Goal: Task Accomplishment & Management: Manage account settings

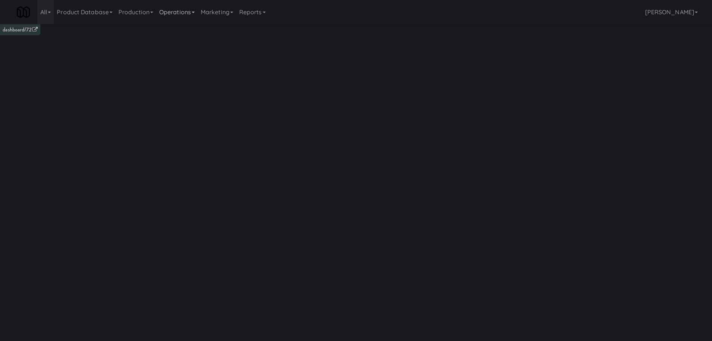
click at [195, 13] on icon at bounding box center [193, 12] width 3 height 1
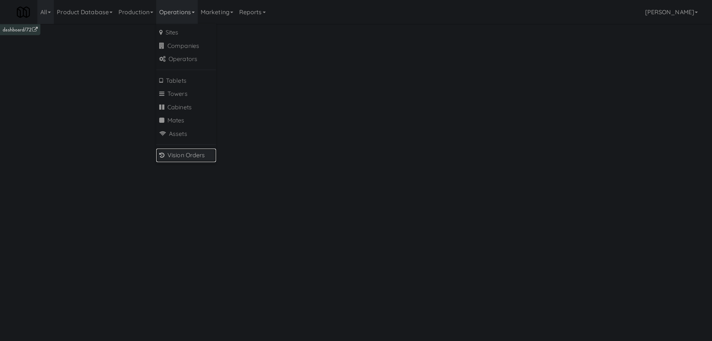
click at [189, 155] on link "Vision Orders" at bounding box center [186, 154] width 60 height 13
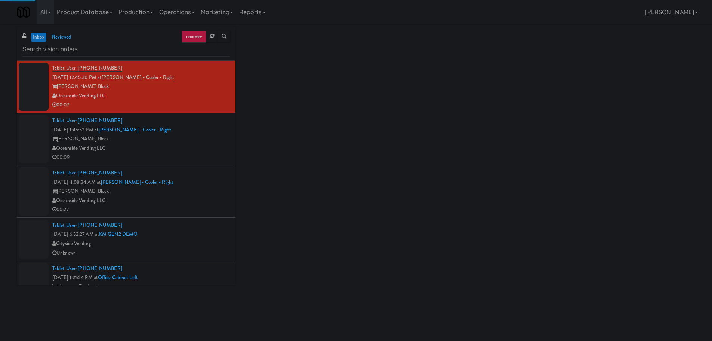
click at [96, 52] on input "text" at bounding box center [126, 50] width 208 height 14
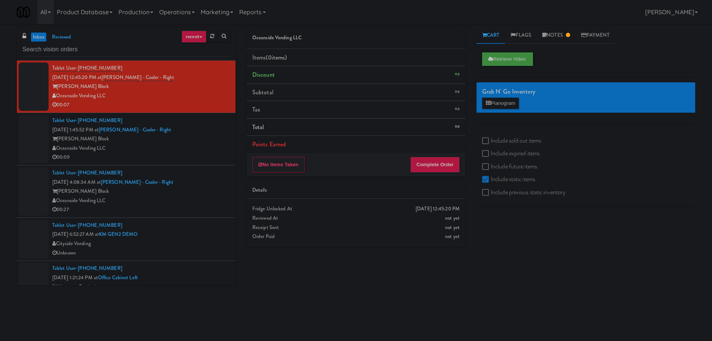
click at [96, 52] on input "text" at bounding box center [126, 50] width 208 height 14
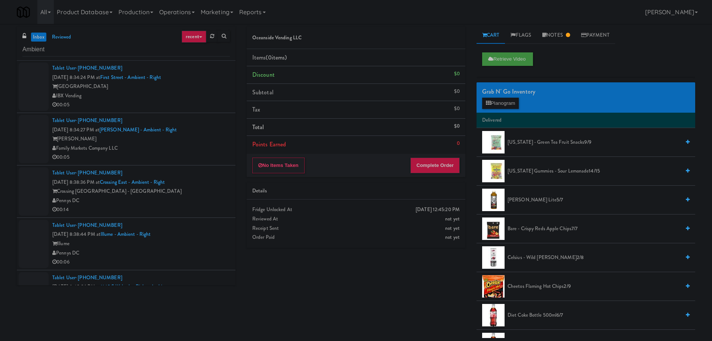
type input "Ambient"
click at [212, 96] on div "IBX Vending" at bounding box center [141, 95] width 178 height 9
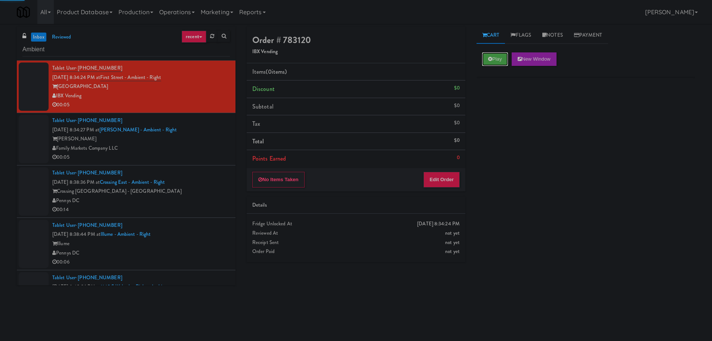
click at [499, 59] on button "Play" at bounding box center [495, 58] width 26 height 13
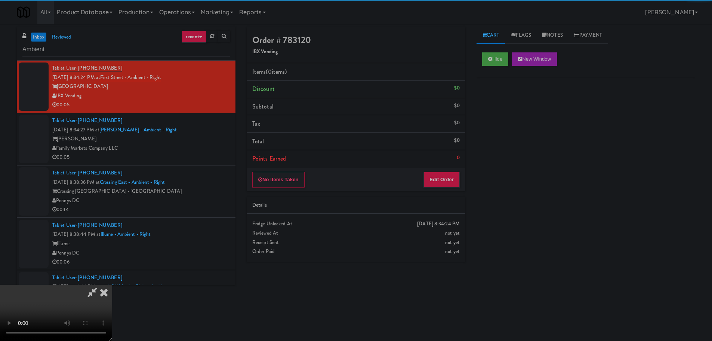
click at [448, 169] on div "No Items Taken Edit Order" at bounding box center [356, 179] width 219 height 23
click at [445, 173] on button "Edit Order" at bounding box center [442, 180] width 36 height 16
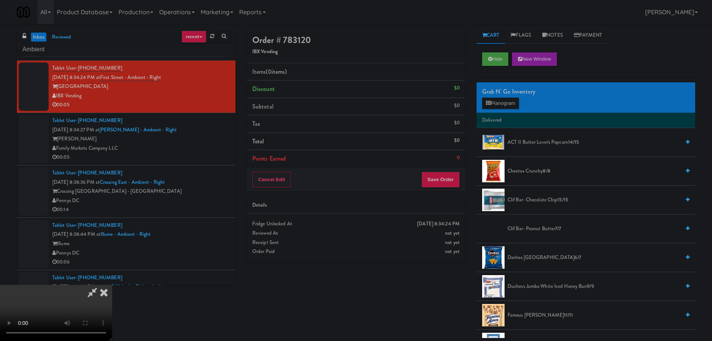
click at [112, 285] on video at bounding box center [56, 313] width 112 height 56
drag, startPoint x: 286, startPoint y: 213, endPoint x: 283, endPoint y: 264, distance: 51.0
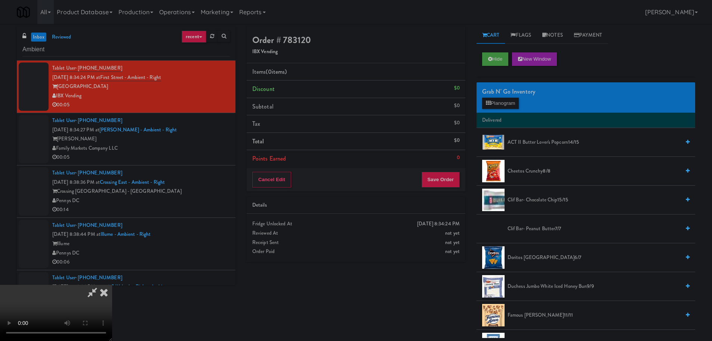
click at [112, 285] on video at bounding box center [56, 313] width 112 height 56
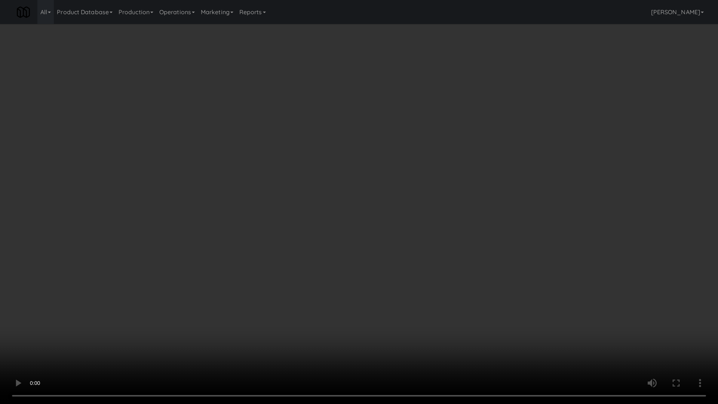
click at [255, 326] on video at bounding box center [359, 202] width 718 height 404
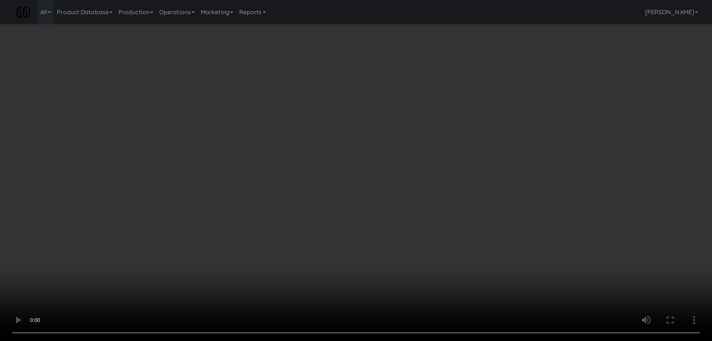
click at [285, 249] on video at bounding box center [356, 170] width 712 height 341
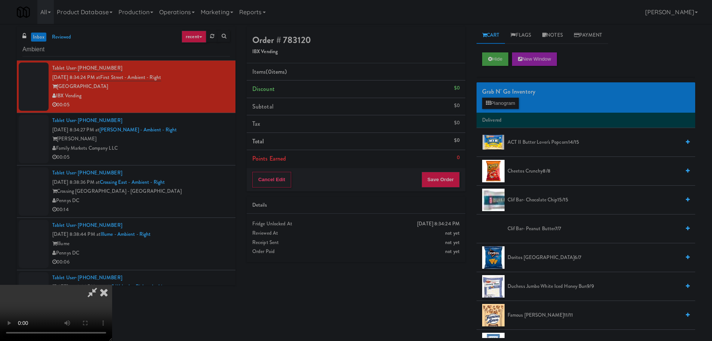
click at [112, 285] on video at bounding box center [56, 313] width 112 height 56
click at [493, 105] on button "Planogram" at bounding box center [500, 103] width 37 height 11
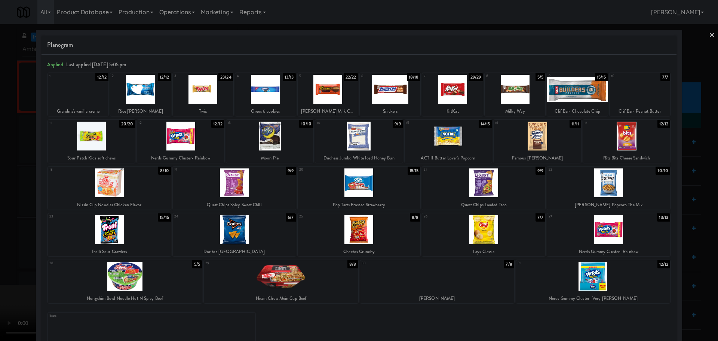
click at [498, 101] on div at bounding box center [515, 89] width 61 height 29
drag, startPoint x: 0, startPoint y: 134, endPoint x: 54, endPoint y: 166, distance: 62.9
click at [0, 134] on div at bounding box center [359, 170] width 718 height 341
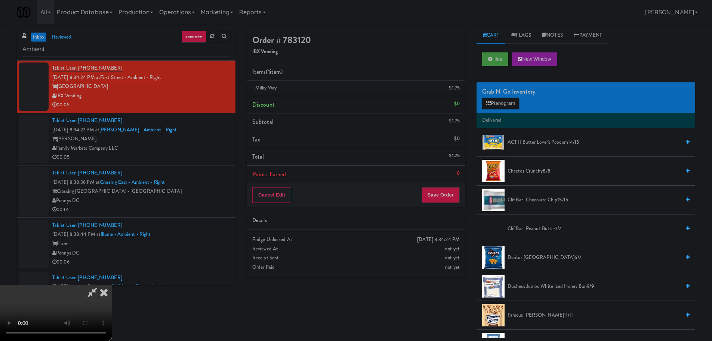
click at [112, 285] on video at bounding box center [56, 313] width 112 height 56
click at [458, 194] on button "Save Order" at bounding box center [441, 195] width 38 height 16
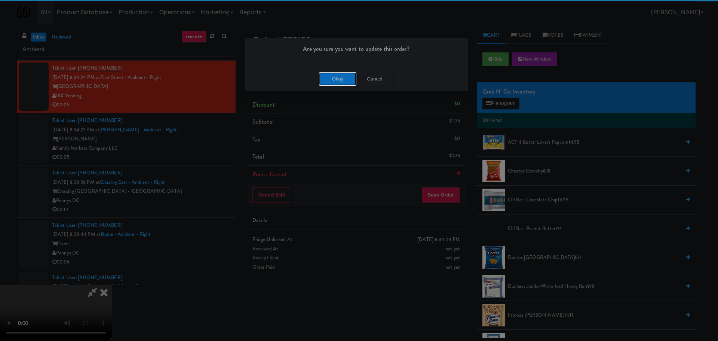
click at [346, 80] on button "Okay" at bounding box center [337, 78] width 37 height 13
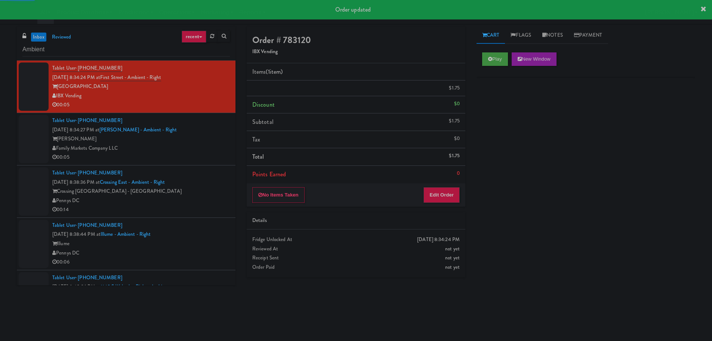
click at [191, 137] on div "[PERSON_NAME]" at bounding box center [141, 138] width 178 height 9
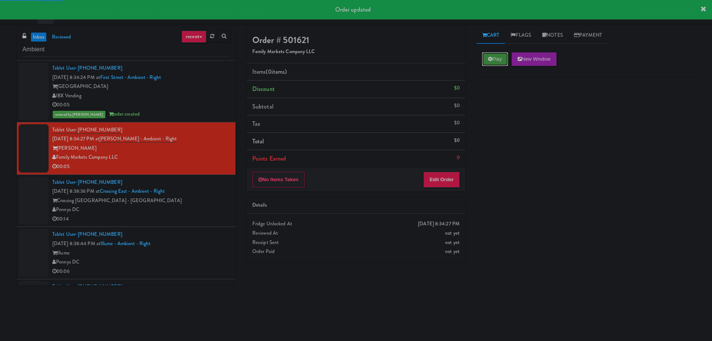
click at [504, 56] on button "Play" at bounding box center [495, 58] width 26 height 13
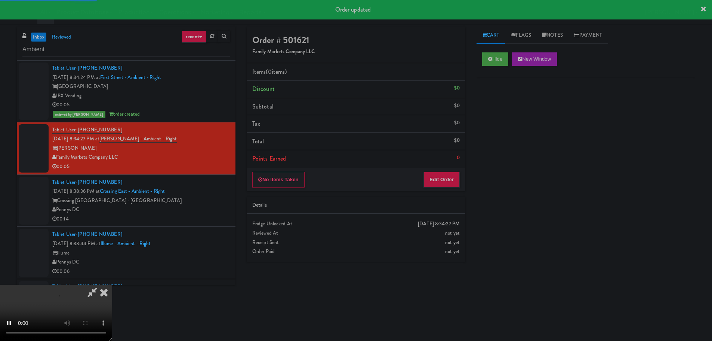
click at [444, 170] on div "No Items Taken Edit Order" at bounding box center [356, 179] width 219 height 23
click at [444, 172] on button "Edit Order" at bounding box center [442, 180] width 36 height 16
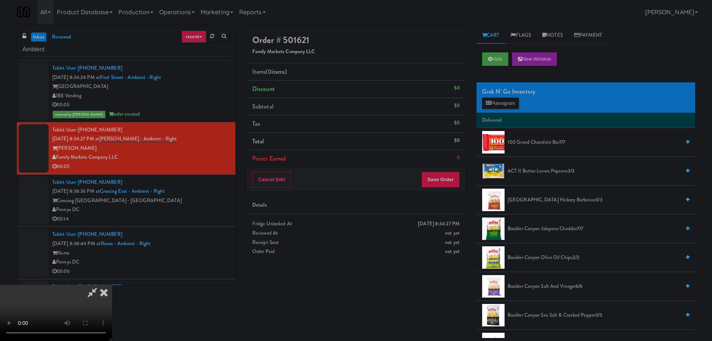
click at [112, 285] on video at bounding box center [56, 313] width 112 height 56
drag, startPoint x: 232, startPoint y: 289, endPoint x: 236, endPoint y: 283, distance: 7.8
click at [112, 288] on video at bounding box center [56, 313] width 112 height 56
click at [112, 285] on video at bounding box center [56, 313] width 112 height 56
click at [500, 108] on button "Planogram" at bounding box center [500, 103] width 37 height 11
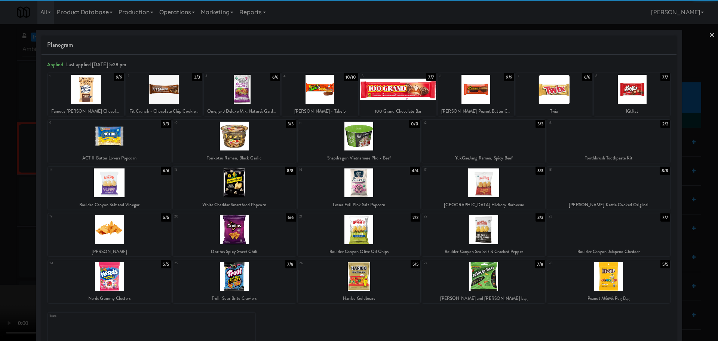
click at [355, 189] on div at bounding box center [359, 182] width 123 height 29
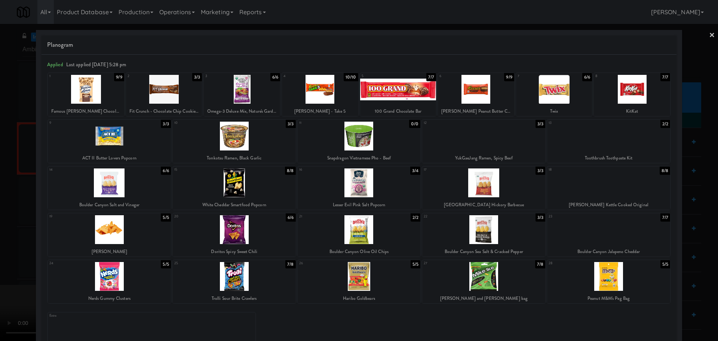
click at [0, 232] on div at bounding box center [359, 170] width 718 height 341
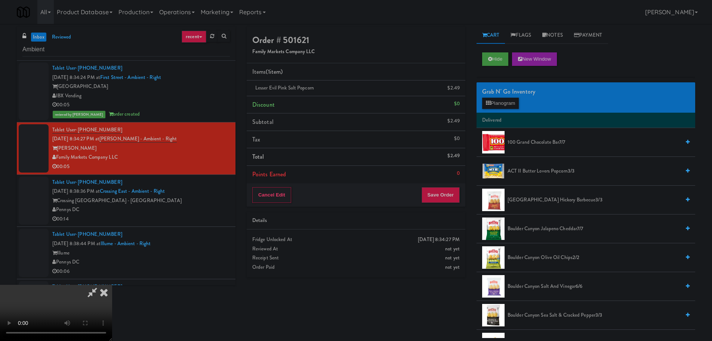
drag, startPoint x: 154, startPoint y: 183, endPoint x: 160, endPoint y: 180, distance: 6.7
click at [112, 285] on video at bounding box center [56, 313] width 112 height 56
click at [441, 199] on button "Save Order" at bounding box center [441, 195] width 38 height 16
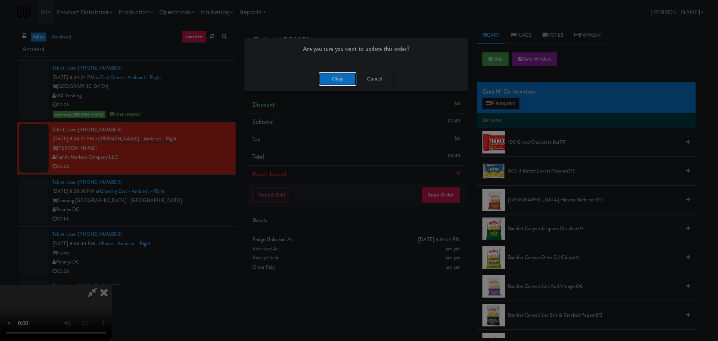
click at [336, 84] on button "Okay" at bounding box center [337, 78] width 37 height 13
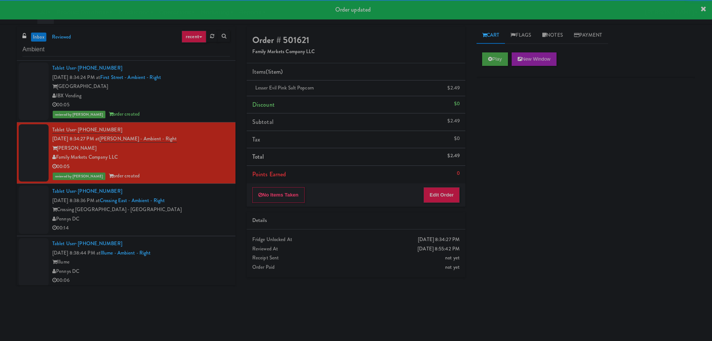
click at [214, 181] on li "Tablet User · (202) 579-7023 [DATE] 8:34:27 PM at [GEOGRAPHIC_DATA] - Ambient -…" at bounding box center [126, 153] width 219 height 62
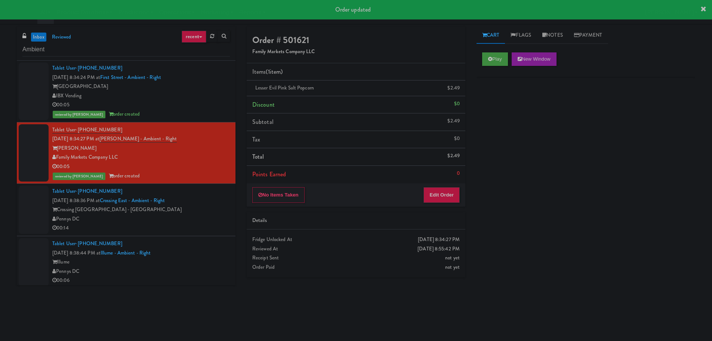
drag, startPoint x: 214, startPoint y: 198, endPoint x: 216, endPoint y: 191, distance: 7.7
click at [214, 198] on div "Tablet User · (540) 494-3811 [DATE] 8:38:36 PM at [GEOGRAPHIC_DATA] - Ambient -…" at bounding box center [141, 210] width 178 height 46
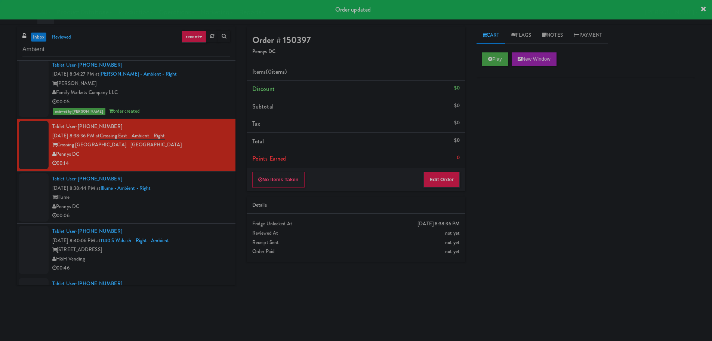
scroll to position [112, 0]
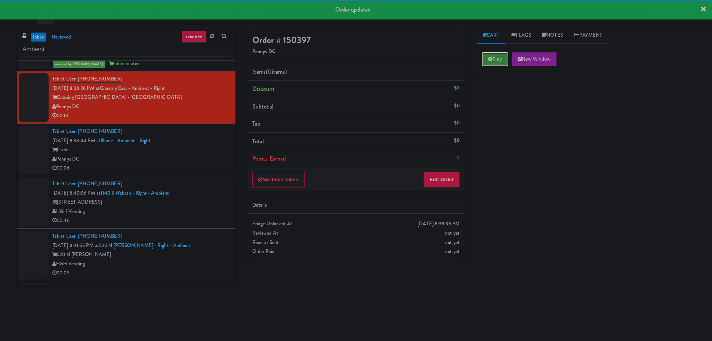
click at [486, 58] on button "Play" at bounding box center [495, 58] width 26 height 13
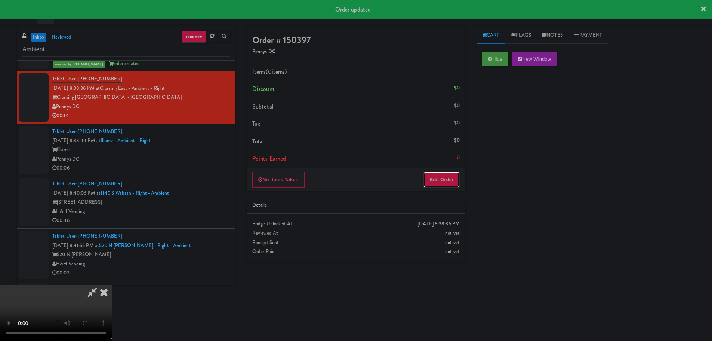
click at [436, 175] on button "Edit Order" at bounding box center [442, 180] width 36 height 16
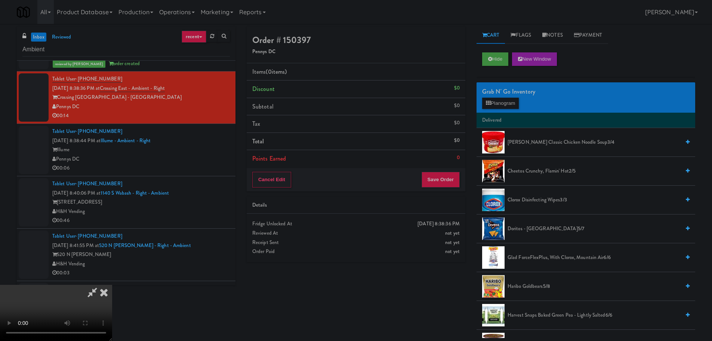
click at [112, 285] on video at bounding box center [56, 313] width 112 height 56
click at [501, 103] on button "Planogram" at bounding box center [500, 103] width 37 height 11
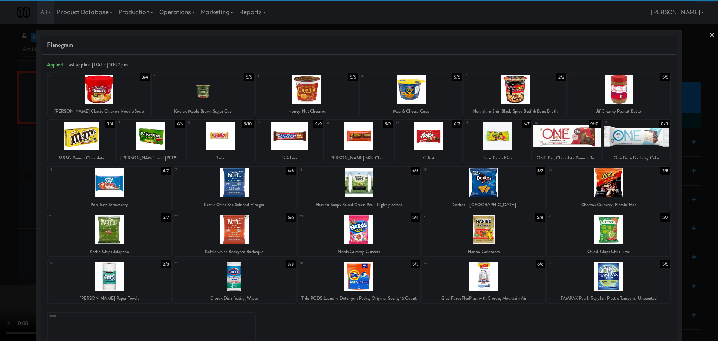
click at [105, 93] on div at bounding box center [99, 89] width 102 height 29
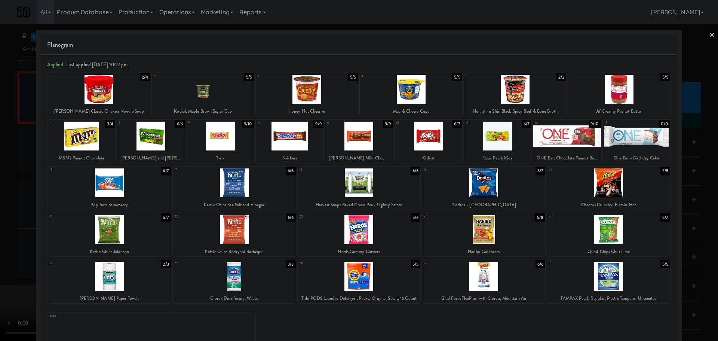
drag, startPoint x: 0, startPoint y: 105, endPoint x: 94, endPoint y: 129, distance: 97.2
click at [1, 105] on div at bounding box center [359, 170] width 718 height 341
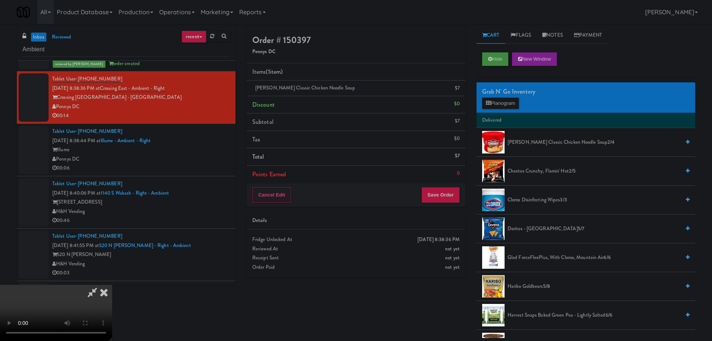
click at [112, 285] on video at bounding box center [56, 313] width 112 height 56
click at [502, 100] on button "Planogram" at bounding box center [500, 103] width 37 height 11
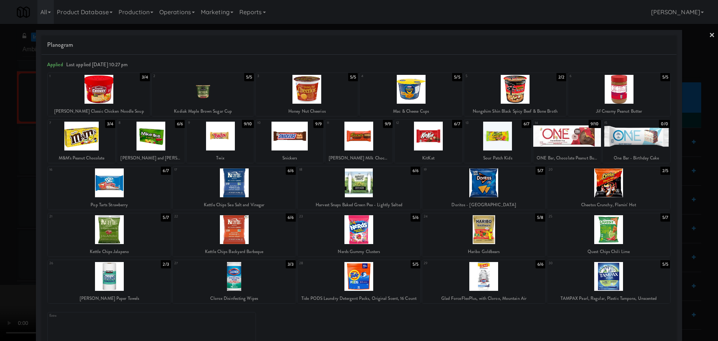
click at [602, 191] on div at bounding box center [608, 182] width 123 height 29
click at [0, 227] on div at bounding box center [359, 170] width 718 height 341
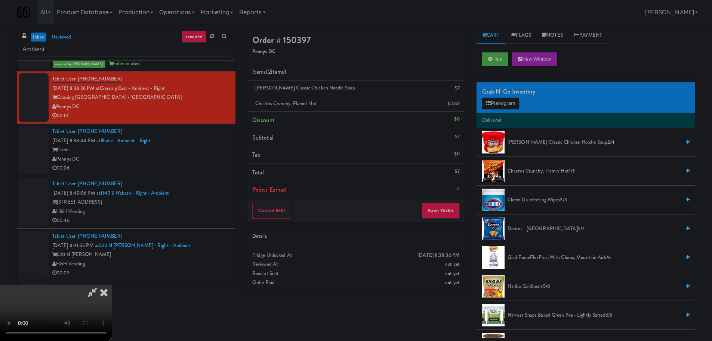
click at [112, 285] on video at bounding box center [56, 313] width 112 height 56
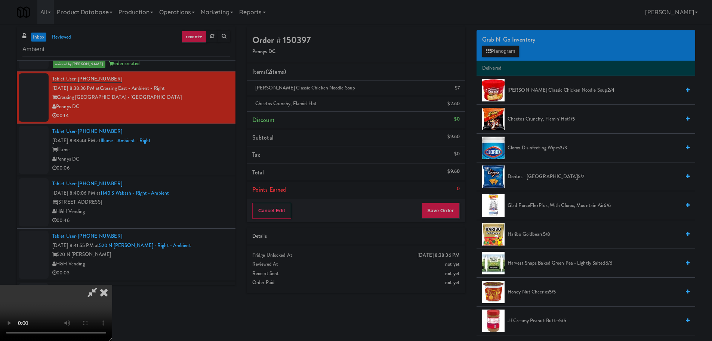
scroll to position [224, 0]
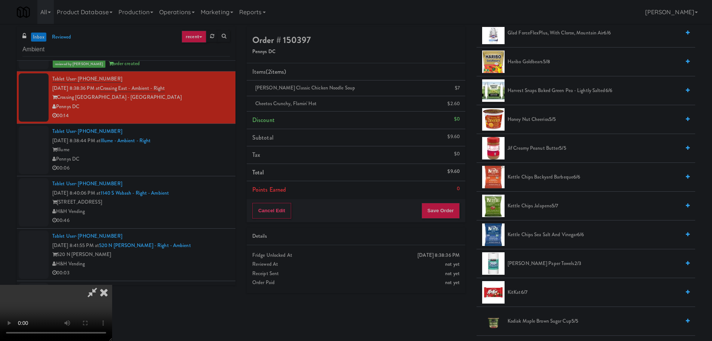
click at [527, 288] on span "KitKat 6/7" at bounding box center [594, 292] width 173 height 9
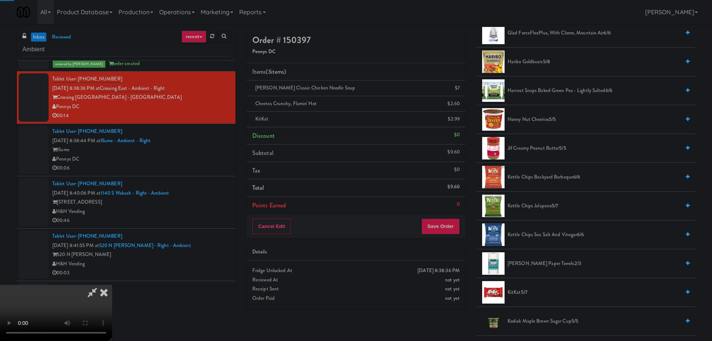
click at [112, 285] on video at bounding box center [56, 313] width 112 height 56
click at [448, 226] on button "Save Order" at bounding box center [441, 226] width 38 height 16
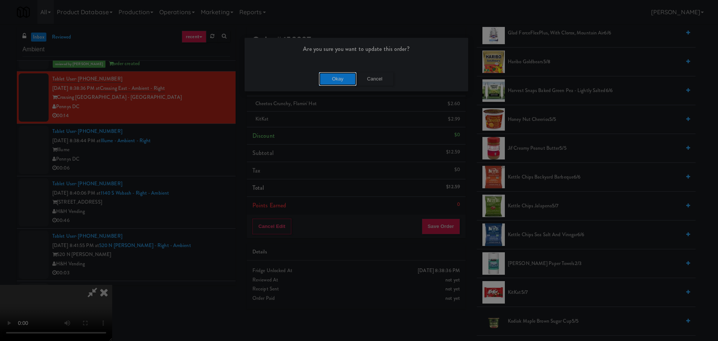
click at [323, 73] on button "Okay" at bounding box center [337, 78] width 37 height 13
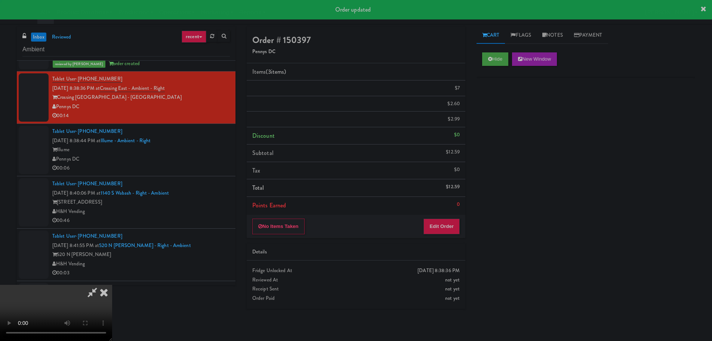
scroll to position [0, 0]
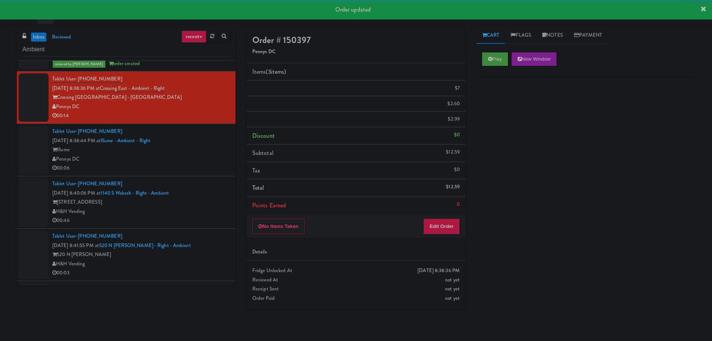
click at [212, 165] on div "Tablet User · (551) 427-8575 [DATE] 8:38:44 PM at [GEOGRAPHIC_DATA] - Ambient -…" at bounding box center [141, 150] width 178 height 46
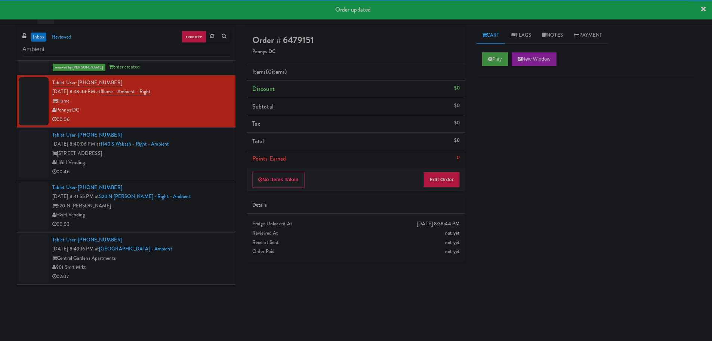
scroll to position [150, 0]
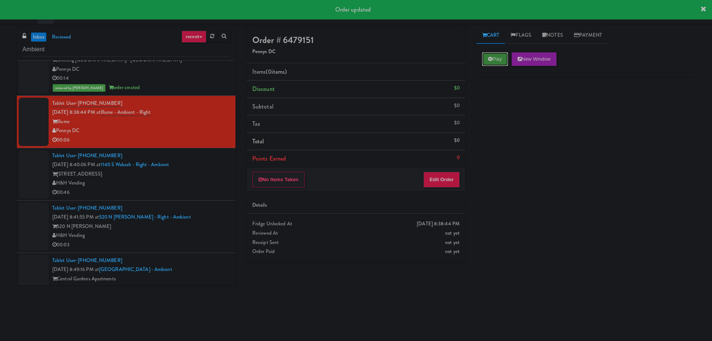
click at [505, 54] on button "Play" at bounding box center [495, 58] width 26 height 13
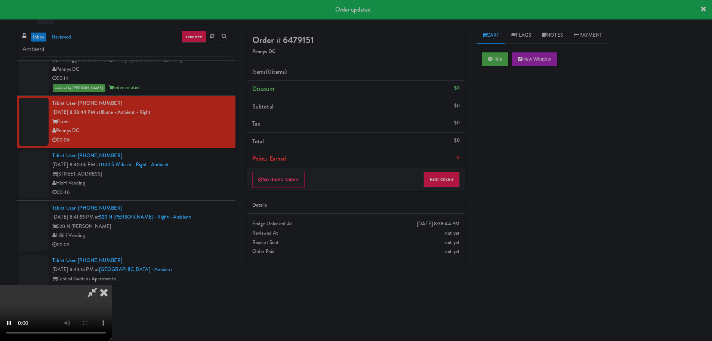
click at [462, 172] on div "No Items Taken Edit Order" at bounding box center [356, 179] width 219 height 23
click at [451, 176] on button "Edit Order" at bounding box center [442, 180] width 36 height 16
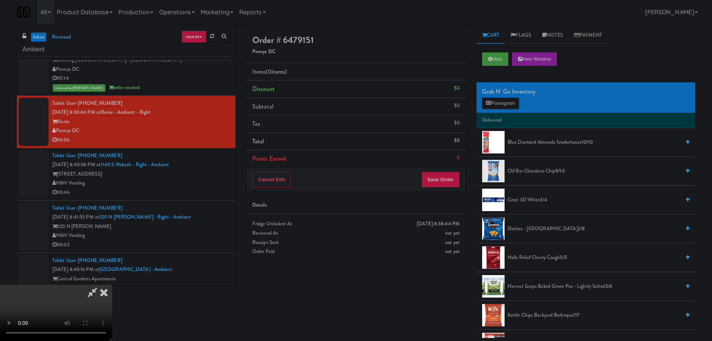
click at [112, 285] on video at bounding box center [56, 313] width 112 height 56
click at [502, 101] on button "Planogram" at bounding box center [500, 103] width 37 height 11
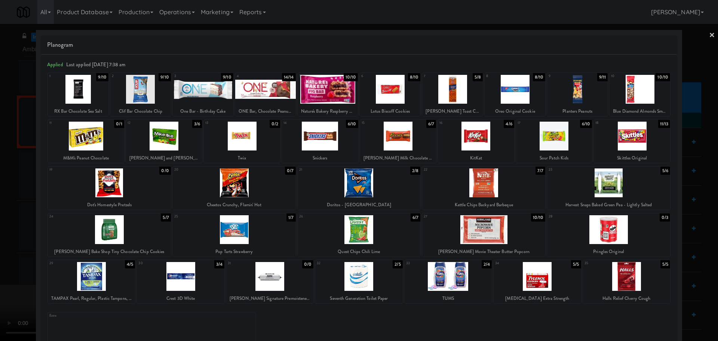
click at [194, 92] on div at bounding box center [203, 89] width 61 height 29
click at [0, 222] on div at bounding box center [359, 170] width 718 height 341
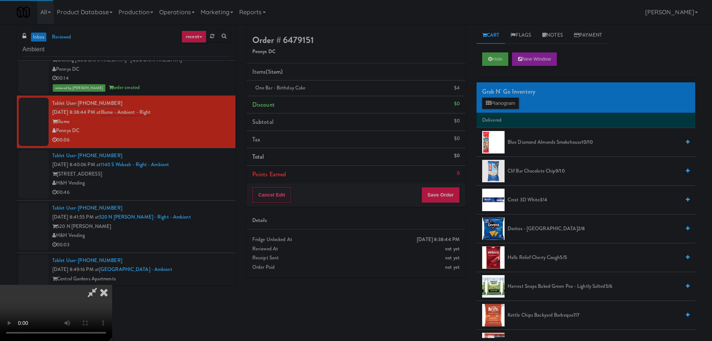
click at [112, 285] on video at bounding box center [56, 313] width 112 height 56
drag, startPoint x: 240, startPoint y: 247, endPoint x: 249, endPoint y: 245, distance: 8.8
click at [112, 285] on video at bounding box center [56, 313] width 112 height 56
click at [486, 102] on icon at bounding box center [488, 103] width 5 height 5
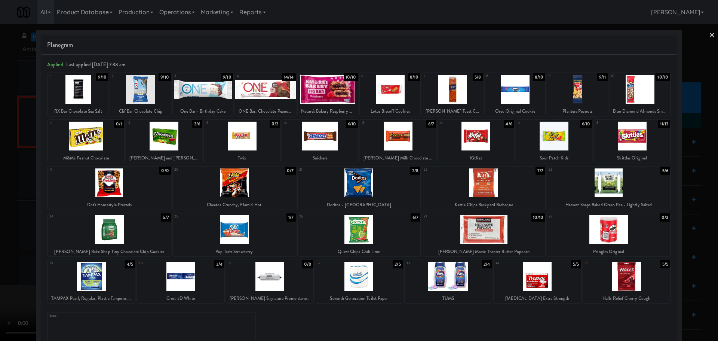
click at [312, 98] on div at bounding box center [328, 89] width 61 height 29
drag, startPoint x: 0, startPoint y: 129, endPoint x: 186, endPoint y: 271, distance: 233.9
click at [0, 129] on div at bounding box center [359, 170] width 718 height 341
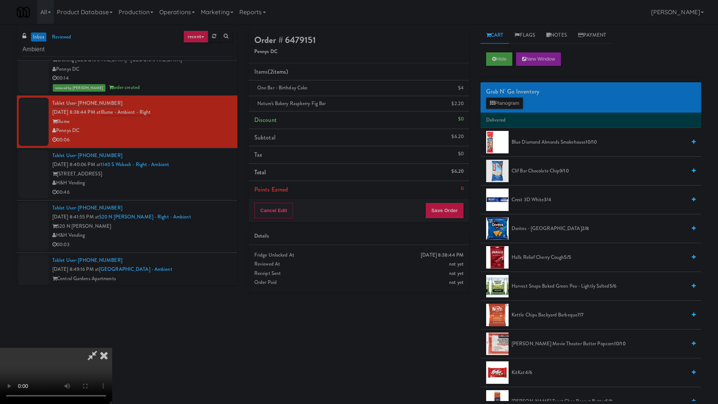
click at [112, 340] on video at bounding box center [56, 376] width 112 height 56
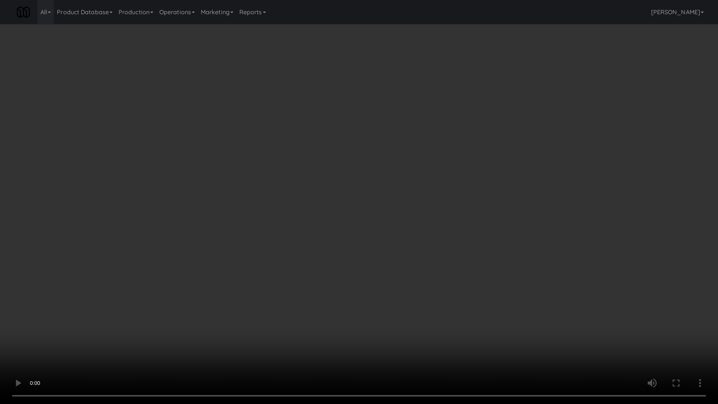
drag, startPoint x: 398, startPoint y: 212, endPoint x: 402, endPoint y: 211, distance: 4.5
click at [399, 211] on video at bounding box center [359, 202] width 718 height 404
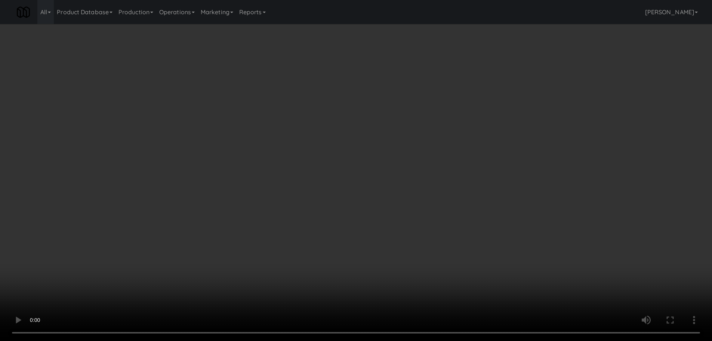
click at [522, 172] on span "Clif Bar Chocolate Chip 9/10" at bounding box center [594, 170] width 173 height 9
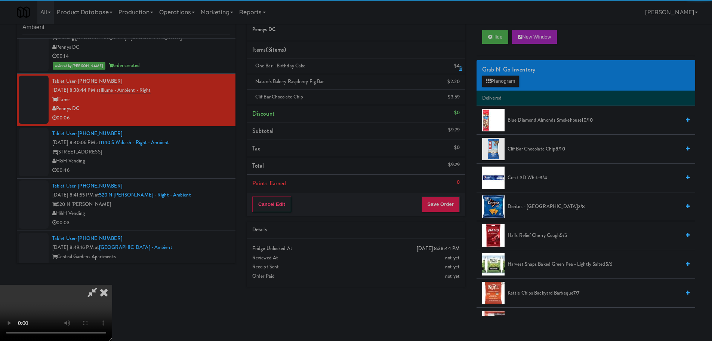
scroll to position [24, 0]
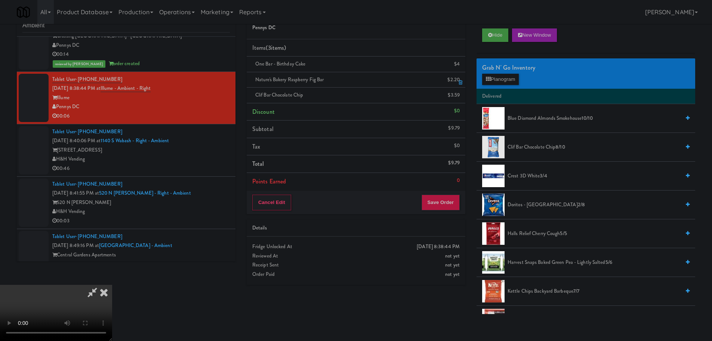
click at [463, 81] on li "Nature's Bakery Raspberry Fig Bar $2.20" at bounding box center [356, 80] width 219 height 16
click at [461, 83] on icon at bounding box center [461, 82] width 4 height 5
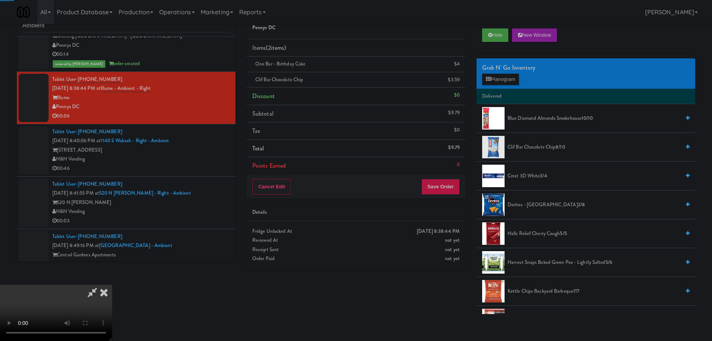
click at [112, 285] on video at bounding box center [56, 313] width 112 height 56
click at [437, 188] on button "Save Order" at bounding box center [441, 187] width 38 height 16
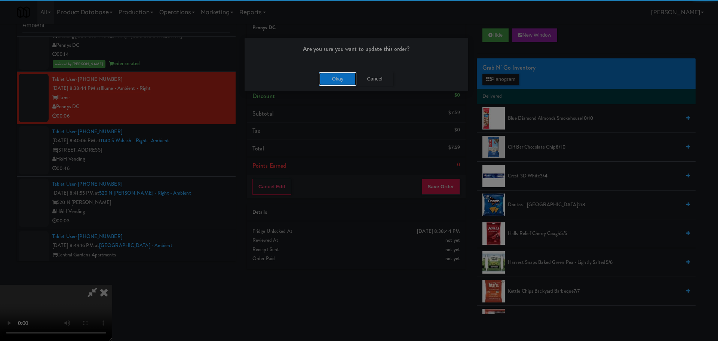
click at [343, 79] on button "Okay" at bounding box center [337, 78] width 37 height 13
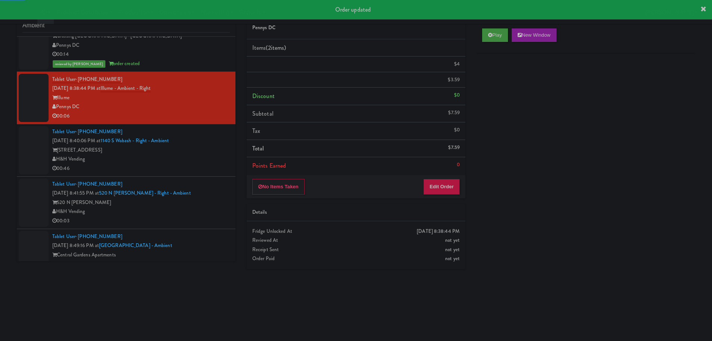
click at [214, 169] on div "00:46" at bounding box center [141, 168] width 178 height 9
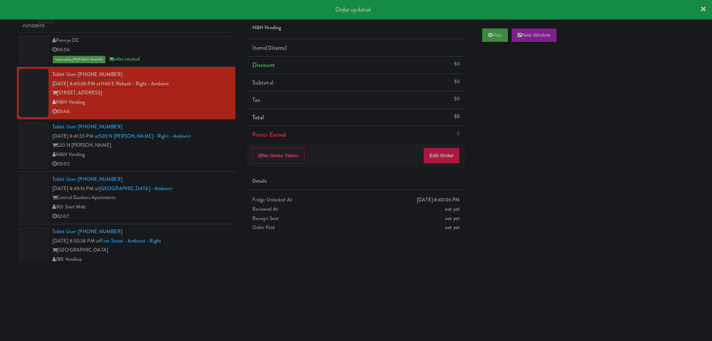
scroll to position [262, 0]
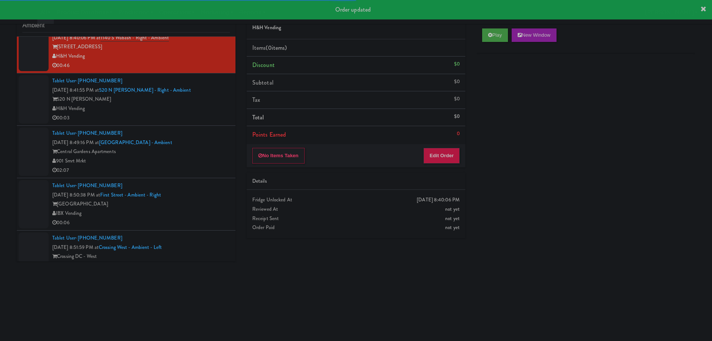
click at [217, 116] on div "00:03" at bounding box center [141, 117] width 178 height 9
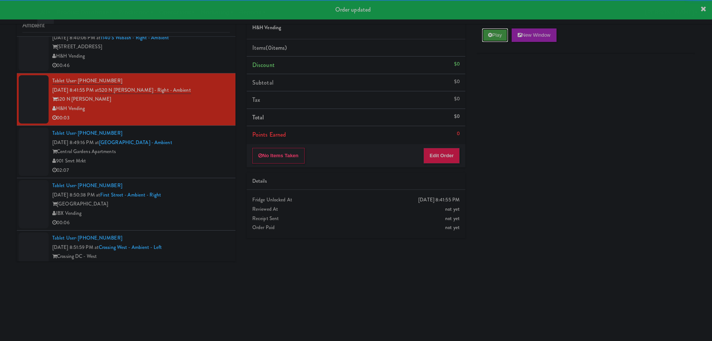
click at [498, 38] on button "Play" at bounding box center [495, 34] width 26 height 13
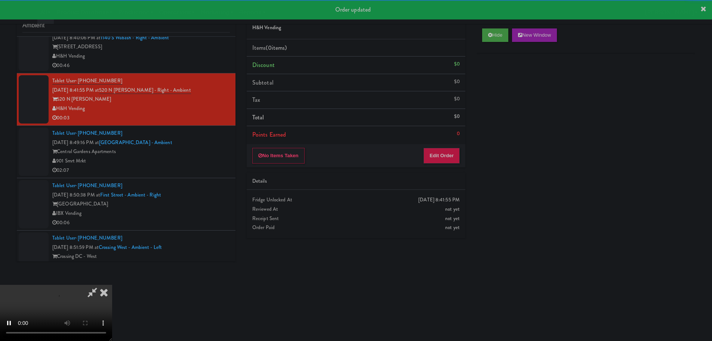
click at [448, 137] on li "Points Earned 0" at bounding box center [356, 134] width 219 height 17
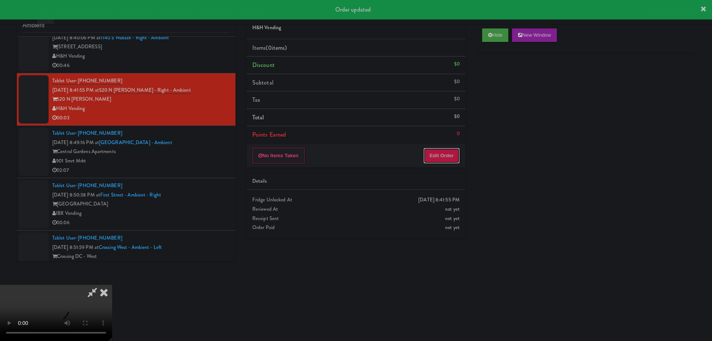
click at [444, 148] on button "Edit Order" at bounding box center [442, 156] width 36 height 16
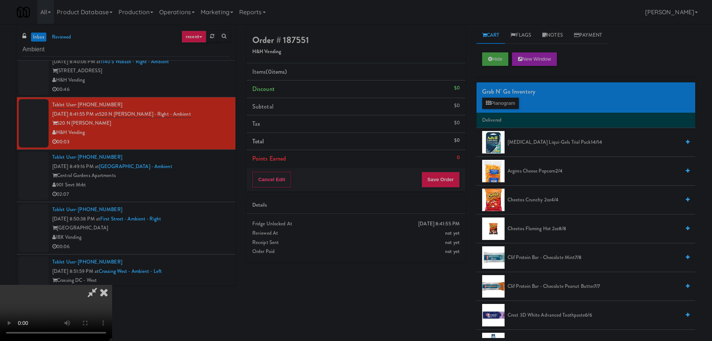
drag, startPoint x: 326, startPoint y: 205, endPoint x: 333, endPoint y: 205, distance: 7.1
click at [112, 285] on video at bounding box center [56, 313] width 112 height 56
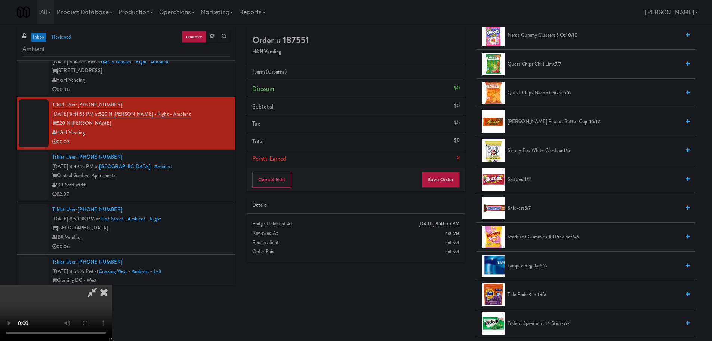
scroll to position [636, 0]
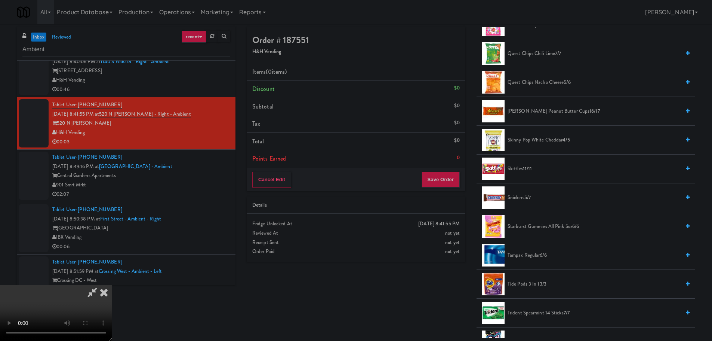
click at [536, 142] on span "Skinny Pop White Cheddar 4/5" at bounding box center [594, 139] width 173 height 9
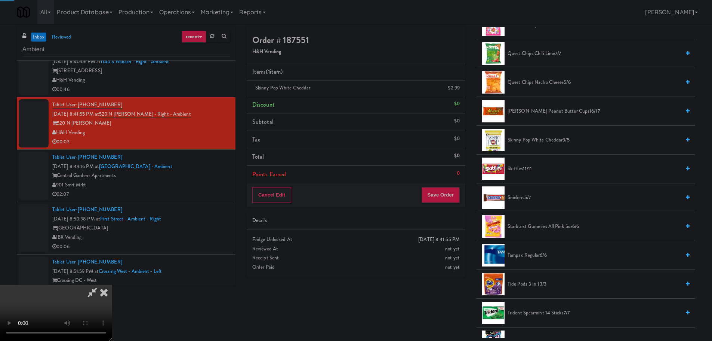
click at [112, 285] on video at bounding box center [56, 313] width 112 height 56
click at [453, 195] on button "Save Order" at bounding box center [441, 195] width 38 height 16
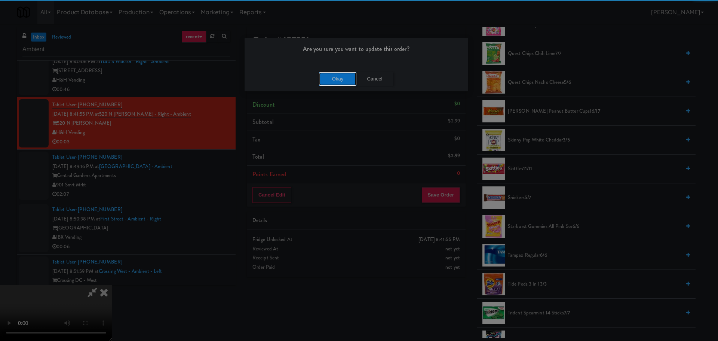
click at [342, 73] on button "Okay" at bounding box center [337, 78] width 37 height 13
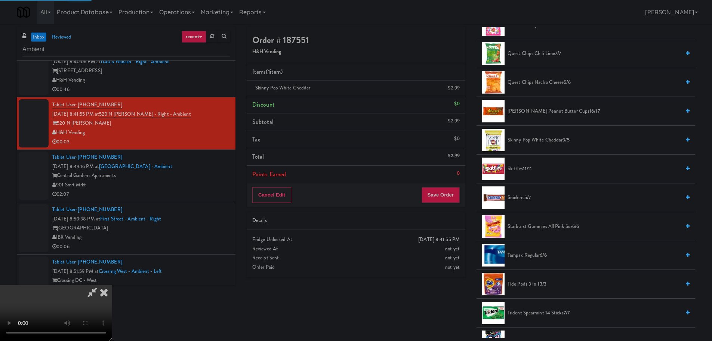
scroll to position [0, 0]
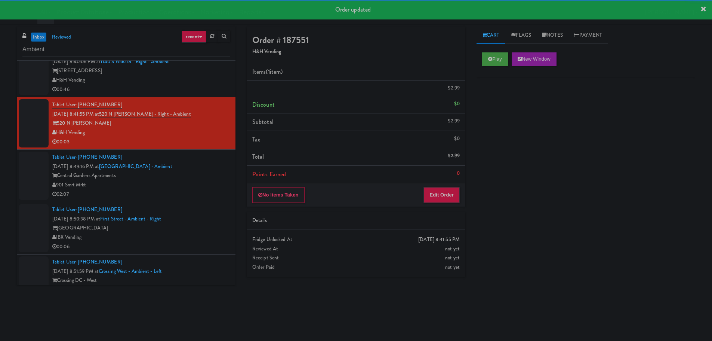
click at [216, 178] on div "Central Gardens Apartments" at bounding box center [141, 175] width 178 height 9
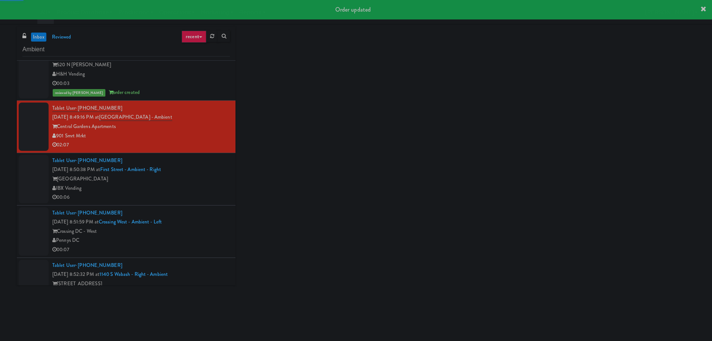
scroll to position [337, 0]
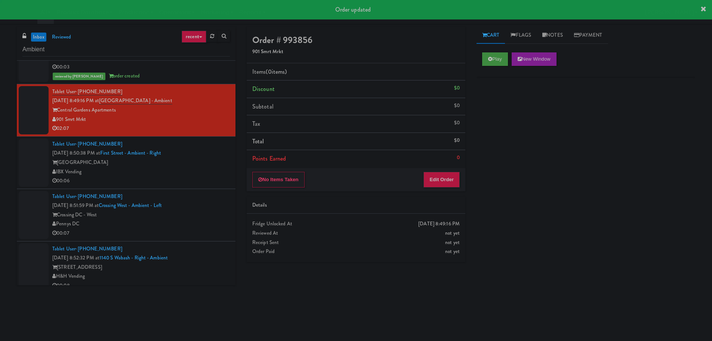
click at [212, 176] on div "00:06" at bounding box center [141, 180] width 178 height 9
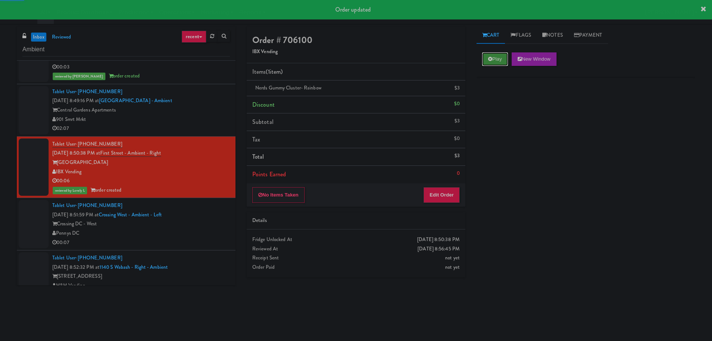
click at [494, 55] on button "Play" at bounding box center [495, 58] width 26 height 13
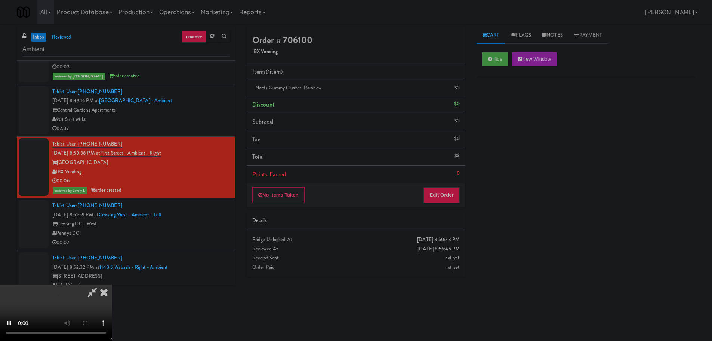
click at [101, 295] on icon at bounding box center [104, 292] width 16 height 15
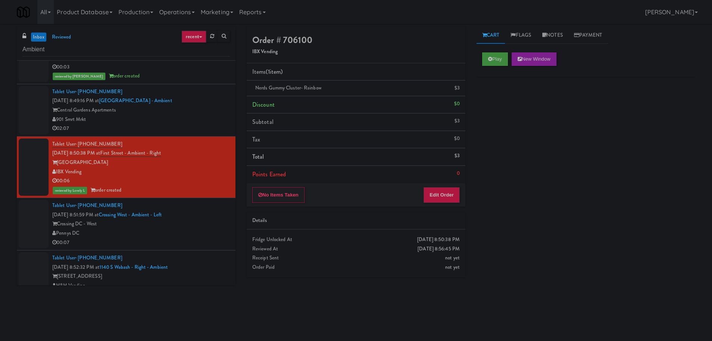
click at [186, 239] on div "00:07" at bounding box center [141, 242] width 178 height 9
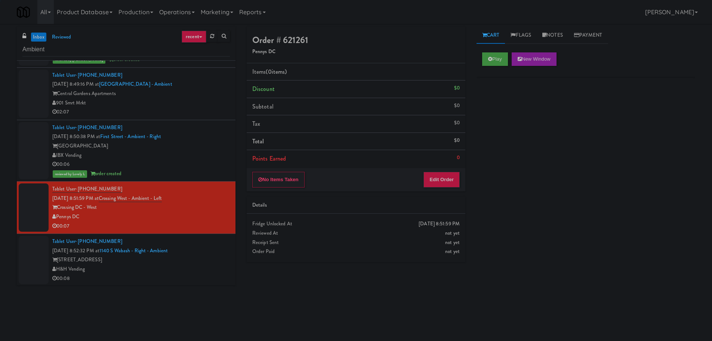
scroll to position [354, 0]
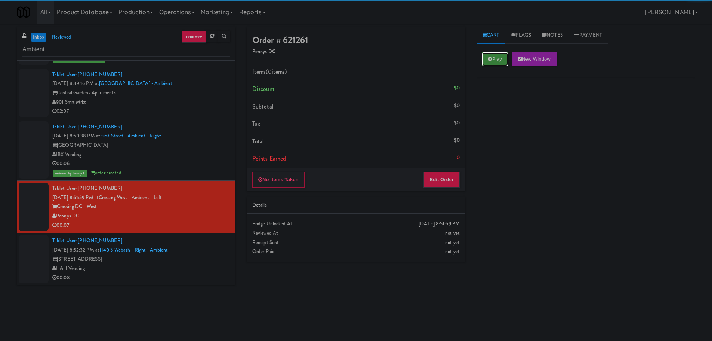
click at [489, 61] on icon at bounding box center [490, 58] width 4 height 5
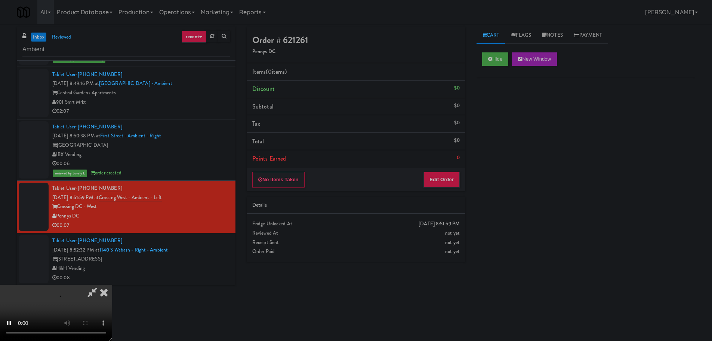
click at [452, 166] on li "Points Earned 0" at bounding box center [356, 158] width 219 height 17
click at [447, 174] on button "Edit Order" at bounding box center [442, 180] width 36 height 16
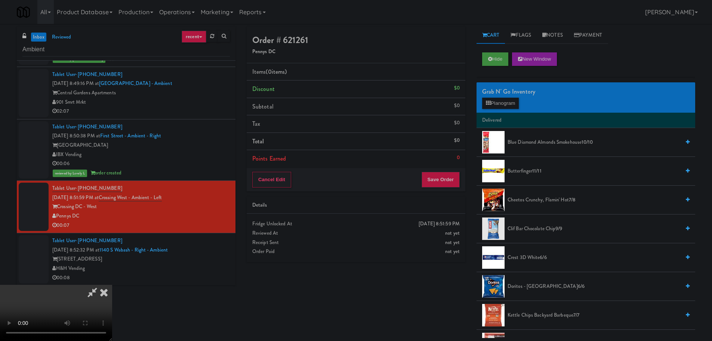
click at [112, 285] on video at bounding box center [56, 313] width 112 height 56
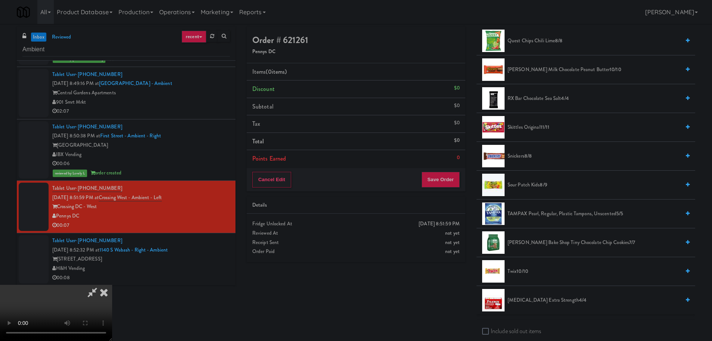
scroll to position [711, 0]
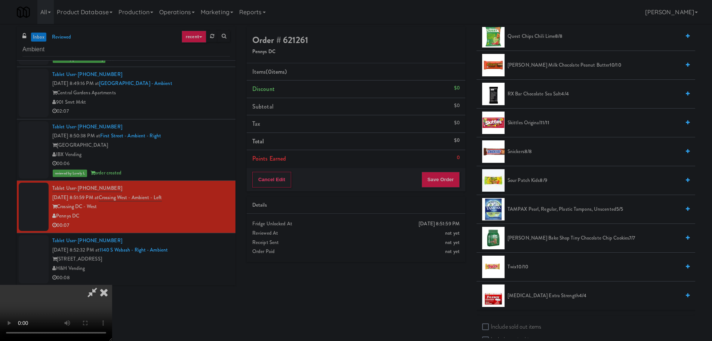
click at [529, 177] on span "Sour Patch Kids 8/9" at bounding box center [594, 180] width 173 height 9
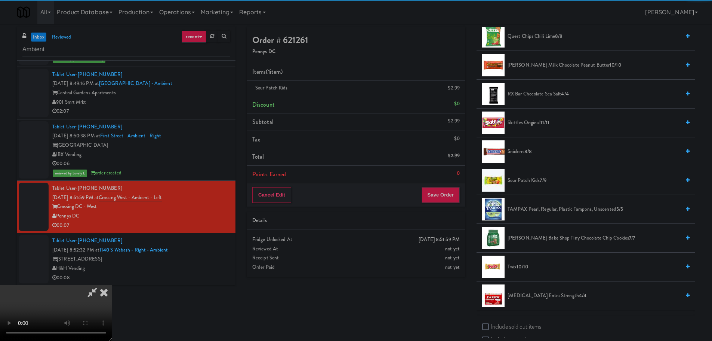
click at [112, 285] on video at bounding box center [56, 313] width 112 height 56
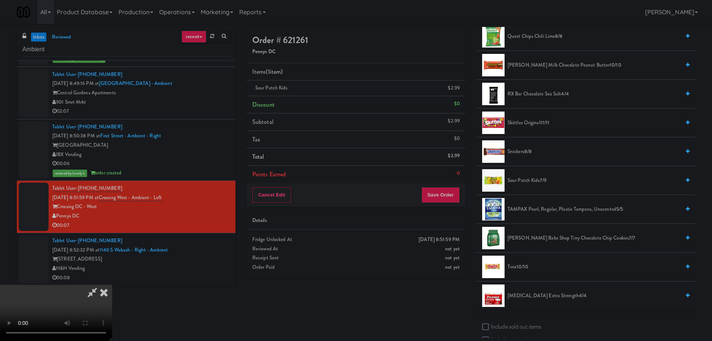
click at [112, 285] on video at bounding box center [56, 313] width 112 height 56
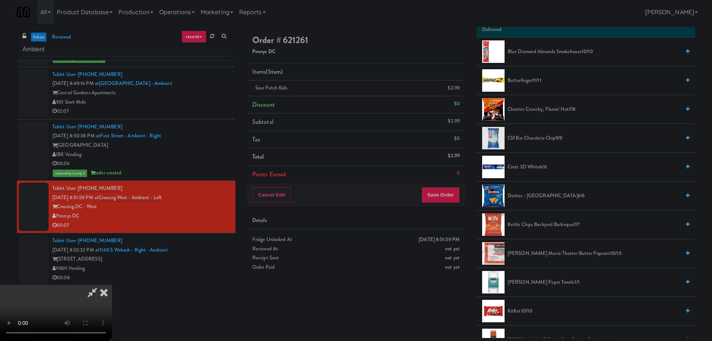
scroll to position [75, 0]
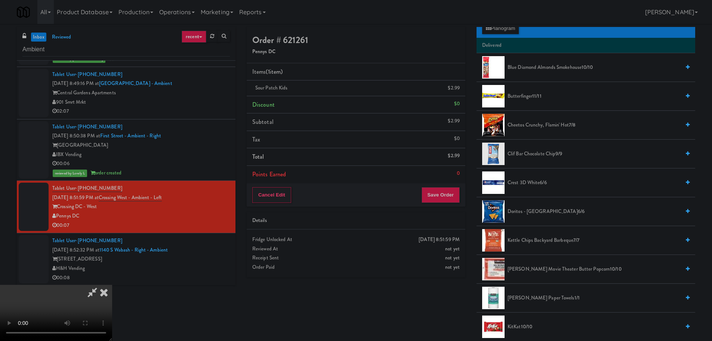
click at [565, 121] on span "Cheetos Crunchy, Flamin' Hot 7/8" at bounding box center [594, 124] width 173 height 9
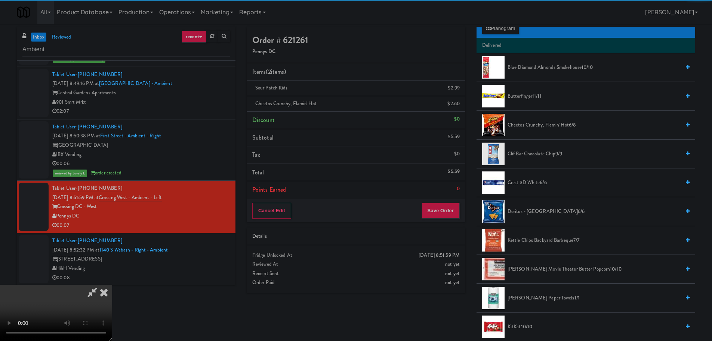
drag, startPoint x: 260, startPoint y: 198, endPoint x: 281, endPoint y: 197, distance: 21.0
click at [112, 285] on video at bounding box center [56, 313] width 112 height 56
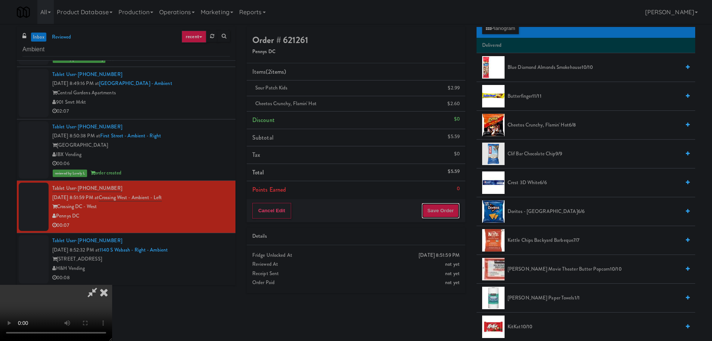
click at [453, 208] on button "Save Order" at bounding box center [441, 211] width 38 height 16
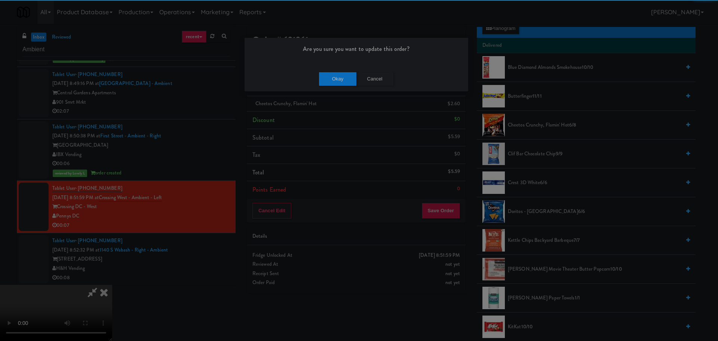
drag, startPoint x: 332, startPoint y: 70, endPoint x: 333, endPoint y: 75, distance: 5.1
click at [333, 74] on div "Okay Cancel" at bounding box center [357, 78] width 224 height 25
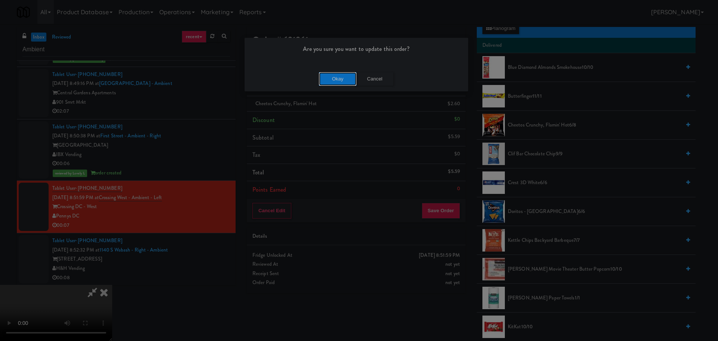
click at [337, 82] on button "Okay" at bounding box center [337, 78] width 37 height 13
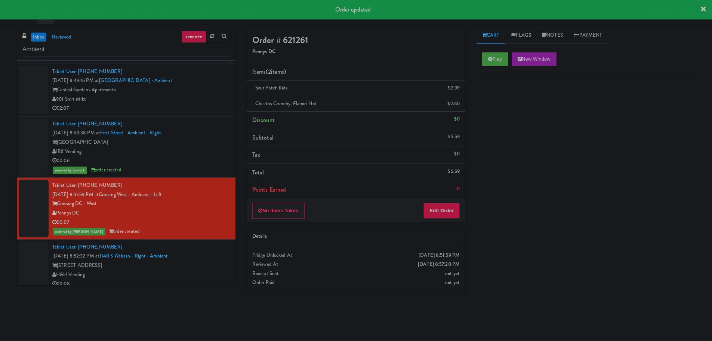
scroll to position [363, 0]
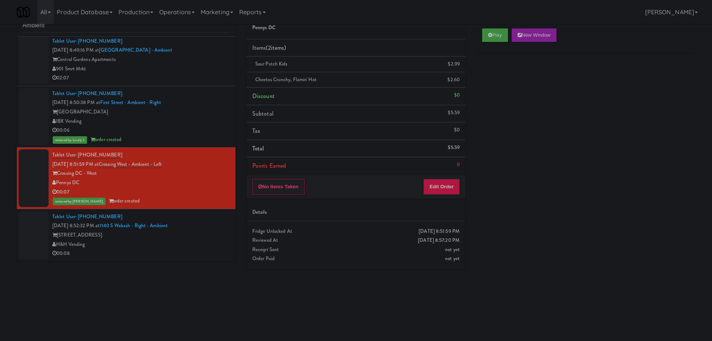
click at [218, 223] on div "Tablet User · (630) 484-3705 [DATE] 8:52:32 PM at [STREET_ADDRESS] - Right - Am…" at bounding box center [141, 235] width 178 height 46
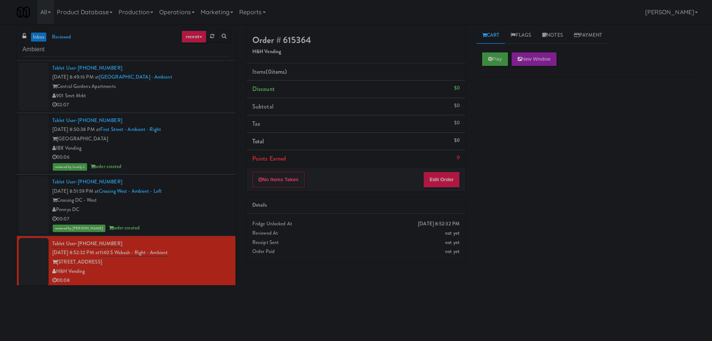
scroll to position [363, 0]
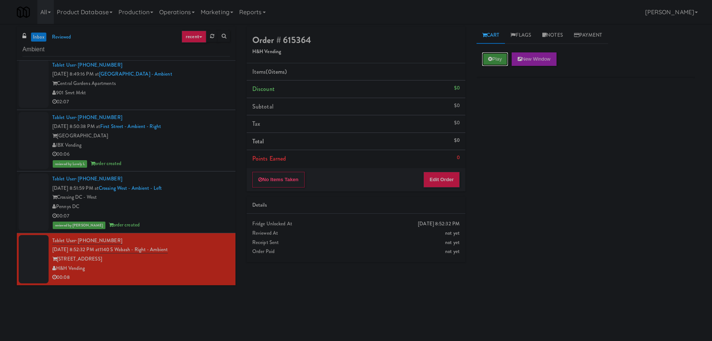
click at [500, 56] on button "Play" at bounding box center [495, 58] width 26 height 13
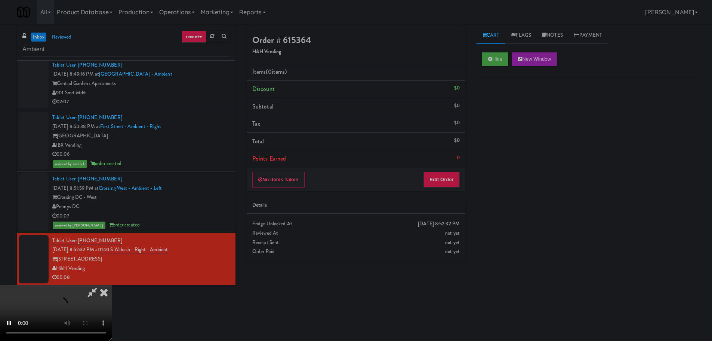
click at [432, 164] on li "Points Earned 0" at bounding box center [356, 158] width 219 height 17
click at [432, 171] on div "No Items Taken Edit Order" at bounding box center [356, 179] width 219 height 23
click at [434, 173] on button "Edit Order" at bounding box center [442, 180] width 36 height 16
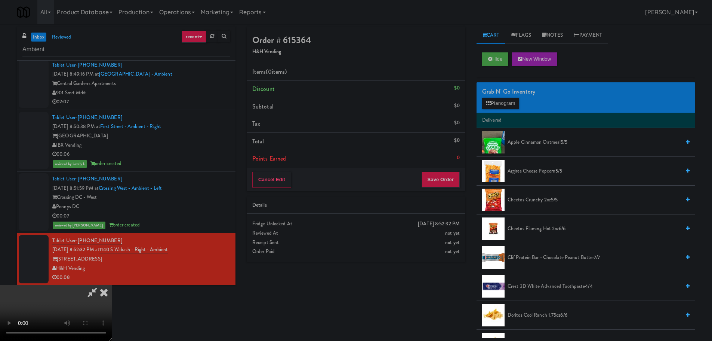
click at [112, 285] on video at bounding box center [56, 313] width 112 height 56
click at [521, 104] on div "Grab N' Go Inventory Planogram" at bounding box center [586, 97] width 219 height 30
click at [519, 104] on button "Planogram" at bounding box center [500, 103] width 37 height 11
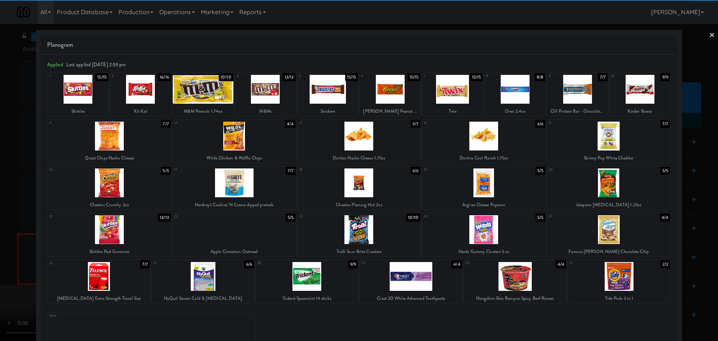
click at [268, 191] on div at bounding box center [234, 182] width 123 height 29
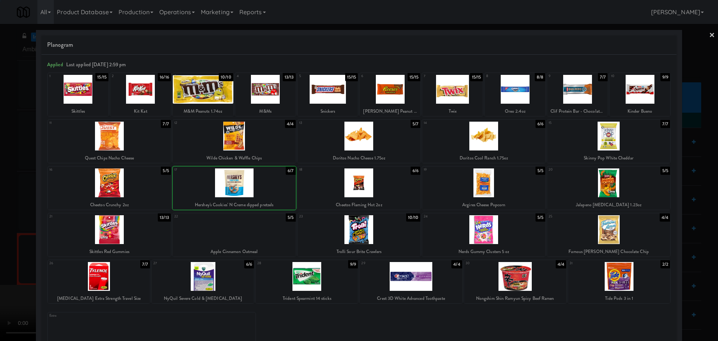
click at [0, 183] on div at bounding box center [359, 170] width 718 height 341
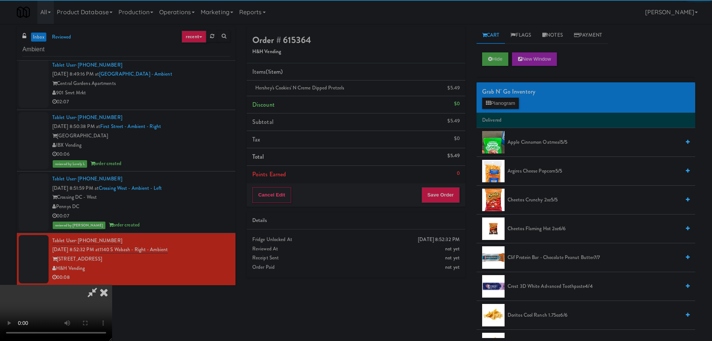
click at [112, 285] on video at bounding box center [56, 313] width 112 height 56
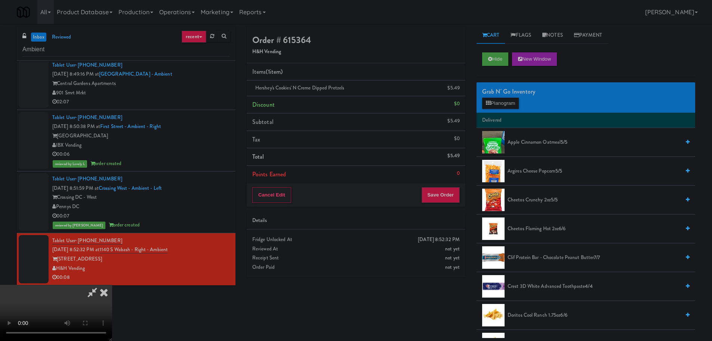
click at [112, 285] on video at bounding box center [56, 313] width 112 height 56
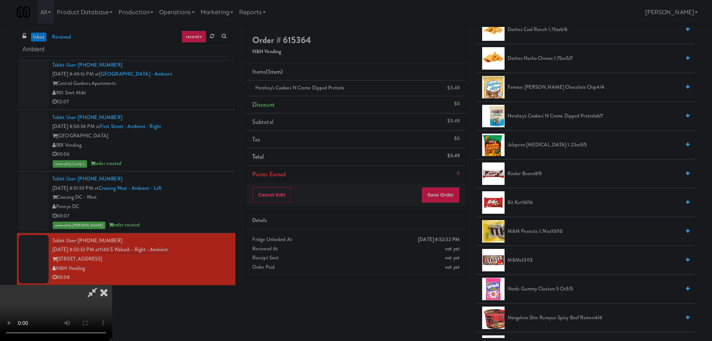
scroll to position [299, 0]
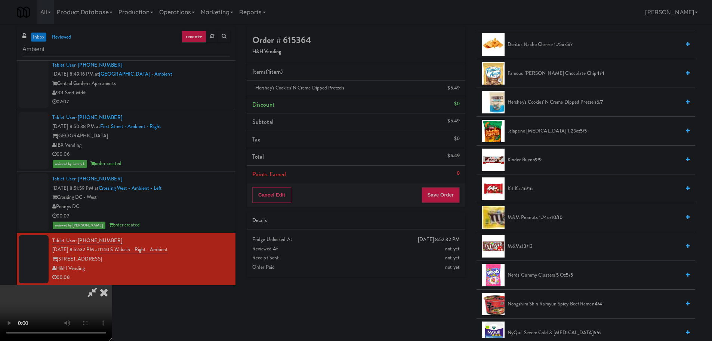
click at [545, 274] on span "Nerds Gummy Clusters 5 oz 5/5" at bounding box center [594, 274] width 173 height 9
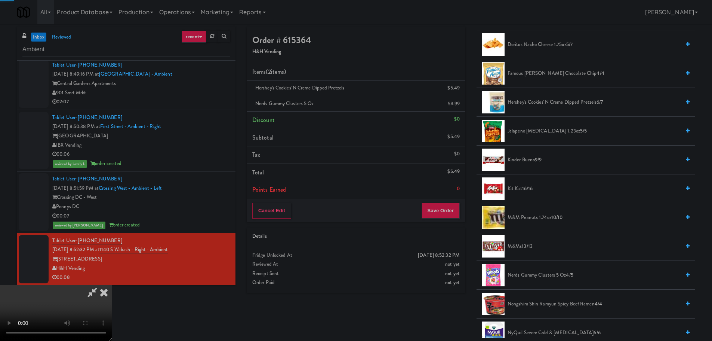
click at [112, 285] on video at bounding box center [56, 313] width 112 height 56
click at [444, 203] on button "Save Order" at bounding box center [441, 211] width 38 height 16
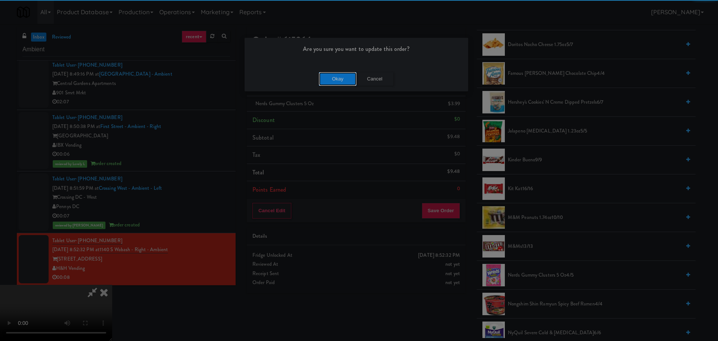
click at [338, 81] on button "Okay" at bounding box center [337, 78] width 37 height 13
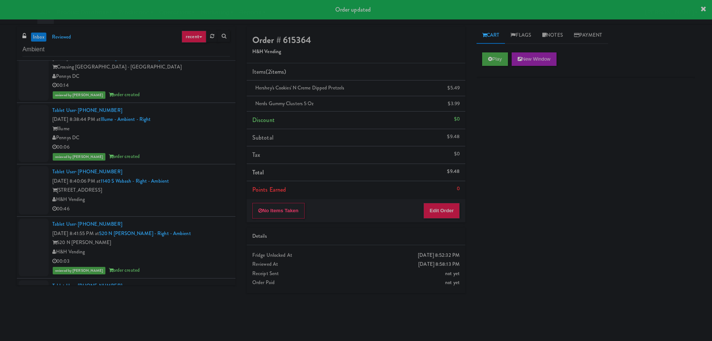
scroll to position [27, 0]
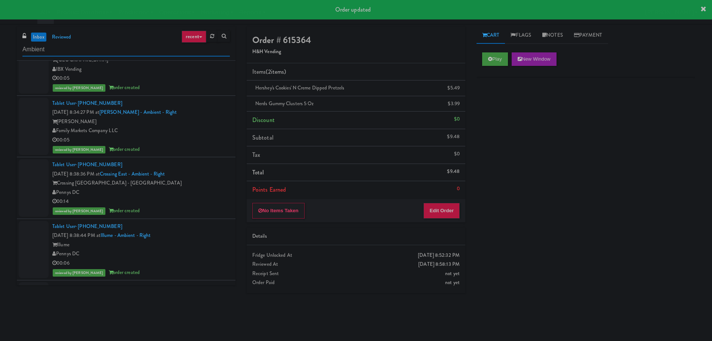
click at [114, 51] on input "Ambient" at bounding box center [126, 50] width 208 height 14
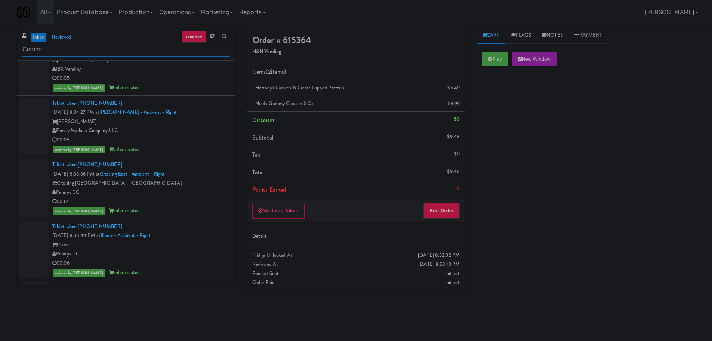
scroll to position [0, 0]
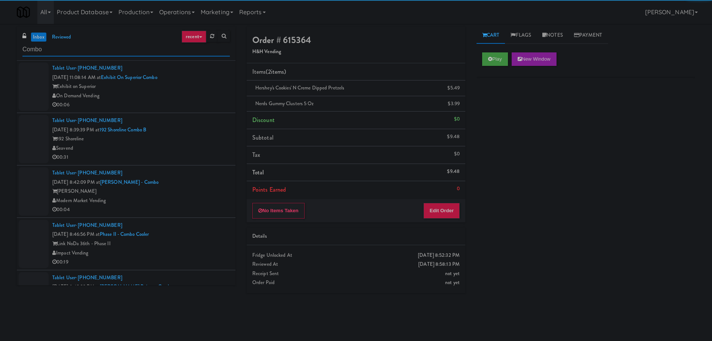
type input "Combo"
click at [212, 101] on div "00:06" at bounding box center [141, 104] width 178 height 9
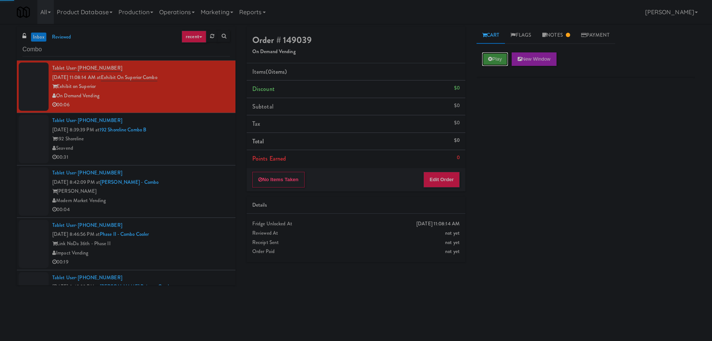
click at [493, 62] on button "Play" at bounding box center [495, 58] width 26 height 13
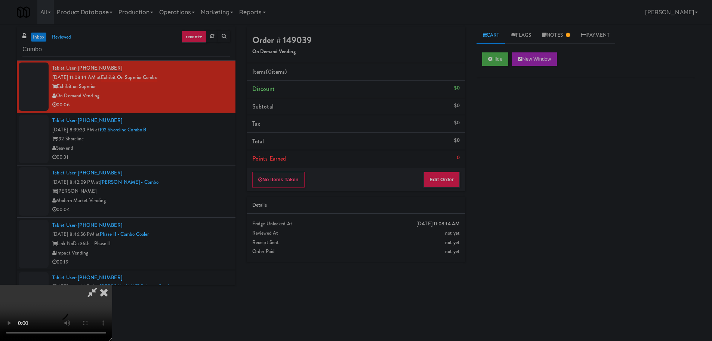
click at [106, 291] on icon at bounding box center [104, 292] width 16 height 15
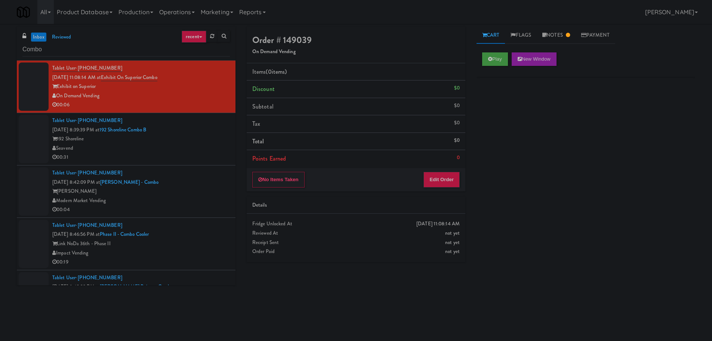
click at [199, 185] on div "Tablet User · (210) 569-2671 [DATE] 8:42:09 PM at [PERSON_NAME][GEOGRAPHIC_DATA…" at bounding box center [141, 191] width 178 height 46
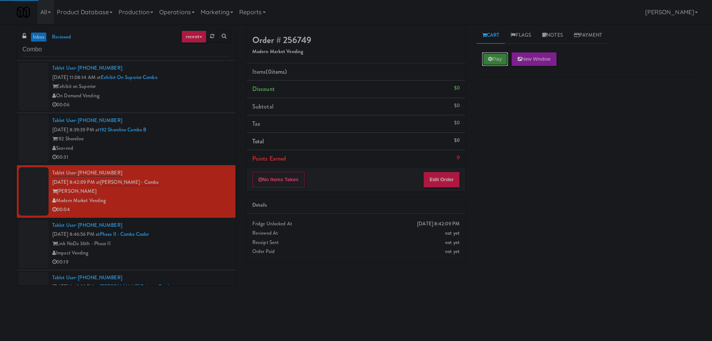
click at [505, 53] on button "Play" at bounding box center [495, 58] width 26 height 13
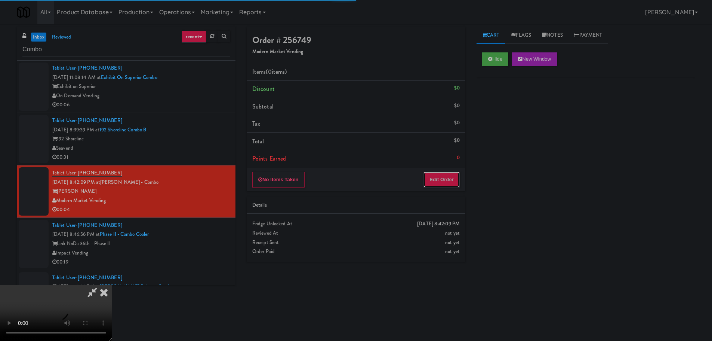
click at [439, 182] on button "Edit Order" at bounding box center [442, 180] width 36 height 16
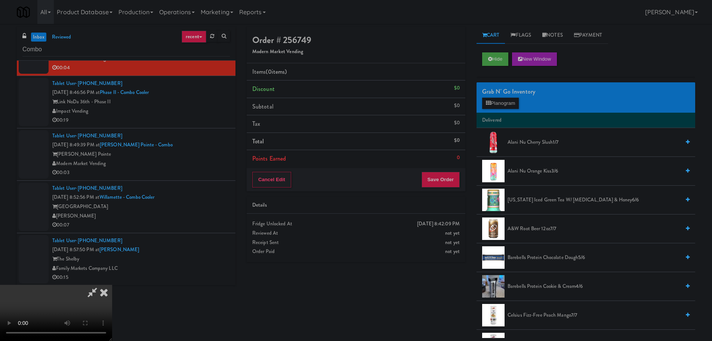
click at [112, 285] on video at bounding box center [56, 313] width 112 height 56
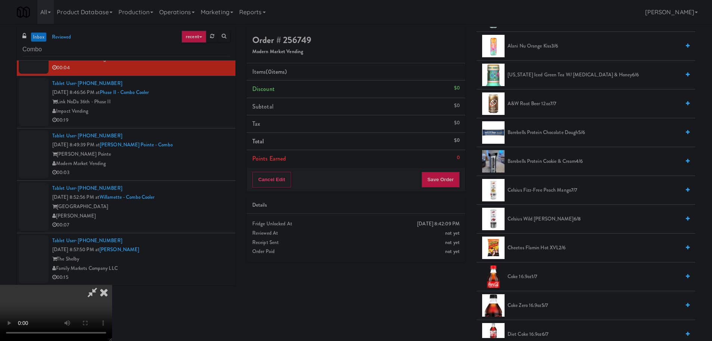
scroll to position [112, 0]
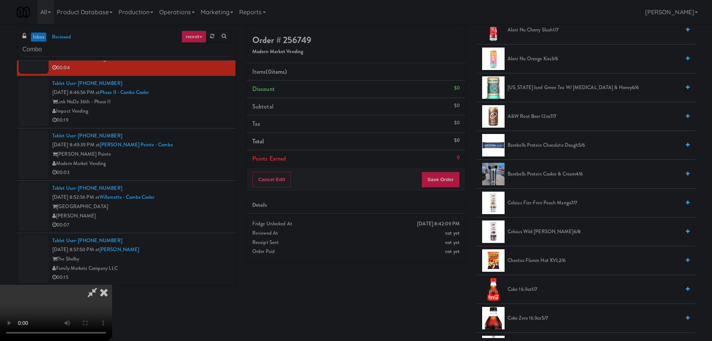
click at [552, 260] on span "Cheetos Flamin Hot XVL 2/6" at bounding box center [594, 260] width 173 height 9
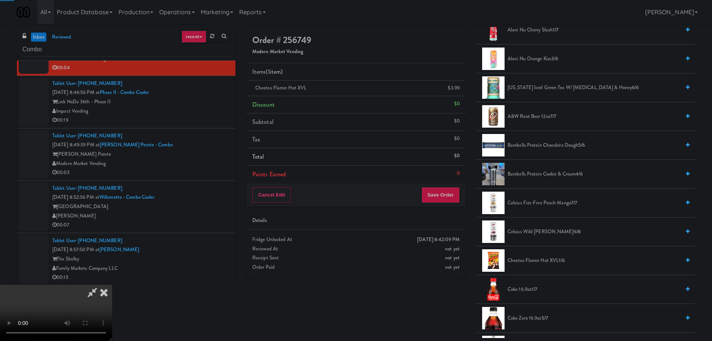
click at [112, 285] on video at bounding box center [56, 313] width 112 height 56
click at [459, 195] on button "Save Order" at bounding box center [441, 195] width 38 height 16
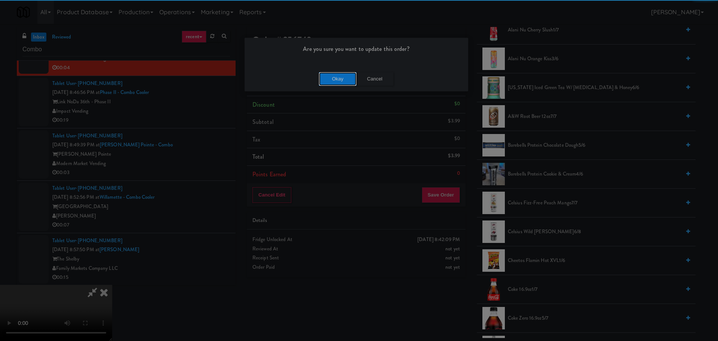
click at [344, 77] on button "Okay" at bounding box center [337, 78] width 37 height 13
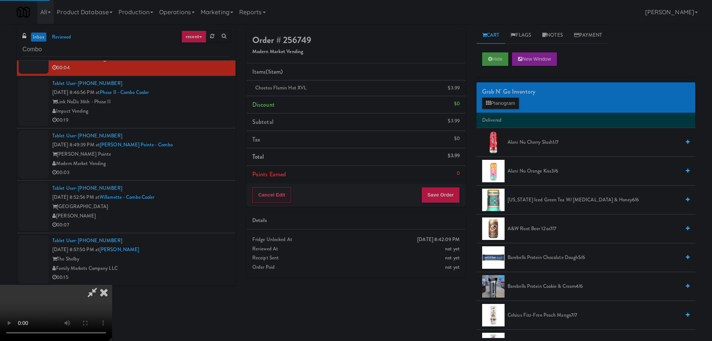
scroll to position [0, 0]
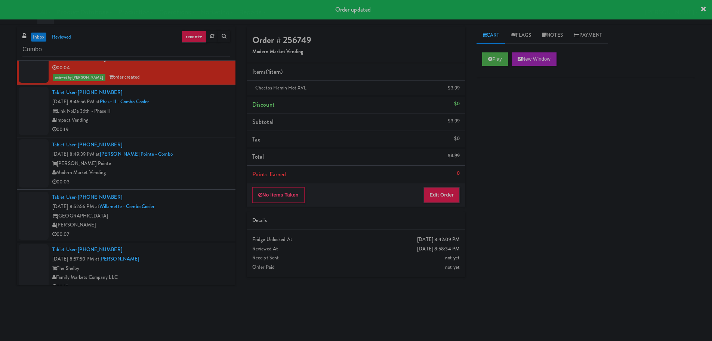
click at [206, 170] on div "Modern Market Vending" at bounding box center [141, 172] width 178 height 9
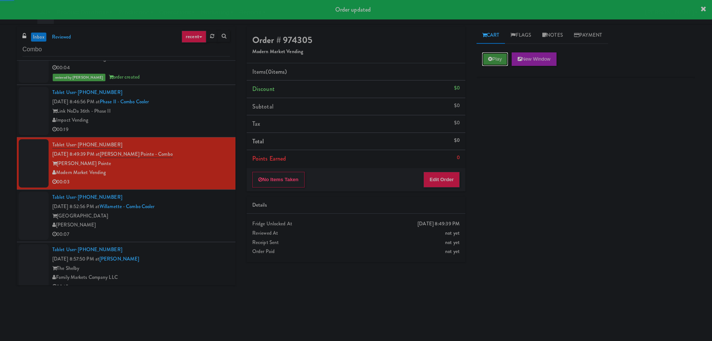
click at [508, 54] on button "Play" at bounding box center [495, 58] width 26 height 13
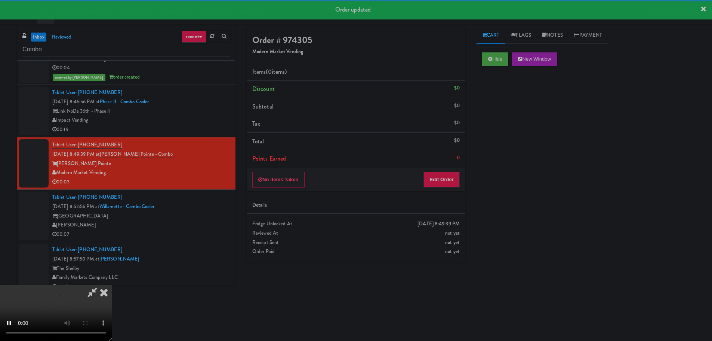
drag, startPoint x: 452, startPoint y: 164, endPoint x: 445, endPoint y: 173, distance: 11.3
click at [452, 164] on li "Points Earned 0" at bounding box center [356, 158] width 219 height 17
click at [445, 173] on button "Edit Order" at bounding box center [442, 180] width 36 height 16
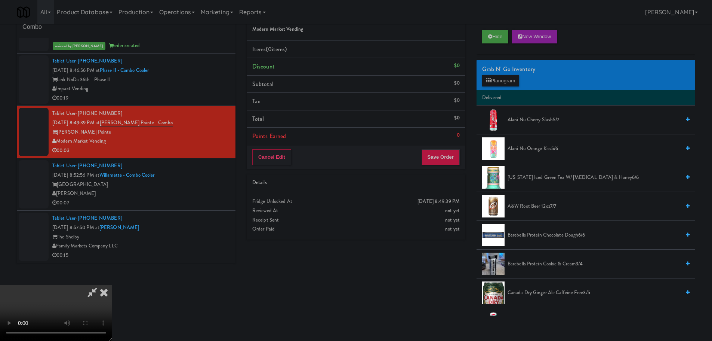
scroll to position [24, 0]
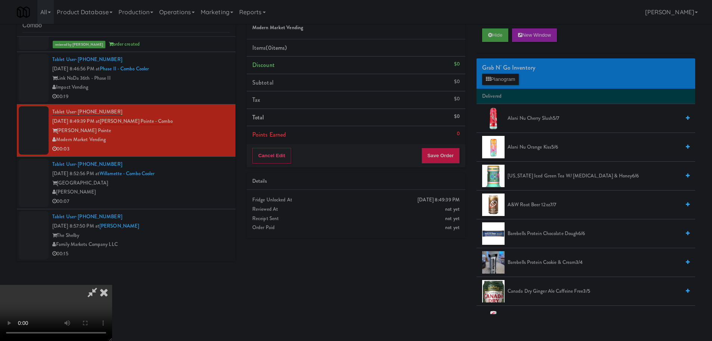
click at [112, 285] on video at bounding box center [56, 313] width 112 height 56
drag, startPoint x: 281, startPoint y: 239, endPoint x: 340, endPoint y: 229, distance: 59.9
click at [112, 285] on video at bounding box center [56, 313] width 112 height 56
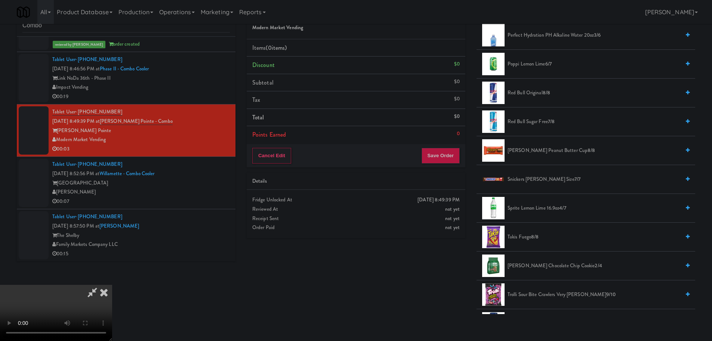
scroll to position [830, 0]
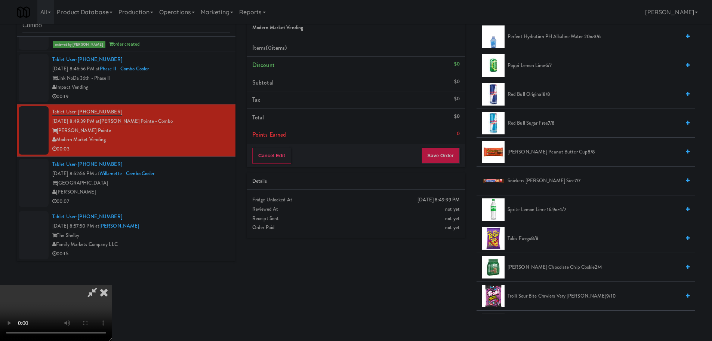
click at [538, 265] on span "[PERSON_NAME] Chocolate Chip Cookie 2/4" at bounding box center [594, 267] width 173 height 9
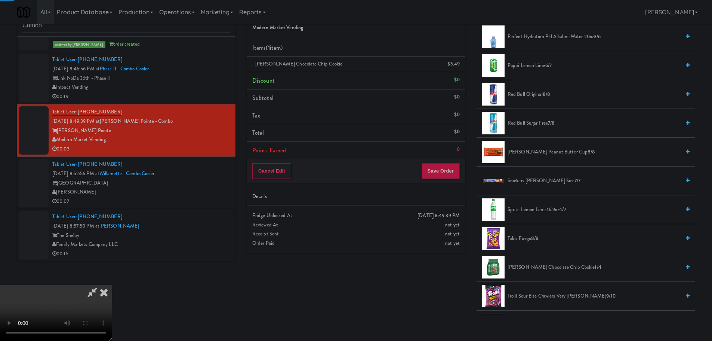
click at [112, 285] on video at bounding box center [56, 313] width 112 height 56
click at [454, 169] on button "Save Order" at bounding box center [441, 171] width 38 height 16
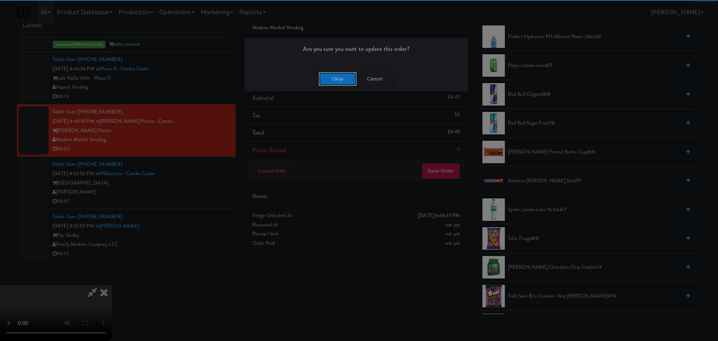
click at [334, 74] on button "Okay" at bounding box center [337, 78] width 37 height 13
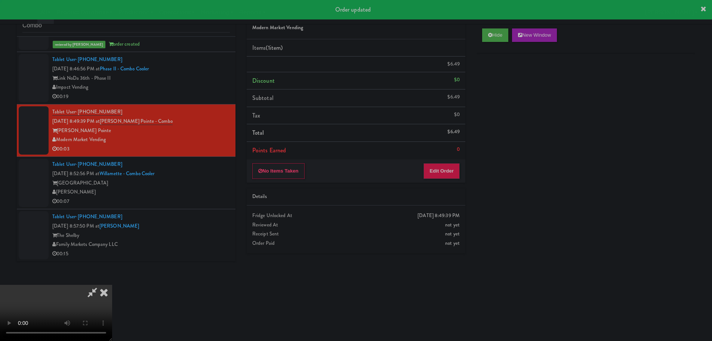
scroll to position [0, 0]
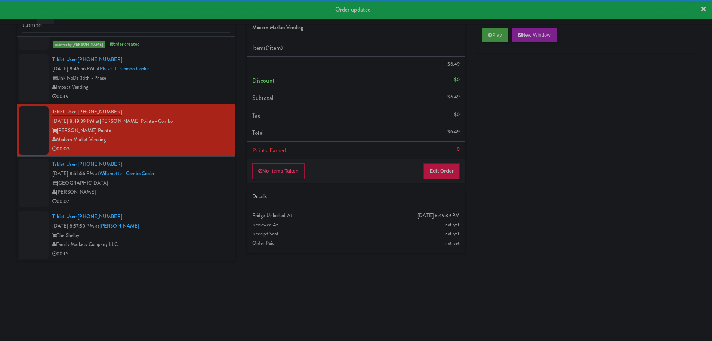
click at [203, 187] on div "[GEOGRAPHIC_DATA]" at bounding box center [141, 182] width 178 height 9
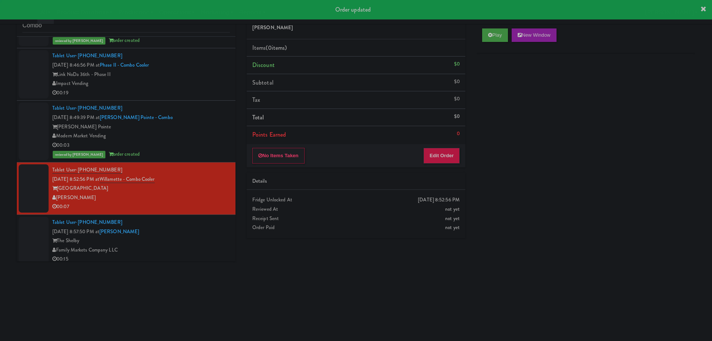
scroll to position [160, 0]
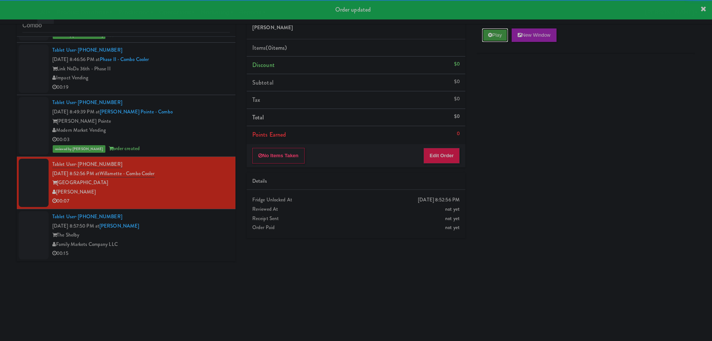
click at [496, 35] on button "Play" at bounding box center [495, 34] width 26 height 13
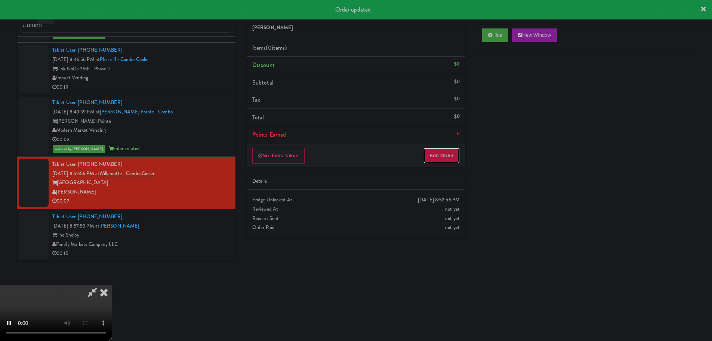
click at [441, 156] on button "Edit Order" at bounding box center [442, 156] width 36 height 16
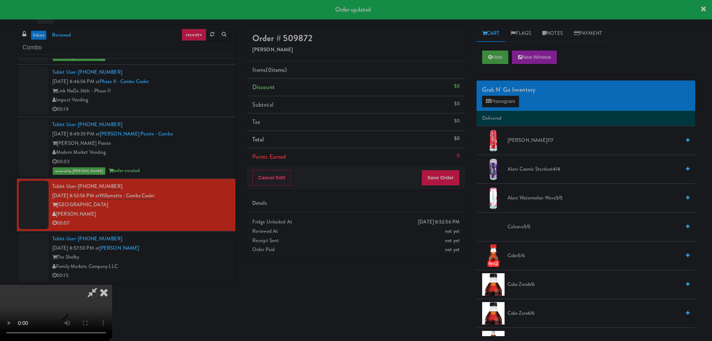
scroll to position [0, 0]
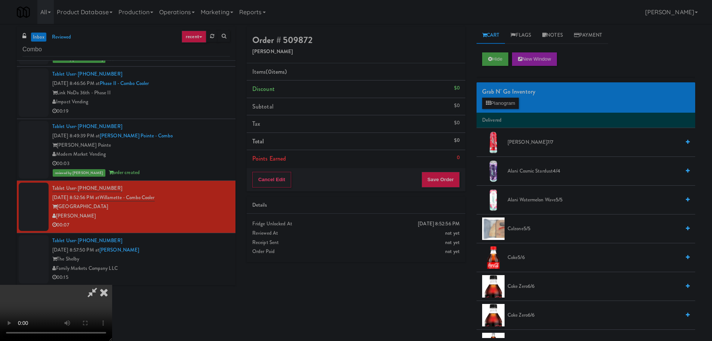
click at [112, 285] on video at bounding box center [56, 313] width 112 height 56
drag, startPoint x: 373, startPoint y: 182, endPoint x: 383, endPoint y: 182, distance: 10.1
click at [112, 285] on video at bounding box center [56, 313] width 112 height 56
click at [511, 117] on li "Delivered" at bounding box center [586, 121] width 219 height 16
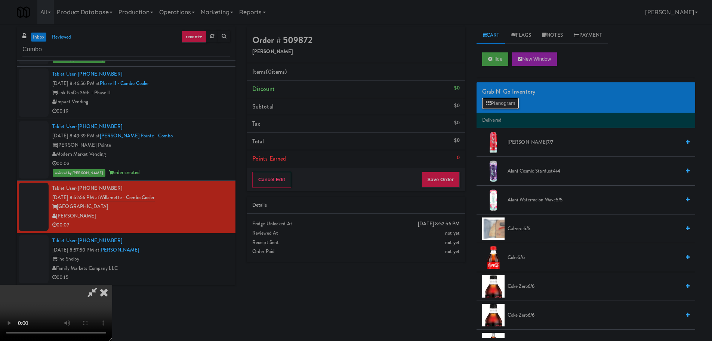
click at [516, 103] on button "Planogram" at bounding box center [500, 103] width 37 height 11
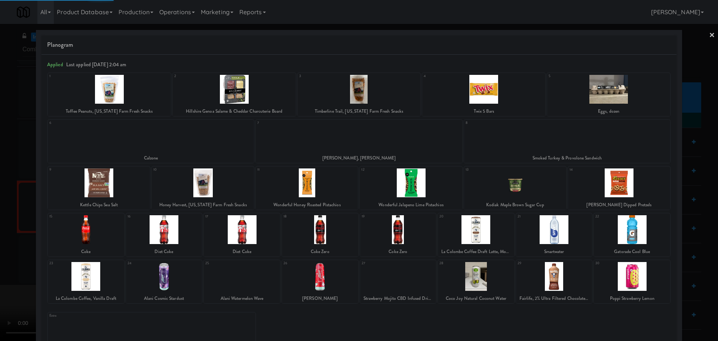
click at [629, 232] on div at bounding box center [632, 229] width 76 height 29
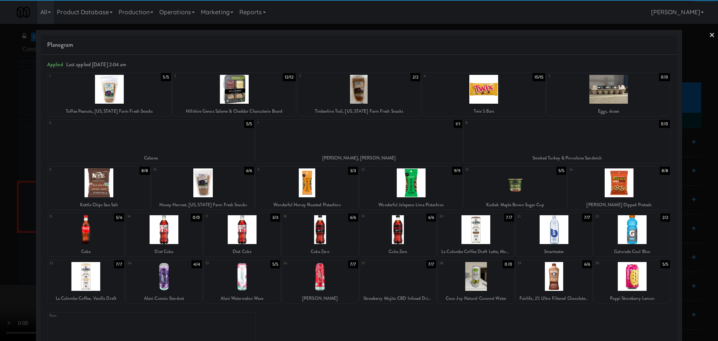
click at [631, 228] on div at bounding box center [632, 229] width 76 height 29
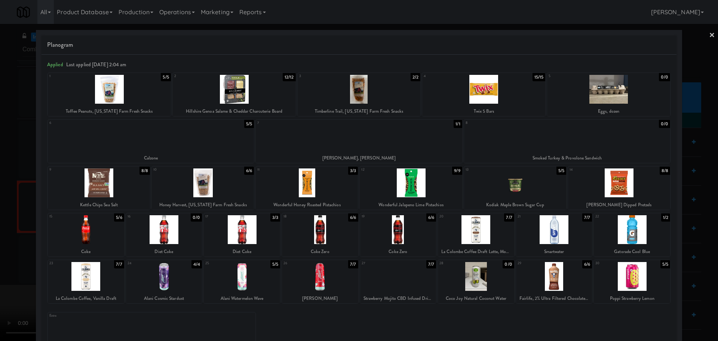
click at [0, 145] on div at bounding box center [359, 170] width 718 height 341
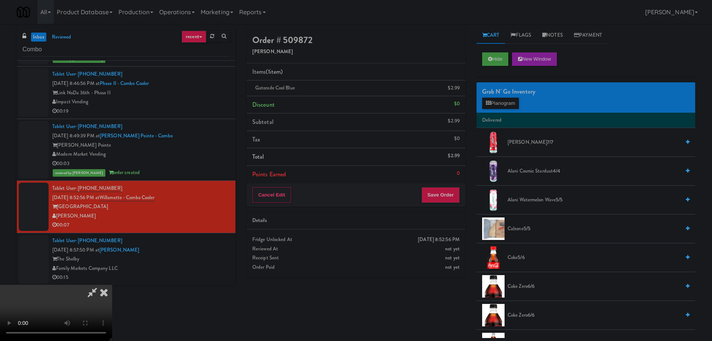
click at [112, 285] on video at bounding box center [56, 313] width 112 height 56
click at [437, 193] on button "Save Order" at bounding box center [441, 195] width 38 height 16
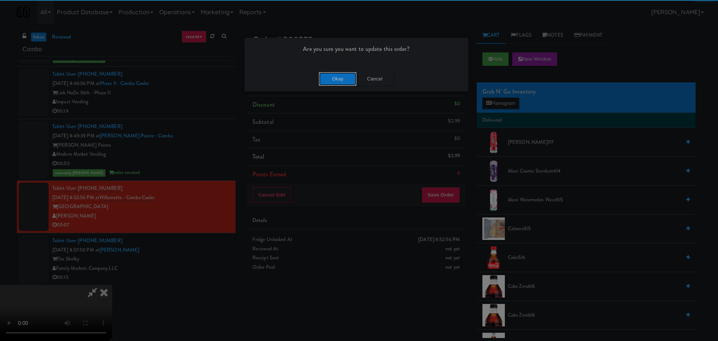
click at [326, 76] on button "Okay" at bounding box center [337, 78] width 37 height 13
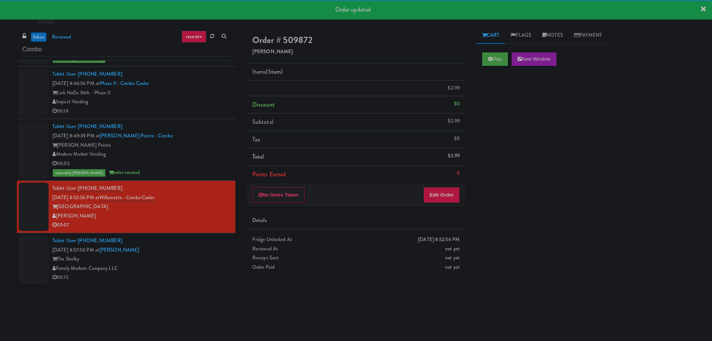
click at [209, 264] on div "Tablet User · (703) 731-4219 [DATE] 8:57:50 PM at Shelby Combo The Shelby Famil…" at bounding box center [141, 259] width 178 height 46
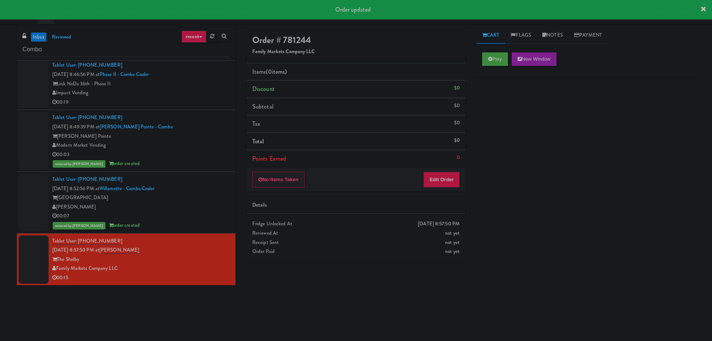
scroll to position [169, 0]
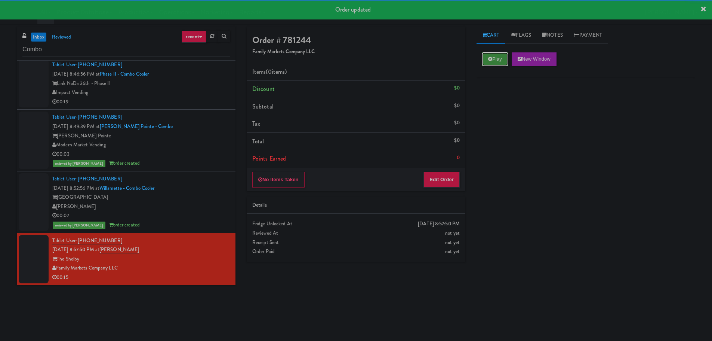
click at [488, 56] on button "Play" at bounding box center [495, 58] width 26 height 13
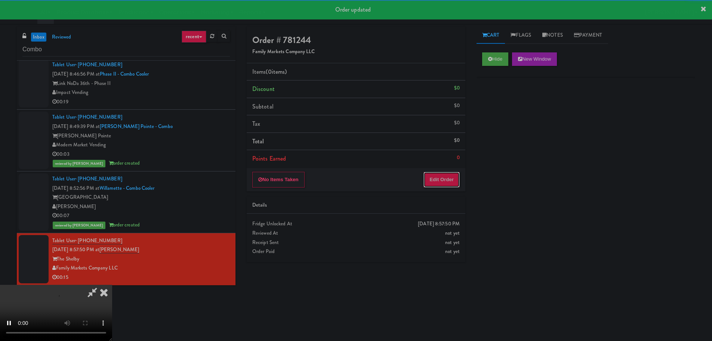
click at [443, 179] on button "Edit Order" at bounding box center [442, 180] width 36 height 16
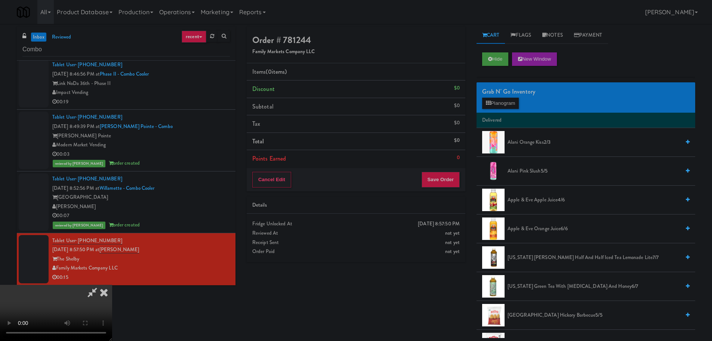
drag, startPoint x: 335, startPoint y: 196, endPoint x: 380, endPoint y: 198, distance: 44.2
click at [112, 285] on video at bounding box center [56, 313] width 112 height 56
click at [505, 107] on button "Planogram" at bounding box center [500, 103] width 37 height 11
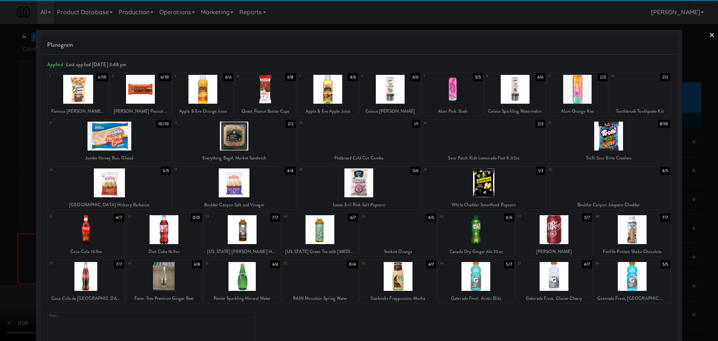
click at [274, 89] on div at bounding box center [265, 89] width 61 height 29
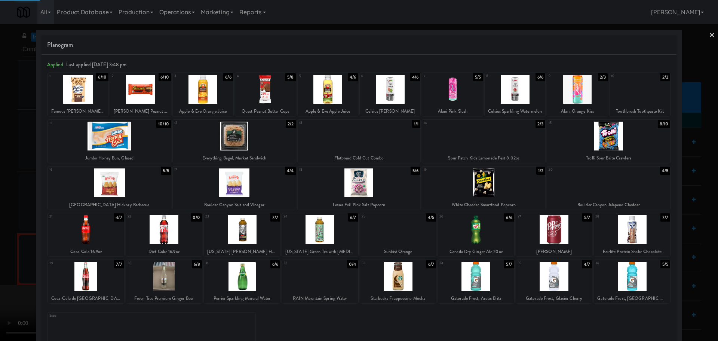
click at [0, 195] on div at bounding box center [359, 170] width 718 height 341
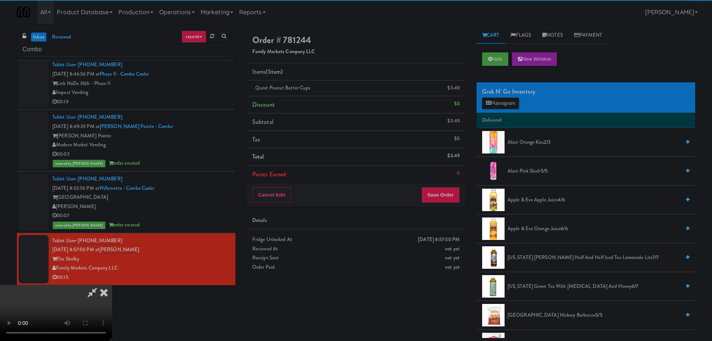
click at [112, 285] on video at bounding box center [56, 313] width 112 height 56
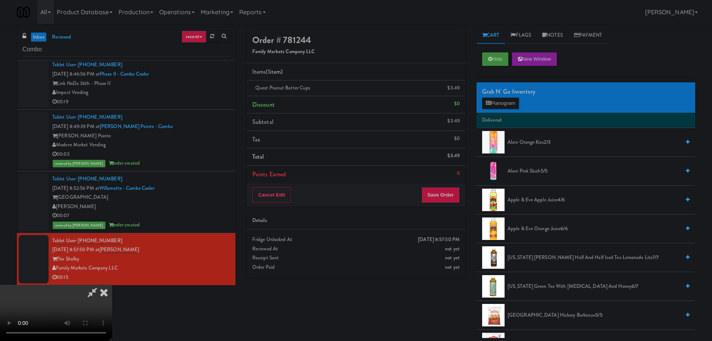
click at [112, 285] on video at bounding box center [56, 313] width 112 height 56
click at [508, 108] on button "Planogram" at bounding box center [500, 103] width 37 height 11
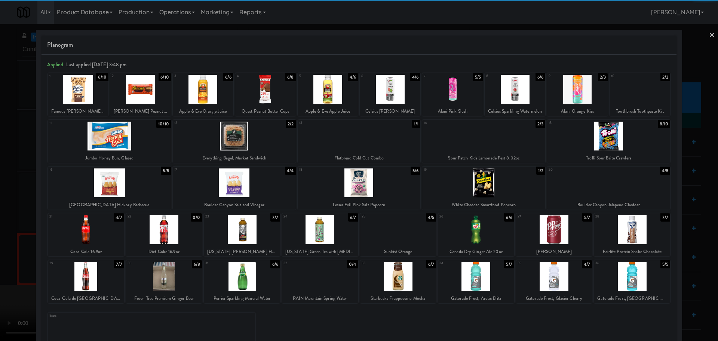
click at [220, 92] on div at bounding box center [203, 89] width 61 height 29
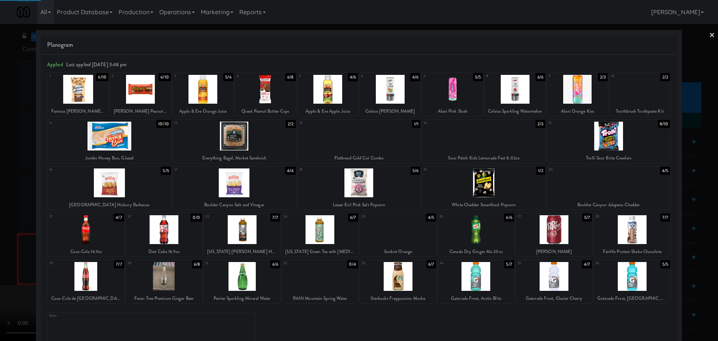
drag, startPoint x: 0, startPoint y: 165, endPoint x: 186, endPoint y: 168, distance: 185.5
click at [1, 165] on div at bounding box center [359, 170] width 718 height 341
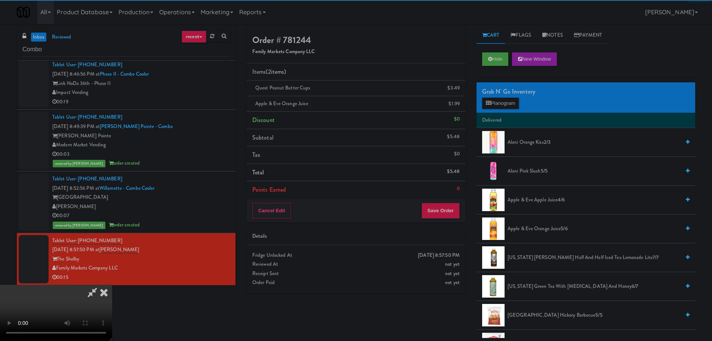
drag, startPoint x: 198, startPoint y: 169, endPoint x: 220, endPoint y: 172, distance: 22.7
click at [112, 285] on video at bounding box center [56, 313] width 112 height 56
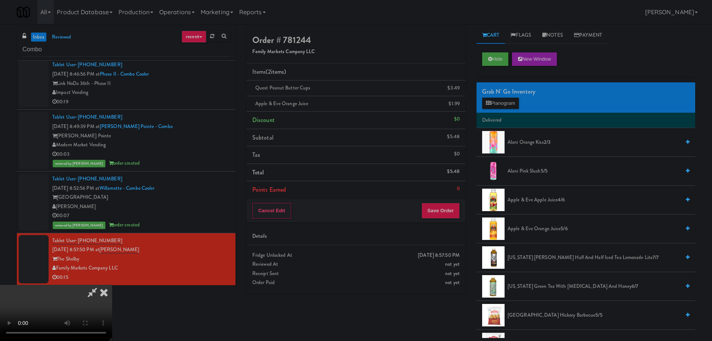
click at [112, 285] on video at bounding box center [56, 313] width 112 height 56
click at [494, 107] on button "Planogram" at bounding box center [500, 103] width 37 height 11
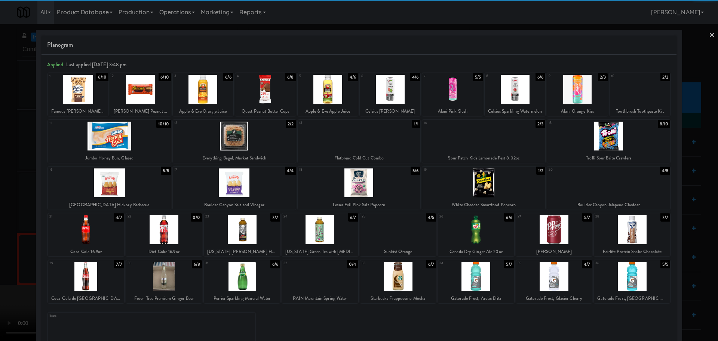
click at [546, 234] on div at bounding box center [554, 229] width 76 height 29
click at [0, 213] on div at bounding box center [359, 170] width 718 height 341
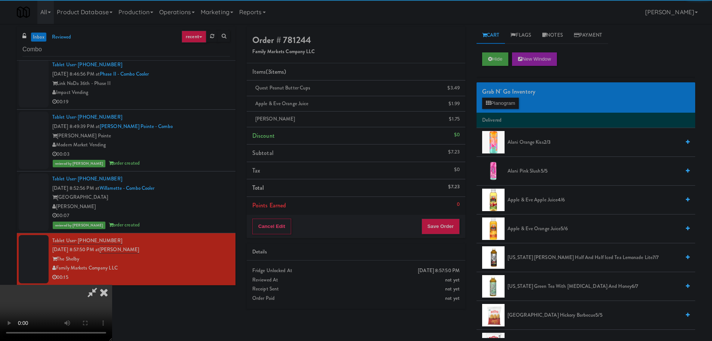
drag, startPoint x: 197, startPoint y: 150, endPoint x: 205, endPoint y: 150, distance: 7.1
click at [112, 285] on video at bounding box center [56, 313] width 112 height 56
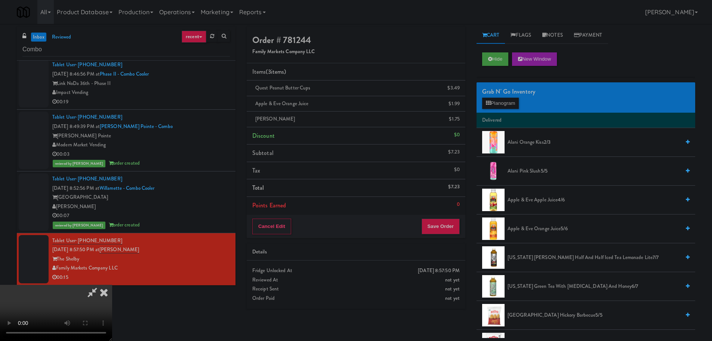
drag, startPoint x: 340, startPoint y: 227, endPoint x: 319, endPoint y: 286, distance: 63.0
click at [112, 285] on video at bounding box center [56, 313] width 112 height 56
click at [444, 229] on button "Save Order" at bounding box center [441, 226] width 38 height 16
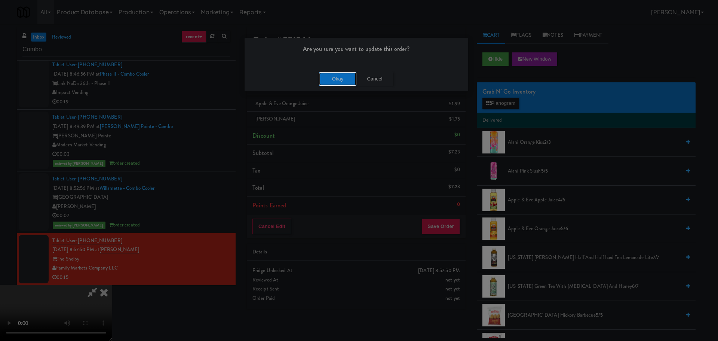
click at [338, 80] on button "Okay" at bounding box center [337, 78] width 37 height 13
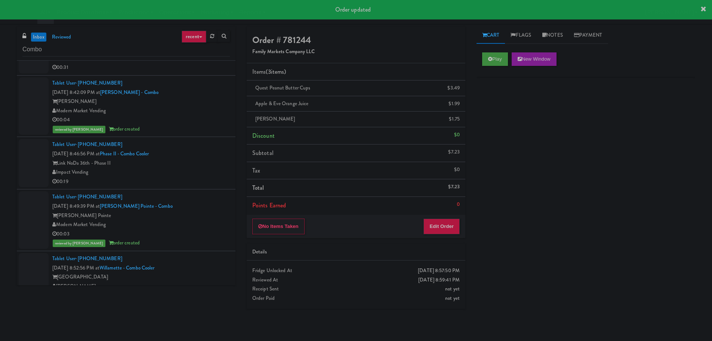
scroll to position [112, 0]
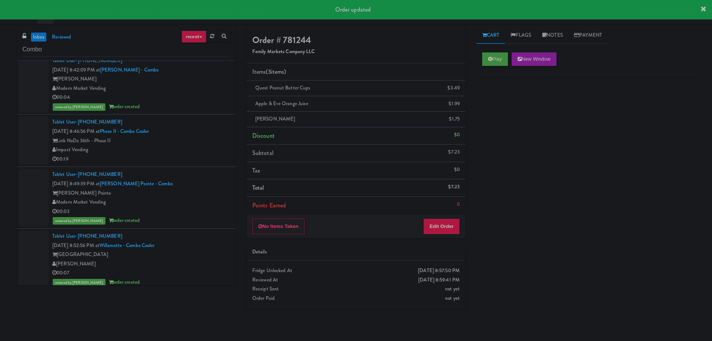
click at [228, 145] on li "Tablet User · (980) 369-5619 [DATE] 8:46:56 PM at Phase II - Combo Cooler Link …" at bounding box center [126, 140] width 219 height 52
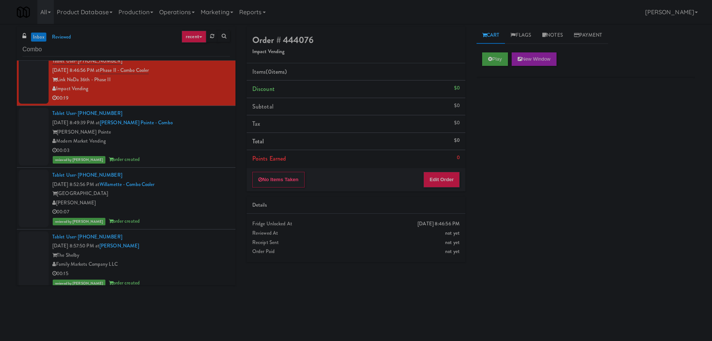
scroll to position [178, 0]
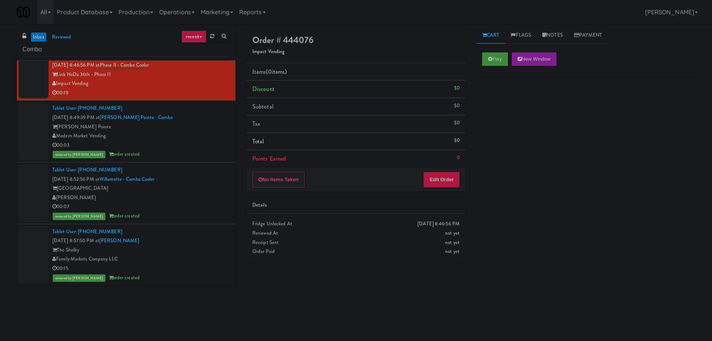
click at [39, 39] on link "inbox" at bounding box center [38, 37] width 15 height 9
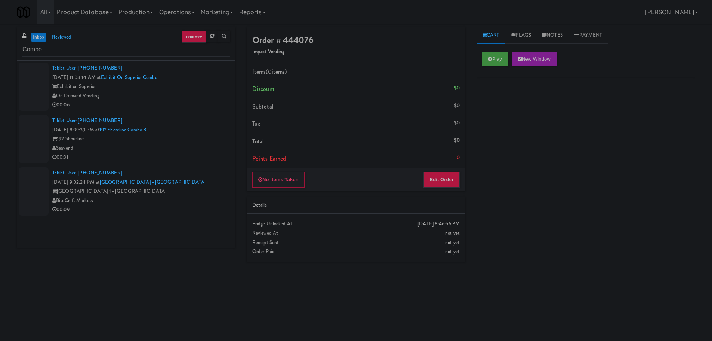
click at [188, 151] on div "Seavend" at bounding box center [141, 148] width 178 height 9
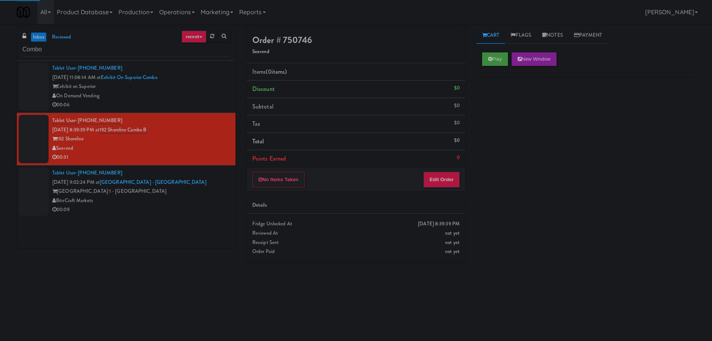
click at [202, 94] on div "On Demand Vending" at bounding box center [141, 95] width 178 height 9
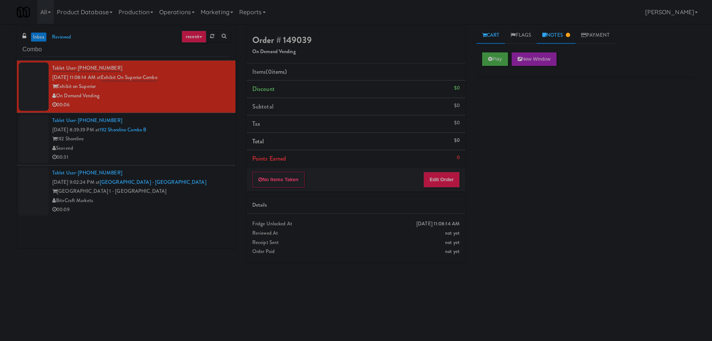
click at [559, 29] on link "Notes" at bounding box center [556, 35] width 39 height 17
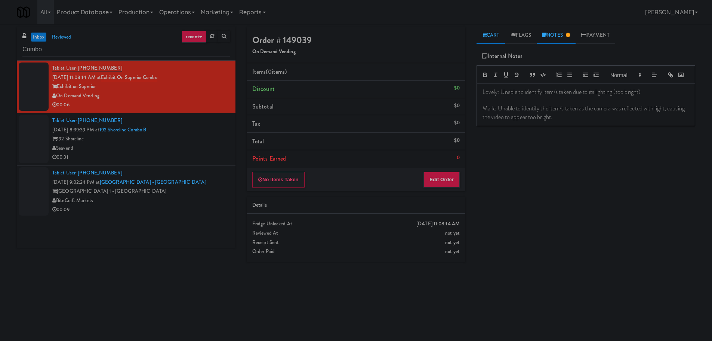
click at [480, 39] on link "Cart" at bounding box center [491, 35] width 29 height 17
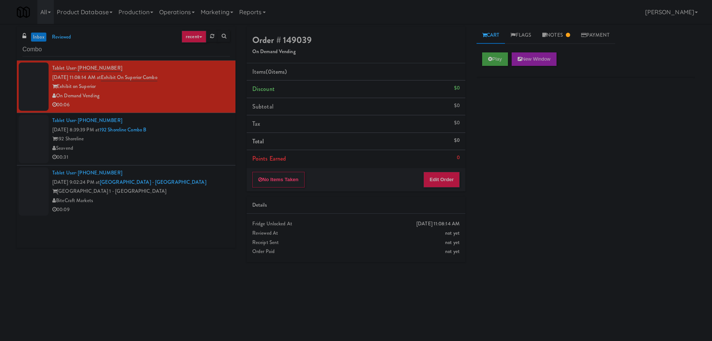
click at [199, 151] on div "Seavend" at bounding box center [141, 148] width 178 height 9
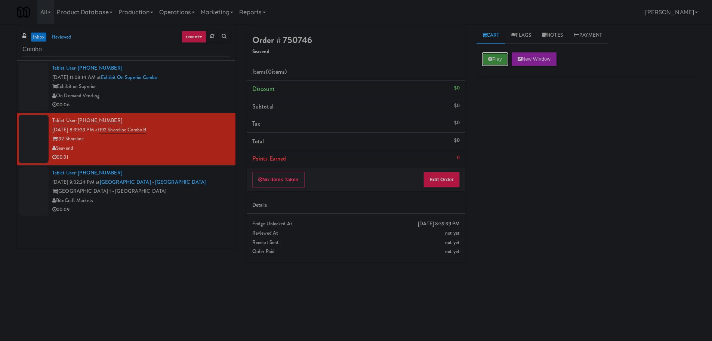
click at [492, 56] on icon at bounding box center [490, 58] width 4 height 5
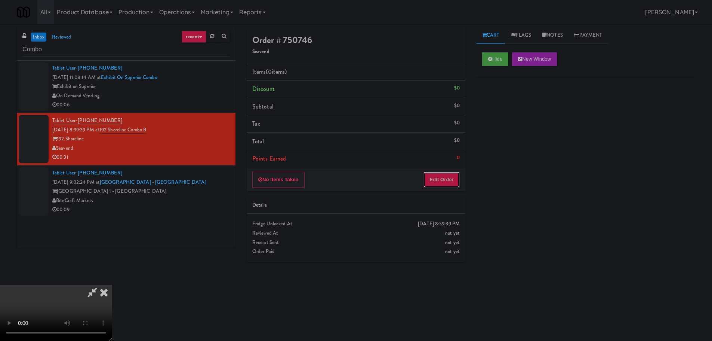
click at [445, 174] on button "Edit Order" at bounding box center [442, 180] width 36 height 16
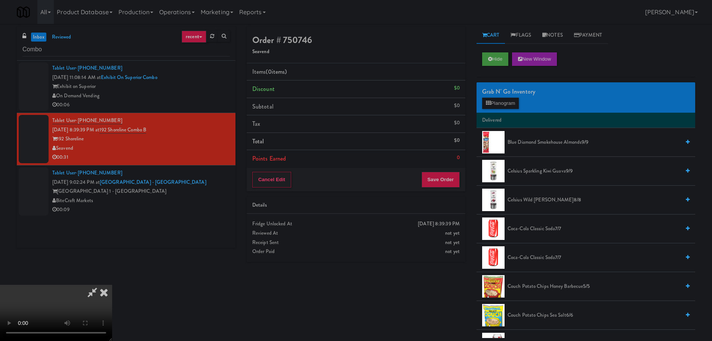
click at [112, 285] on video at bounding box center [56, 313] width 112 height 56
click at [508, 99] on button "Planogram" at bounding box center [500, 103] width 37 height 11
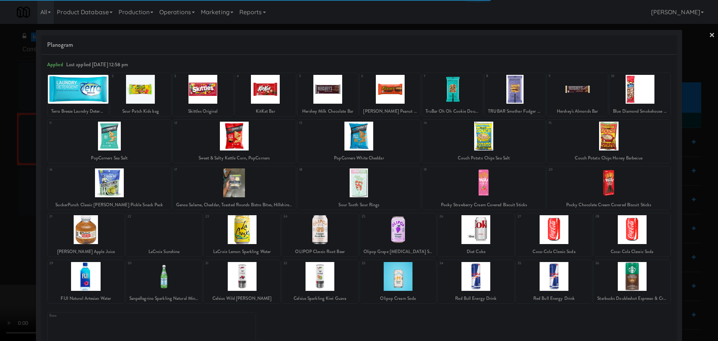
click at [468, 232] on div at bounding box center [476, 229] width 76 height 29
click at [457, 229] on div at bounding box center [476, 229] width 76 height 29
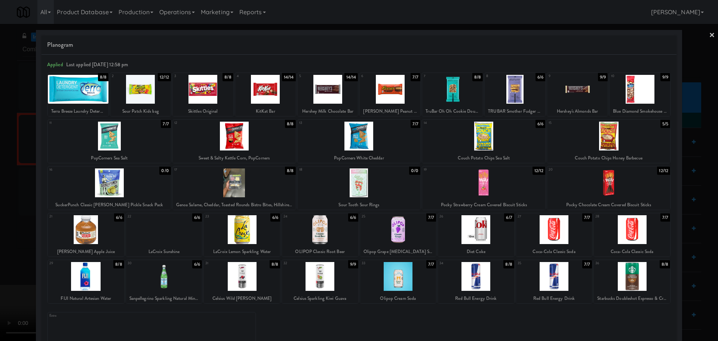
drag, startPoint x: 0, startPoint y: 188, endPoint x: 9, endPoint y: 190, distance: 9.5
click at [3, 188] on div at bounding box center [359, 170] width 718 height 341
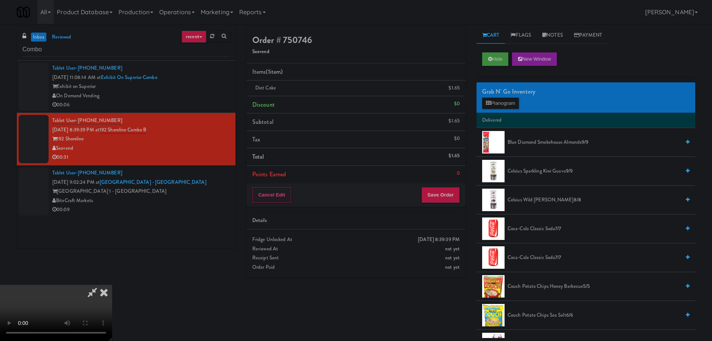
click at [101, 285] on icon at bounding box center [92, 292] width 17 height 15
click at [112, 285] on video at bounding box center [56, 313] width 112 height 56
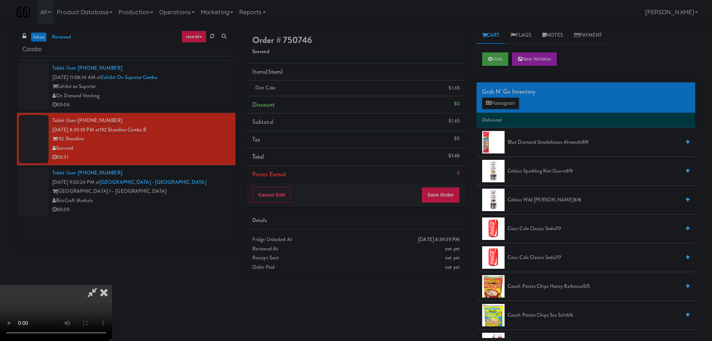
click at [112, 285] on video at bounding box center [56, 313] width 112 height 56
click at [515, 102] on button "Planogram" at bounding box center [500, 103] width 37 height 11
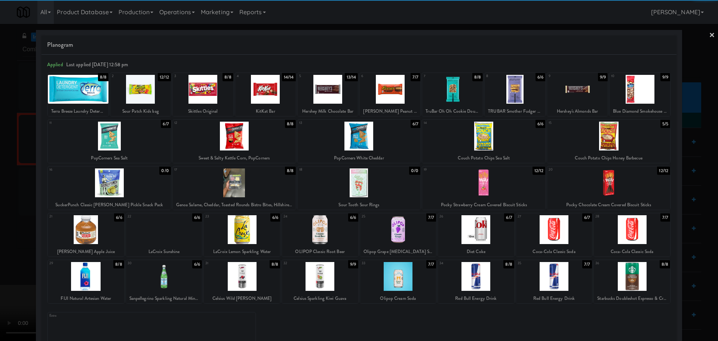
click at [555, 232] on div at bounding box center [554, 229] width 76 height 29
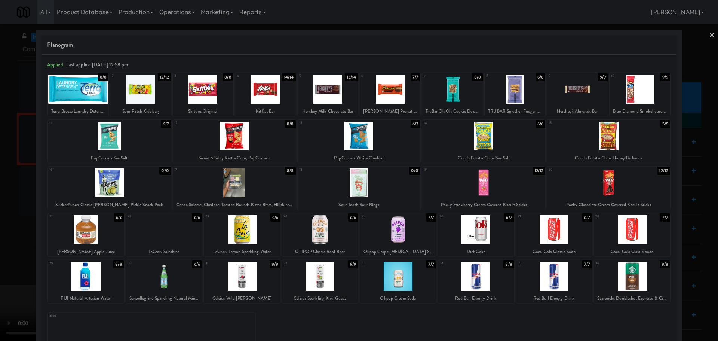
click at [0, 212] on div at bounding box center [359, 170] width 718 height 341
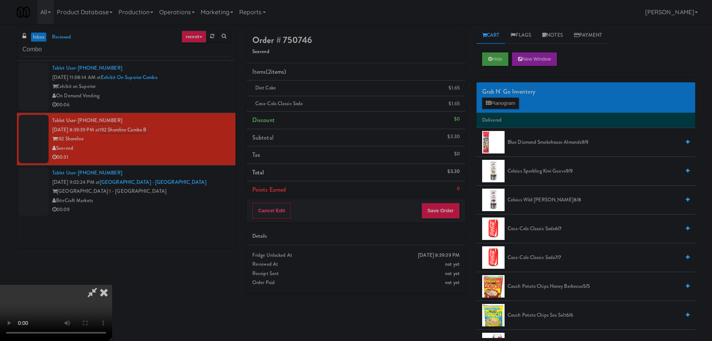
click at [112, 285] on video at bounding box center [56, 313] width 112 height 56
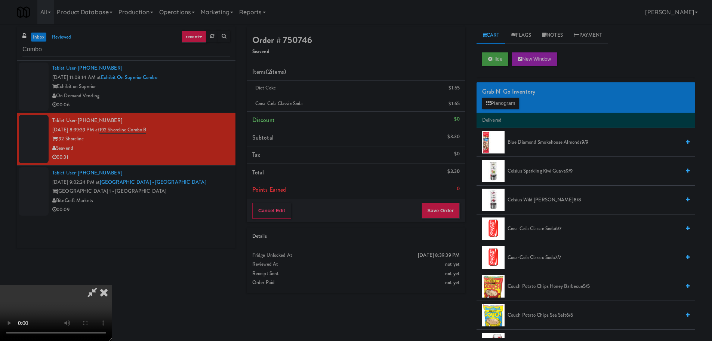
click at [112, 285] on video at bounding box center [56, 313] width 112 height 56
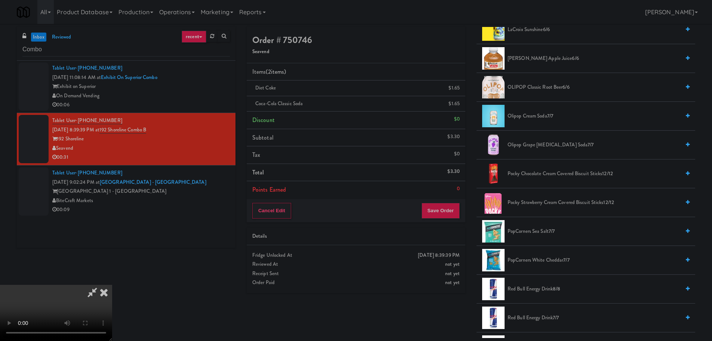
scroll to position [524, 0]
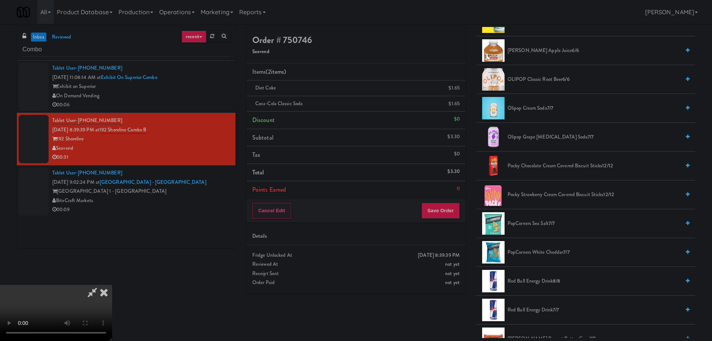
click at [537, 251] on span "PopCorners White Cheddar 7/7" at bounding box center [594, 252] width 173 height 9
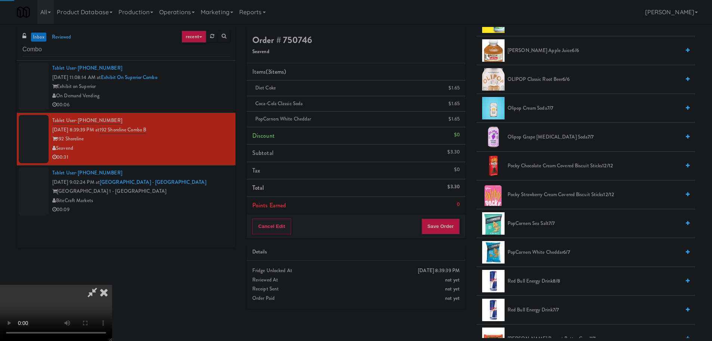
click at [112, 285] on video at bounding box center [56, 313] width 112 height 56
click at [530, 221] on span "PopCorners Sea Salt 7/7" at bounding box center [594, 223] width 173 height 9
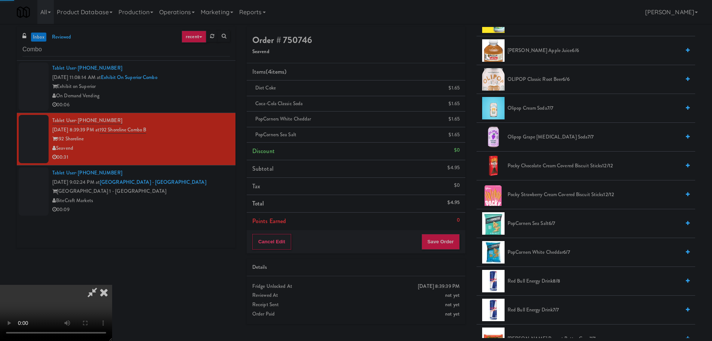
click at [112, 285] on video at bounding box center [56, 313] width 112 height 56
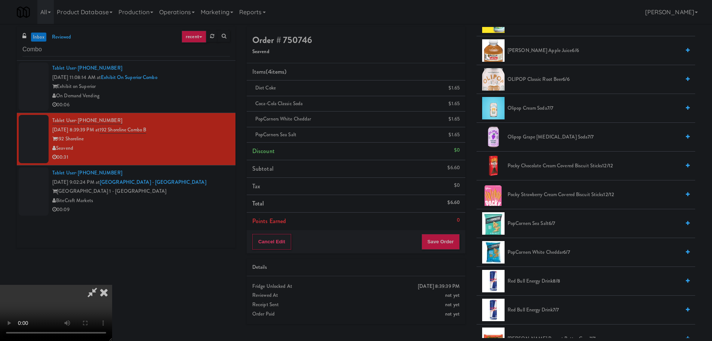
drag, startPoint x: 303, startPoint y: 190, endPoint x: 308, endPoint y: 190, distance: 4.5
click at [112, 285] on video at bounding box center [56, 313] width 112 height 56
drag, startPoint x: 300, startPoint y: 199, endPoint x: 304, endPoint y: 197, distance: 3.9
click at [112, 285] on video at bounding box center [56, 313] width 112 height 56
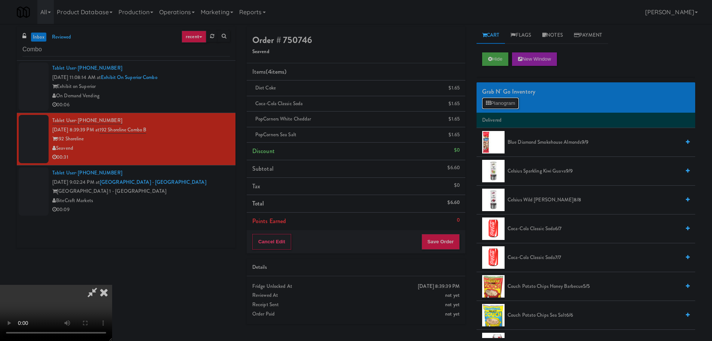
click at [506, 107] on button "Planogram" at bounding box center [500, 103] width 37 height 11
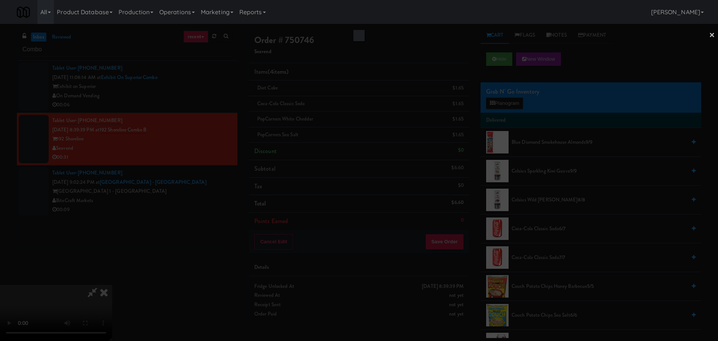
click at [506, 105] on div at bounding box center [359, 170] width 718 height 341
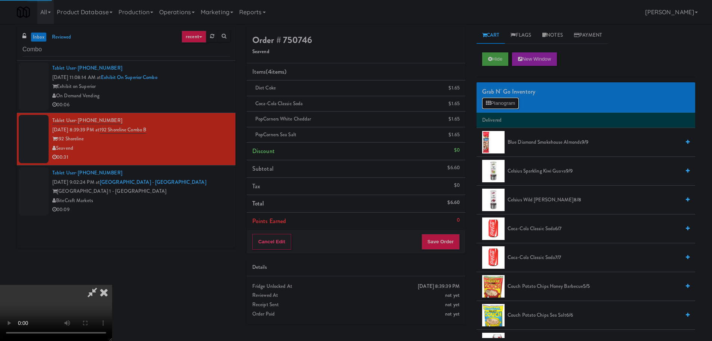
click at [506, 105] on button "Planogram" at bounding box center [500, 103] width 37 height 11
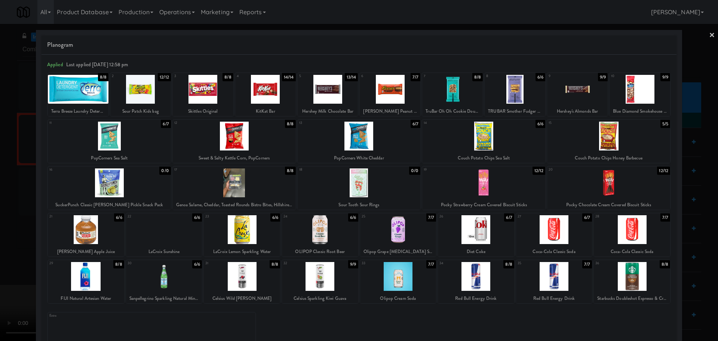
click at [340, 94] on div at bounding box center [328, 89] width 61 height 29
click at [0, 135] on div at bounding box center [359, 170] width 718 height 341
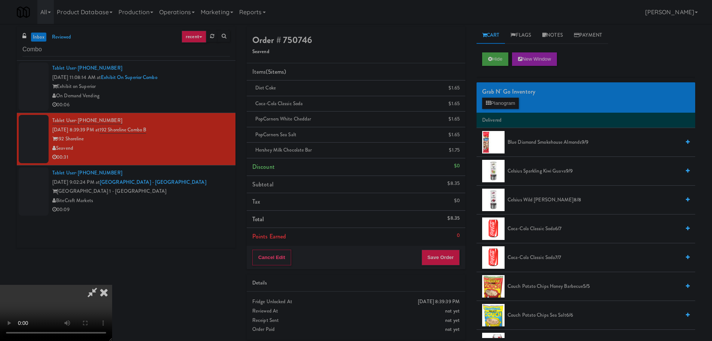
click at [101, 285] on icon at bounding box center [92, 292] width 17 height 15
drag, startPoint x: 266, startPoint y: 121, endPoint x: 282, endPoint y: 127, distance: 16.8
click at [112, 285] on video at bounding box center [56, 313] width 112 height 56
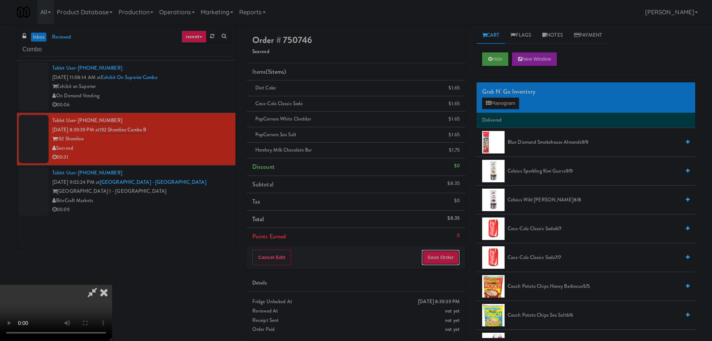
click at [442, 262] on button "Save Order" at bounding box center [441, 257] width 38 height 16
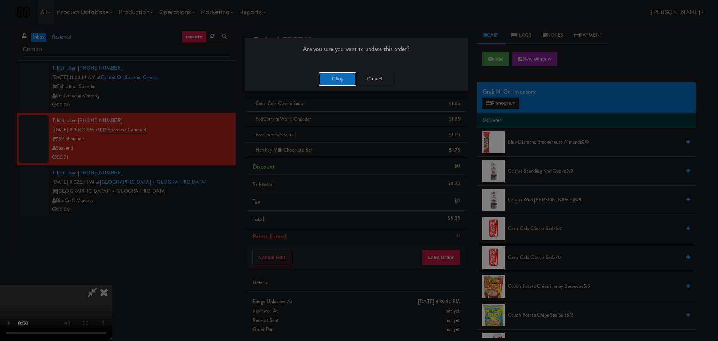
click at [347, 84] on button "Okay" at bounding box center [337, 78] width 37 height 13
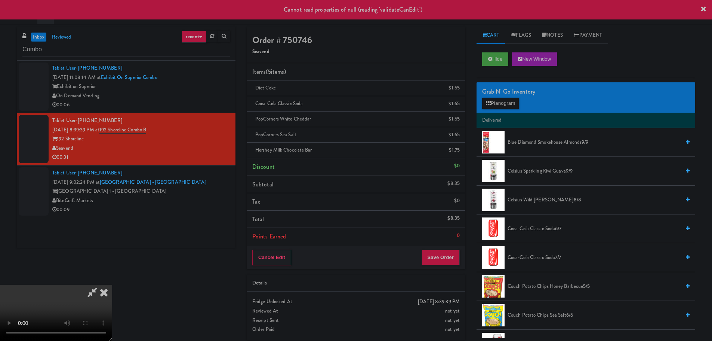
scroll to position [0, 0]
click at [112, 285] on icon at bounding box center [104, 292] width 16 height 15
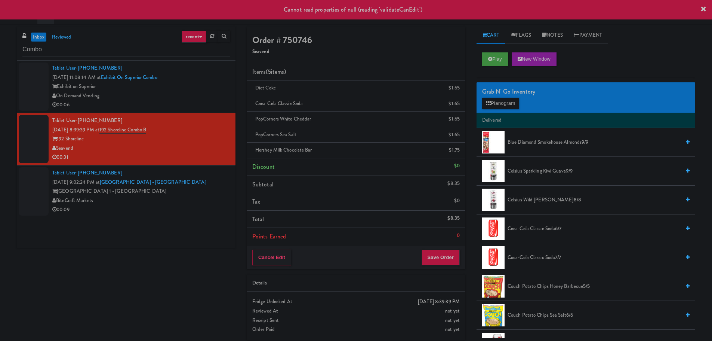
click at [220, 188] on div "[GEOGRAPHIC_DATA] 1 - [GEOGRAPHIC_DATA]" at bounding box center [141, 191] width 178 height 9
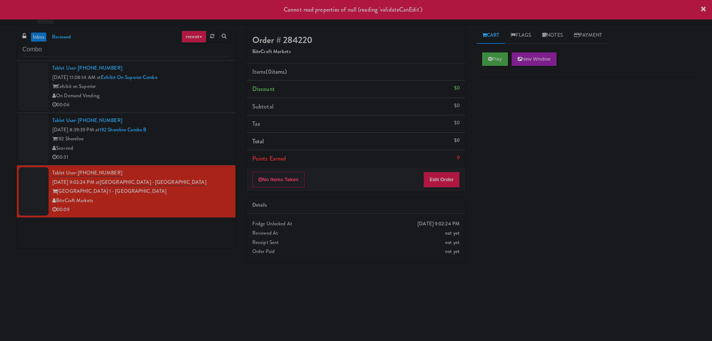
click at [209, 150] on div "Seavend" at bounding box center [141, 148] width 178 height 9
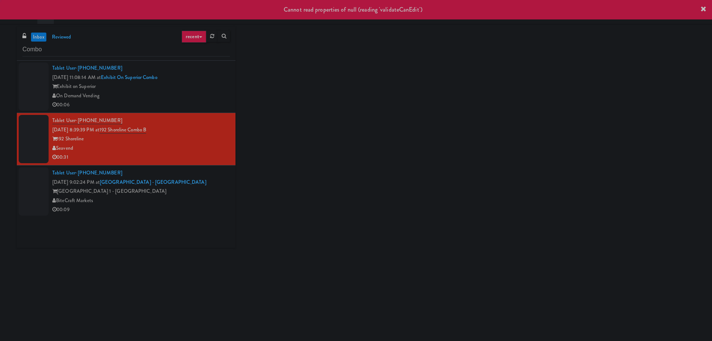
click at [224, 82] on div "Tablet User · (612) 834-9839 [DATE] 11:08:14 AM at Exhibit on Superior Combo Ex…" at bounding box center [141, 87] width 178 height 46
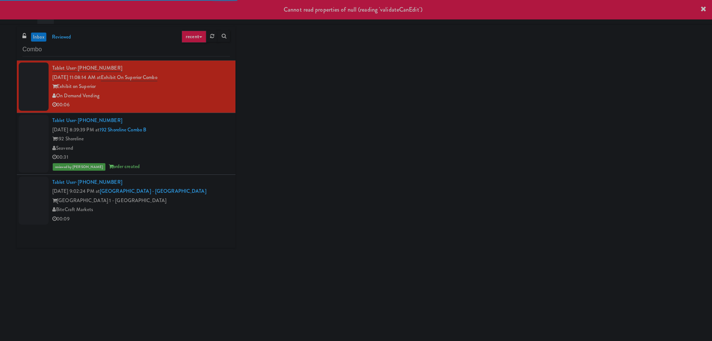
click at [215, 166] on div "reviewed by [PERSON_NAME] order created" at bounding box center [141, 166] width 178 height 9
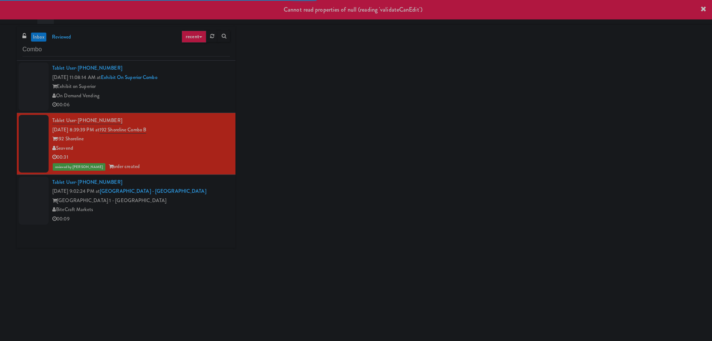
click at [207, 206] on div "BiteCraft Markets" at bounding box center [141, 209] width 178 height 9
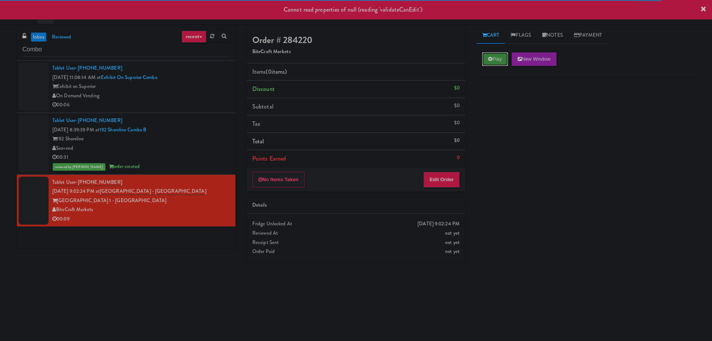
click at [501, 64] on button "Play" at bounding box center [495, 58] width 26 height 13
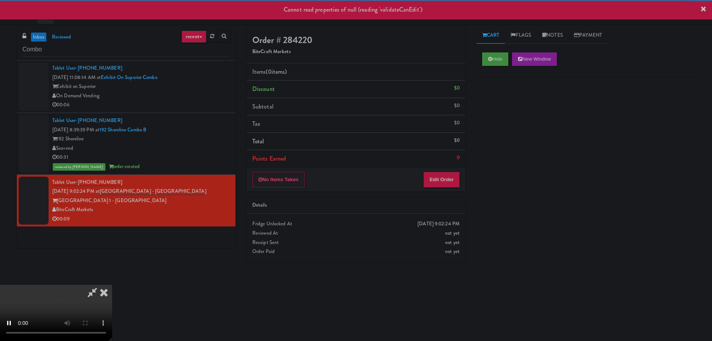
click at [443, 169] on div "No Items Taken Edit Order" at bounding box center [356, 179] width 219 height 23
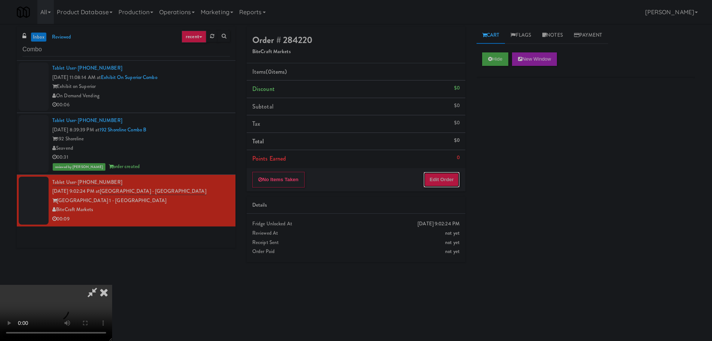
click at [440, 178] on button "Edit Order" at bounding box center [442, 180] width 36 height 16
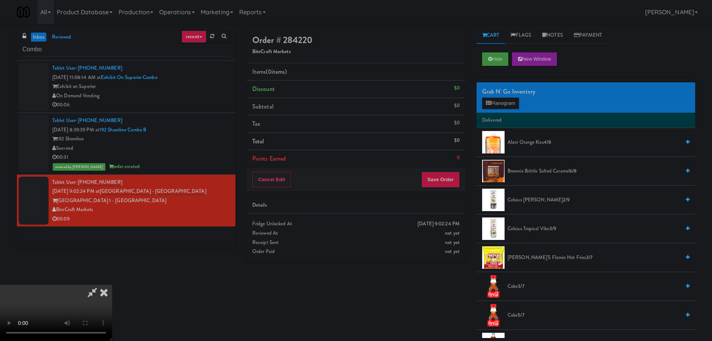
click at [112, 285] on video at bounding box center [56, 313] width 112 height 56
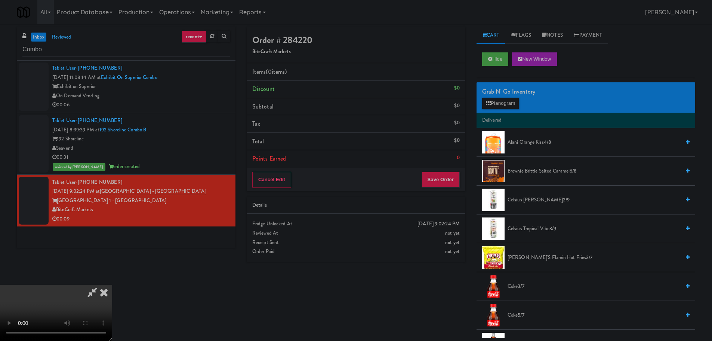
click at [112, 285] on video at bounding box center [56, 313] width 112 height 56
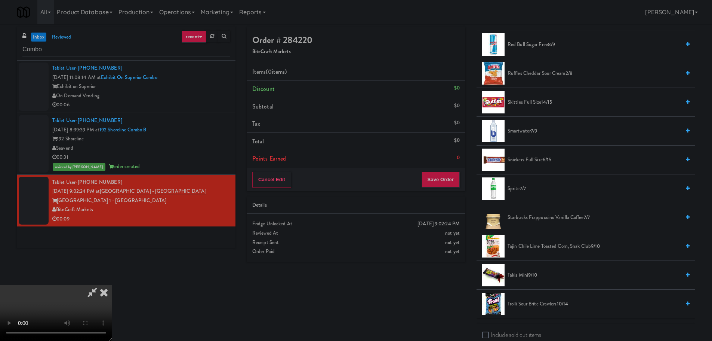
scroll to position [860, 0]
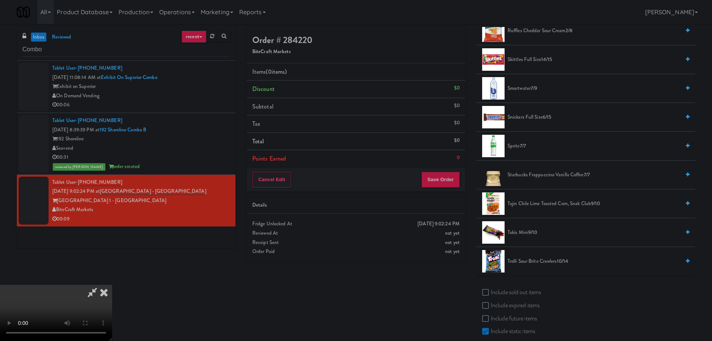
click at [528, 56] on span "Skittles Full Size 14/15" at bounding box center [594, 59] width 173 height 9
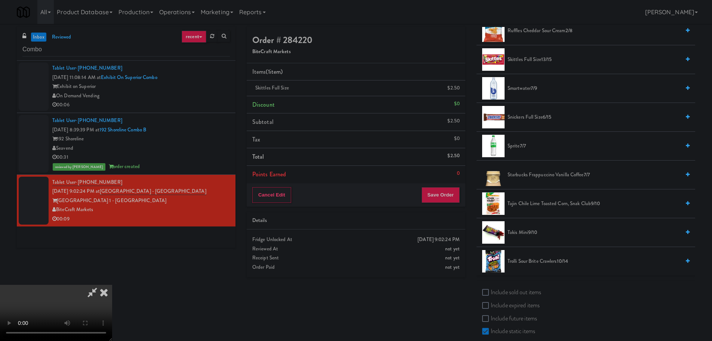
drag, startPoint x: 163, startPoint y: 246, endPoint x: 178, endPoint y: 244, distance: 15.9
click at [112, 285] on video at bounding box center [56, 313] width 112 height 56
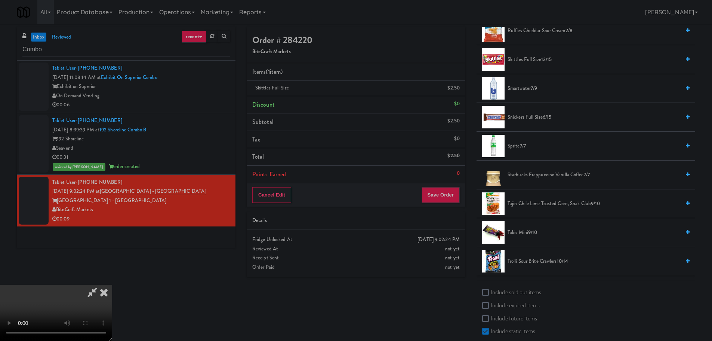
click at [112, 285] on video at bounding box center [56, 313] width 112 height 56
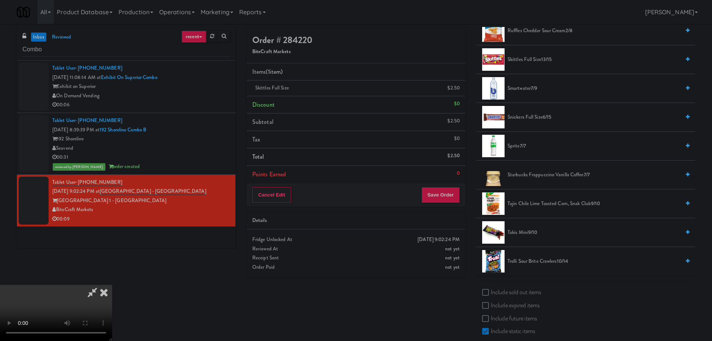
drag, startPoint x: 272, startPoint y: 188, endPoint x: 278, endPoint y: 186, distance: 6.2
click at [112, 285] on video at bounding box center [56, 313] width 112 height 56
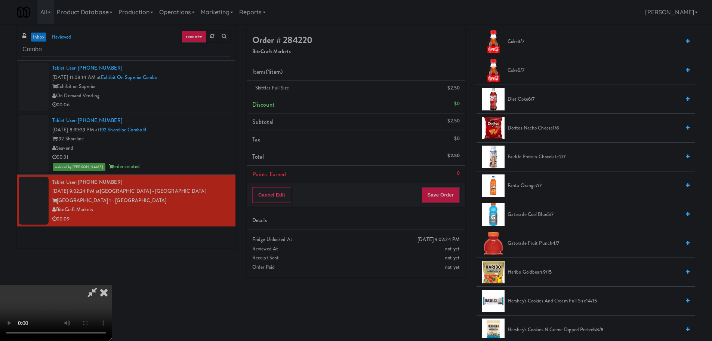
scroll to position [187, 0]
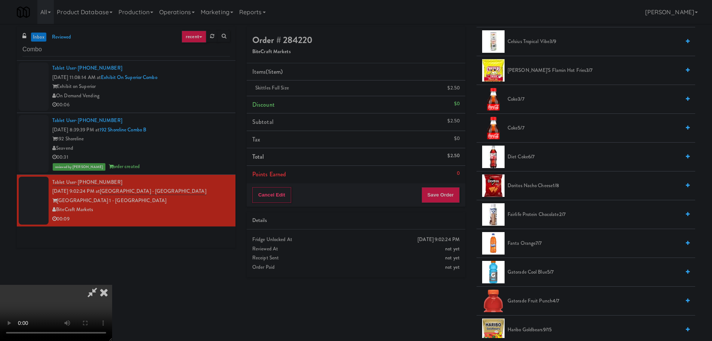
click at [549, 185] on span "Doritos Nacho Cheese 1/8" at bounding box center [594, 185] width 173 height 9
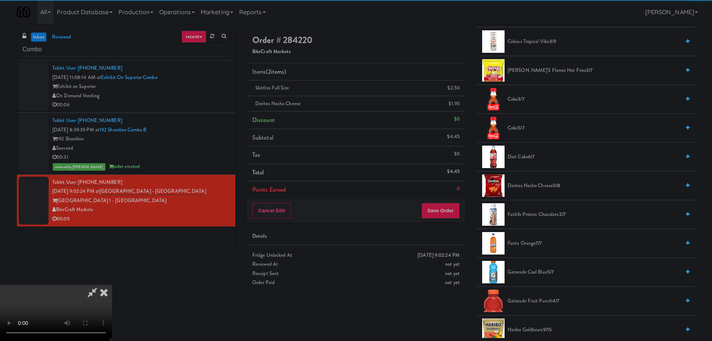
click at [112, 285] on video at bounding box center [56, 313] width 112 height 56
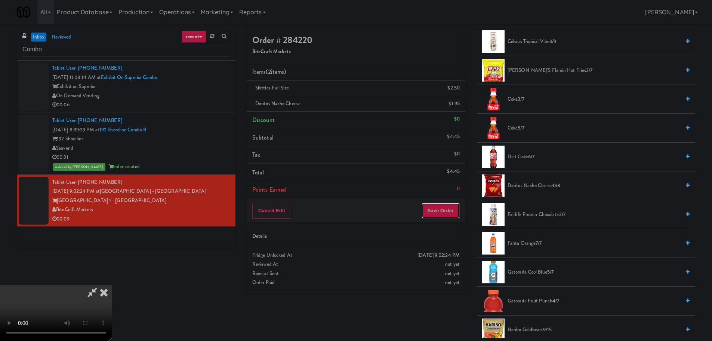
click at [432, 210] on button "Save Order" at bounding box center [441, 211] width 38 height 16
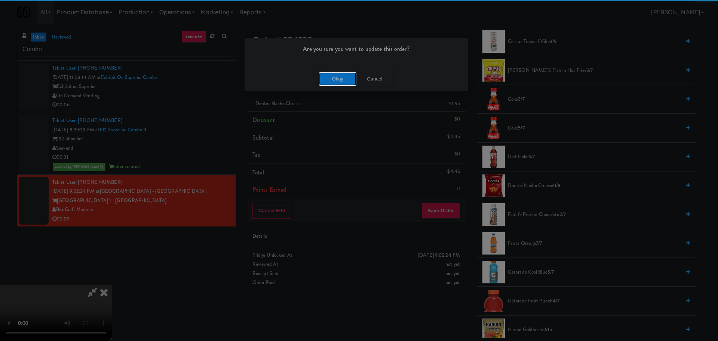
click at [329, 80] on button "Okay" at bounding box center [337, 78] width 37 height 13
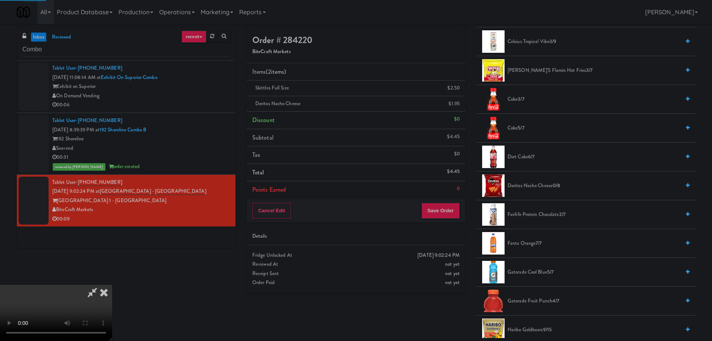
scroll to position [0, 0]
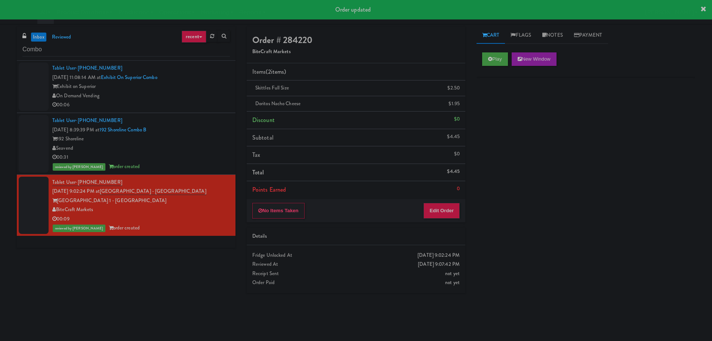
click at [195, 97] on div "On Demand Vending" at bounding box center [141, 95] width 178 height 9
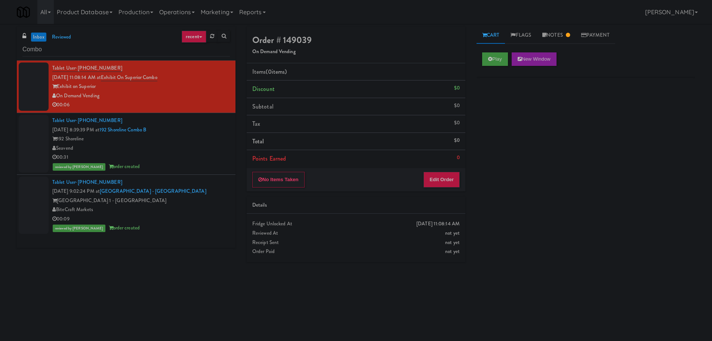
click at [188, 150] on div "Seavend" at bounding box center [141, 148] width 178 height 9
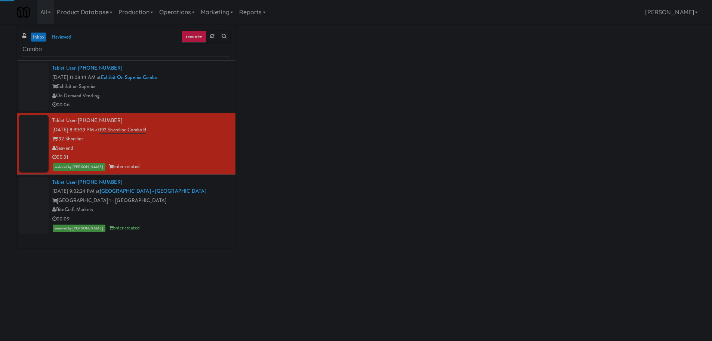
click at [230, 71] on li "Tablet User · (612) 834-9839 [DATE] 11:08:14 AM at Exhibit on Superior Combo Ex…" at bounding box center [126, 87] width 219 height 52
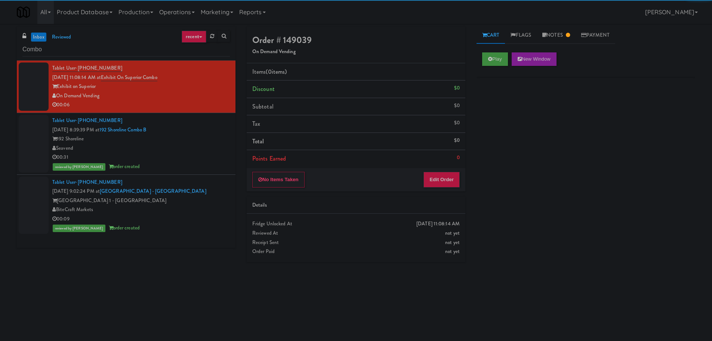
click at [202, 203] on div "[GEOGRAPHIC_DATA] 1 - [GEOGRAPHIC_DATA]" at bounding box center [141, 200] width 178 height 9
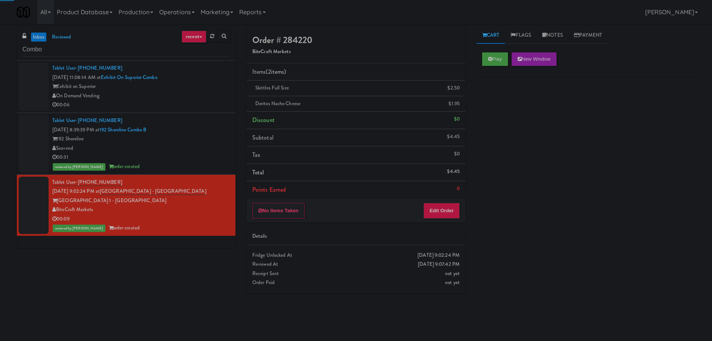
click at [212, 151] on div "Seavend" at bounding box center [141, 148] width 178 height 9
click at [217, 106] on div "00:06" at bounding box center [141, 104] width 178 height 9
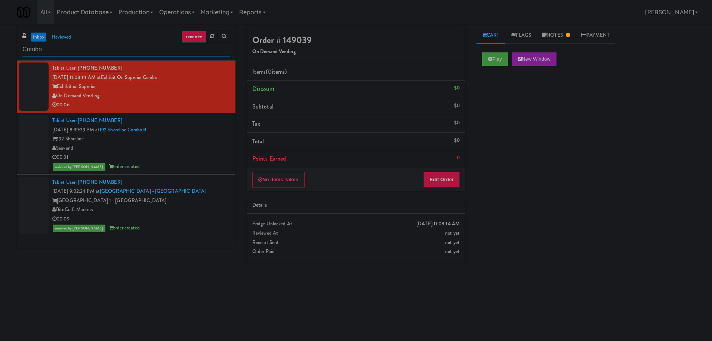
click at [130, 45] on input "Combo" at bounding box center [126, 50] width 208 height 14
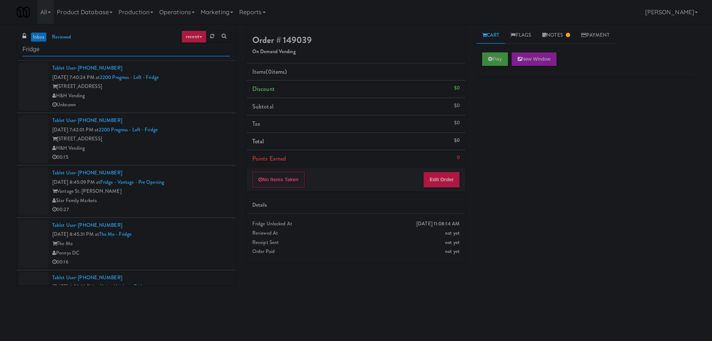
type input "Fridge"
click at [195, 134] on div "[STREET_ADDRESS]" at bounding box center [141, 138] width 178 height 9
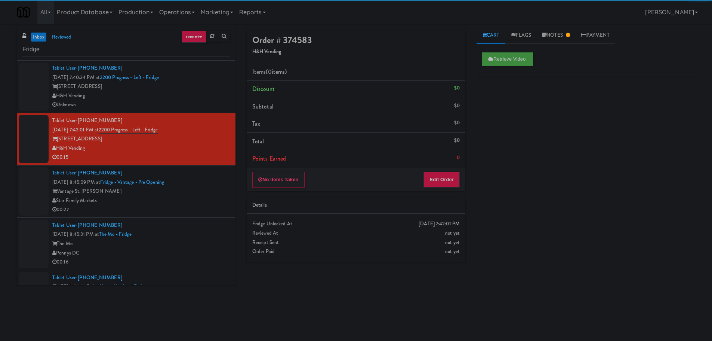
click at [201, 202] on div "Star Family Markets" at bounding box center [141, 200] width 178 height 9
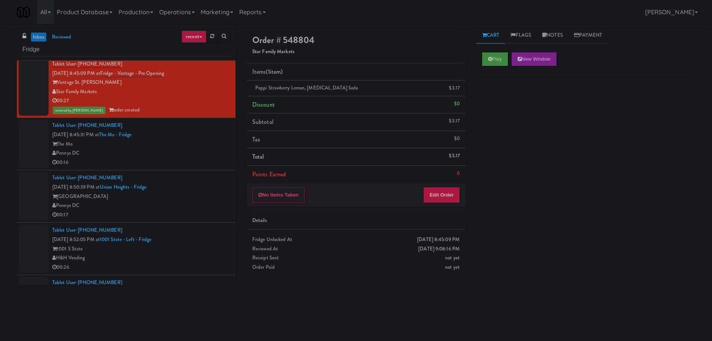
scroll to position [112, 0]
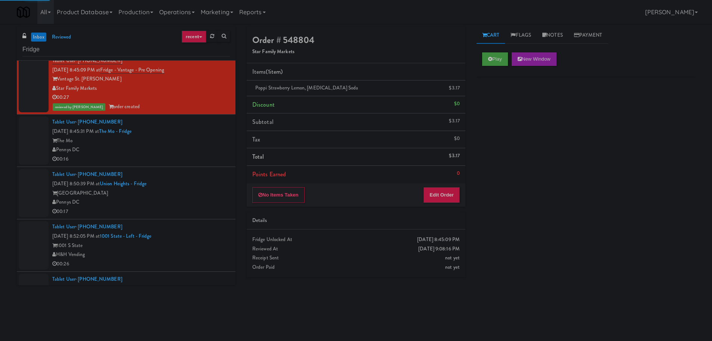
click at [197, 142] on div "The Mo" at bounding box center [141, 140] width 178 height 9
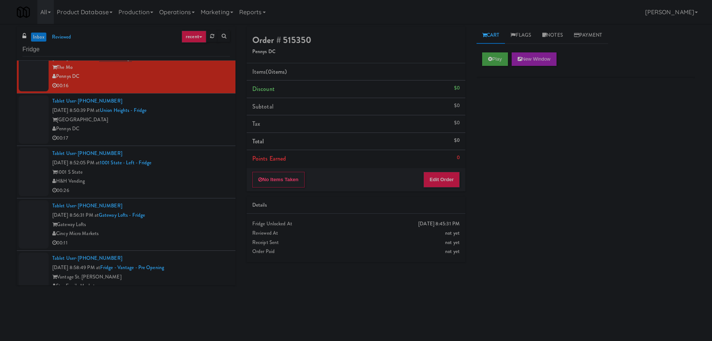
scroll to position [187, 0]
click at [501, 59] on button "Play" at bounding box center [495, 58] width 26 height 13
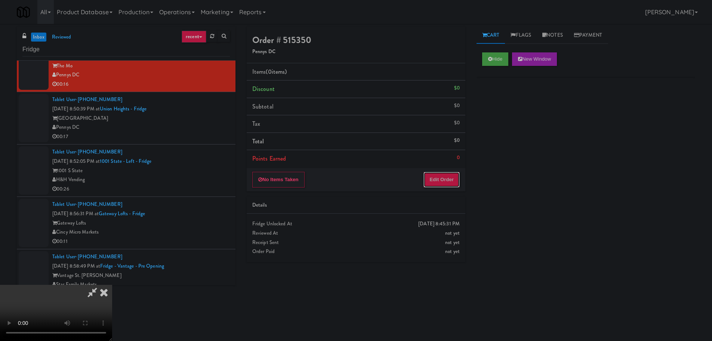
click at [435, 176] on button "Edit Order" at bounding box center [442, 180] width 36 height 16
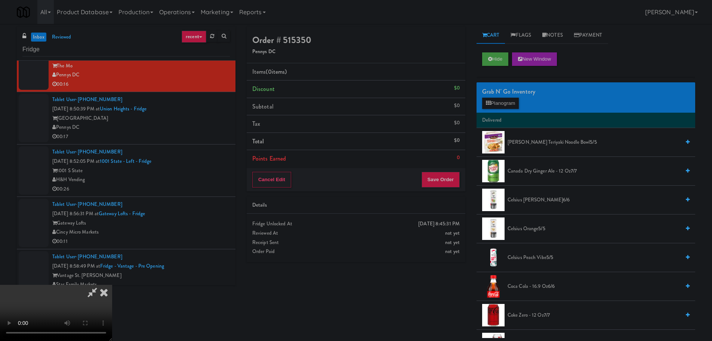
scroll to position [0, 0]
click at [112, 285] on video at bounding box center [56, 313] width 112 height 56
click at [507, 98] on button "Planogram" at bounding box center [500, 103] width 37 height 11
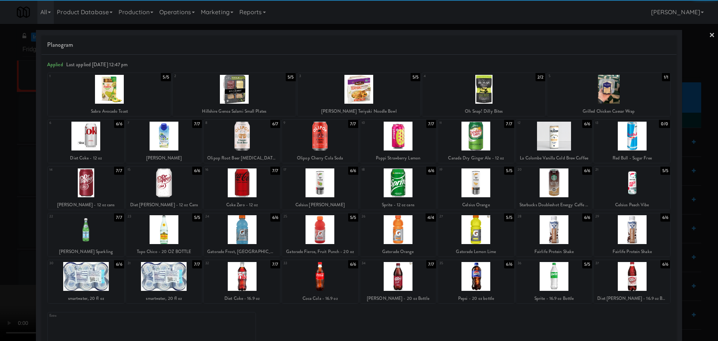
click at [229, 146] on div at bounding box center [242, 136] width 76 height 29
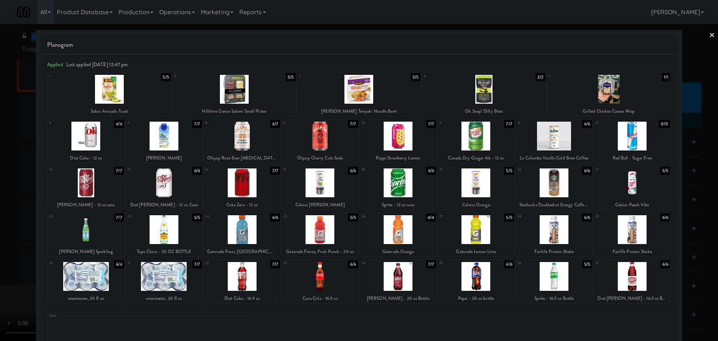
click at [13, 159] on div at bounding box center [359, 170] width 718 height 341
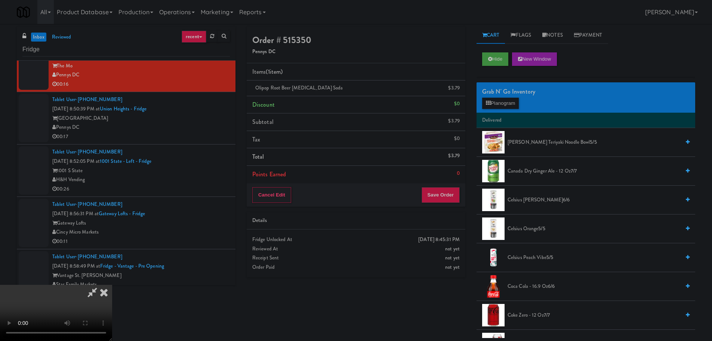
click at [112, 285] on video at bounding box center [56, 313] width 112 height 56
click at [445, 193] on button "Save Order" at bounding box center [441, 195] width 38 height 16
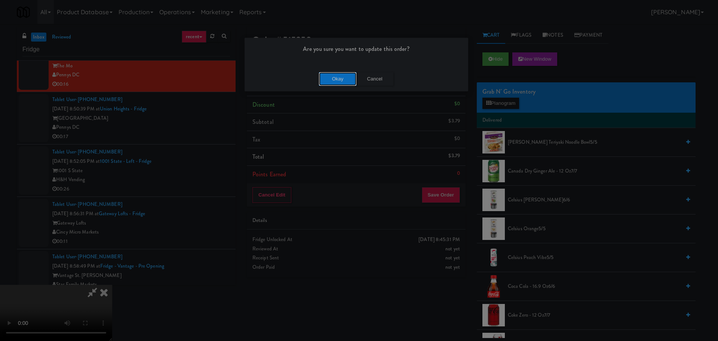
click at [341, 83] on button "Okay" at bounding box center [337, 78] width 37 height 13
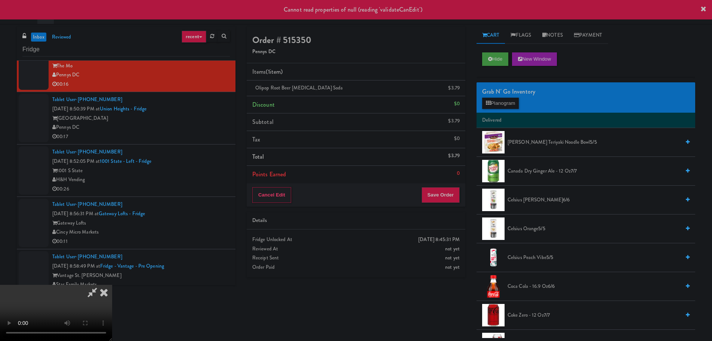
scroll to position [0, 0]
click at [112, 285] on icon at bounding box center [104, 292] width 16 height 15
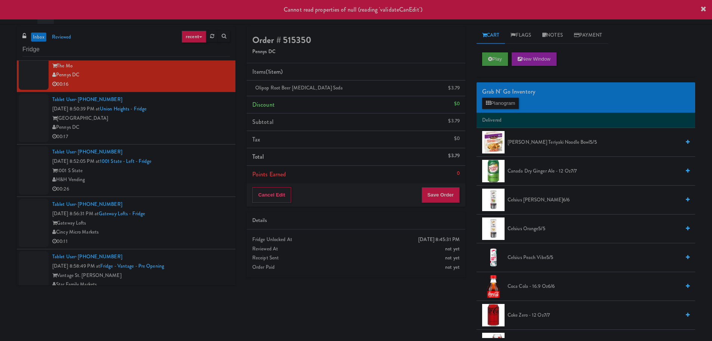
click at [196, 157] on div "Tablet User · (312) 216-7283 [DATE] 8:52:05 PM at 1001 State - Left - Fridge 10…" at bounding box center [141, 170] width 178 height 46
click at [205, 128] on div "Pennys DC" at bounding box center [141, 127] width 178 height 9
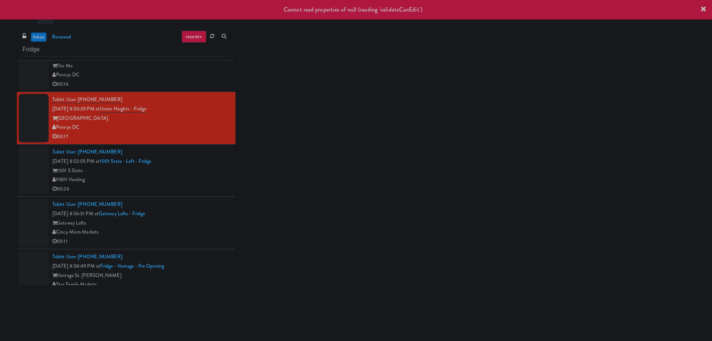
click at [208, 80] on div "00:16" at bounding box center [141, 84] width 178 height 9
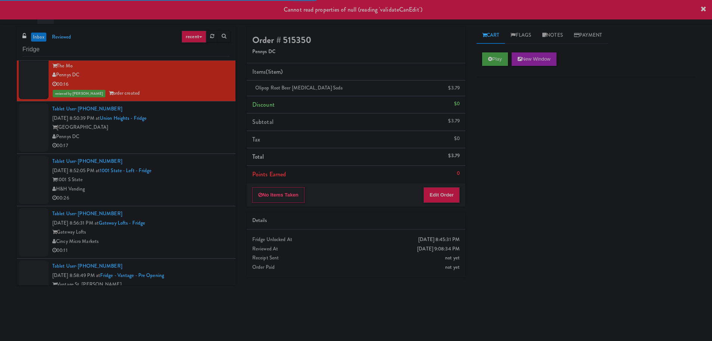
click at [206, 123] on div "[GEOGRAPHIC_DATA]" at bounding box center [141, 127] width 178 height 9
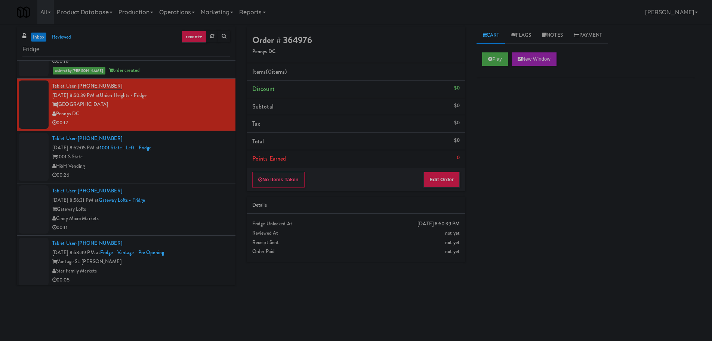
scroll to position [212, 0]
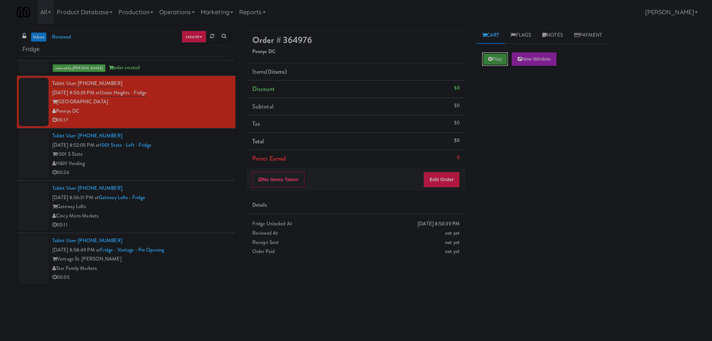
click at [494, 62] on button "Play" at bounding box center [495, 58] width 26 height 13
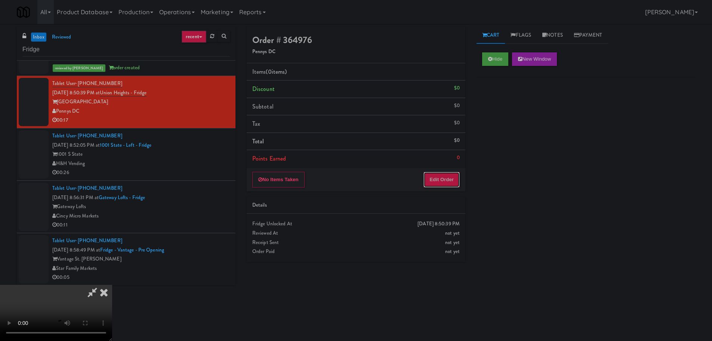
click at [454, 176] on button "Edit Order" at bounding box center [442, 180] width 36 height 16
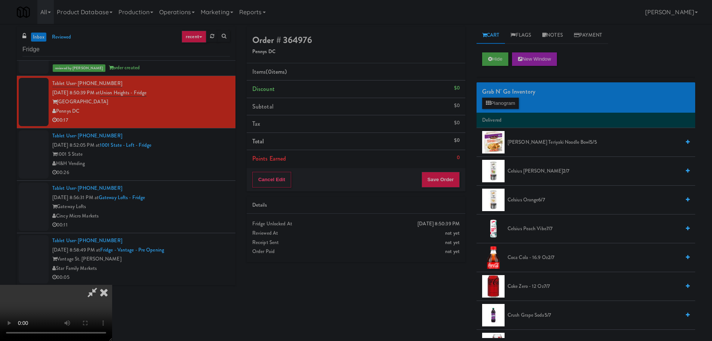
scroll to position [0, 0]
click at [112, 285] on video at bounding box center [56, 313] width 112 height 56
click at [518, 98] on button "Planogram" at bounding box center [500, 103] width 37 height 11
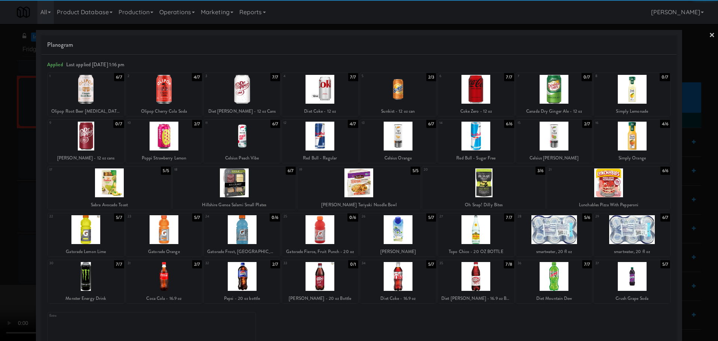
click at [252, 139] on div at bounding box center [242, 136] width 76 height 29
click at [4, 169] on div at bounding box center [359, 170] width 718 height 341
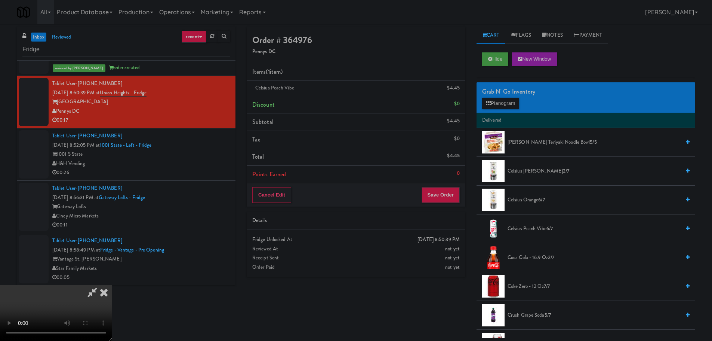
click at [112, 285] on video at bounding box center [56, 313] width 112 height 56
click at [443, 198] on button "Save Order" at bounding box center [441, 195] width 38 height 16
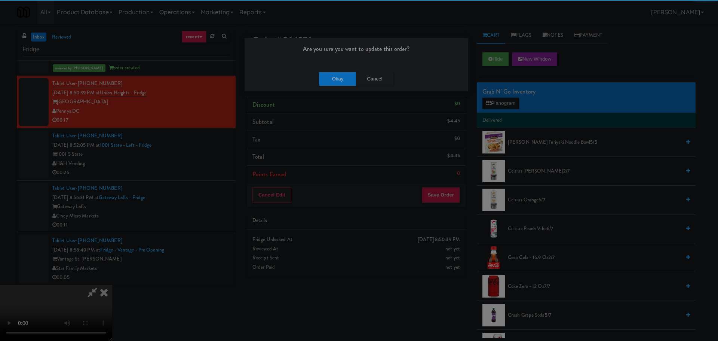
click at [326, 66] on div "Are you sure you want to update this order? Okay Cancel" at bounding box center [356, 64] width 224 height 54
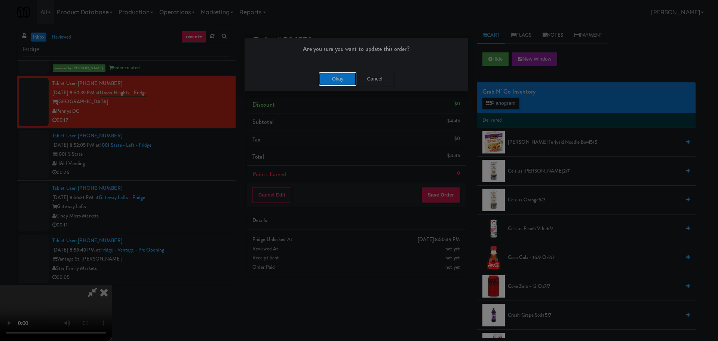
click at [333, 77] on button "Okay" at bounding box center [337, 78] width 37 height 13
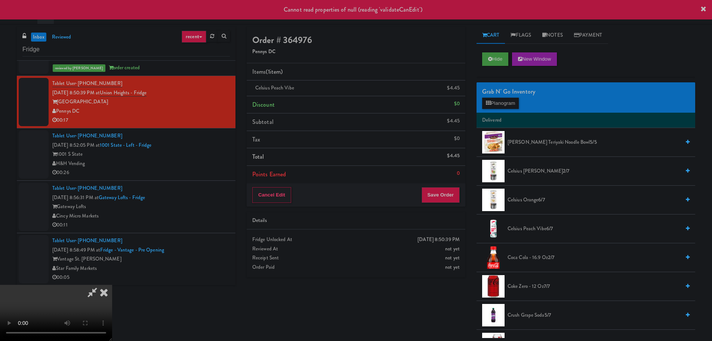
scroll to position [0, 0]
click at [112, 285] on icon at bounding box center [104, 292] width 16 height 15
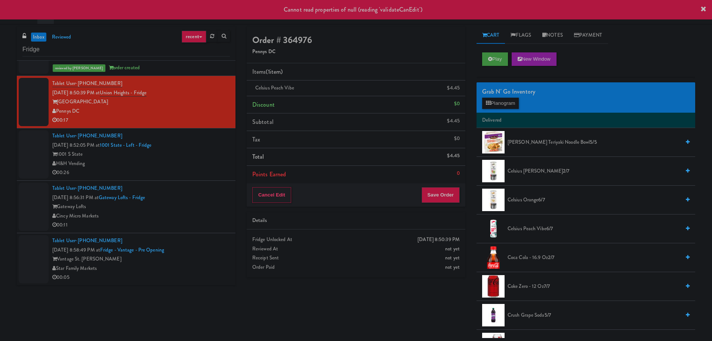
click at [196, 155] on div "1001 S State" at bounding box center [141, 154] width 178 height 9
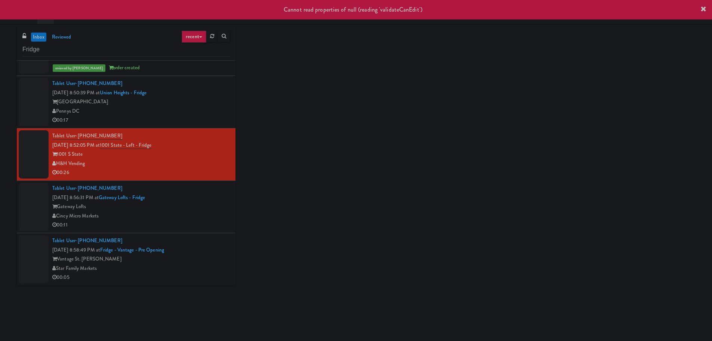
click at [198, 116] on div "00:17" at bounding box center [141, 120] width 178 height 9
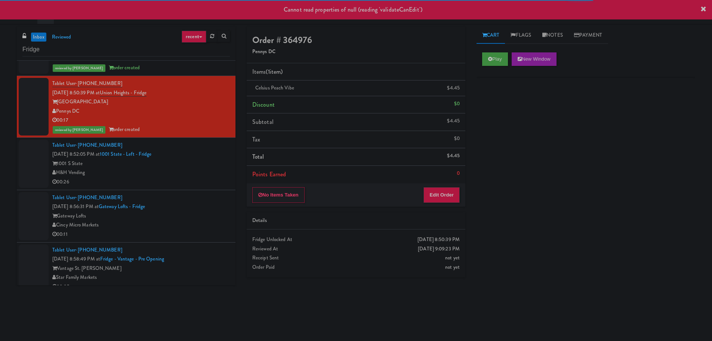
click at [211, 167] on div "1001 S State" at bounding box center [141, 163] width 178 height 9
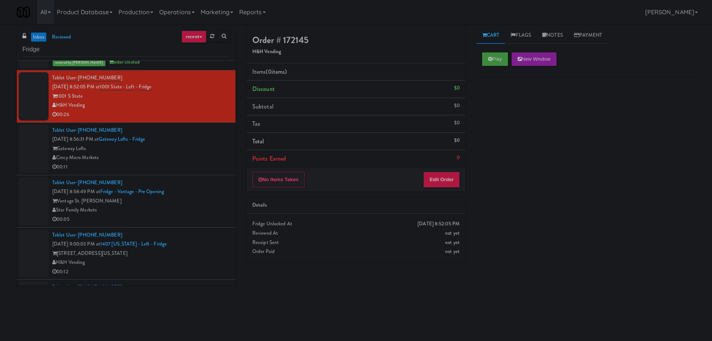
scroll to position [286, 0]
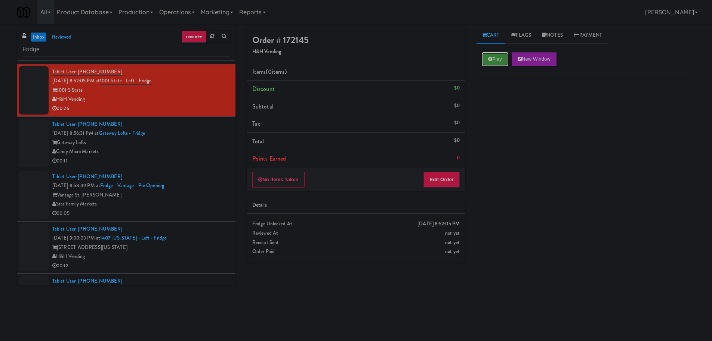
click at [499, 59] on button "Play" at bounding box center [495, 58] width 26 height 13
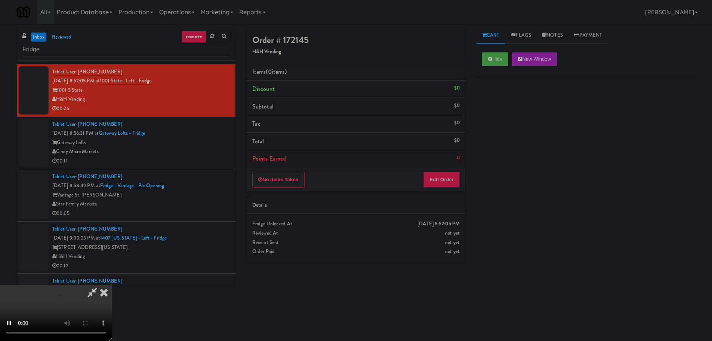
drag, startPoint x: 406, startPoint y: 211, endPoint x: 432, endPoint y: 183, distance: 38.1
click at [408, 211] on div "Details" at bounding box center [356, 205] width 219 height 17
click at [433, 183] on button "Edit Order" at bounding box center [442, 180] width 36 height 16
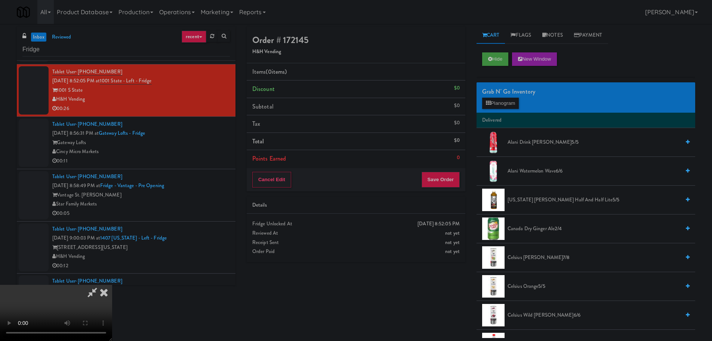
drag, startPoint x: 343, startPoint y: 200, endPoint x: 349, endPoint y: 200, distance: 5.6
click at [112, 285] on video at bounding box center [56, 313] width 112 height 56
drag, startPoint x: 296, startPoint y: 190, endPoint x: 347, endPoint y: 184, distance: 51.1
click at [112, 285] on video at bounding box center [56, 313] width 112 height 56
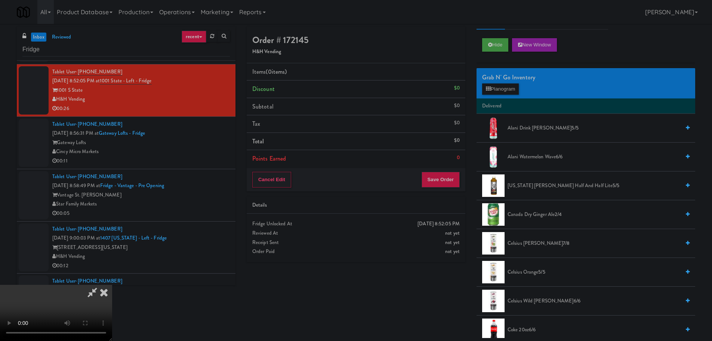
scroll to position [0, 0]
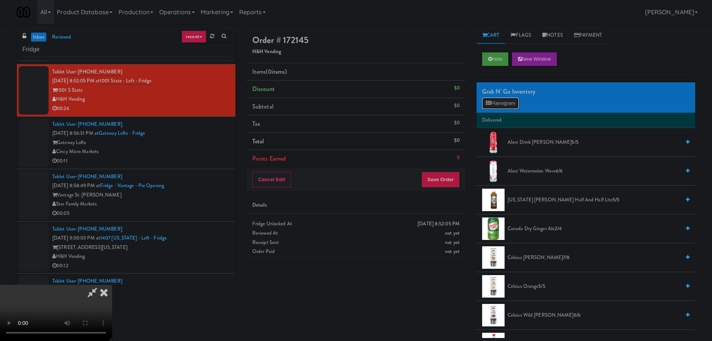
click at [512, 103] on button "Planogram" at bounding box center [500, 103] width 37 height 11
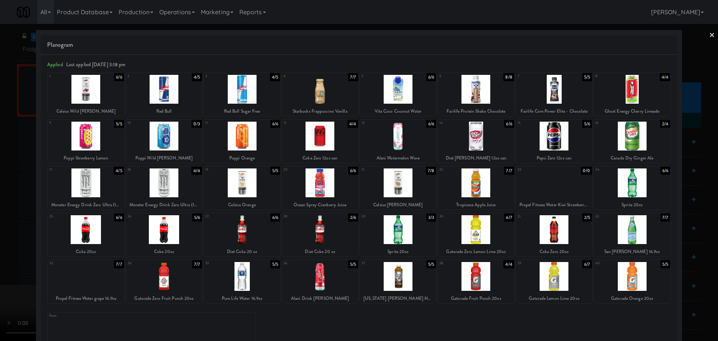
click at [542, 224] on div at bounding box center [554, 229] width 76 height 29
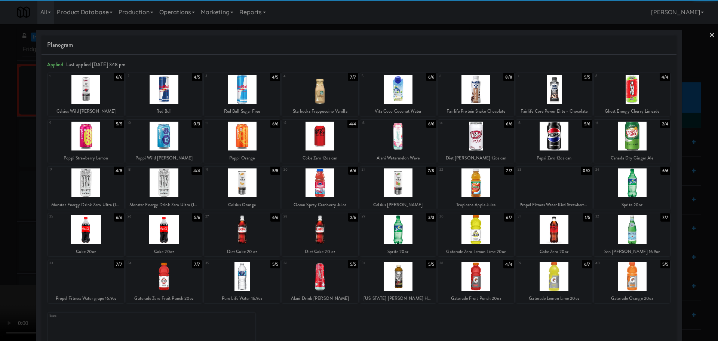
click at [0, 172] on div at bounding box center [359, 170] width 718 height 341
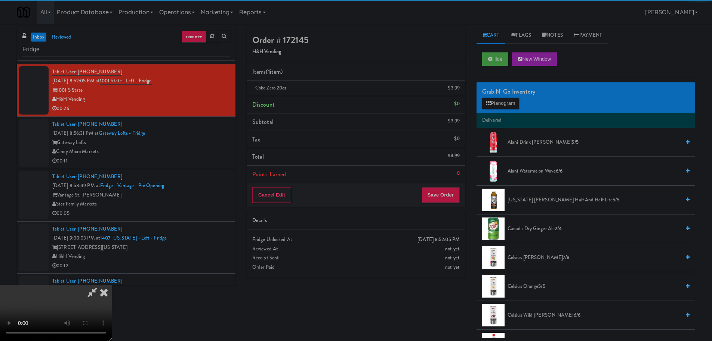
drag, startPoint x: 274, startPoint y: 169, endPoint x: 342, endPoint y: 178, distance: 68.3
click at [112, 285] on video at bounding box center [56, 313] width 112 height 56
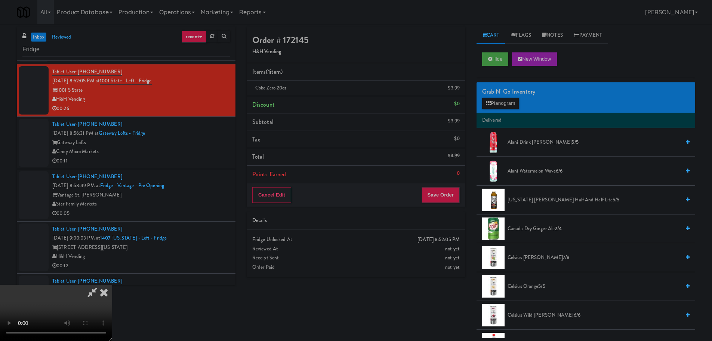
click at [112, 285] on video at bounding box center [56, 313] width 112 height 56
click at [497, 101] on button "Planogram" at bounding box center [500, 103] width 37 height 11
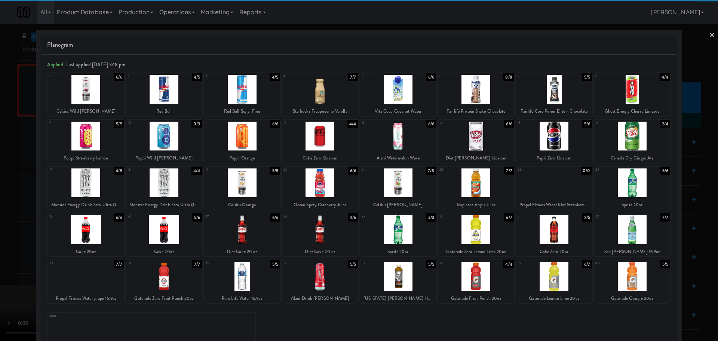
click at [238, 187] on div at bounding box center [242, 182] width 76 height 29
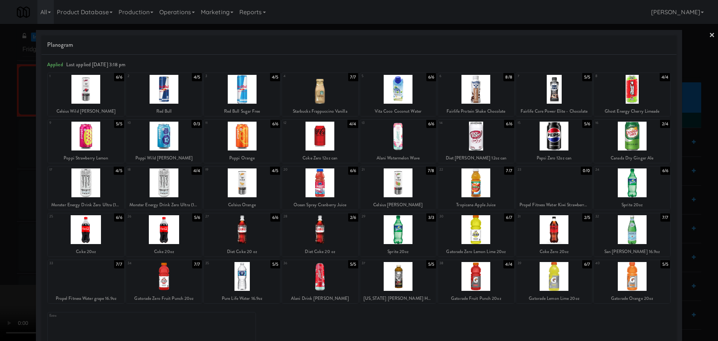
drag, startPoint x: 0, startPoint y: 217, endPoint x: 127, endPoint y: 202, distance: 127.6
click at [3, 217] on div at bounding box center [359, 170] width 718 height 341
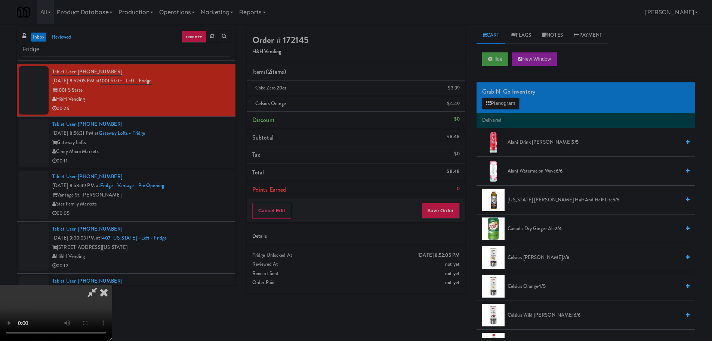
click at [112, 285] on video at bounding box center [56, 313] width 112 height 56
click at [438, 211] on button "Save Order" at bounding box center [441, 211] width 38 height 16
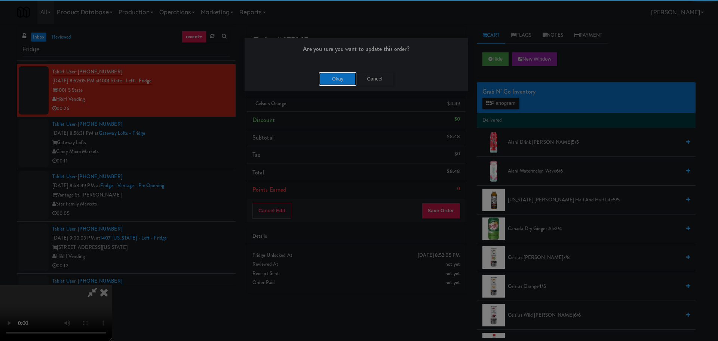
click at [327, 85] on button "Okay" at bounding box center [337, 78] width 37 height 13
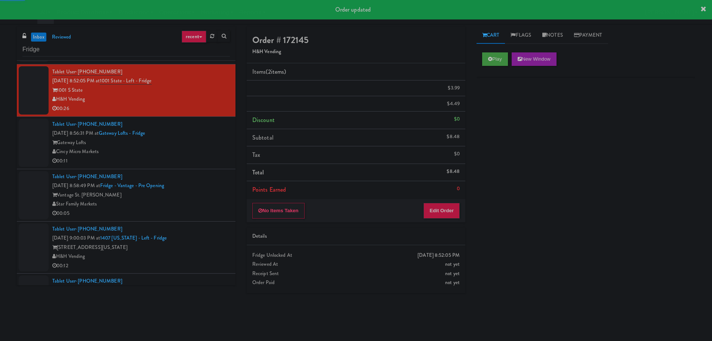
click at [203, 156] on div "Cincy Micro Markets" at bounding box center [141, 151] width 178 height 9
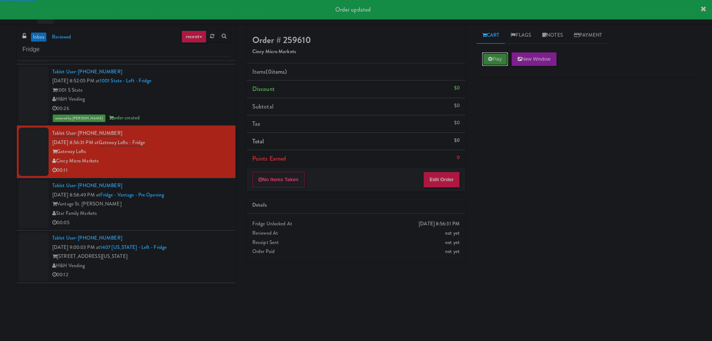
click at [495, 61] on button "Play" at bounding box center [495, 58] width 26 height 13
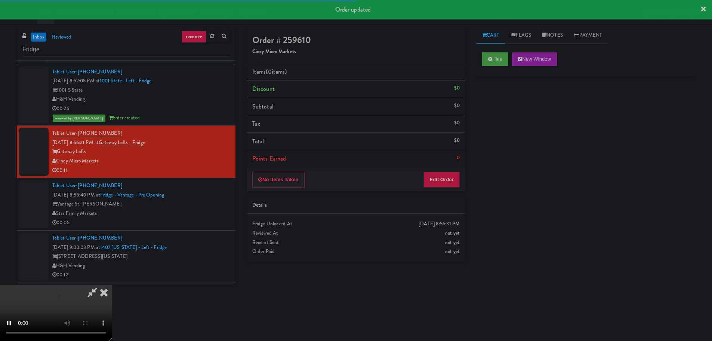
click at [440, 169] on div "No Items Taken Edit Order" at bounding box center [356, 179] width 219 height 23
click at [441, 171] on div "No Items Taken Edit Order" at bounding box center [356, 179] width 219 height 23
click at [441, 175] on button "Edit Order" at bounding box center [442, 180] width 36 height 16
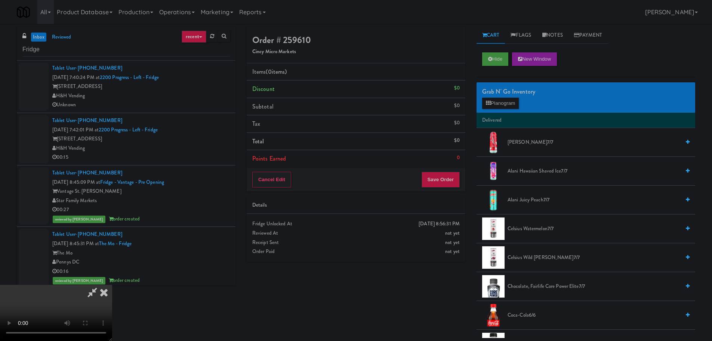
click at [112, 285] on video at bounding box center [56, 313] width 112 height 56
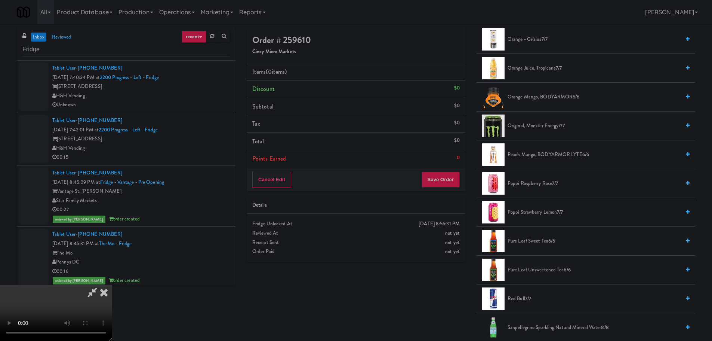
scroll to position [673, 0]
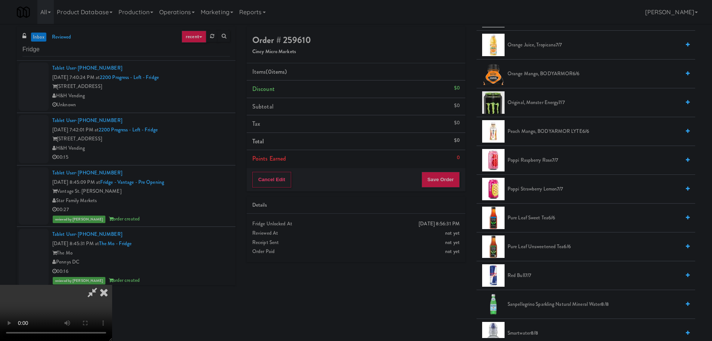
drag, startPoint x: 542, startPoint y: 161, endPoint x: 519, endPoint y: 166, distance: 22.7
click at [542, 161] on span "Poppi Raspberry Rose 7/7" at bounding box center [594, 160] width 173 height 9
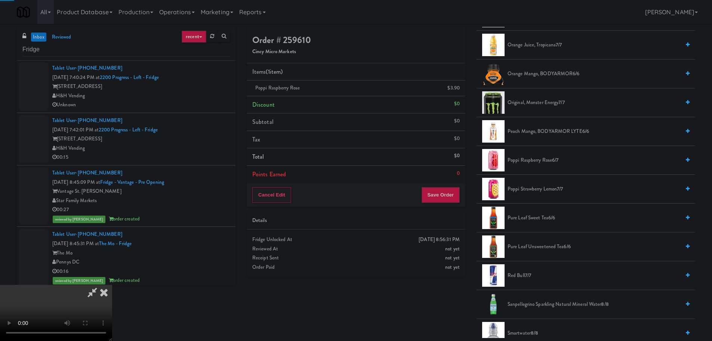
drag, startPoint x: 245, startPoint y: 169, endPoint x: 249, endPoint y: 171, distance: 5.2
click at [112, 285] on video at bounding box center [56, 313] width 112 height 56
click at [451, 197] on button "Save Order" at bounding box center [441, 195] width 38 height 16
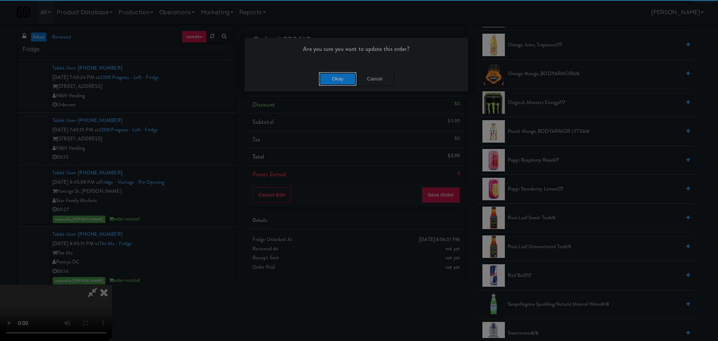
click at [331, 81] on button "Okay" at bounding box center [337, 78] width 37 height 13
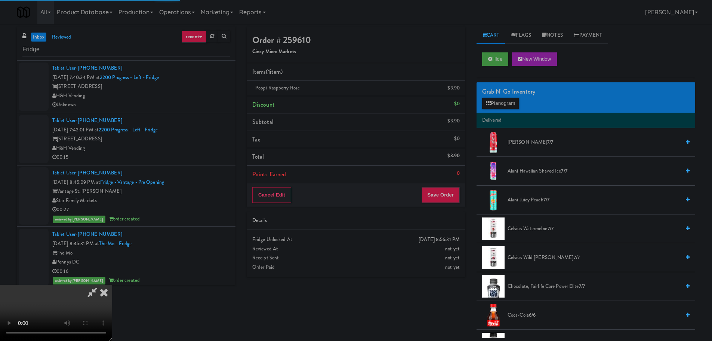
scroll to position [0, 0]
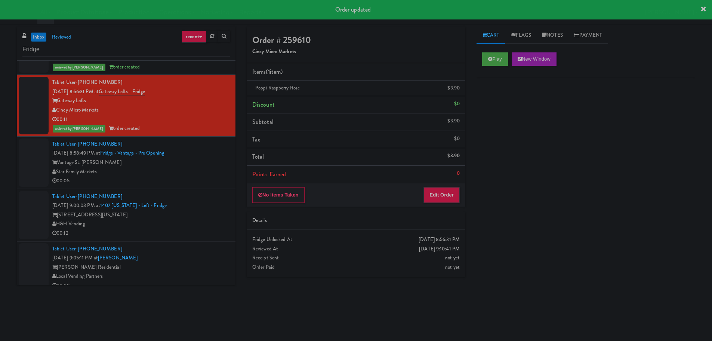
click at [210, 159] on div "Vantage St. [PERSON_NAME]" at bounding box center [141, 162] width 178 height 9
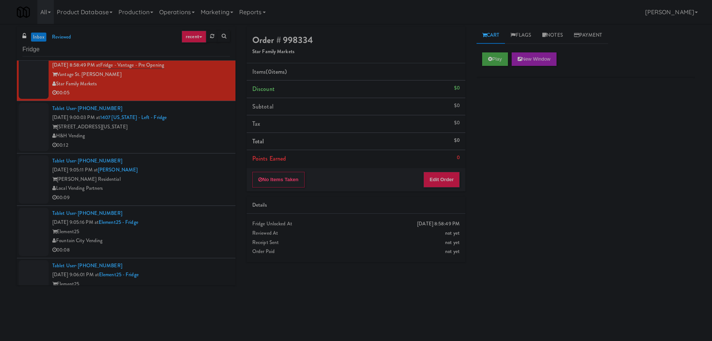
scroll to position [427, 0]
click at [485, 60] on button "Play" at bounding box center [495, 58] width 26 height 13
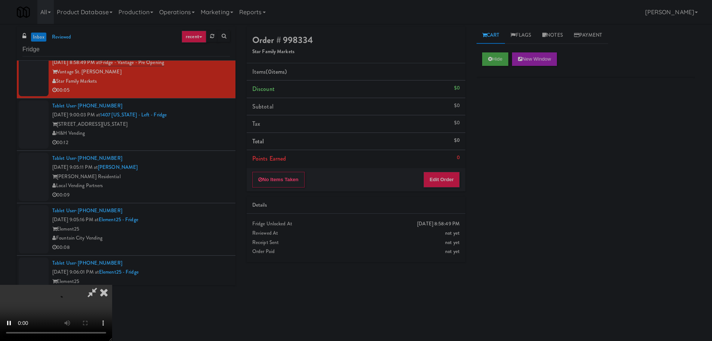
click at [444, 169] on div "No Items Taken Edit Order" at bounding box center [356, 179] width 219 height 23
click at [444, 172] on button "Edit Order" at bounding box center [442, 180] width 36 height 16
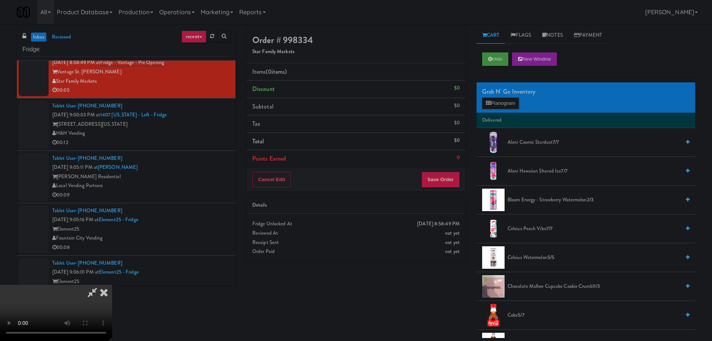
scroll to position [0, 0]
click at [112, 285] on video at bounding box center [56, 313] width 112 height 56
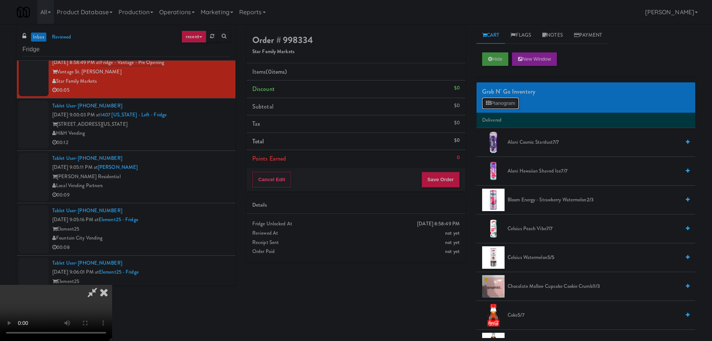
click at [499, 105] on button "Planogram" at bounding box center [500, 103] width 37 height 11
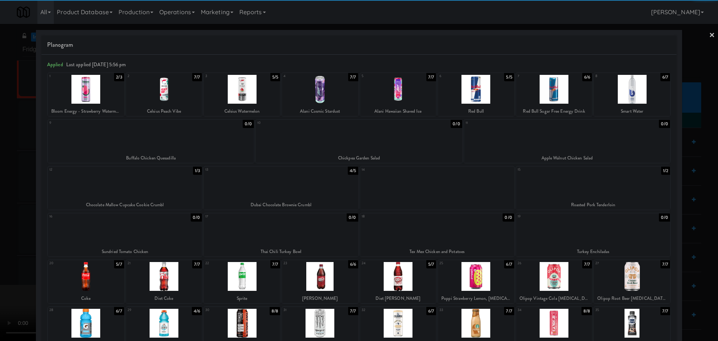
click at [393, 279] on div at bounding box center [398, 276] width 76 height 29
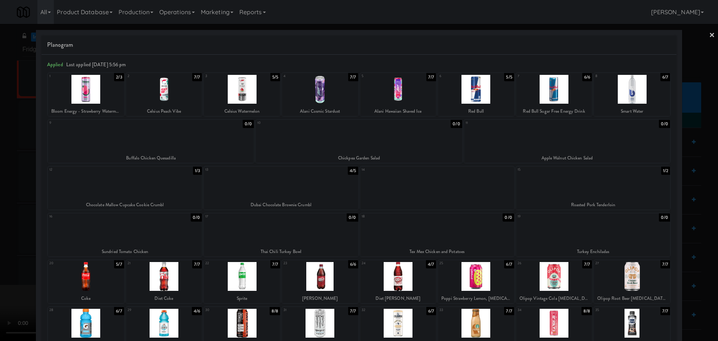
click at [1, 239] on div at bounding box center [359, 170] width 718 height 341
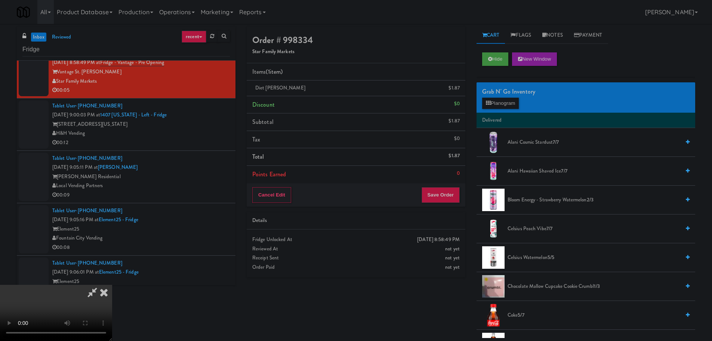
click at [112, 285] on video at bounding box center [56, 313] width 112 height 56
click at [452, 191] on button "Save Order" at bounding box center [441, 195] width 38 height 16
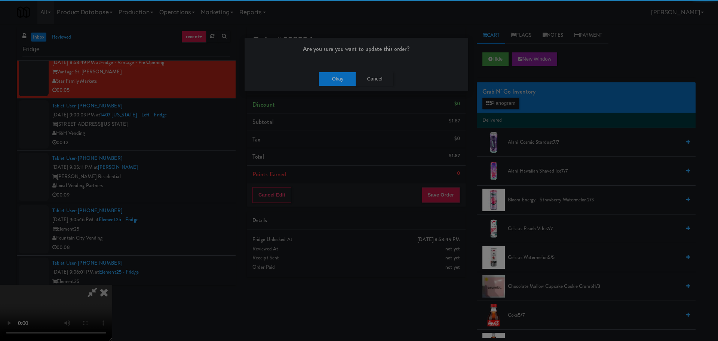
click at [337, 67] on div "Okay Cancel" at bounding box center [357, 78] width 224 height 25
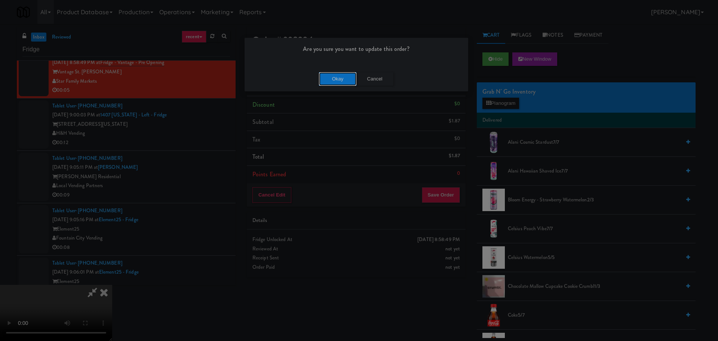
click at [336, 78] on button "Okay" at bounding box center [337, 78] width 37 height 13
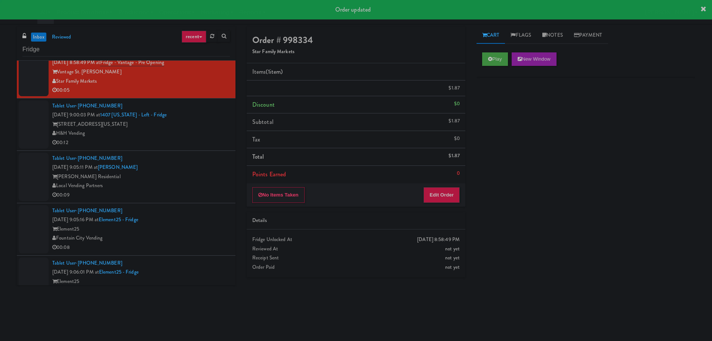
scroll to position [0, 0]
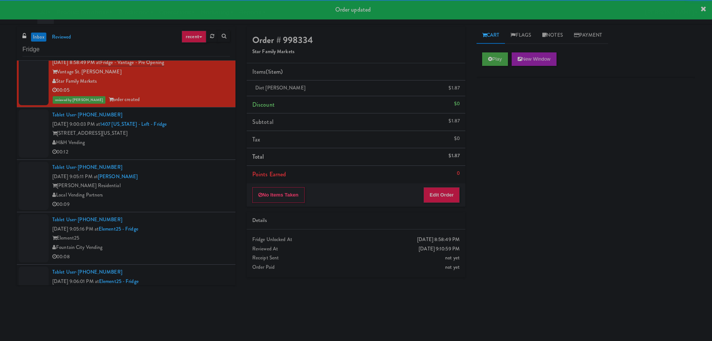
click at [204, 157] on li "Tablet User · (925) 968-8216 [DATE] 9:00:03 PM at 1407 [US_STATE] - Left - Frid…" at bounding box center [126, 133] width 219 height 52
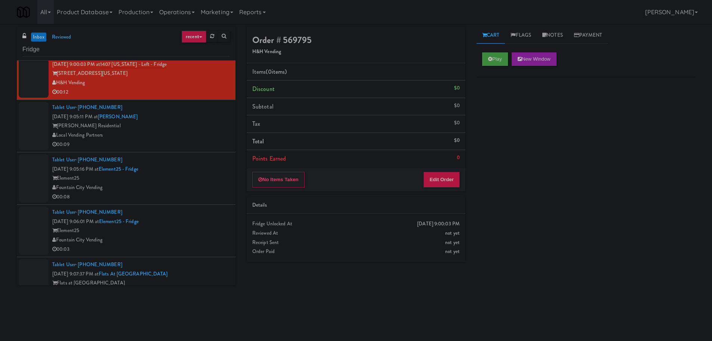
scroll to position [511, 0]
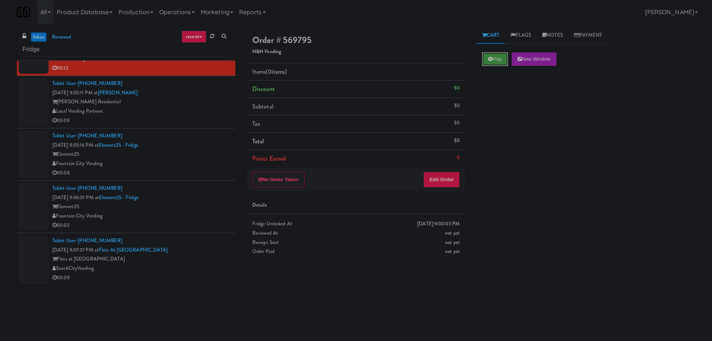
click at [492, 56] on button "Play" at bounding box center [495, 58] width 26 height 13
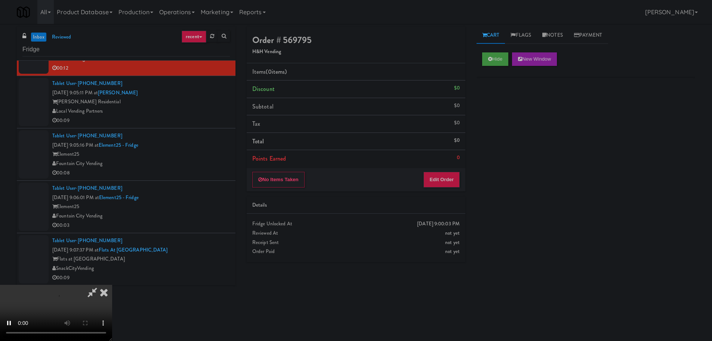
click at [461, 195] on div "Order # 569795 H&H Vending Items (0 items ) Discount $0 Subtotal $0 Tax $0 Tota…" at bounding box center [356, 147] width 230 height 240
click at [445, 182] on button "Edit Order" at bounding box center [442, 180] width 36 height 16
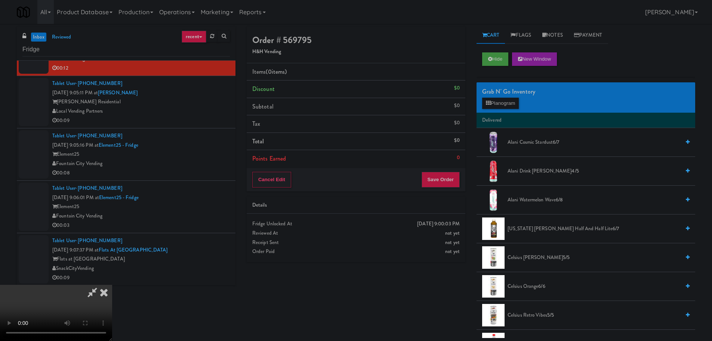
click at [112, 285] on video at bounding box center [56, 313] width 112 height 56
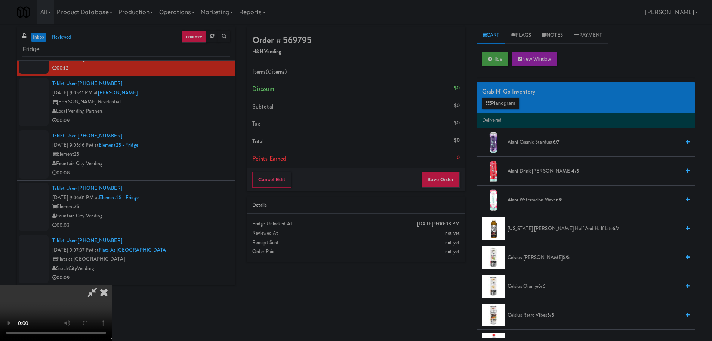
click at [112, 285] on video at bounding box center [56, 313] width 112 height 56
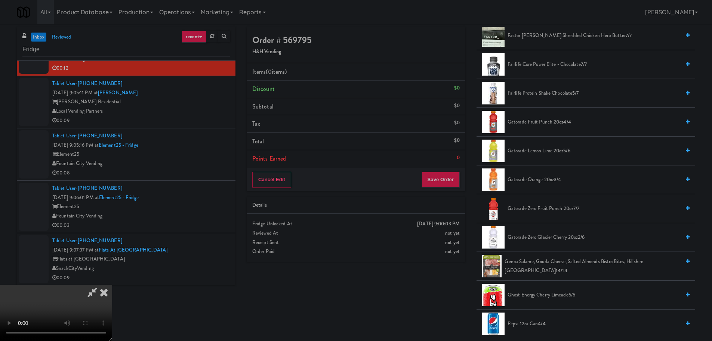
scroll to position [486, 0]
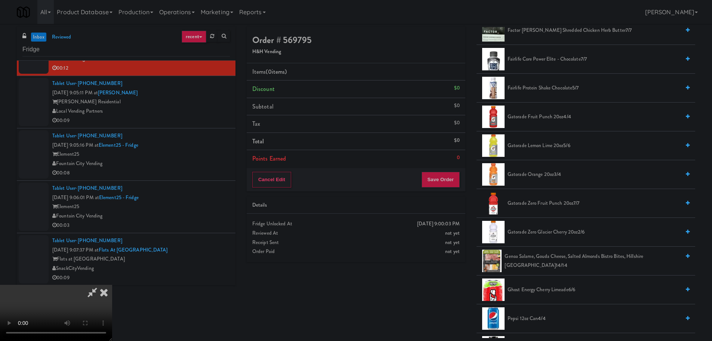
click at [553, 204] on span "Gatorade Zero Fruit Punch 20oz 7/7" at bounding box center [594, 203] width 173 height 9
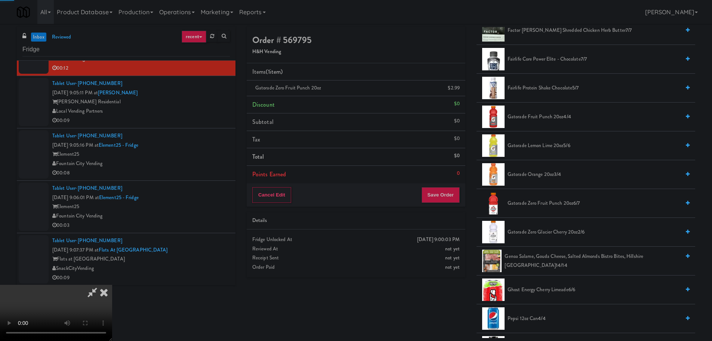
drag, startPoint x: 285, startPoint y: 192, endPoint x: 289, endPoint y: 196, distance: 5.6
click at [112, 285] on video at bounding box center [56, 313] width 112 height 56
click at [435, 197] on button "Save Order" at bounding box center [441, 195] width 38 height 16
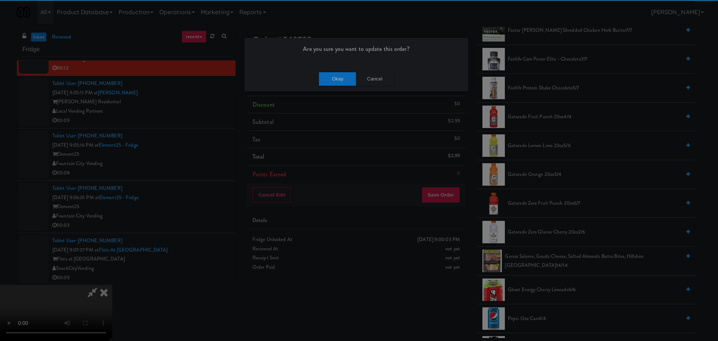
click at [334, 88] on div "Okay Cancel" at bounding box center [357, 78] width 224 height 25
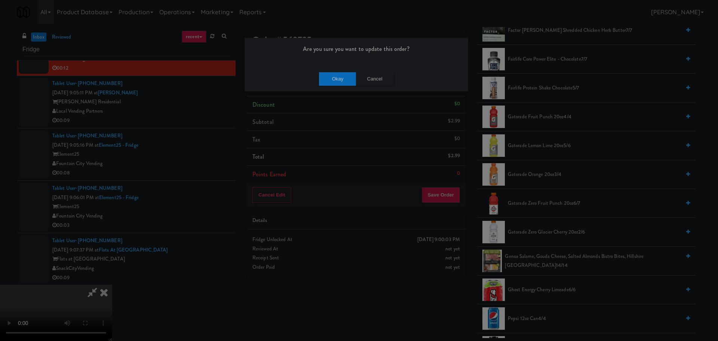
click at [335, 86] on div "Okay Cancel" at bounding box center [357, 78] width 224 height 25
click at [337, 82] on button "Okay" at bounding box center [337, 78] width 37 height 13
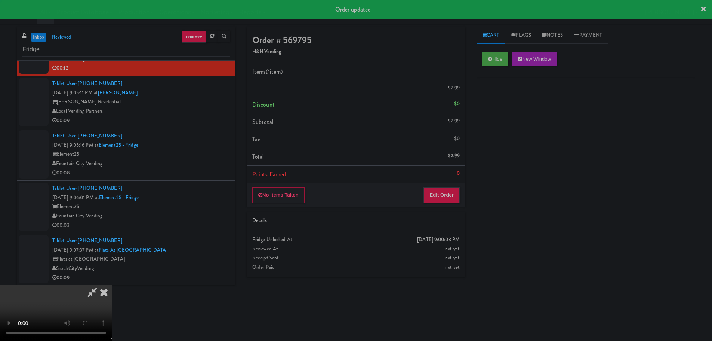
scroll to position [0, 0]
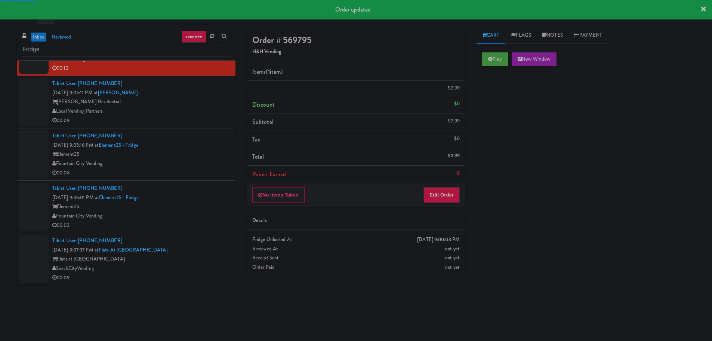
click at [209, 113] on div "Local Vending Partners" at bounding box center [141, 111] width 178 height 9
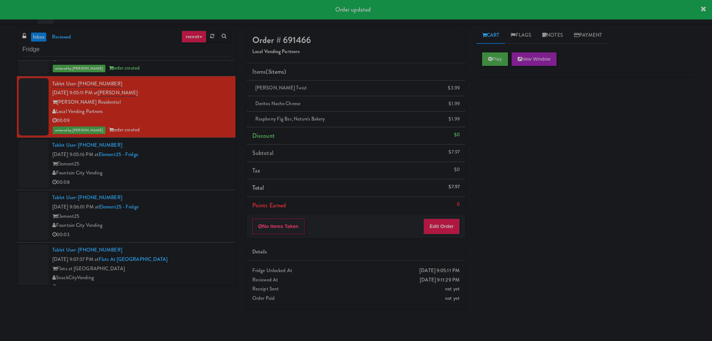
scroll to position [529, 0]
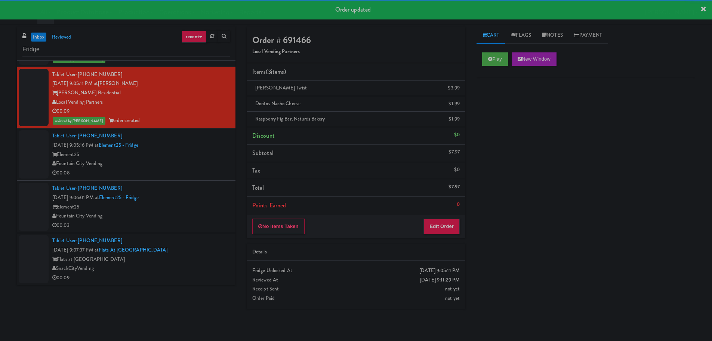
click at [202, 160] on div "Fountain City Vending" at bounding box center [141, 163] width 178 height 9
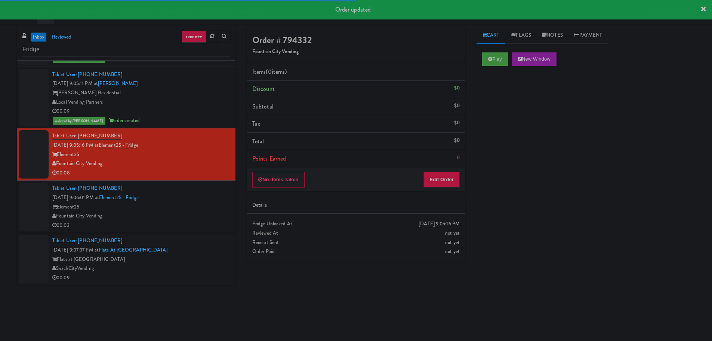
click at [211, 206] on div "Element25" at bounding box center [141, 206] width 178 height 9
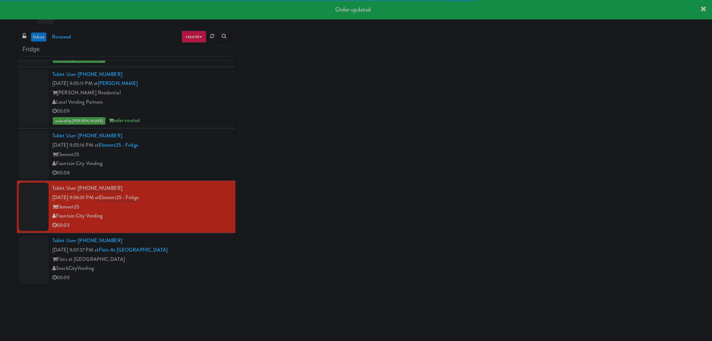
drag, startPoint x: 206, startPoint y: 264, endPoint x: 202, endPoint y: 233, distance: 31.0
click at [206, 264] on div "SnackCityVending" at bounding box center [141, 268] width 178 height 9
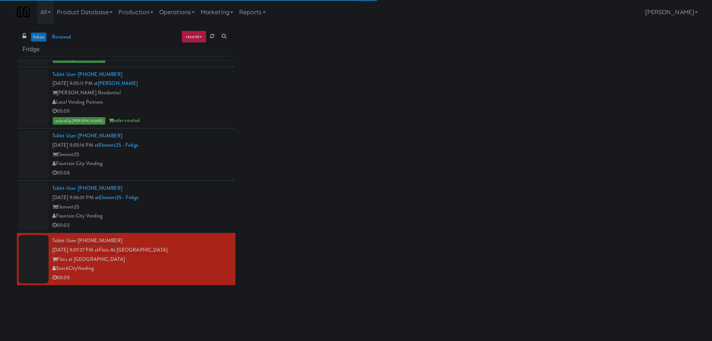
click at [208, 170] on div "00:08" at bounding box center [141, 172] width 178 height 9
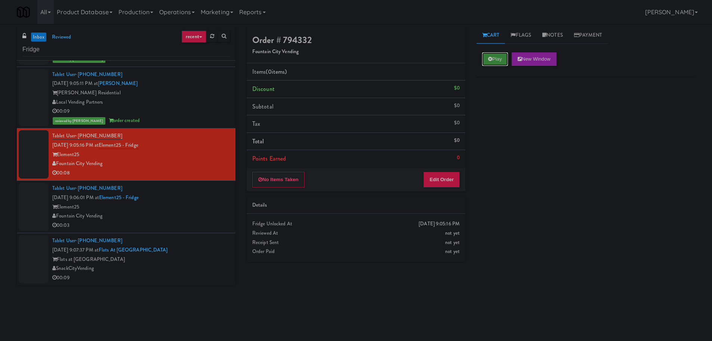
click at [495, 62] on button "Play" at bounding box center [495, 58] width 26 height 13
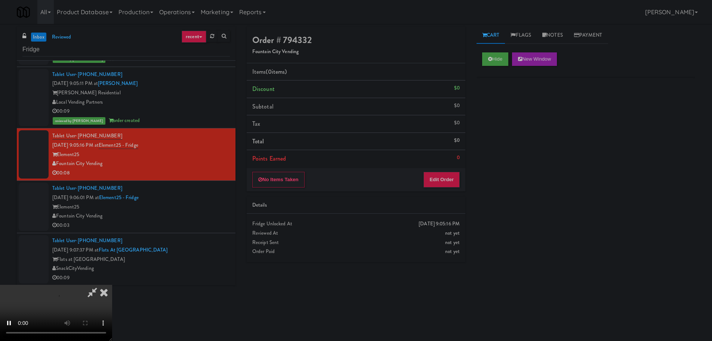
click at [449, 202] on div "Details" at bounding box center [356, 204] width 208 height 9
click at [450, 180] on button "Edit Order" at bounding box center [442, 180] width 36 height 16
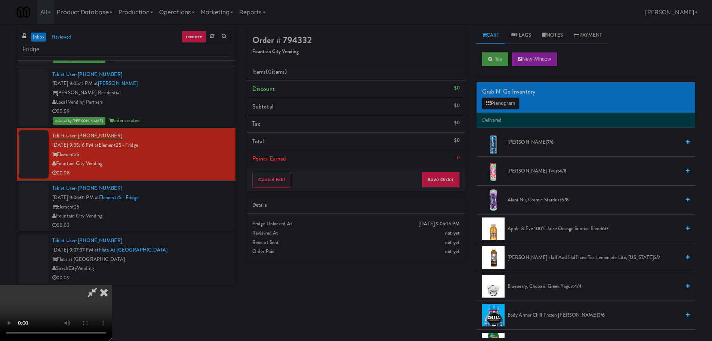
drag, startPoint x: 278, startPoint y: 194, endPoint x: 283, endPoint y: 194, distance: 4.9
click at [112, 285] on video at bounding box center [56, 313] width 112 height 56
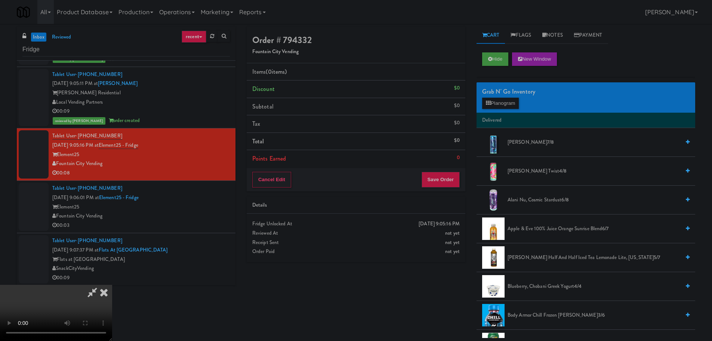
click at [112, 285] on video at bounding box center [56, 313] width 112 height 56
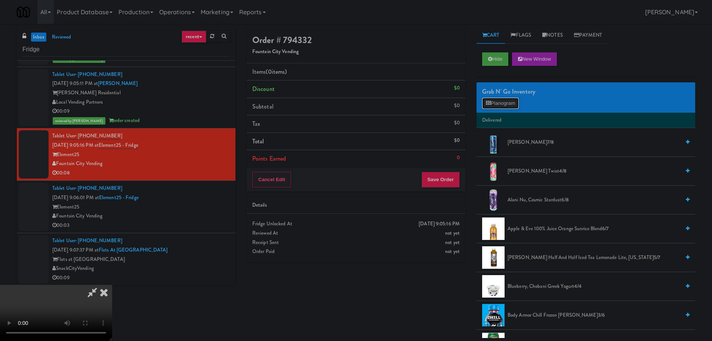
click at [511, 101] on button "Planogram" at bounding box center [500, 103] width 37 height 11
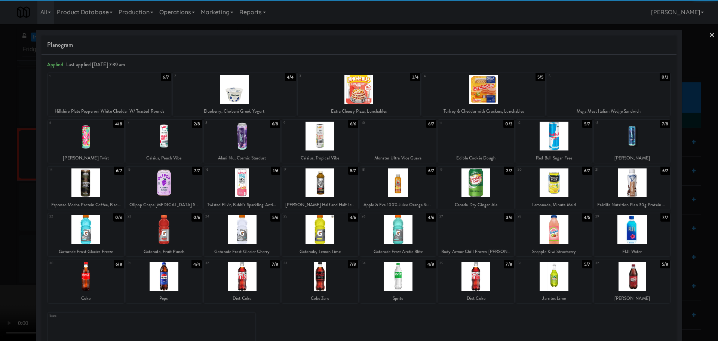
click at [481, 191] on div at bounding box center [476, 182] width 76 height 29
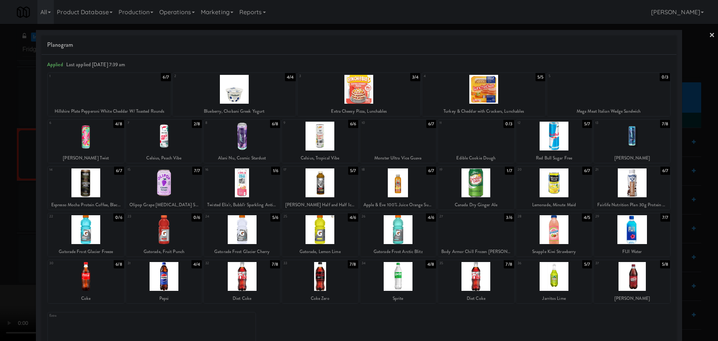
click at [0, 214] on div at bounding box center [359, 170] width 718 height 341
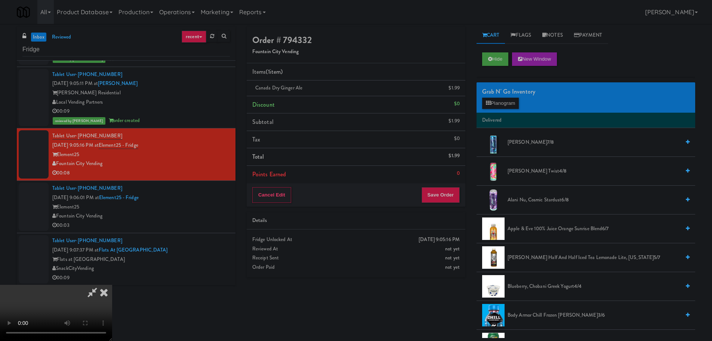
click at [112, 285] on video at bounding box center [56, 313] width 112 height 56
click at [512, 107] on button "Planogram" at bounding box center [500, 103] width 37 height 11
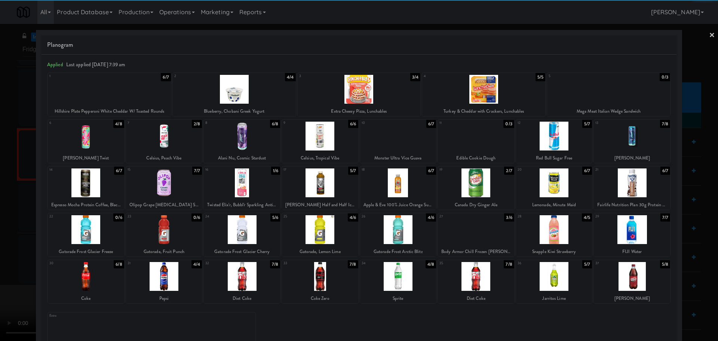
click at [555, 187] on div at bounding box center [554, 182] width 76 height 29
click at [0, 211] on div at bounding box center [359, 170] width 718 height 341
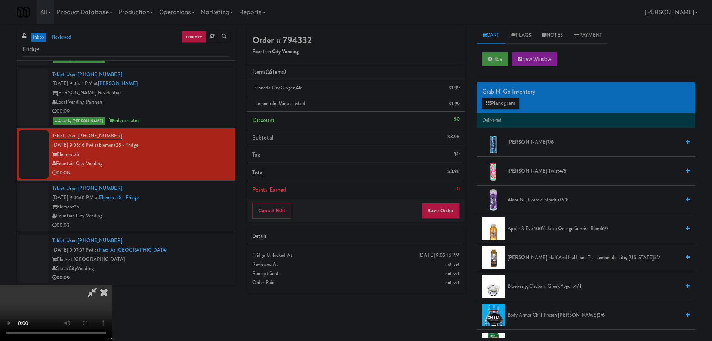
click at [112, 285] on video at bounding box center [56, 313] width 112 height 56
click at [445, 216] on button "Save Order" at bounding box center [441, 211] width 38 height 16
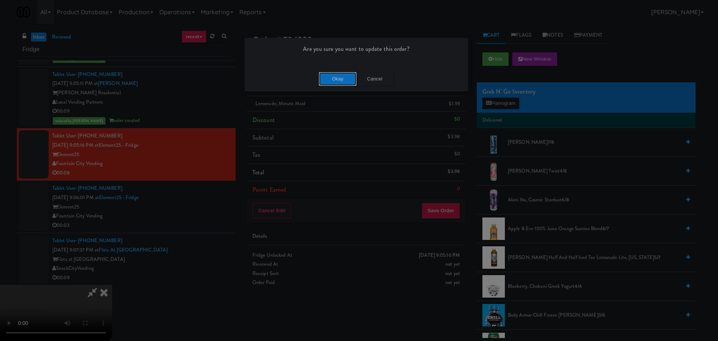
click at [334, 83] on button "Okay" at bounding box center [337, 78] width 37 height 13
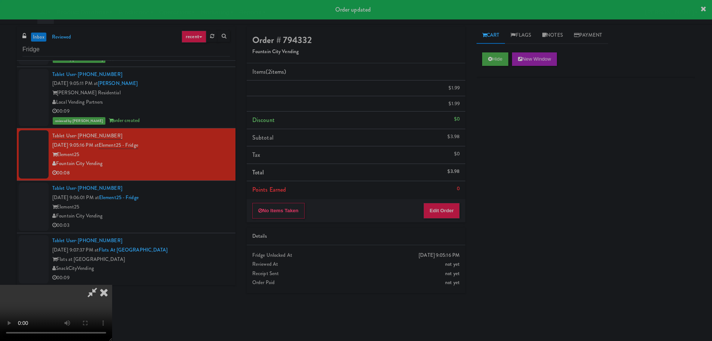
scroll to position [0, 0]
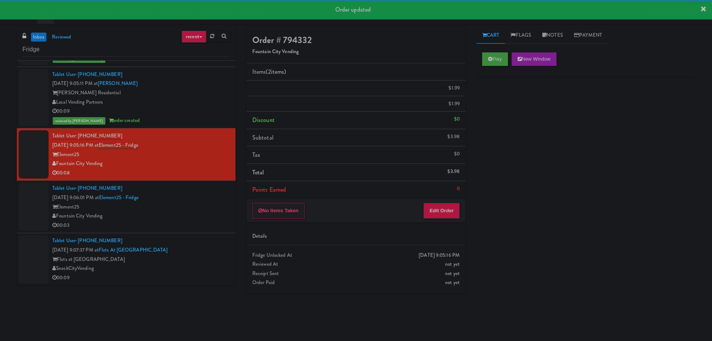
click at [196, 212] on div "Element25" at bounding box center [141, 206] width 178 height 9
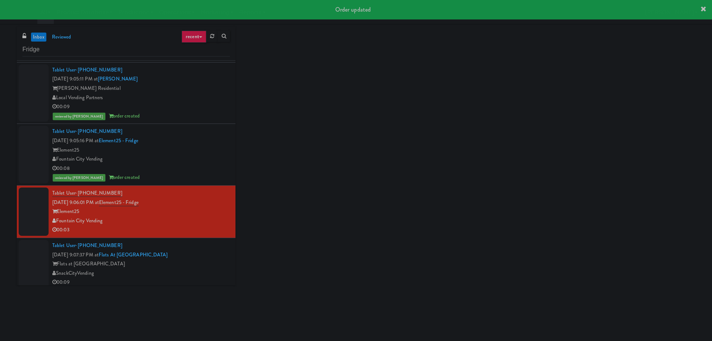
scroll to position [539, 0]
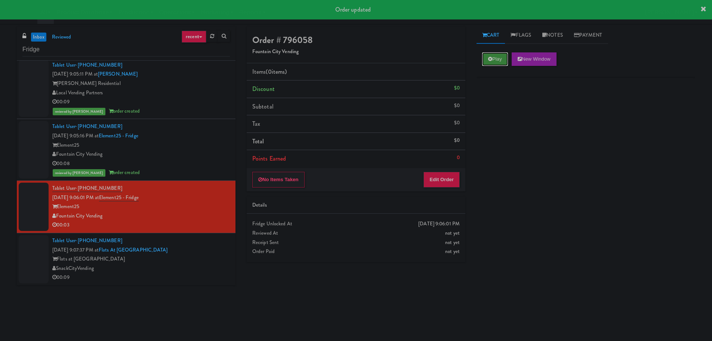
click at [495, 60] on button "Play" at bounding box center [495, 58] width 26 height 13
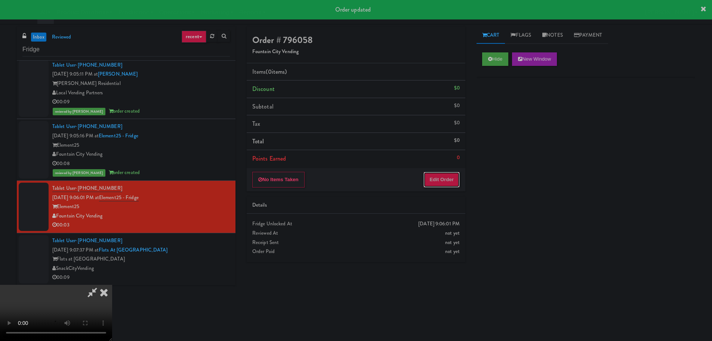
click at [432, 184] on button "Edit Order" at bounding box center [442, 180] width 36 height 16
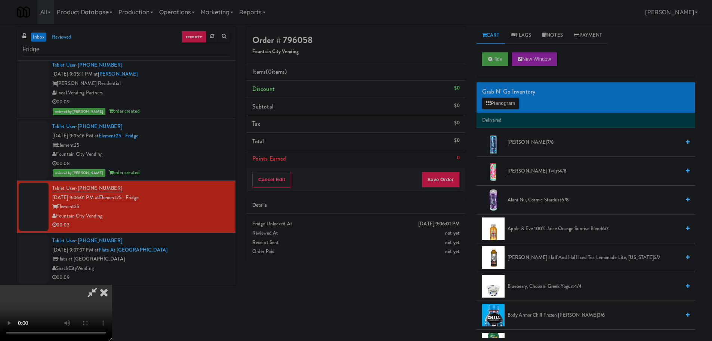
scroll to position [129, 0]
click at [112, 285] on video at bounding box center [56, 313] width 112 height 56
click at [112, 285] on icon at bounding box center [104, 292] width 16 height 15
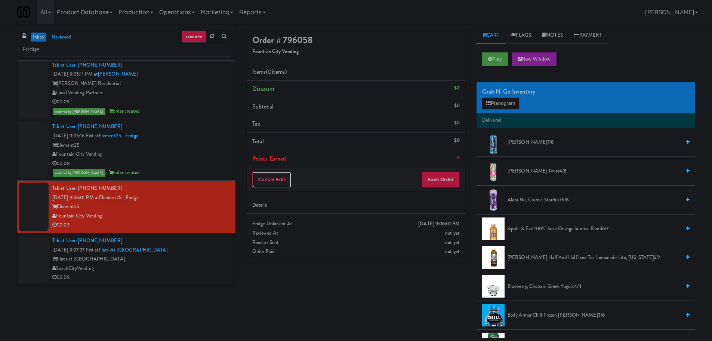
click at [275, 184] on button "Cancel Edit" at bounding box center [271, 180] width 39 height 16
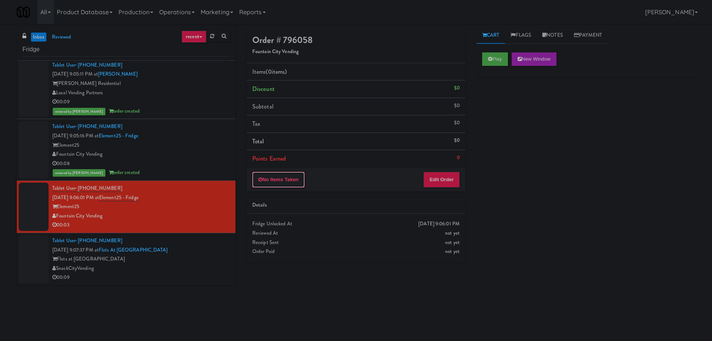
click at [275, 184] on button "No Items Taken" at bounding box center [278, 180] width 52 height 16
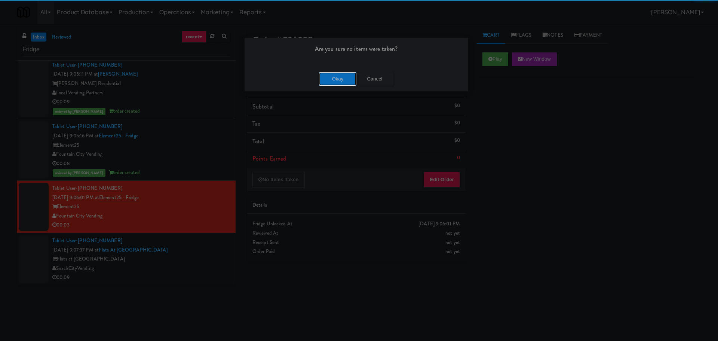
click at [335, 76] on button "Okay" at bounding box center [337, 78] width 37 height 13
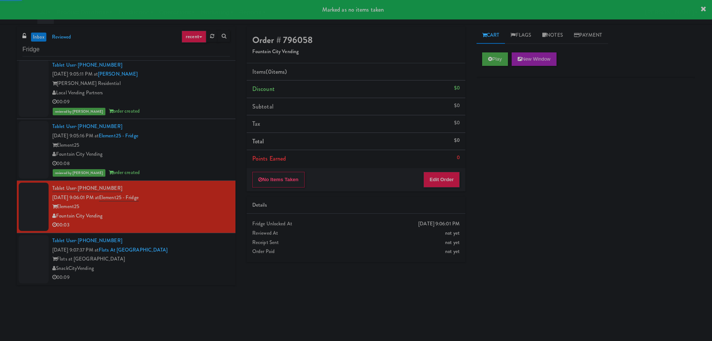
click at [207, 256] on div "Flats at [GEOGRAPHIC_DATA]" at bounding box center [141, 258] width 178 height 9
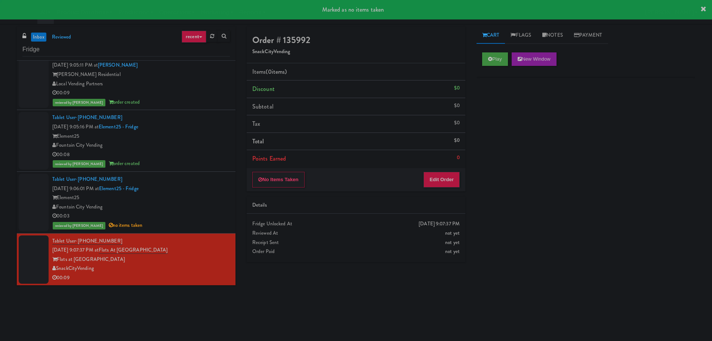
scroll to position [548, 0]
drag, startPoint x: 504, startPoint y: 63, endPoint x: 508, endPoint y: 74, distance: 11.5
click at [505, 63] on button "Play" at bounding box center [495, 58] width 26 height 13
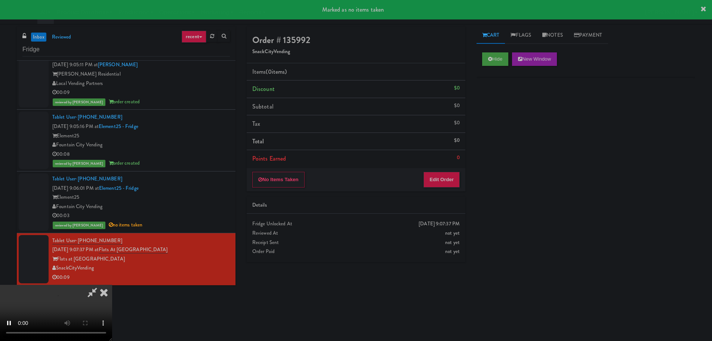
click at [450, 197] on div "Details" at bounding box center [356, 205] width 219 height 17
click at [446, 181] on button "Edit Order" at bounding box center [442, 180] width 36 height 16
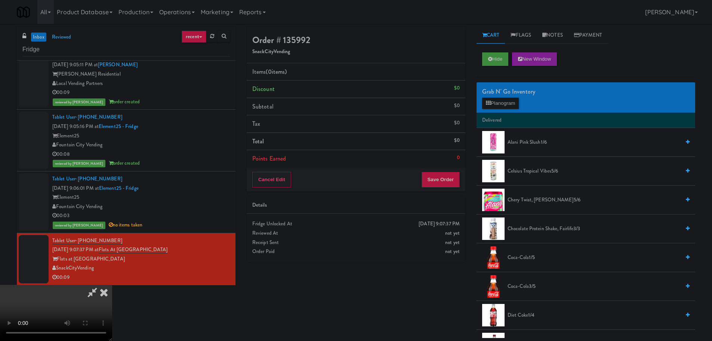
scroll to position [0, 0]
click at [112, 285] on video at bounding box center [56, 313] width 112 height 56
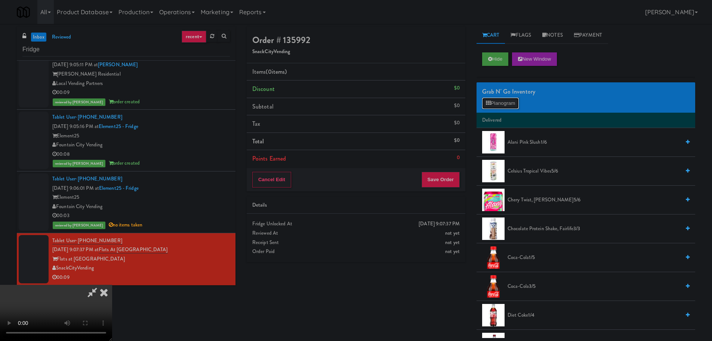
click at [507, 101] on button "Planogram" at bounding box center [500, 103] width 37 height 11
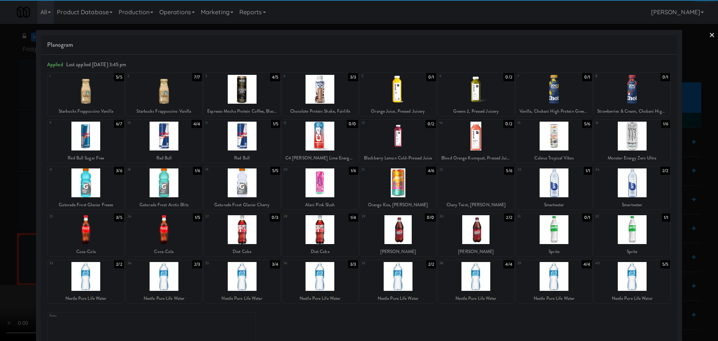
click at [104, 233] on div at bounding box center [86, 229] width 76 height 29
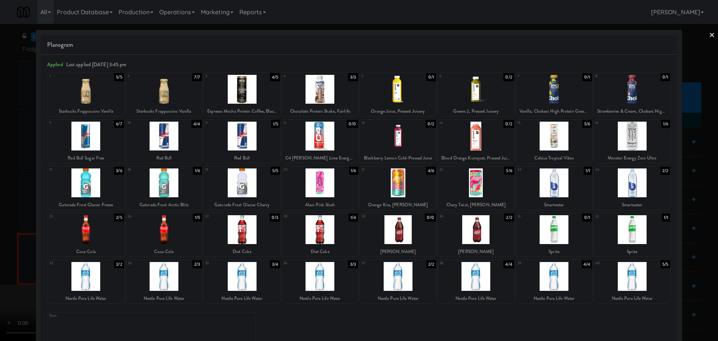
drag, startPoint x: 3, startPoint y: 215, endPoint x: 37, endPoint y: 212, distance: 34.9
click at [3, 215] on div at bounding box center [359, 170] width 718 height 341
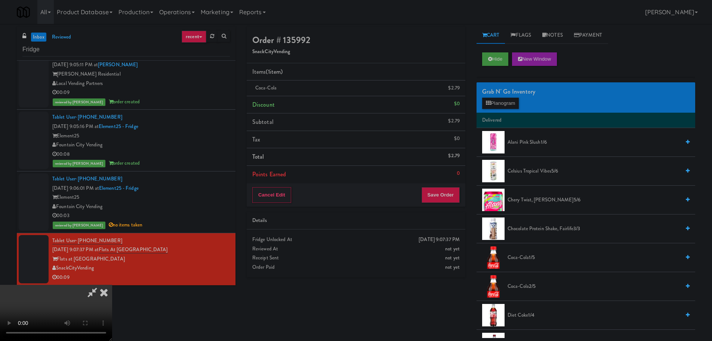
click at [112, 285] on video at bounding box center [56, 313] width 112 height 56
click at [445, 187] on div "Cancel Edit Save Order" at bounding box center [356, 194] width 219 height 23
click at [445, 192] on button "Save Order" at bounding box center [441, 195] width 38 height 16
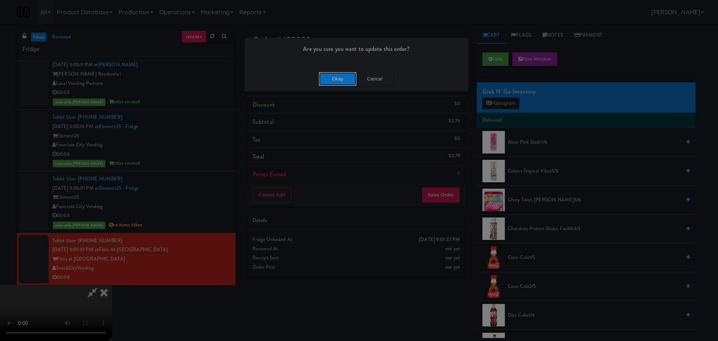
click at [333, 76] on button "Okay" at bounding box center [337, 78] width 37 height 13
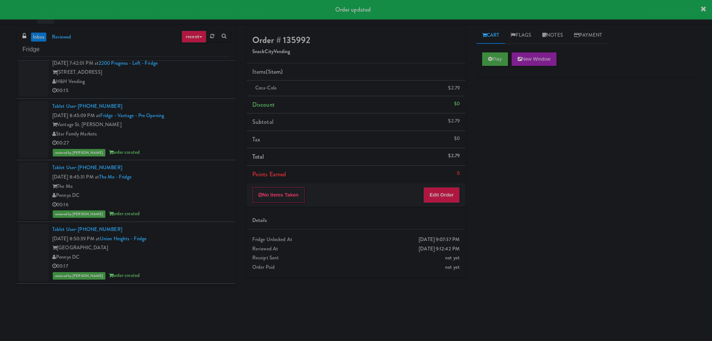
scroll to position [0, 0]
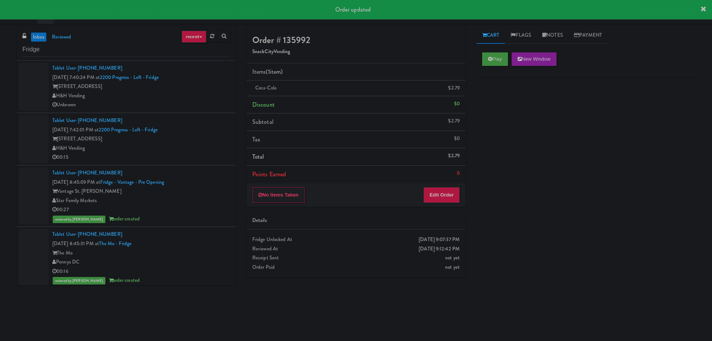
click at [215, 144] on div "H&H Vending" at bounding box center [141, 148] width 178 height 9
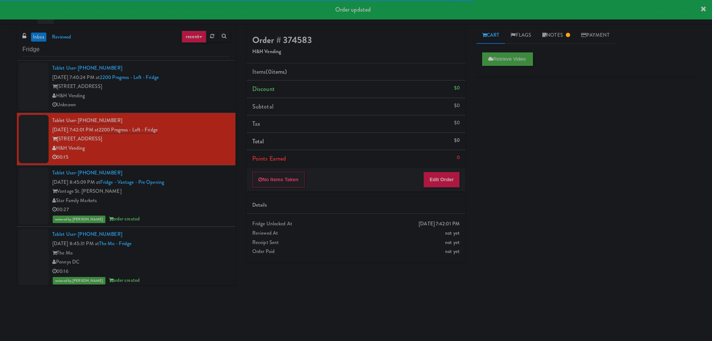
click at [202, 90] on div "[STREET_ADDRESS]" at bounding box center [141, 86] width 178 height 9
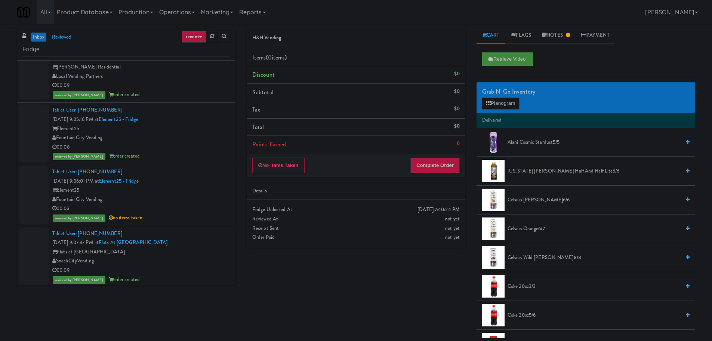
scroll to position [557, 0]
click at [36, 36] on link "inbox" at bounding box center [38, 37] width 15 height 9
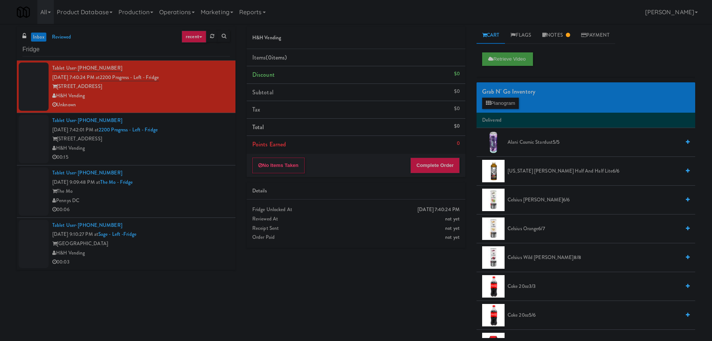
click at [187, 145] on div "H&H Vending" at bounding box center [141, 148] width 178 height 9
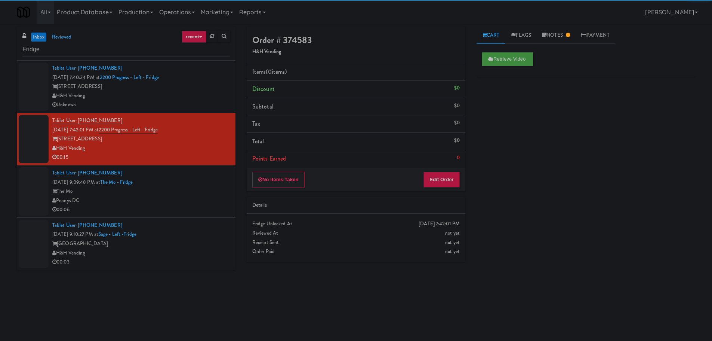
click at [186, 197] on div "Pennys DC" at bounding box center [141, 200] width 178 height 9
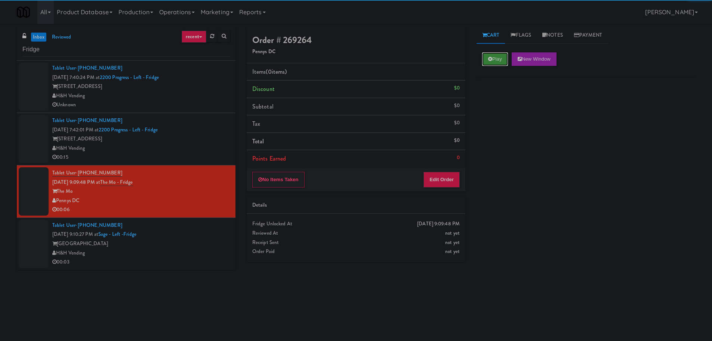
click at [485, 59] on button "Play" at bounding box center [495, 58] width 26 height 13
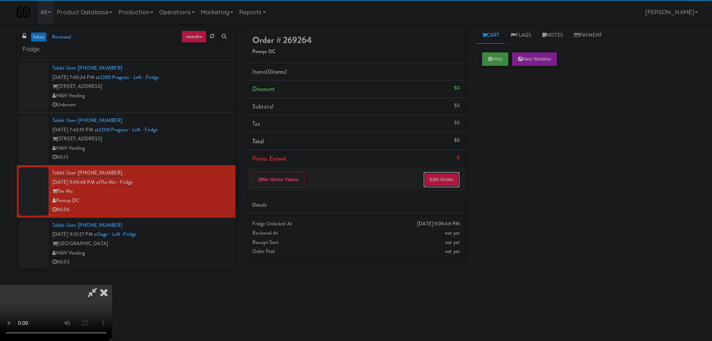
click at [453, 174] on button "Edit Order" at bounding box center [442, 180] width 36 height 16
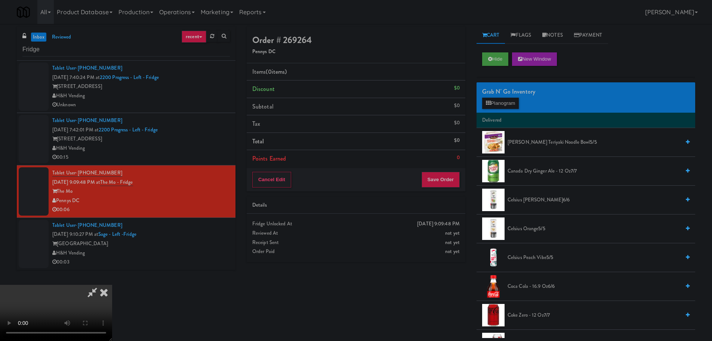
click at [112, 285] on video at bounding box center [56, 313] width 112 height 56
click at [498, 100] on button "Planogram" at bounding box center [500, 103] width 37 height 11
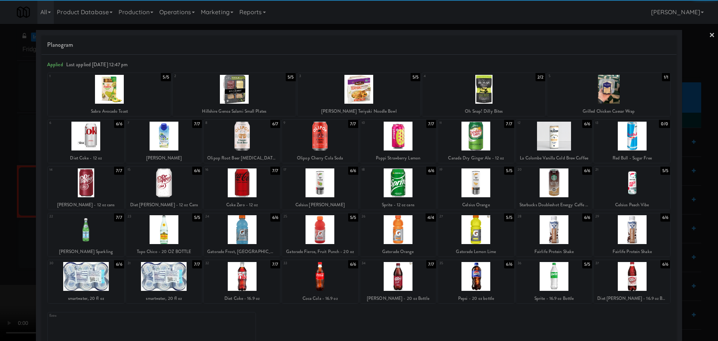
click at [247, 274] on div at bounding box center [242, 276] width 76 height 29
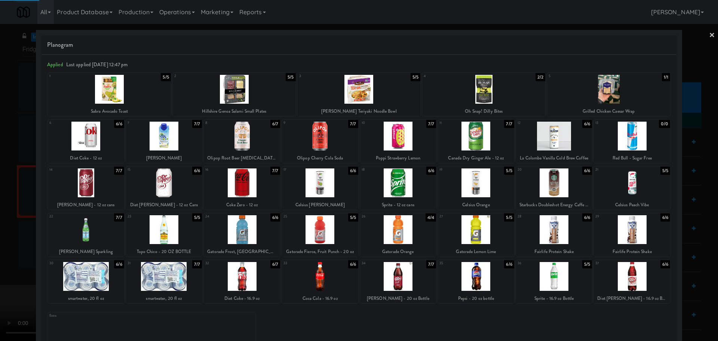
click at [1, 220] on div at bounding box center [359, 170] width 718 height 341
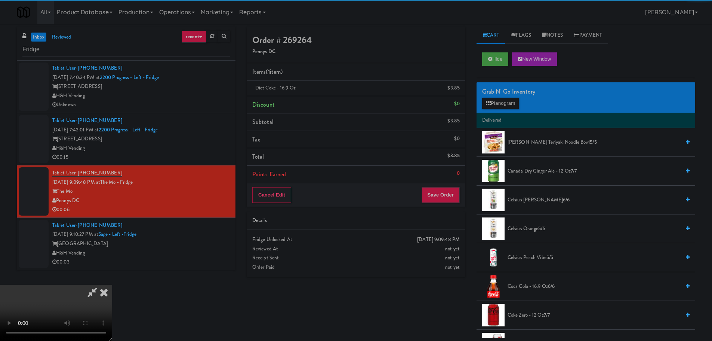
click at [112, 285] on video at bounding box center [56, 313] width 112 height 56
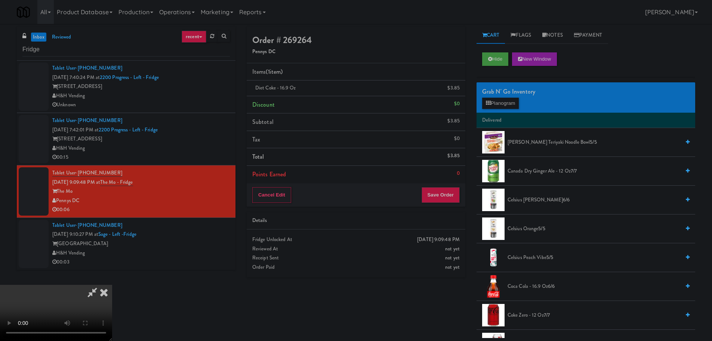
click at [433, 179] on li "Points Earned 0" at bounding box center [356, 174] width 219 height 17
click at [436, 188] on button "Save Order" at bounding box center [441, 195] width 38 height 16
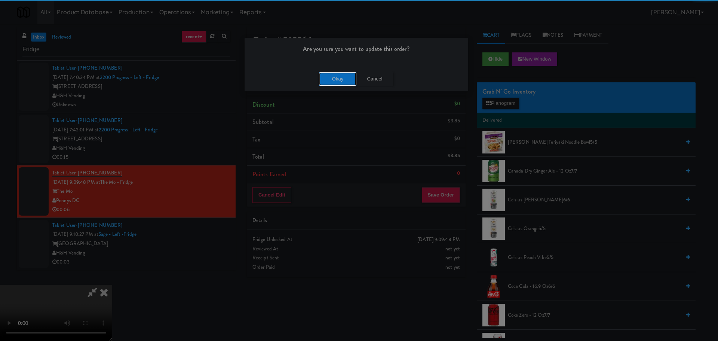
click at [341, 79] on button "Okay" at bounding box center [337, 78] width 37 height 13
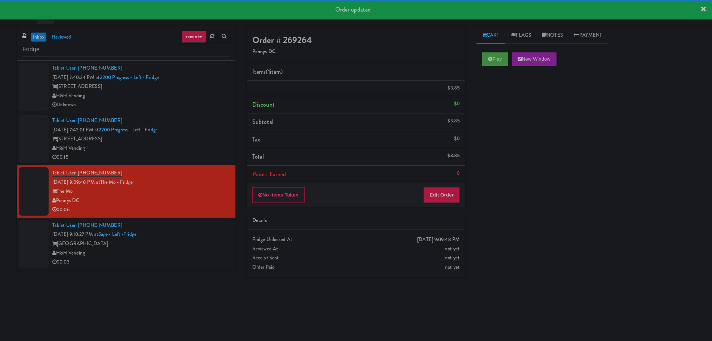
click at [215, 239] on div "[GEOGRAPHIC_DATA]" at bounding box center [141, 243] width 178 height 9
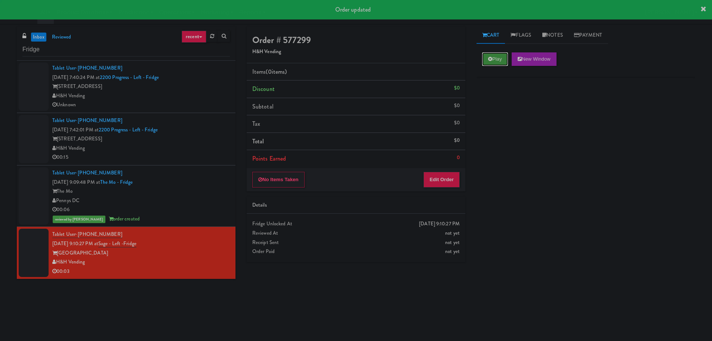
click at [505, 60] on button "Play" at bounding box center [495, 58] width 26 height 13
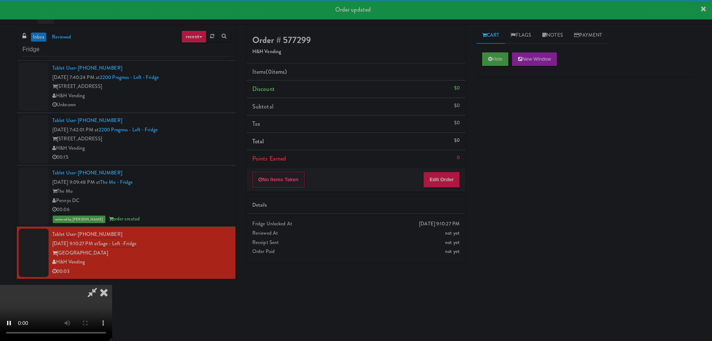
click at [466, 192] on div "Order # 577299 H&H Vending Items (0 items ) Discount $0 Subtotal $0 Tax $0 Tota…" at bounding box center [356, 147] width 230 height 240
click at [452, 179] on button "Edit Order" at bounding box center [442, 180] width 36 height 16
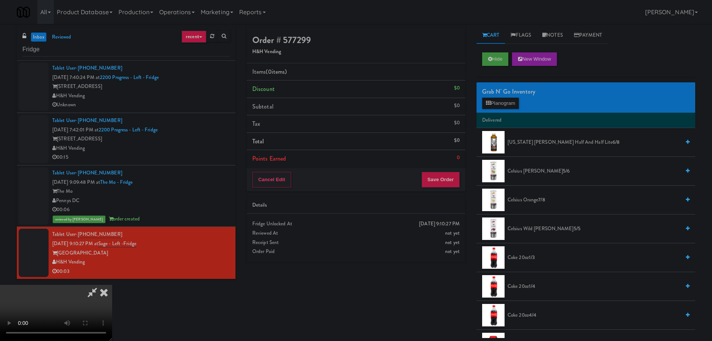
click at [112, 285] on video at bounding box center [56, 313] width 112 height 56
click at [514, 99] on button "Planogram" at bounding box center [500, 103] width 37 height 11
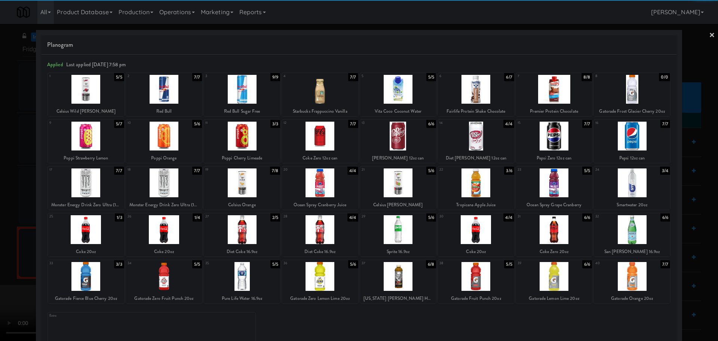
click at [241, 276] on div at bounding box center [242, 276] width 76 height 29
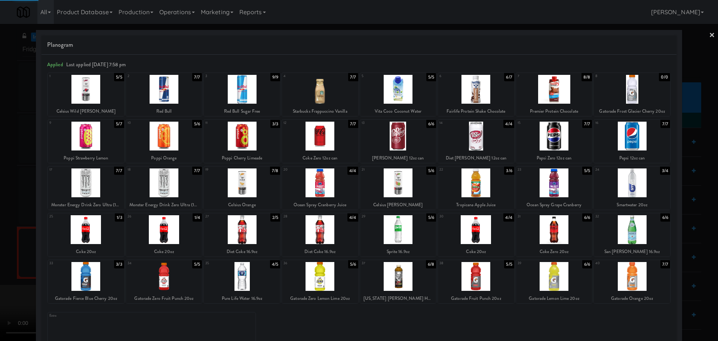
click at [0, 226] on div at bounding box center [359, 170] width 718 height 341
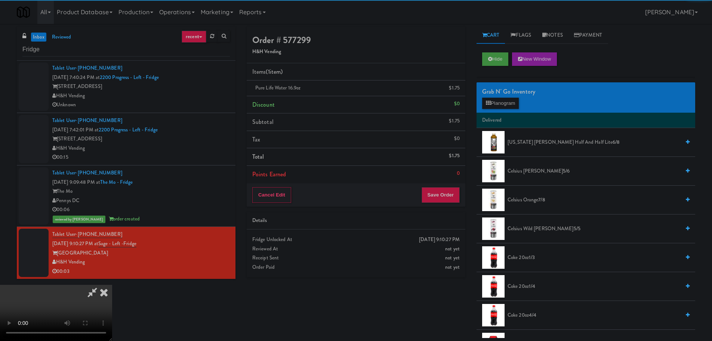
click at [112, 285] on video at bounding box center [56, 313] width 112 height 56
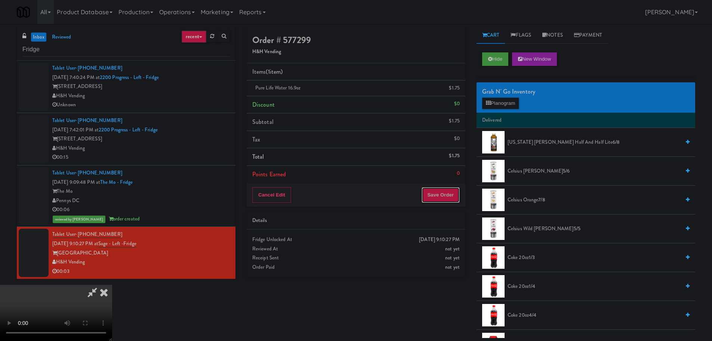
click at [445, 201] on button "Save Order" at bounding box center [441, 195] width 38 height 16
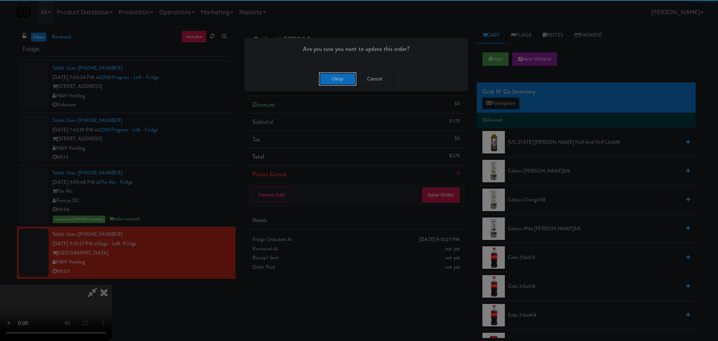
click at [330, 79] on button "Okay" at bounding box center [337, 78] width 37 height 13
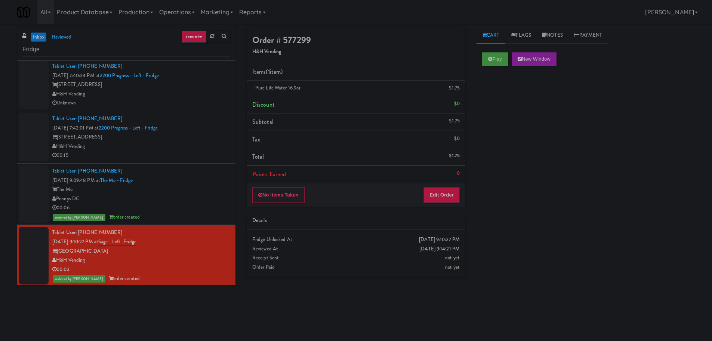
scroll to position [3, 0]
click at [207, 143] on div "H&H Vending" at bounding box center [141, 145] width 178 height 9
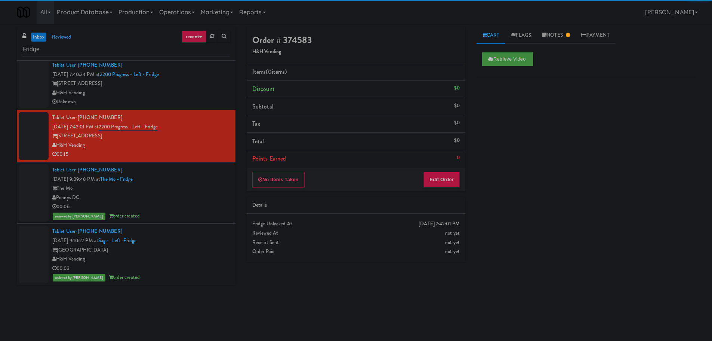
click at [43, 41] on link "inbox" at bounding box center [38, 37] width 15 height 9
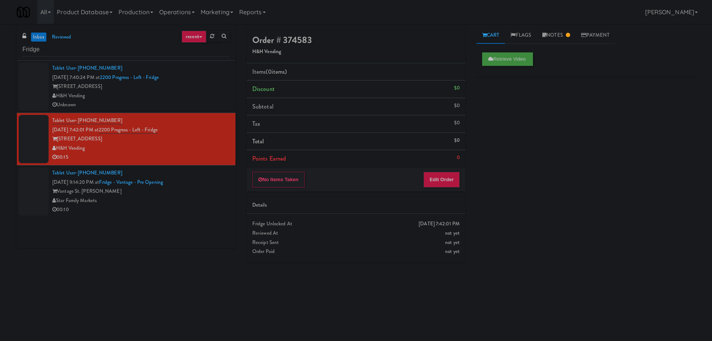
click at [187, 195] on div "Vantage St. [PERSON_NAME]" at bounding box center [141, 191] width 178 height 9
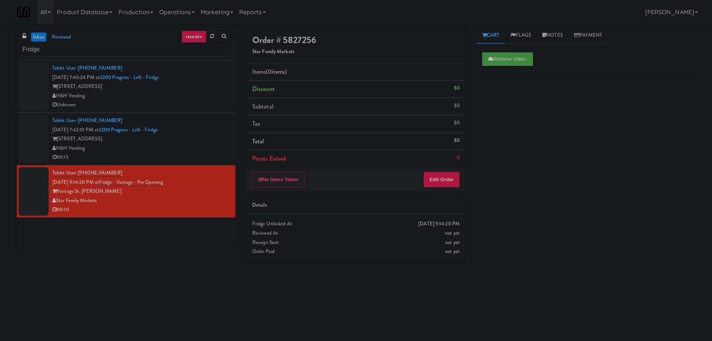
click at [209, 154] on div "00:15" at bounding box center [141, 157] width 178 height 9
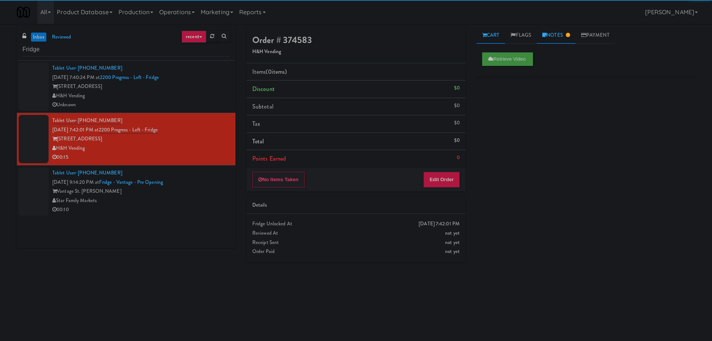
click at [559, 35] on link "Notes" at bounding box center [556, 35] width 39 height 17
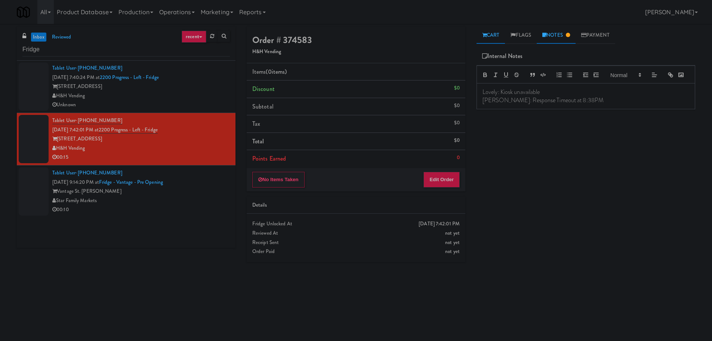
click at [503, 36] on link "Cart" at bounding box center [491, 35] width 29 height 17
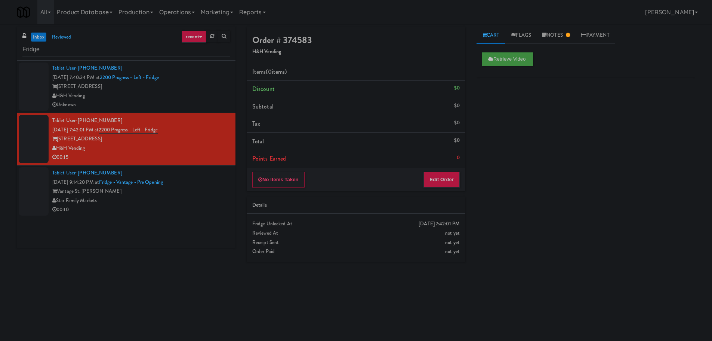
click at [180, 100] on div "Unknown" at bounding box center [141, 104] width 178 height 9
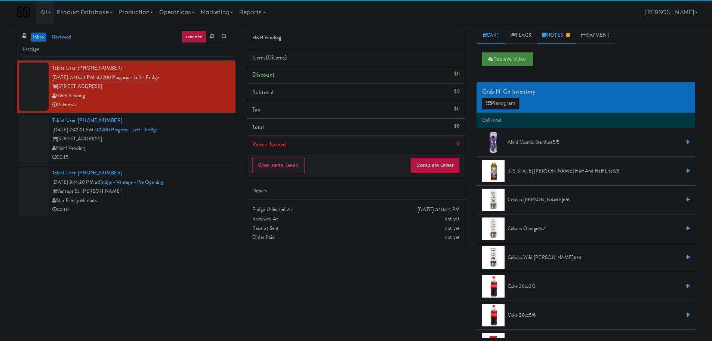
click at [561, 42] on link "Notes" at bounding box center [556, 35] width 39 height 17
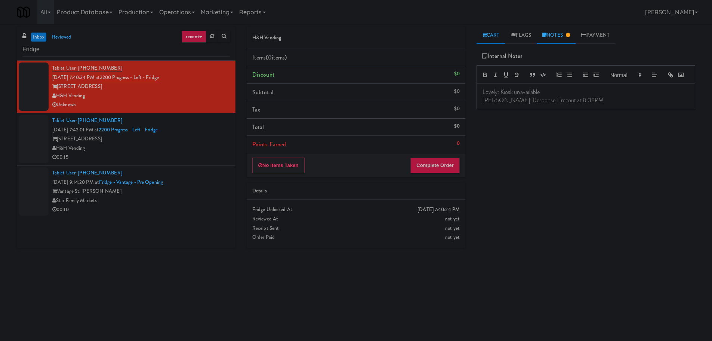
click at [493, 35] on link "Cart" at bounding box center [491, 35] width 29 height 17
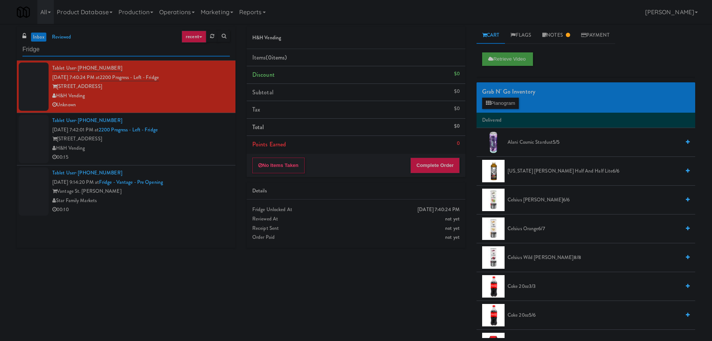
click at [46, 51] on input "Fridge" at bounding box center [126, 50] width 208 height 14
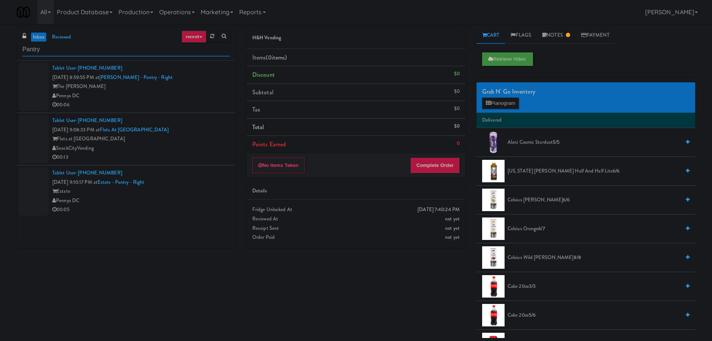
type input "Pantry"
click at [217, 103] on div "00:06" at bounding box center [141, 104] width 178 height 9
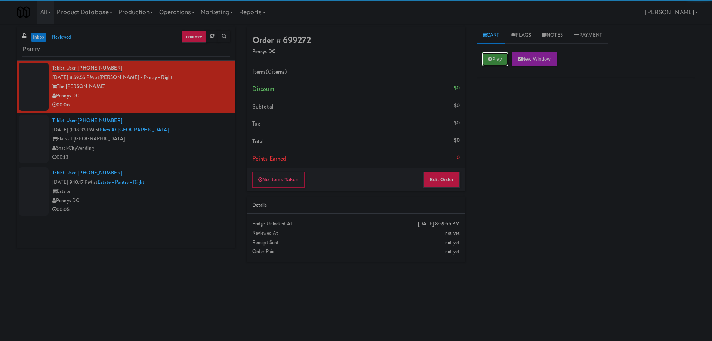
click at [498, 59] on button "Play" at bounding box center [495, 58] width 26 height 13
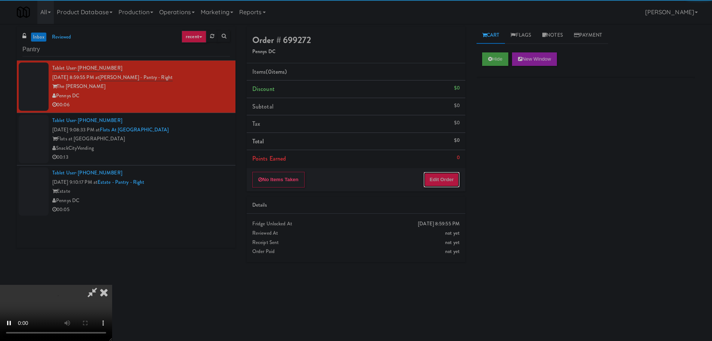
click at [445, 172] on button "Edit Order" at bounding box center [442, 180] width 36 height 16
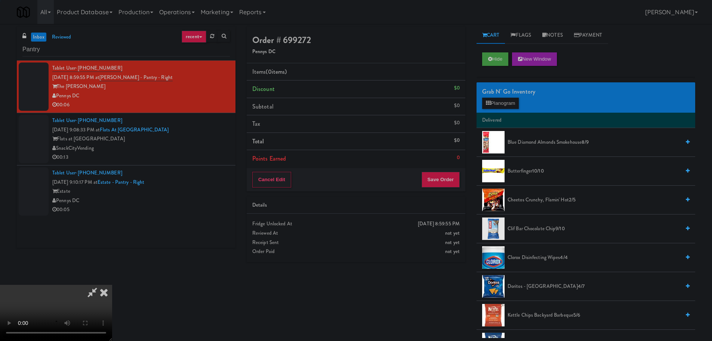
click at [444, 178] on button "Save Order" at bounding box center [441, 180] width 38 height 16
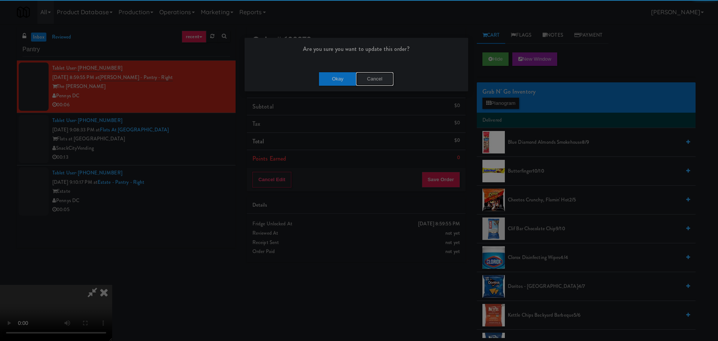
click at [369, 85] on button "Cancel" at bounding box center [374, 78] width 37 height 13
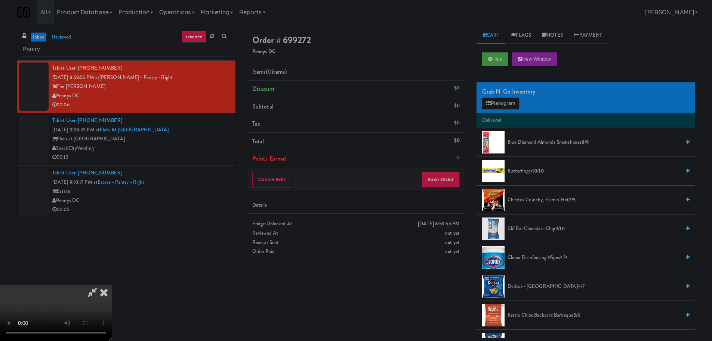
click at [112, 285] on video at bounding box center [56, 313] width 112 height 56
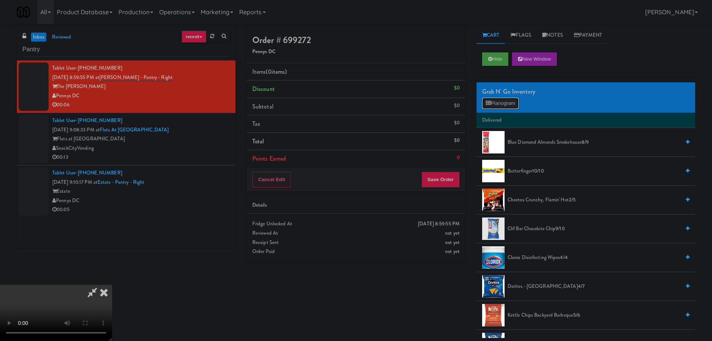
click at [503, 105] on button "Planogram" at bounding box center [500, 103] width 37 height 11
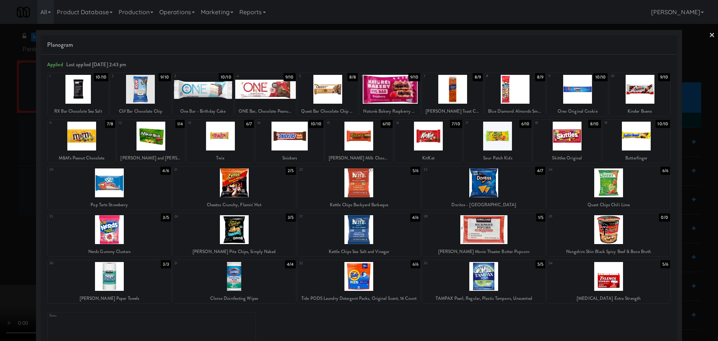
click at [567, 99] on div at bounding box center [577, 89] width 61 height 29
click at [0, 249] on div at bounding box center [359, 170] width 718 height 341
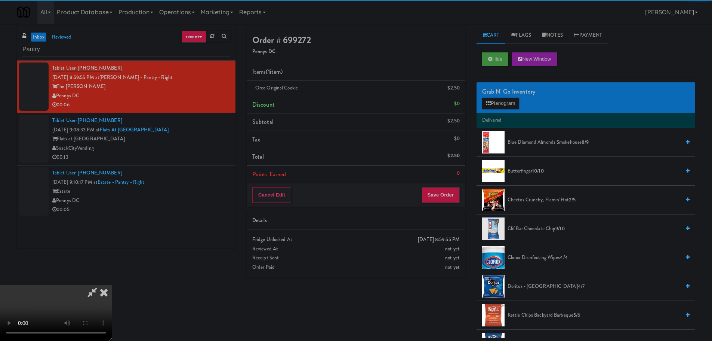
click at [112, 285] on video at bounding box center [56, 313] width 112 height 56
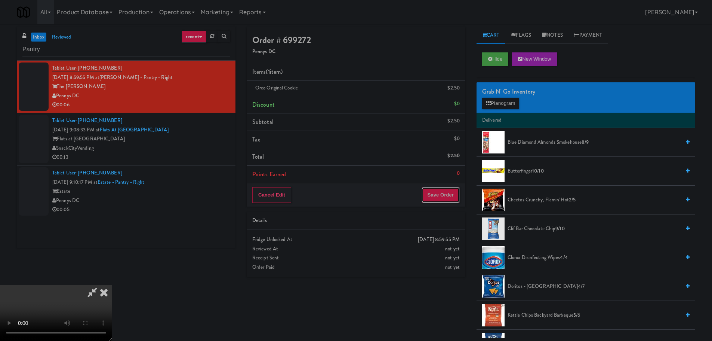
click at [440, 196] on button "Save Order" at bounding box center [441, 195] width 38 height 16
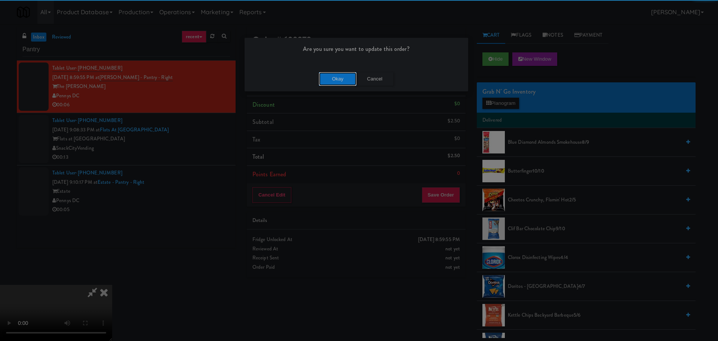
click at [333, 75] on button "Okay" at bounding box center [337, 78] width 37 height 13
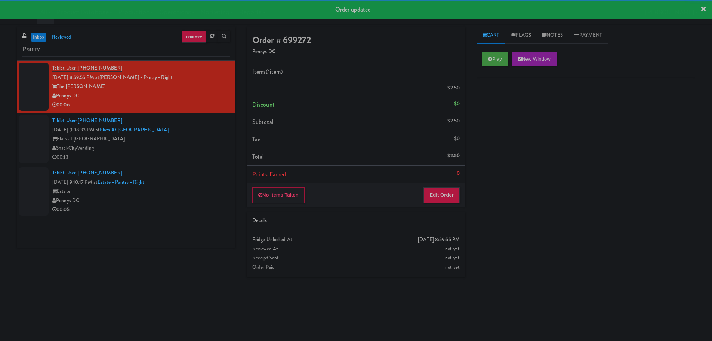
click at [214, 149] on div "SnackCityVending" at bounding box center [141, 148] width 178 height 9
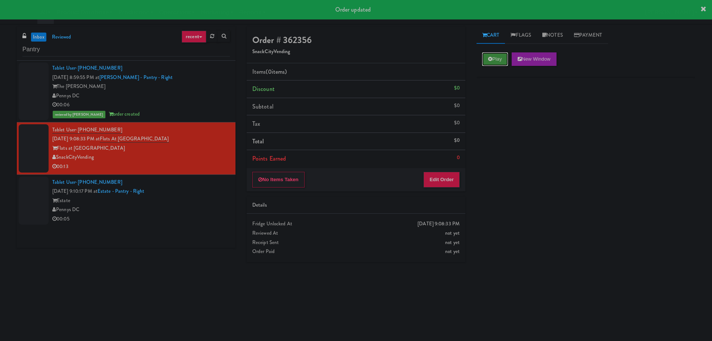
click at [488, 58] on icon at bounding box center [490, 58] width 4 height 5
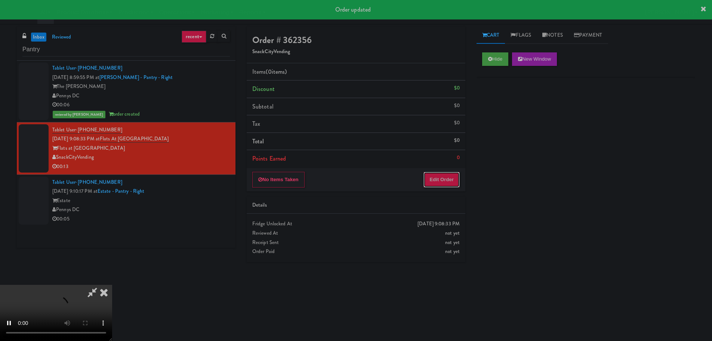
click at [457, 183] on button "Edit Order" at bounding box center [442, 180] width 36 height 16
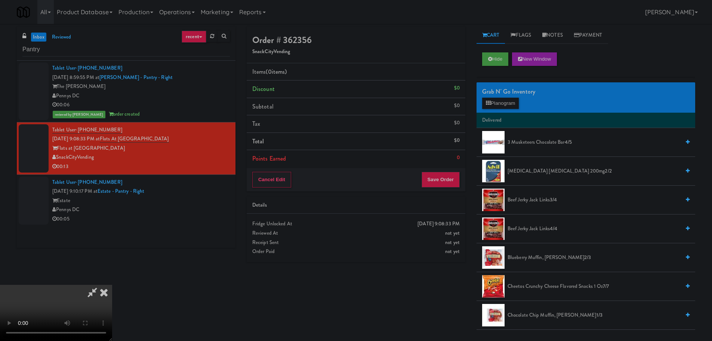
click at [112, 285] on video at bounding box center [56, 313] width 112 height 56
drag, startPoint x: 151, startPoint y: 252, endPoint x: 149, endPoint y: 245, distance: 7.7
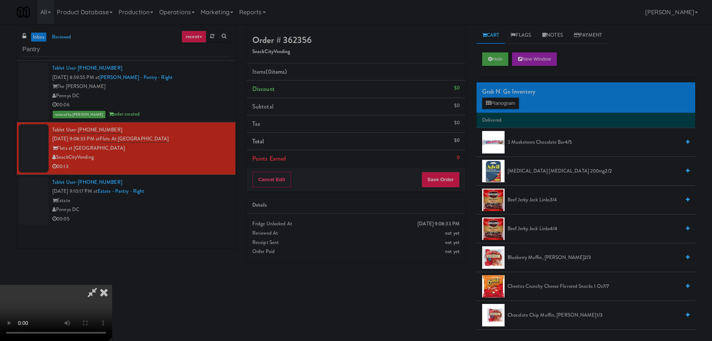
click at [112, 285] on video at bounding box center [56, 313] width 112 height 56
drag, startPoint x: 364, startPoint y: 182, endPoint x: 322, endPoint y: 207, distance: 48.5
click at [112, 285] on video at bounding box center [56, 313] width 112 height 56
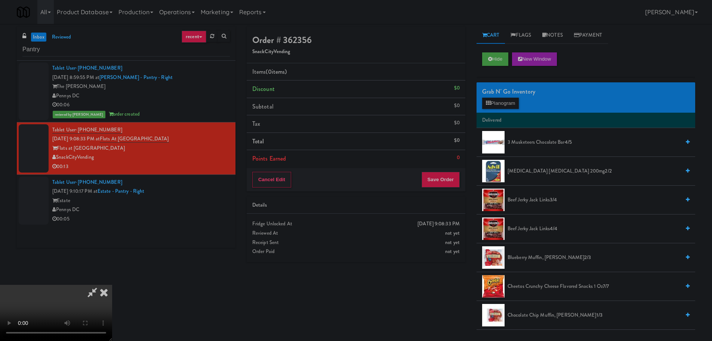
click at [112, 285] on video at bounding box center [56, 313] width 112 height 56
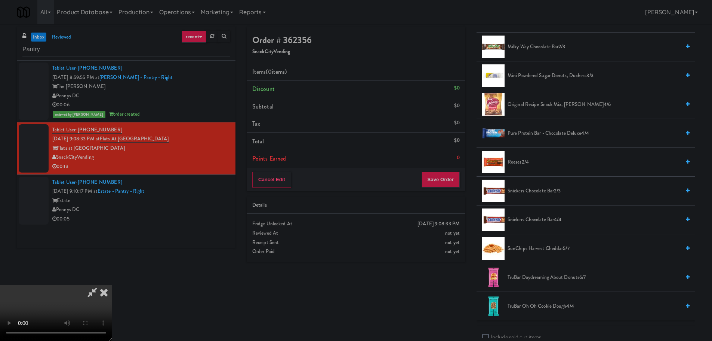
scroll to position [673, 0]
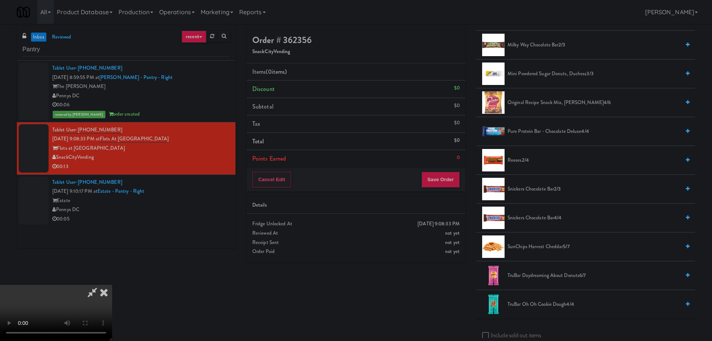
click at [540, 218] on span "Snickers Chocolate Bar 4/4" at bounding box center [594, 217] width 173 height 9
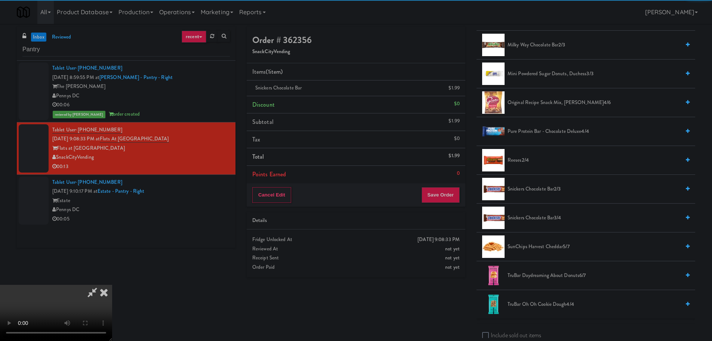
click at [112, 285] on video at bounding box center [56, 313] width 112 height 56
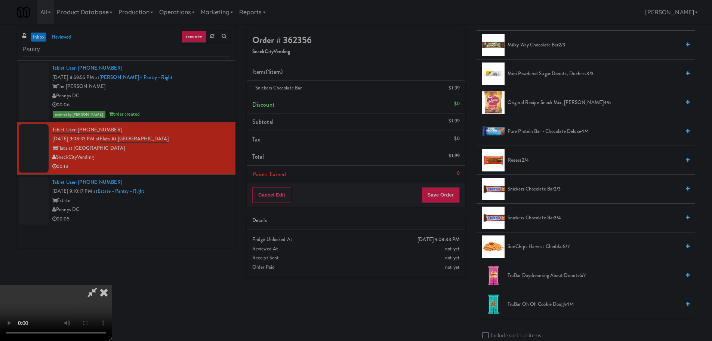
click at [112, 285] on video at bounding box center [56, 313] width 112 height 56
click at [449, 198] on button "Save Order" at bounding box center [441, 195] width 38 height 16
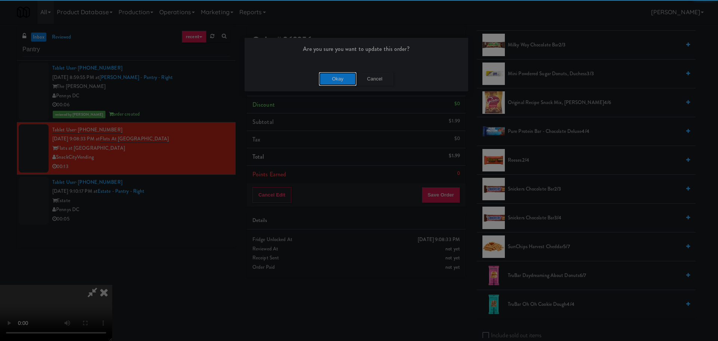
click at [335, 77] on button "Okay" at bounding box center [337, 78] width 37 height 13
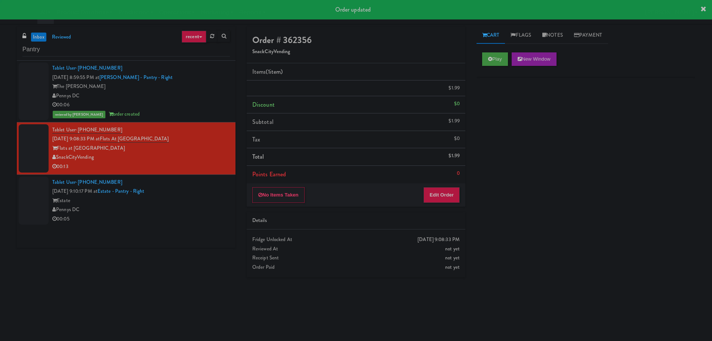
scroll to position [0, 0]
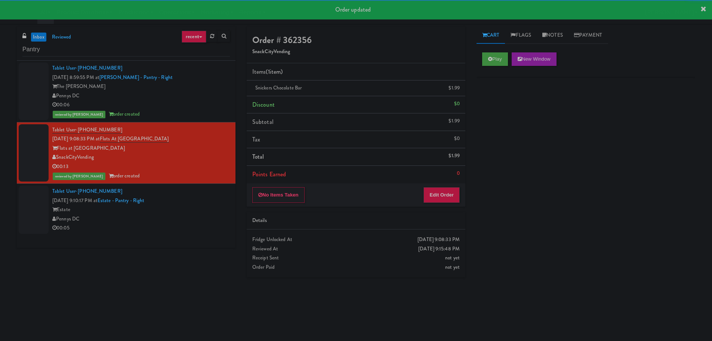
click at [207, 206] on div "Estate" at bounding box center [141, 209] width 178 height 9
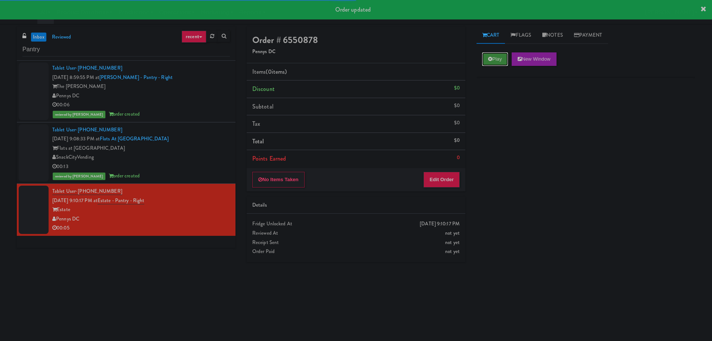
click at [498, 57] on button "Play" at bounding box center [495, 58] width 26 height 13
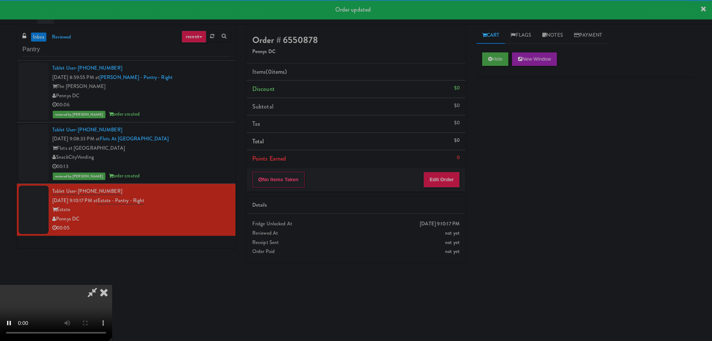
click at [441, 167] on div "Items (0 items ) Discount $0 Subtotal $0 Tax $0 Total $0 Points Earned 0" at bounding box center [356, 115] width 219 height 105
click at [438, 179] on button "Edit Order" at bounding box center [442, 180] width 36 height 16
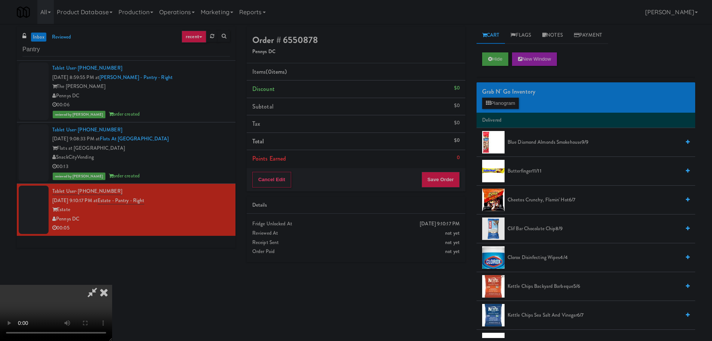
click at [112, 285] on video at bounding box center [56, 313] width 112 height 56
drag, startPoint x: 144, startPoint y: 260, endPoint x: 145, endPoint y: 256, distance: 3.9
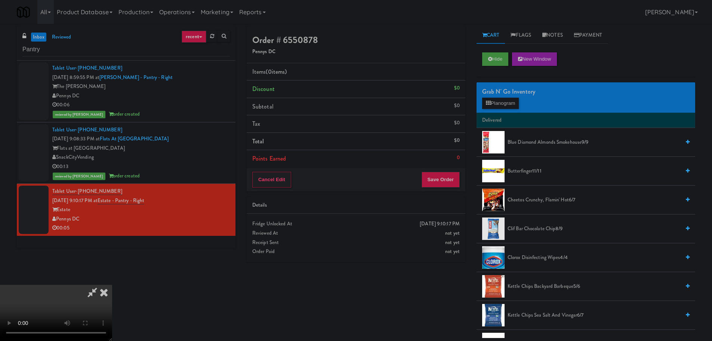
click at [112, 285] on video at bounding box center [56, 313] width 112 height 56
drag, startPoint x: 309, startPoint y: 180, endPoint x: 322, endPoint y: 172, distance: 15.6
click at [112, 285] on video at bounding box center [56, 313] width 112 height 56
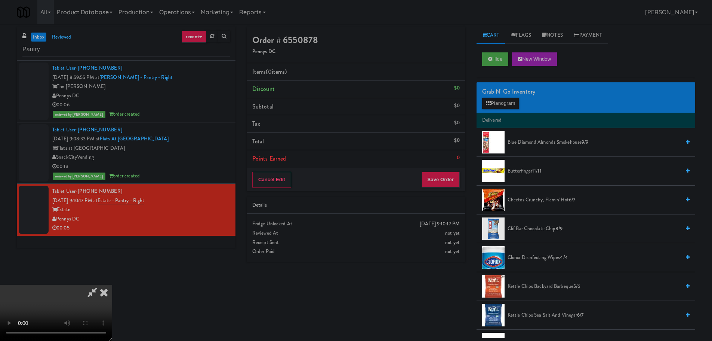
drag, startPoint x: 347, startPoint y: 188, endPoint x: 356, endPoint y: 194, distance: 10.4
click at [112, 285] on video at bounding box center [56, 313] width 112 height 56
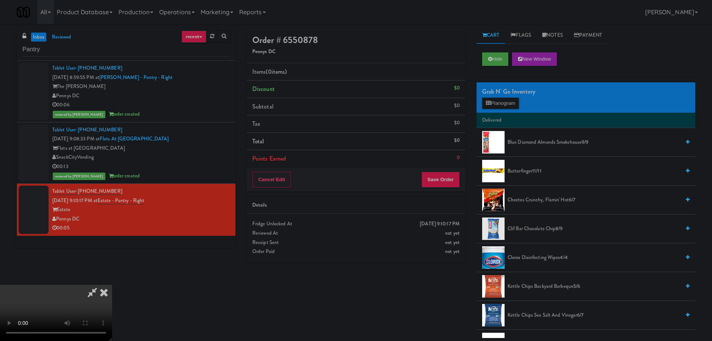
drag, startPoint x: 306, startPoint y: 213, endPoint x: 314, endPoint y: 218, distance: 9.0
click at [112, 285] on video at bounding box center [56, 313] width 112 height 56
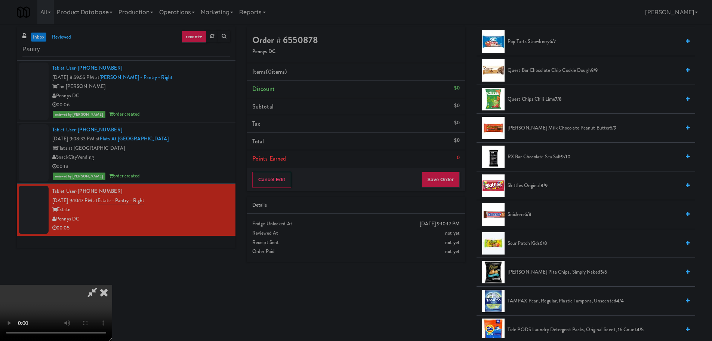
scroll to position [673, 0]
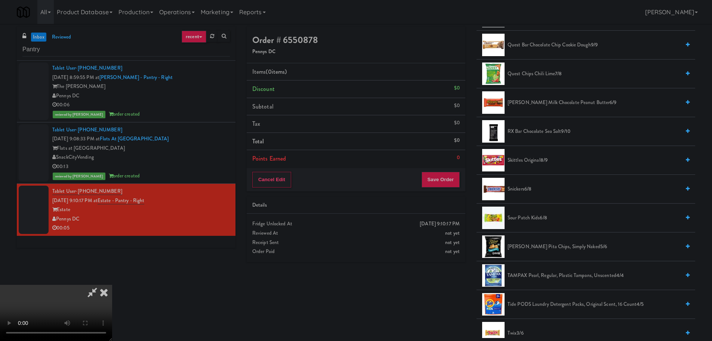
click at [527, 191] on span "6/8" at bounding box center [528, 188] width 7 height 7
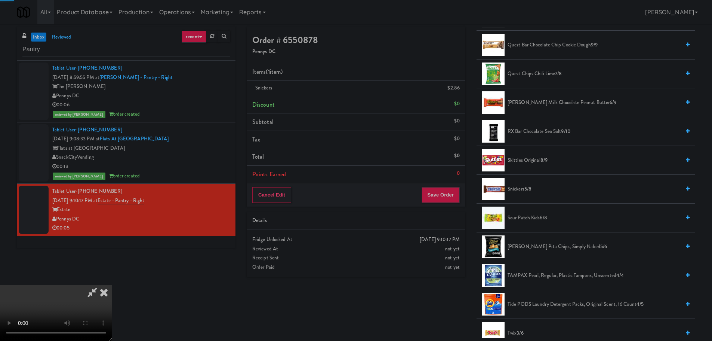
click at [112, 285] on video at bounding box center [56, 313] width 112 height 56
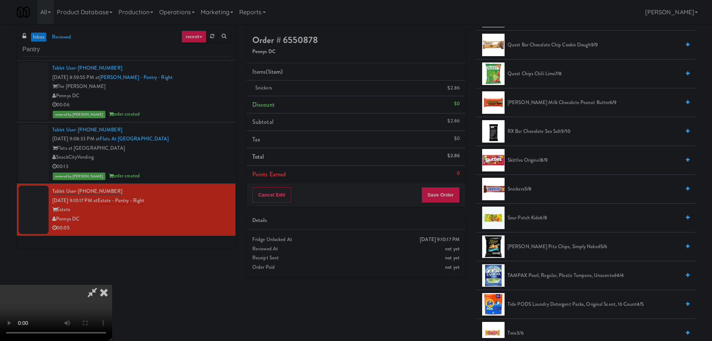
click at [112, 285] on video at bounding box center [56, 313] width 112 height 56
drag, startPoint x: 246, startPoint y: 223, endPoint x: 273, endPoint y: 223, distance: 27.3
click at [112, 285] on video at bounding box center [56, 313] width 112 height 56
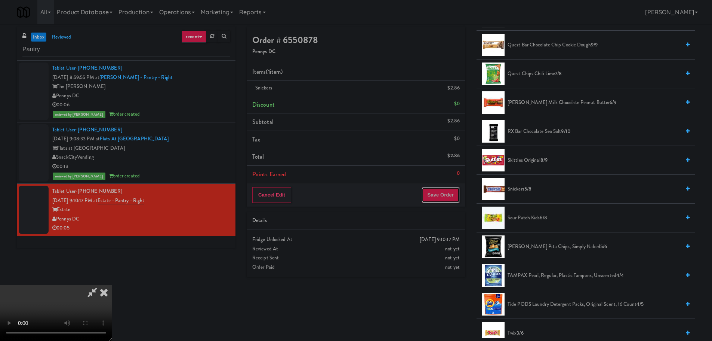
click at [439, 196] on button "Save Order" at bounding box center [441, 195] width 38 height 16
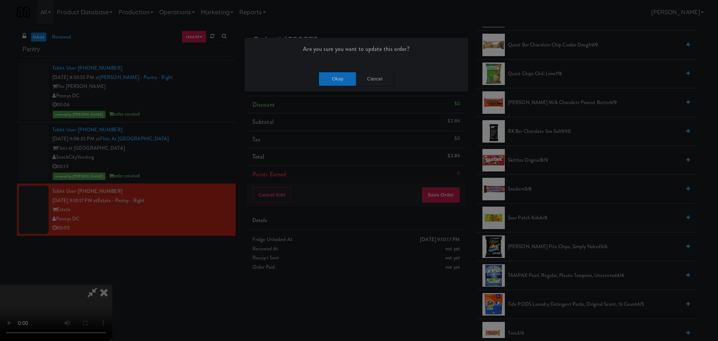
click at [327, 70] on div "Okay Cancel" at bounding box center [357, 78] width 224 height 25
click at [335, 81] on button "Okay" at bounding box center [337, 78] width 37 height 13
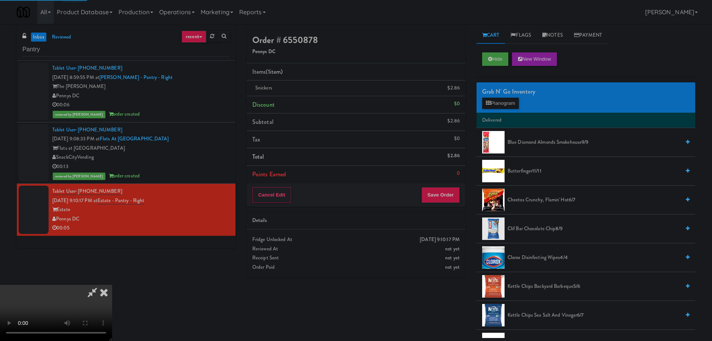
scroll to position [0, 0]
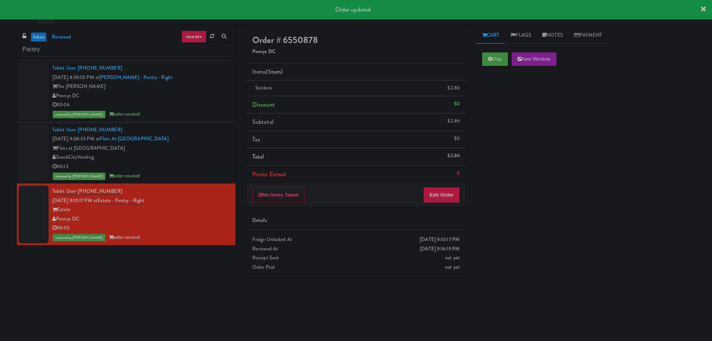
click at [221, 214] on div "Pennys DC" at bounding box center [141, 218] width 178 height 9
click at [199, 161] on div "SnackCityVending" at bounding box center [141, 157] width 178 height 9
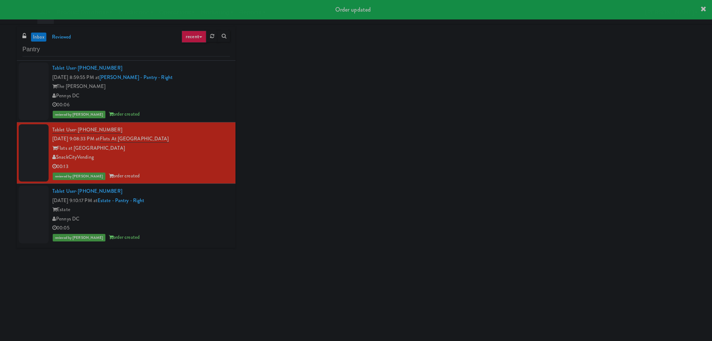
click at [209, 110] on div "reviewed by [PERSON_NAME] order created" at bounding box center [141, 114] width 178 height 9
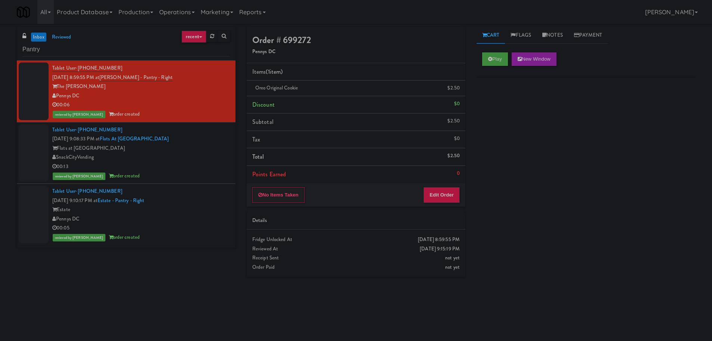
click at [36, 36] on link "inbox" at bounding box center [38, 37] width 15 height 9
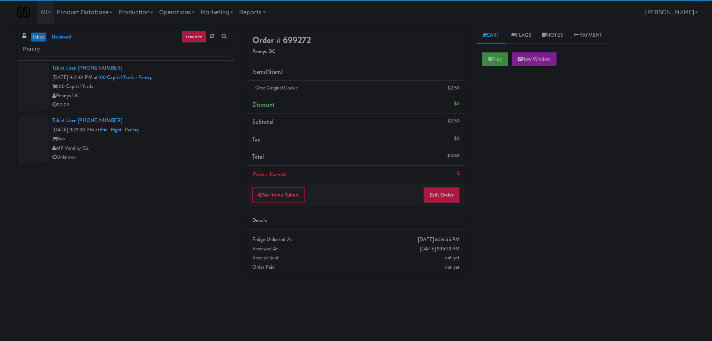
click at [182, 94] on div "Pennys DC" at bounding box center [141, 95] width 178 height 9
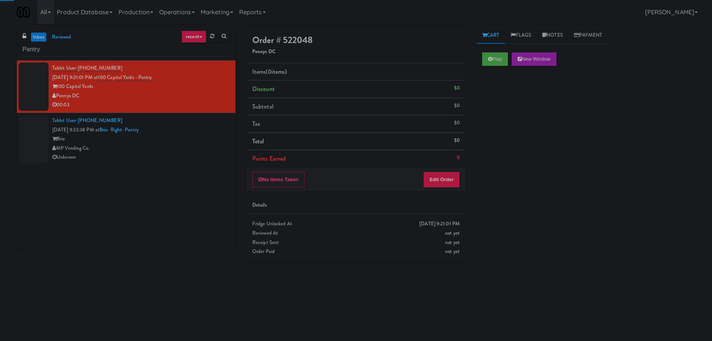
click at [205, 137] on div "Brio" at bounding box center [141, 138] width 178 height 9
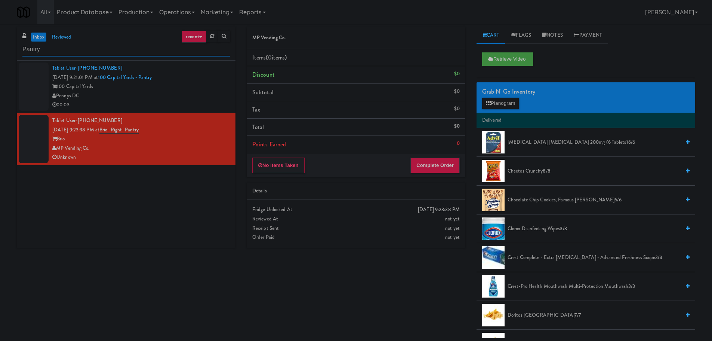
click at [53, 50] on input "Pantry" at bounding box center [126, 50] width 208 height 14
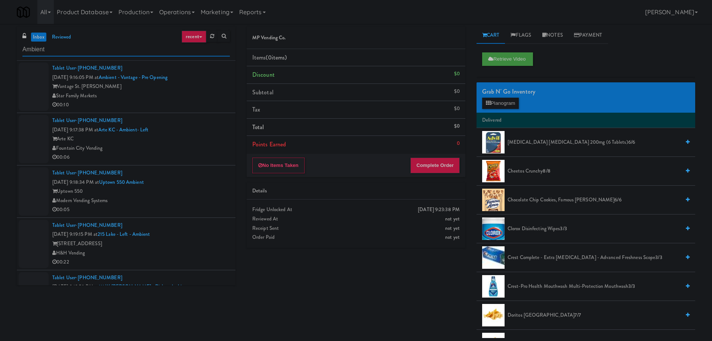
type input "Ambient"
click at [42, 42] on link "inbox" at bounding box center [38, 37] width 15 height 9
click at [200, 94] on div "Star Family Markets" at bounding box center [141, 95] width 178 height 9
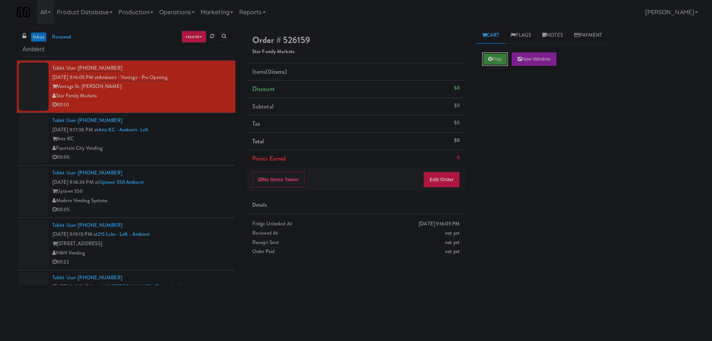
click at [493, 63] on button "Play" at bounding box center [495, 58] width 26 height 13
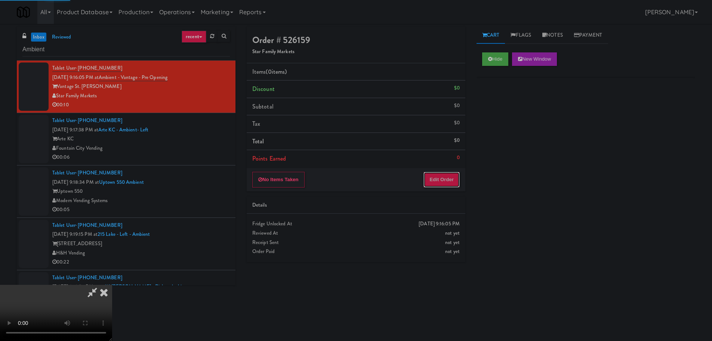
click at [454, 182] on button "Edit Order" at bounding box center [442, 180] width 36 height 16
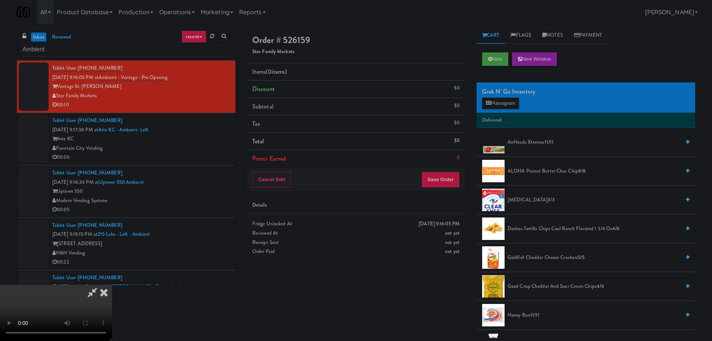
click at [112, 285] on video at bounding box center [56, 313] width 112 height 56
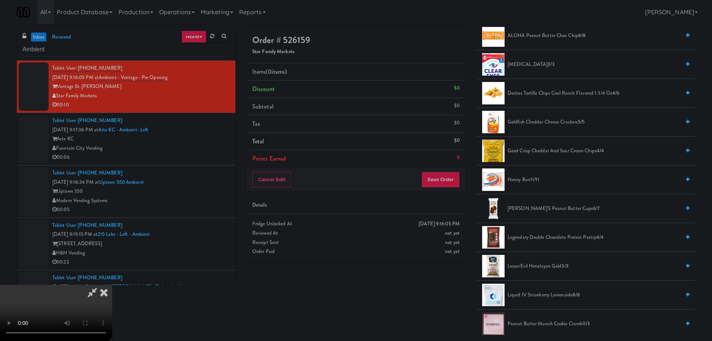
scroll to position [187, 0]
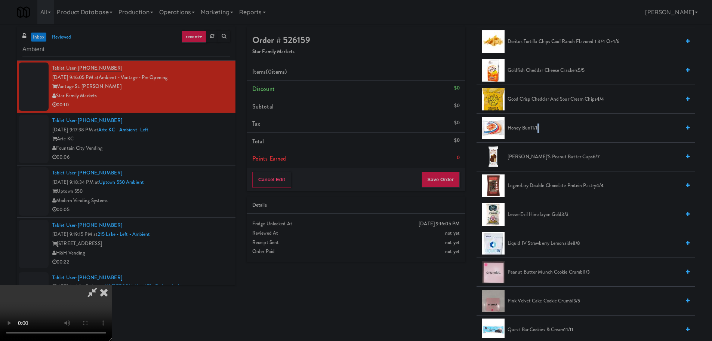
click at [540, 134] on li "Honey Bun 11/11" at bounding box center [586, 128] width 219 height 29
click at [534, 132] on span "Honey Bun 11/11" at bounding box center [594, 127] width 173 height 9
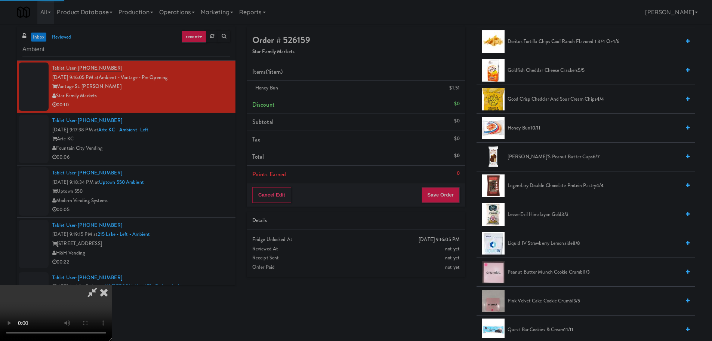
click at [112, 285] on video at bounding box center [56, 313] width 112 height 56
click at [448, 197] on button "Save Order" at bounding box center [441, 195] width 38 height 16
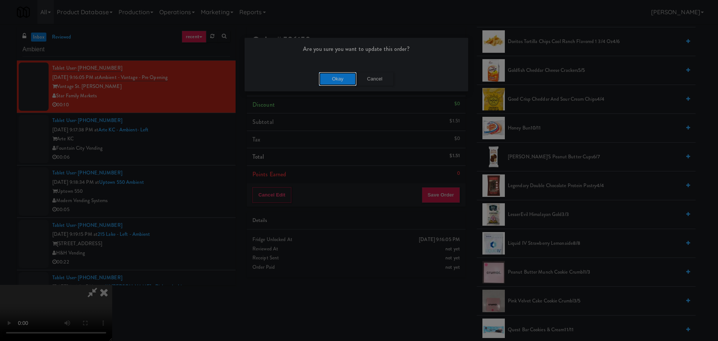
click at [337, 73] on button "Okay" at bounding box center [337, 78] width 37 height 13
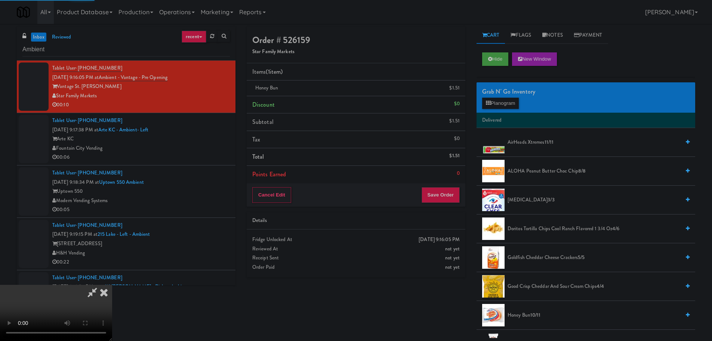
scroll to position [0, 0]
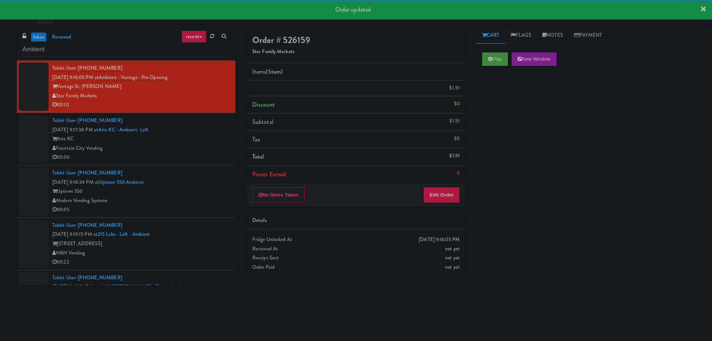
click at [217, 153] on div "Fountain City Vending" at bounding box center [141, 148] width 178 height 9
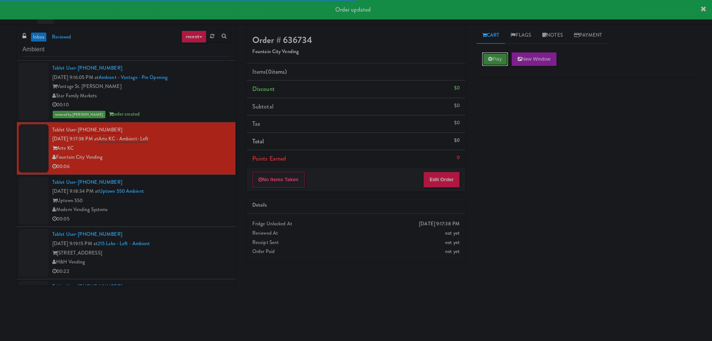
click at [495, 60] on button "Play" at bounding box center [495, 58] width 26 height 13
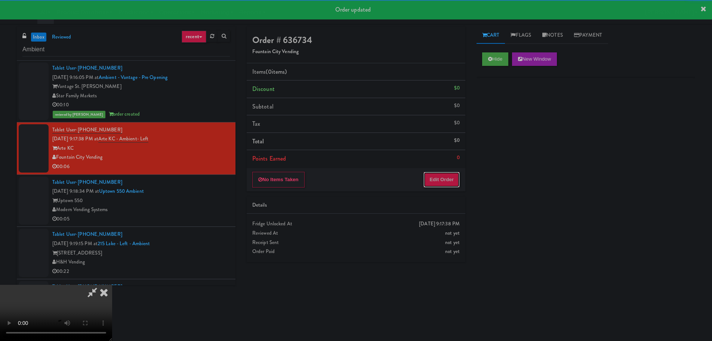
click at [439, 182] on button "Edit Order" at bounding box center [442, 180] width 36 height 16
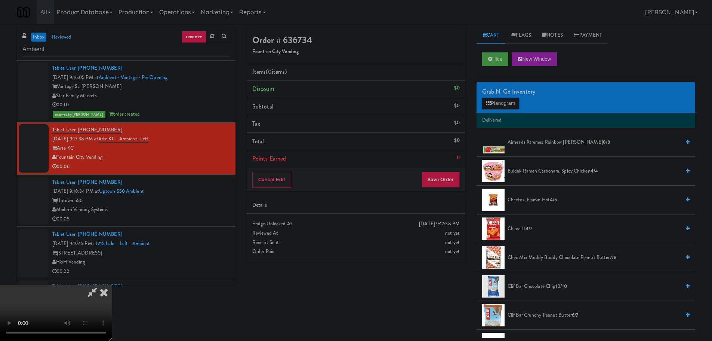
click at [112, 285] on video at bounding box center [56, 313] width 112 height 56
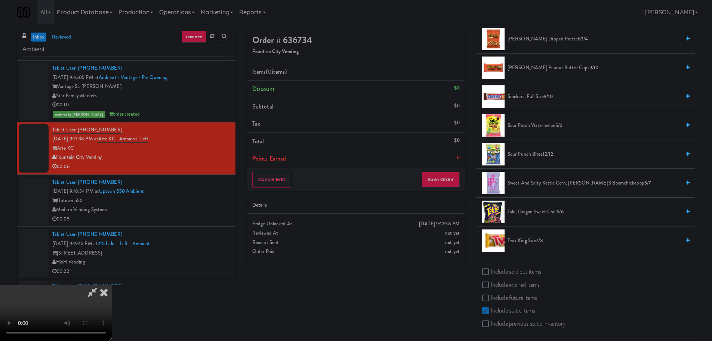
scroll to position [741, 0]
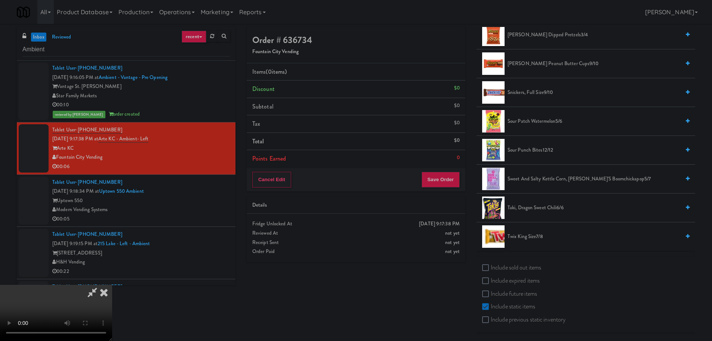
click at [538, 89] on span "Snickers, Full Size 9/10" at bounding box center [594, 92] width 173 height 9
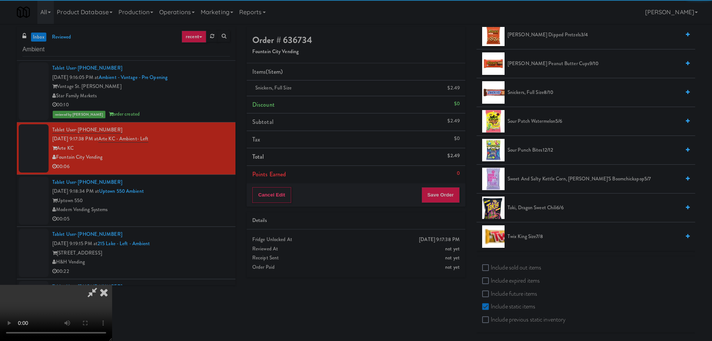
scroll to position [129, 0]
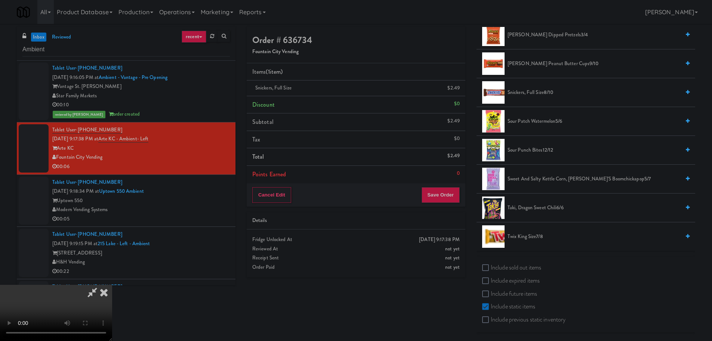
drag, startPoint x: 103, startPoint y: 254, endPoint x: 112, endPoint y: 239, distance: 18.3
click at [108, 285] on video at bounding box center [56, 313] width 112 height 56
click at [112, 285] on video at bounding box center [56, 313] width 112 height 56
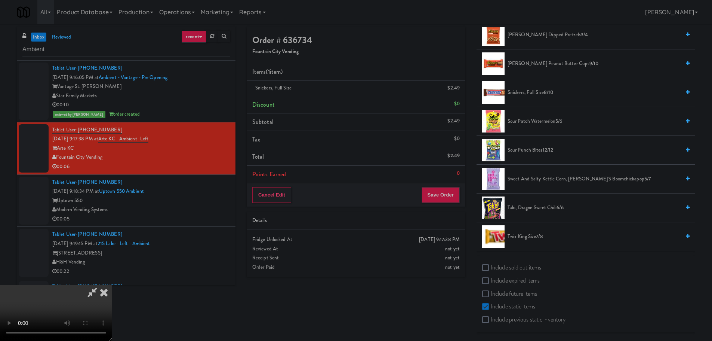
click at [112, 285] on video at bounding box center [56, 313] width 112 height 56
click at [448, 192] on button "Save Order" at bounding box center [441, 195] width 38 height 16
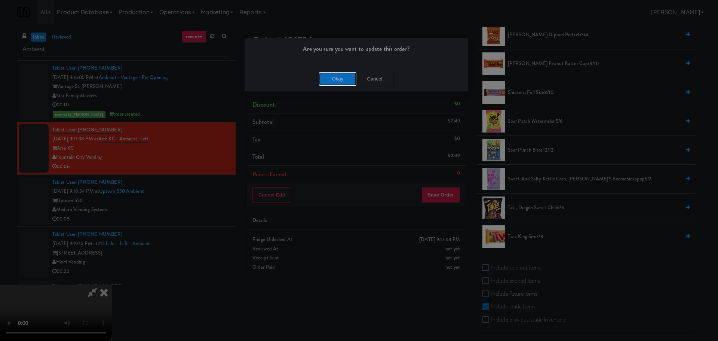
click at [347, 79] on button "Okay" at bounding box center [337, 78] width 37 height 13
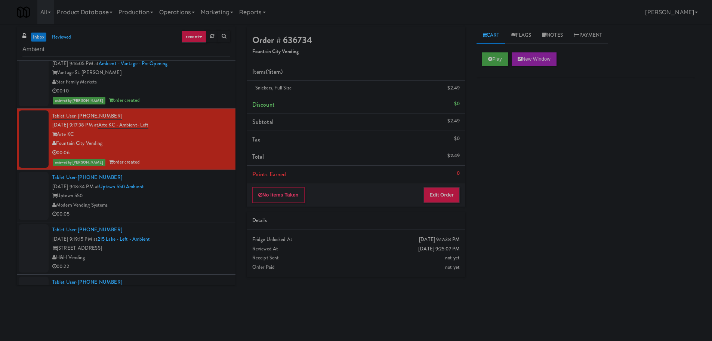
scroll to position [55, 0]
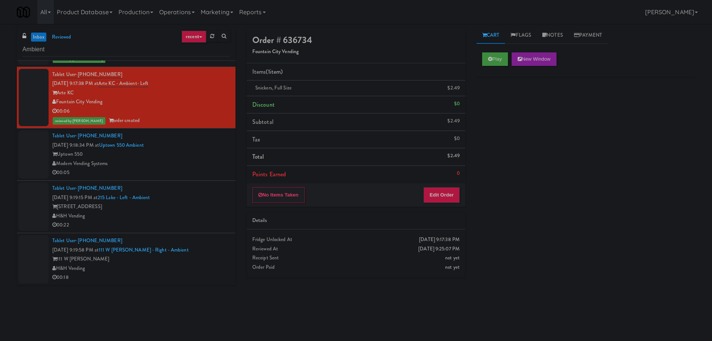
click at [219, 154] on div "Uptown 550" at bounding box center [141, 154] width 178 height 9
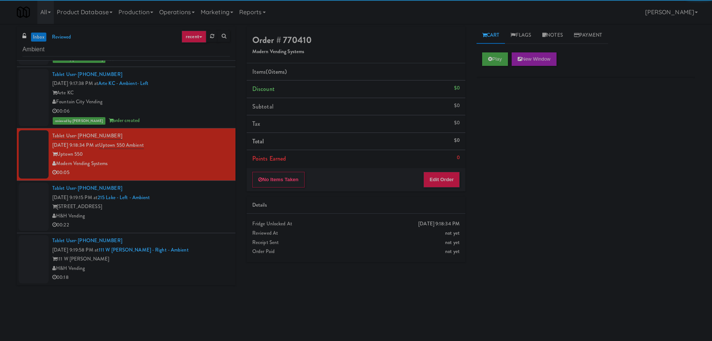
click at [492, 66] on div "Play New Window" at bounding box center [586, 62] width 219 height 30
click at [495, 63] on button "Play" at bounding box center [495, 58] width 26 height 13
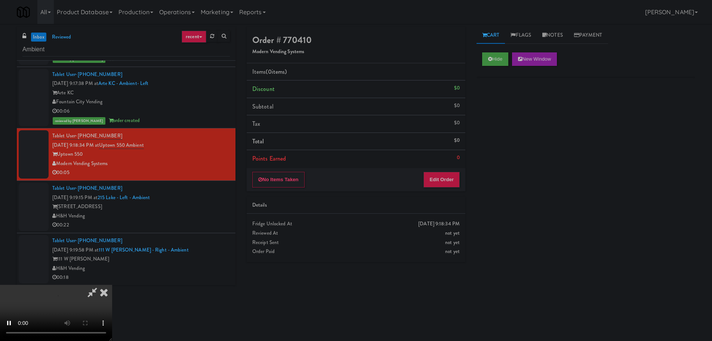
click at [442, 190] on div "No Items Taken Edit Order" at bounding box center [356, 179] width 219 height 23
click at [442, 184] on button "Edit Order" at bounding box center [442, 180] width 36 height 16
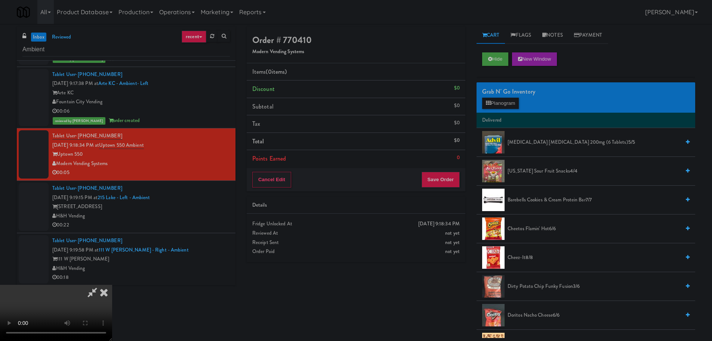
click at [112, 285] on video at bounding box center [56, 313] width 112 height 56
drag, startPoint x: 304, startPoint y: 195, endPoint x: 295, endPoint y: 200, distance: 10.4
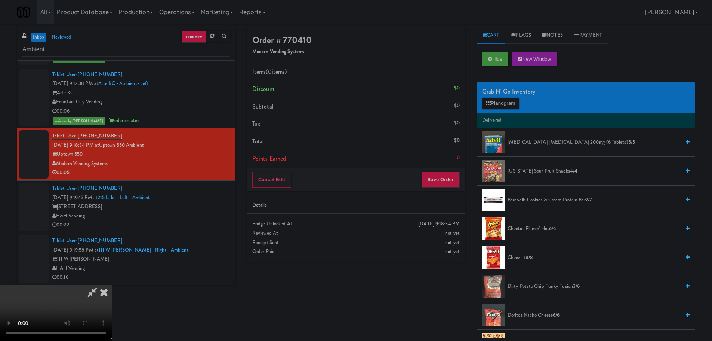
click at [112, 285] on video at bounding box center [56, 313] width 112 height 56
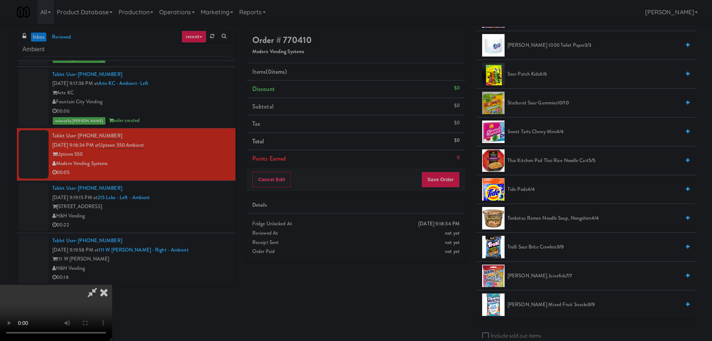
scroll to position [598, 0]
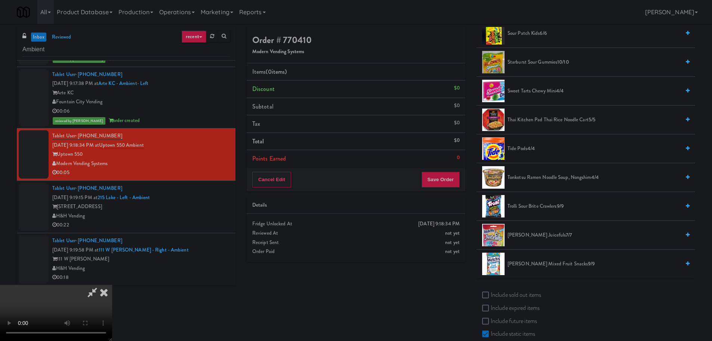
click at [530, 206] on span "Trolli Sour Brite Crawlers 9/9" at bounding box center [594, 206] width 173 height 9
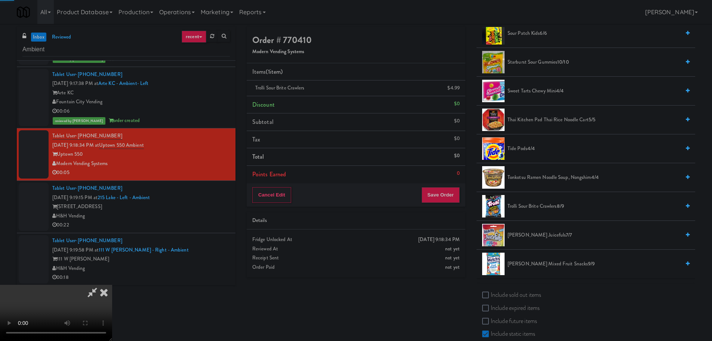
drag, startPoint x: 314, startPoint y: 190, endPoint x: 323, endPoint y: 192, distance: 9.2
click at [112, 285] on video at bounding box center [56, 313] width 112 height 56
click at [439, 196] on button "Save Order" at bounding box center [441, 195] width 38 height 16
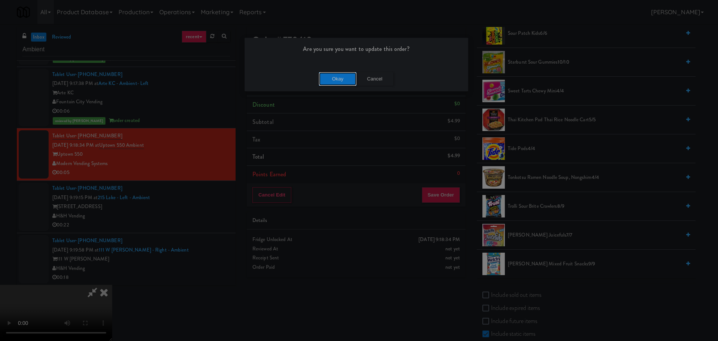
click at [338, 82] on button "Okay" at bounding box center [337, 78] width 37 height 13
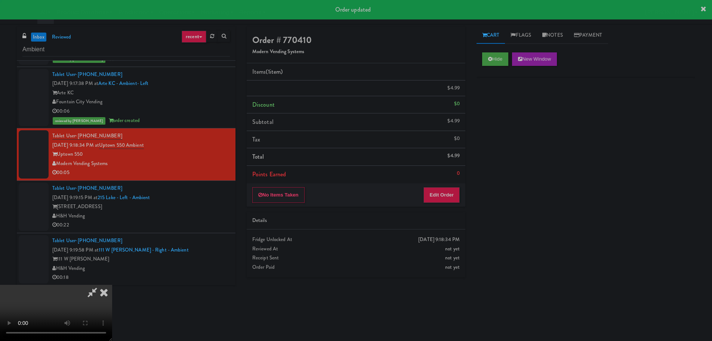
scroll to position [0, 0]
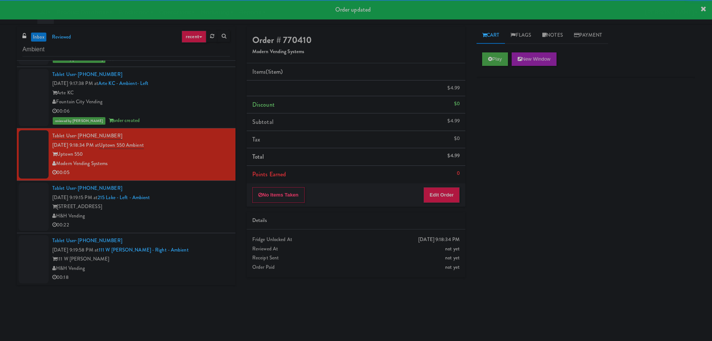
click at [210, 211] on div "[STREET_ADDRESS]" at bounding box center [141, 206] width 178 height 9
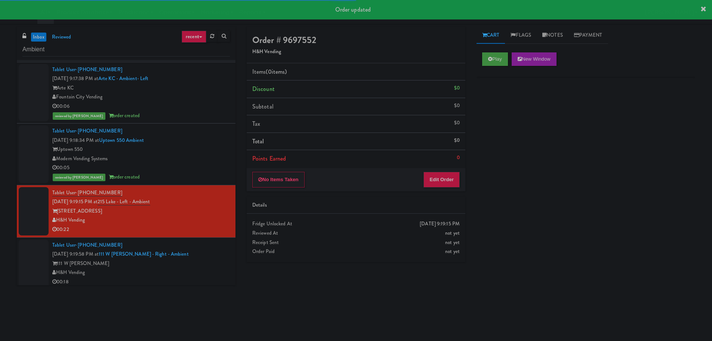
scroll to position [65, 0]
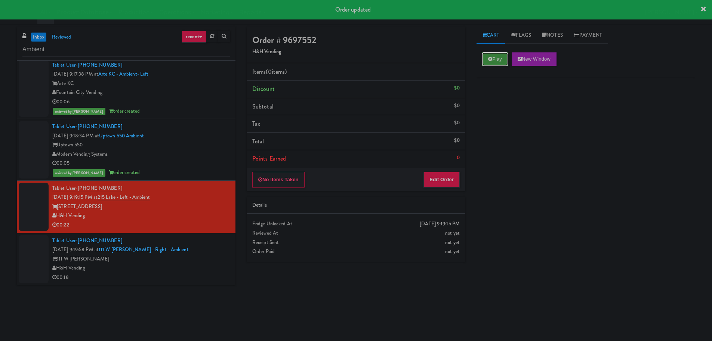
click at [494, 59] on button "Play" at bounding box center [495, 58] width 26 height 13
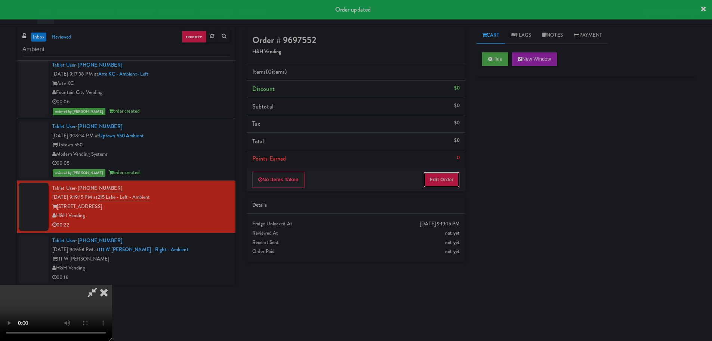
click at [439, 177] on button "Edit Order" at bounding box center [442, 180] width 36 height 16
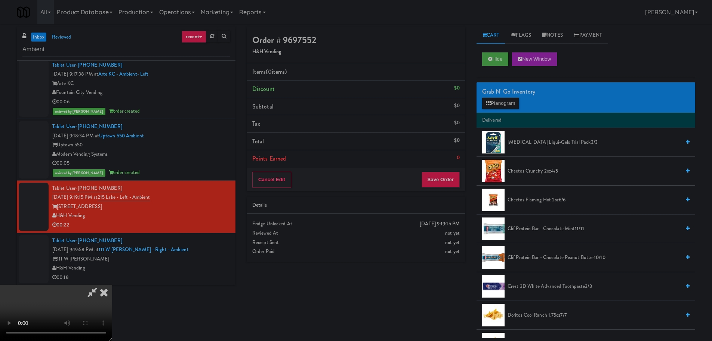
click at [112, 285] on video at bounding box center [56, 313] width 112 height 56
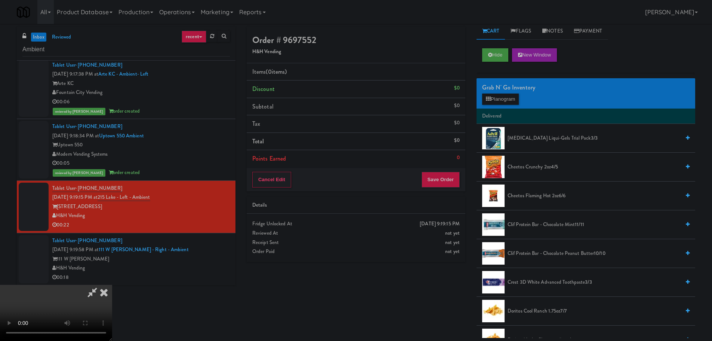
scroll to position [0, 0]
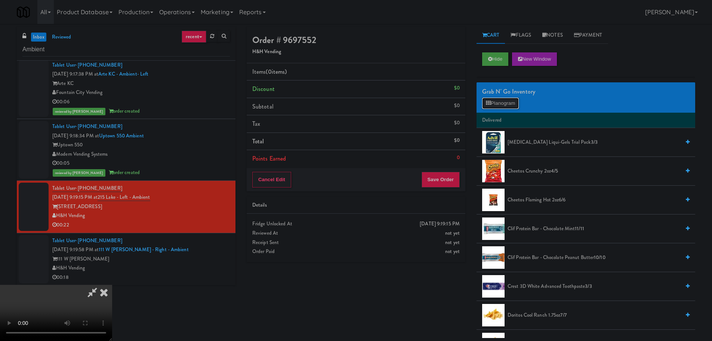
click at [503, 104] on button "Planogram" at bounding box center [500, 103] width 37 height 11
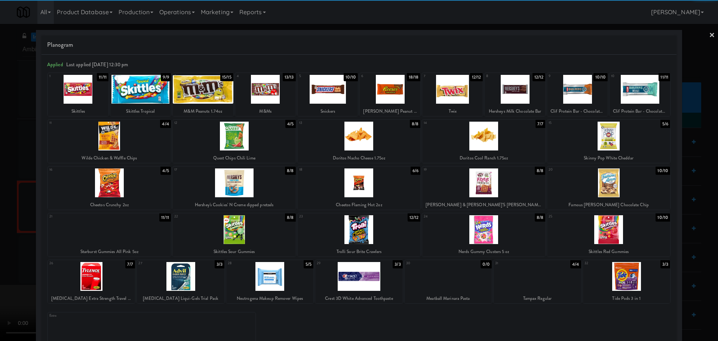
click at [132, 231] on div at bounding box center [109, 229] width 123 height 29
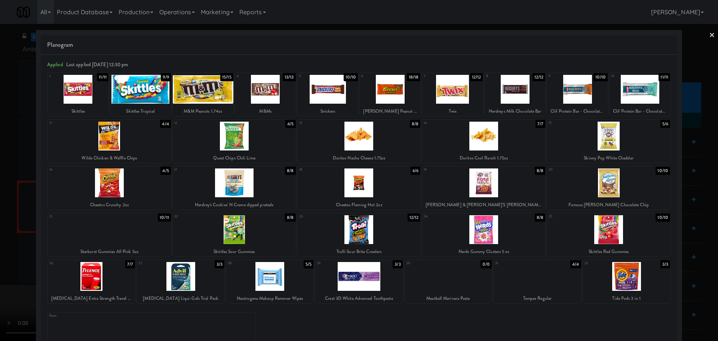
drag, startPoint x: 0, startPoint y: 224, endPoint x: 9, endPoint y: 221, distance: 9.5
click at [5, 221] on div at bounding box center [359, 170] width 718 height 341
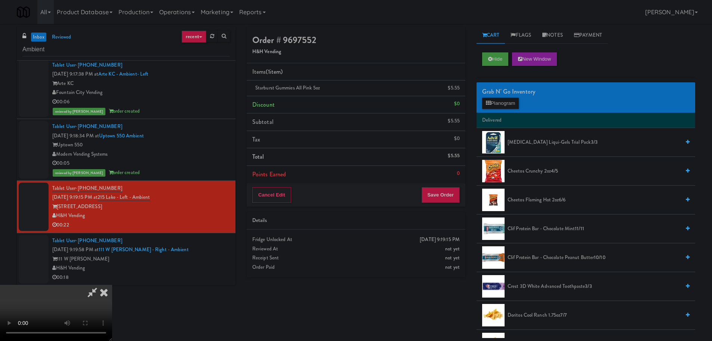
click at [112, 285] on video at bounding box center [56, 313] width 112 height 56
drag, startPoint x: 336, startPoint y: 199, endPoint x: 341, endPoint y: 200, distance: 4.6
click at [112, 285] on video at bounding box center [56, 313] width 112 height 56
drag, startPoint x: 343, startPoint y: 204, endPoint x: 313, endPoint y: 233, distance: 42.1
click at [112, 285] on video at bounding box center [56, 313] width 112 height 56
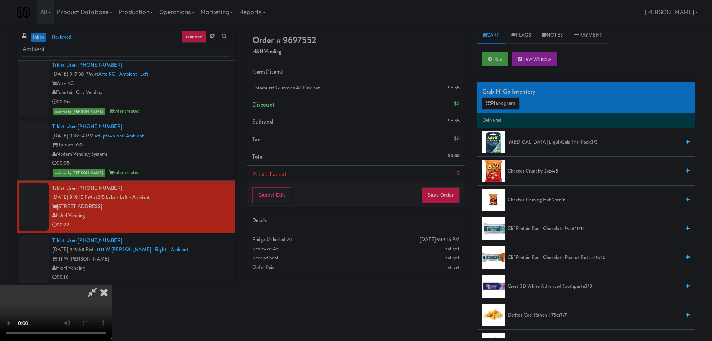
click at [112, 285] on video at bounding box center [56, 313] width 112 height 56
drag, startPoint x: 306, startPoint y: 212, endPoint x: 295, endPoint y: 215, distance: 12.0
click at [112, 285] on video at bounding box center [56, 313] width 112 height 56
drag, startPoint x: 288, startPoint y: 195, endPoint x: 283, endPoint y: 189, distance: 8.2
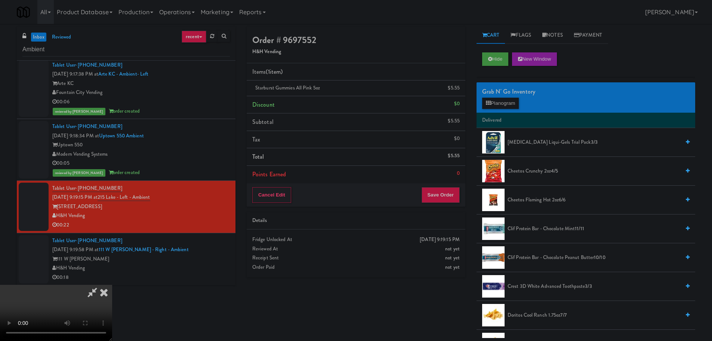
click at [112, 285] on video at bounding box center [56, 313] width 112 height 56
drag, startPoint x: 288, startPoint y: 180, endPoint x: 282, endPoint y: 187, distance: 9.1
click at [112, 285] on video at bounding box center [56, 313] width 112 height 56
drag, startPoint x: 282, startPoint y: 187, endPoint x: 302, endPoint y: 186, distance: 20.6
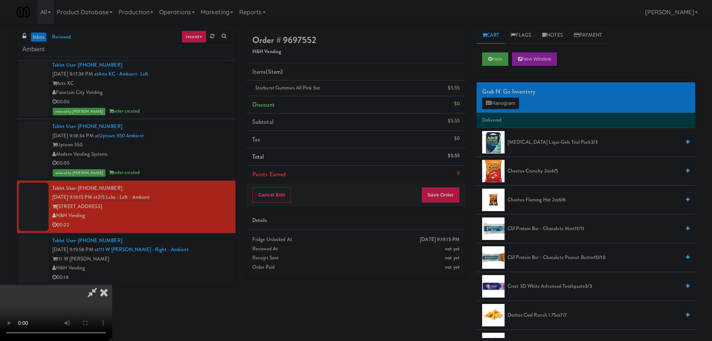
click at [112, 285] on video at bounding box center [56, 313] width 112 height 56
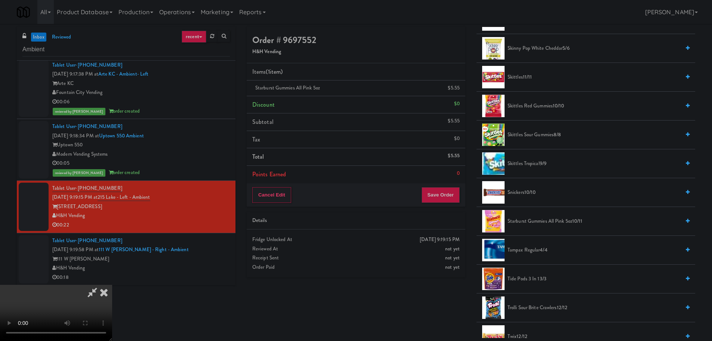
scroll to position [636, 0]
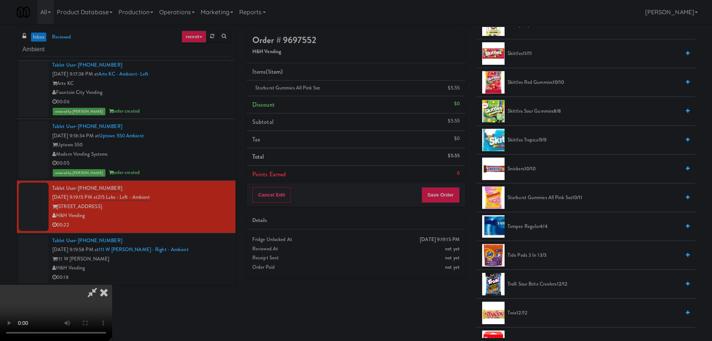
click at [546, 107] on span "Skittles Sour Gummies 8/8" at bounding box center [594, 111] width 173 height 9
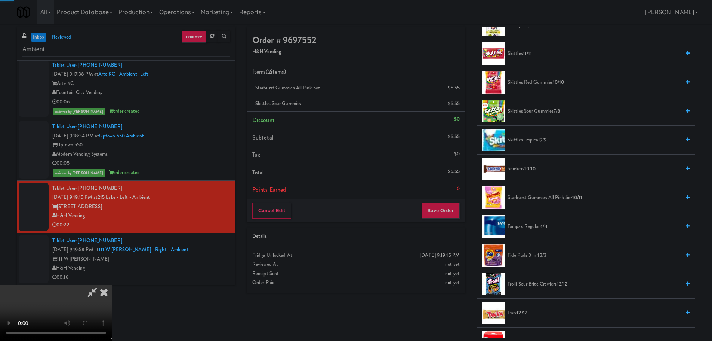
click at [112, 285] on video at bounding box center [56, 313] width 112 height 56
click at [451, 217] on button "Save Order" at bounding box center [441, 211] width 38 height 16
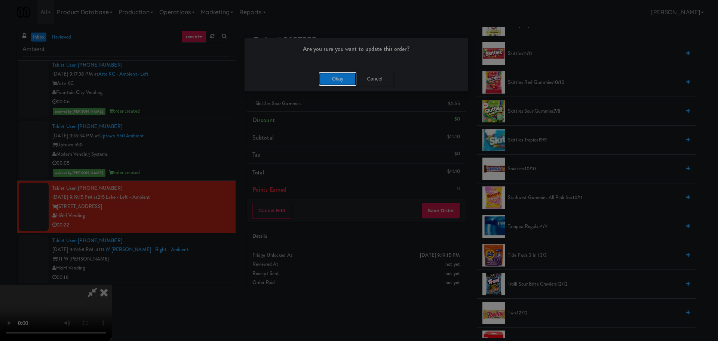
click at [341, 79] on button "Okay" at bounding box center [337, 78] width 37 height 13
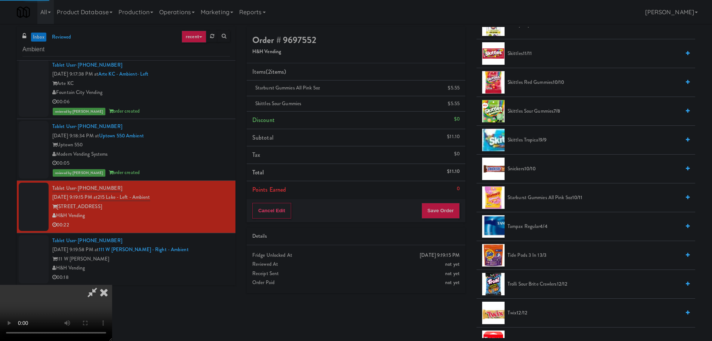
scroll to position [0, 0]
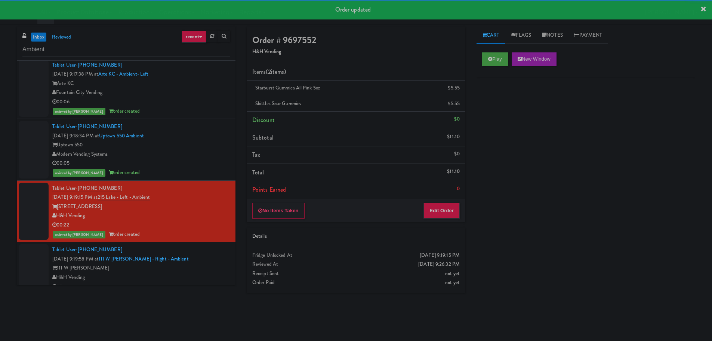
click at [227, 260] on li "Tablet User · (319) 493-8999 [DATE] 9:19:58 PM at [GEOGRAPHIC_DATA][PERSON_NAME…" at bounding box center [126, 268] width 219 height 52
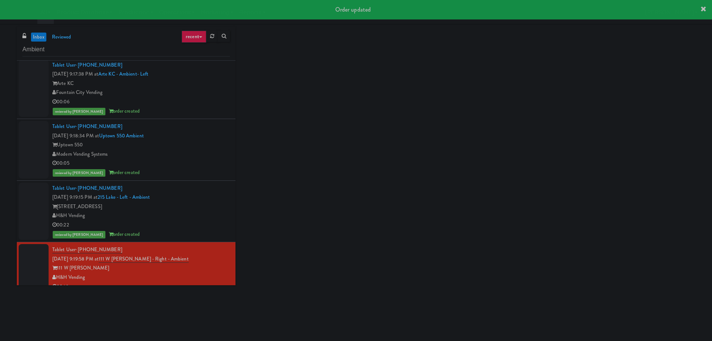
scroll to position [74, 0]
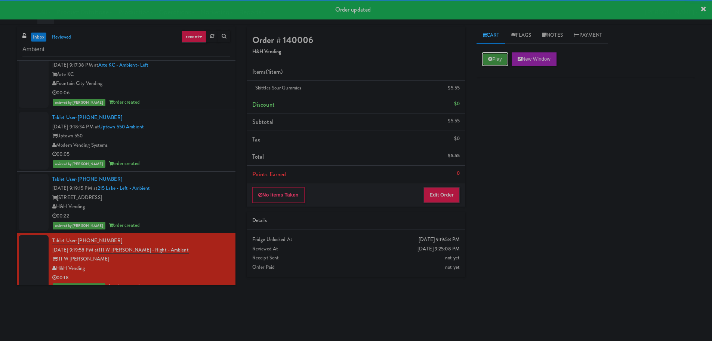
click at [505, 59] on button "Play" at bounding box center [495, 58] width 26 height 13
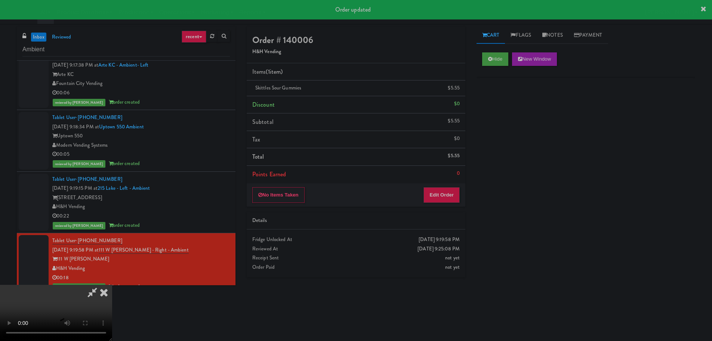
click at [109, 291] on icon at bounding box center [104, 292] width 16 height 15
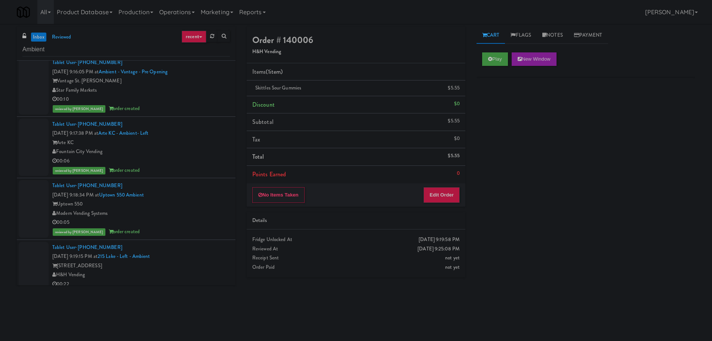
scroll to position [0, 0]
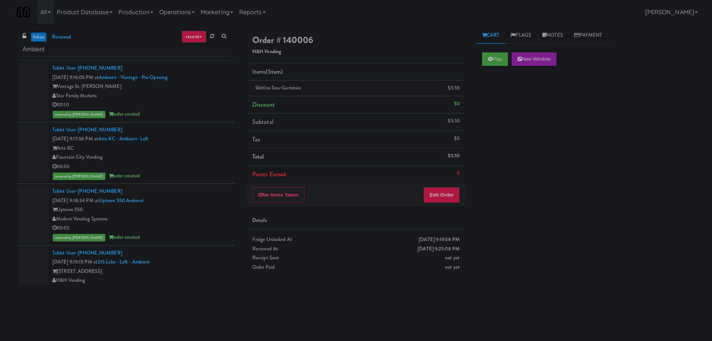
click at [36, 34] on link "inbox" at bounding box center [38, 37] width 15 height 9
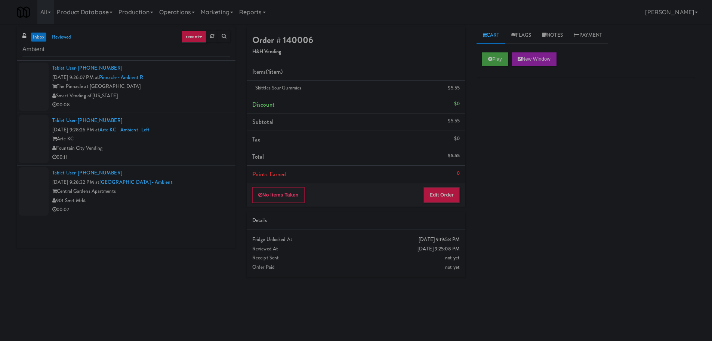
drag, startPoint x: 197, startPoint y: 131, endPoint x: 201, endPoint y: 128, distance: 4.9
click at [198, 130] on div "Tablet User · (402) 984-2896 [DATE] 9:28:26 PM at Arte KC - Ambient- Left Arte …" at bounding box center [141, 139] width 178 height 46
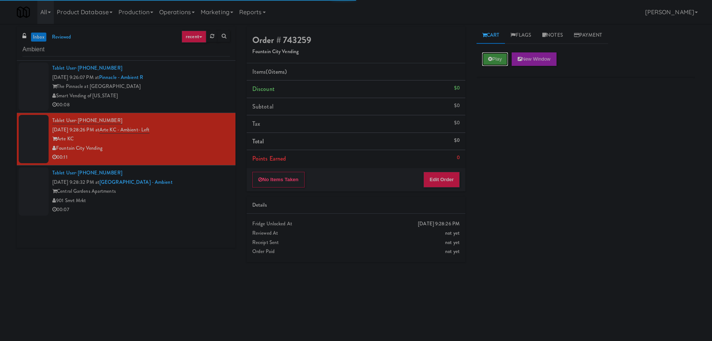
click at [487, 61] on button "Play" at bounding box center [495, 58] width 26 height 13
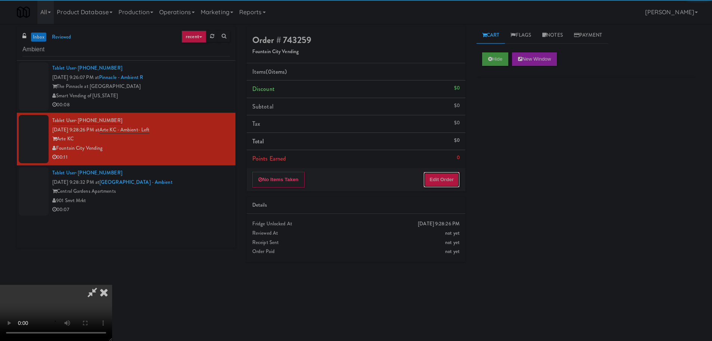
click at [440, 173] on button "Edit Order" at bounding box center [442, 180] width 36 height 16
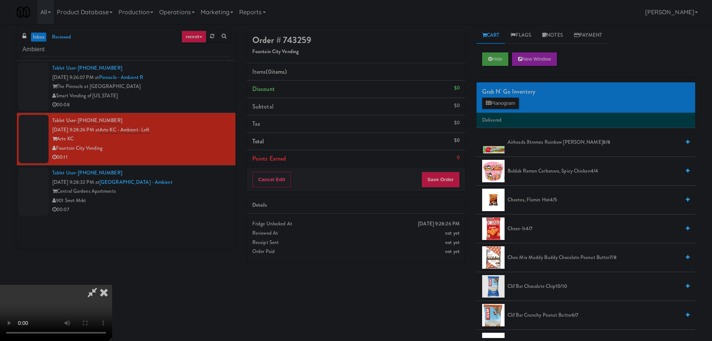
click at [112, 285] on video at bounding box center [56, 313] width 112 height 56
drag, startPoint x: 280, startPoint y: 173, endPoint x: 268, endPoint y: 173, distance: 12.0
click at [112, 285] on video at bounding box center [56, 313] width 112 height 56
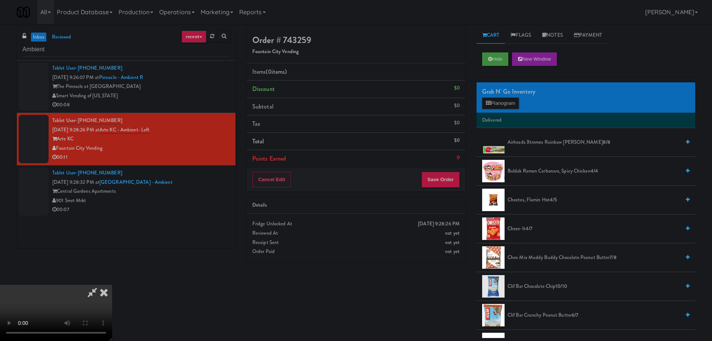
drag, startPoint x: 261, startPoint y: 180, endPoint x: 273, endPoint y: 185, distance: 13.8
click at [112, 285] on video at bounding box center [56, 313] width 112 height 56
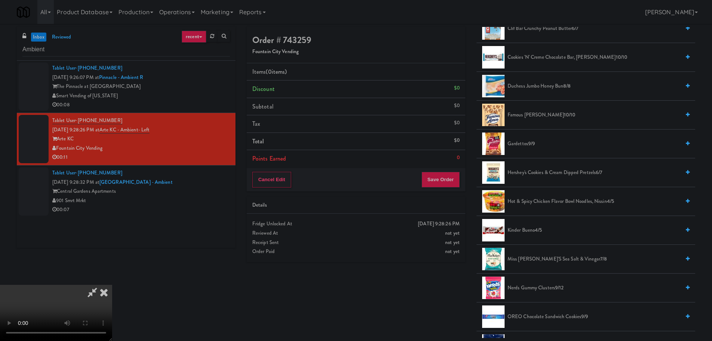
scroll to position [299, 0]
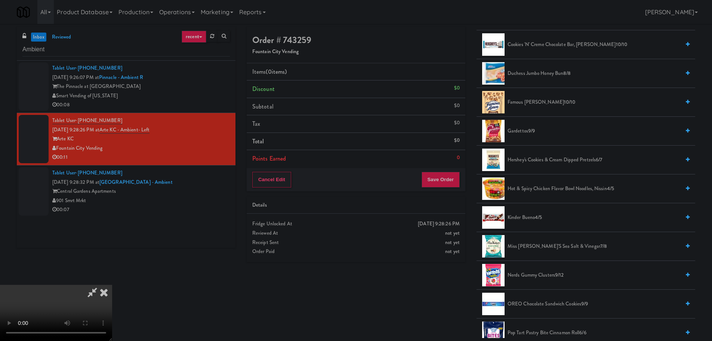
click at [541, 73] on span "Duchess Jumbo Honey Bun 8/8" at bounding box center [594, 73] width 173 height 9
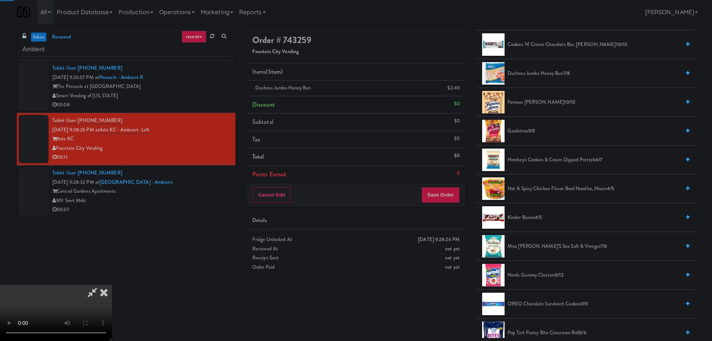
click at [530, 74] on span "Duchess Jumbo Honey Bun 7/8" at bounding box center [594, 73] width 173 height 9
click at [112, 285] on video at bounding box center [56, 313] width 112 height 56
click at [446, 205] on div "Cancel Edit Save Order" at bounding box center [356, 194] width 219 height 23
click at [448, 192] on button "Save Order" at bounding box center [441, 195] width 38 height 16
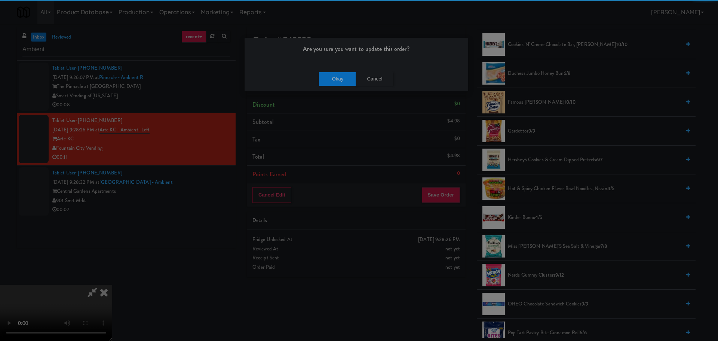
click at [343, 67] on div "Okay Cancel" at bounding box center [357, 78] width 224 height 25
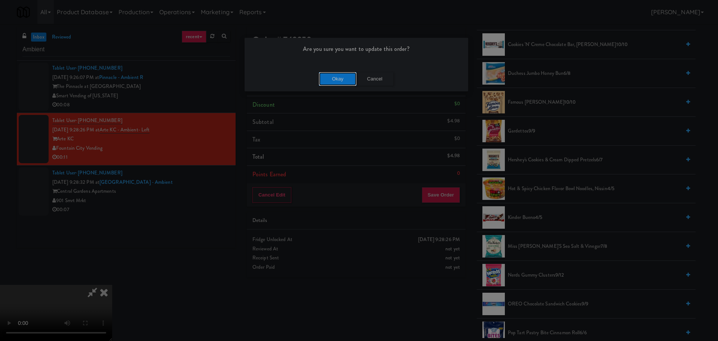
click at [345, 75] on button "Okay" at bounding box center [337, 78] width 37 height 13
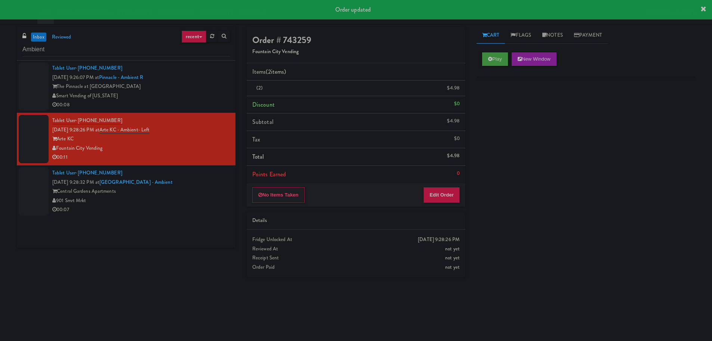
scroll to position [0, 0]
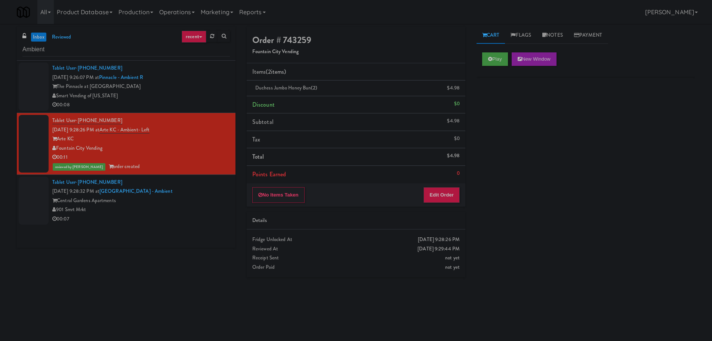
drag, startPoint x: 0, startPoint y: 245, endPoint x: 63, endPoint y: 218, distance: 68.4
click at [0, 245] on div "inbox reviewed recent all unclear take inventory issue suspicious failed recent…" at bounding box center [356, 177] width 712 height 300
click at [27, 212] on div at bounding box center [34, 201] width 30 height 48
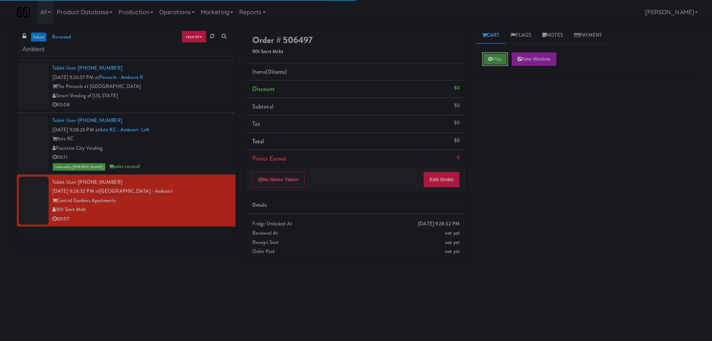
click at [487, 58] on button "Play" at bounding box center [495, 58] width 26 height 13
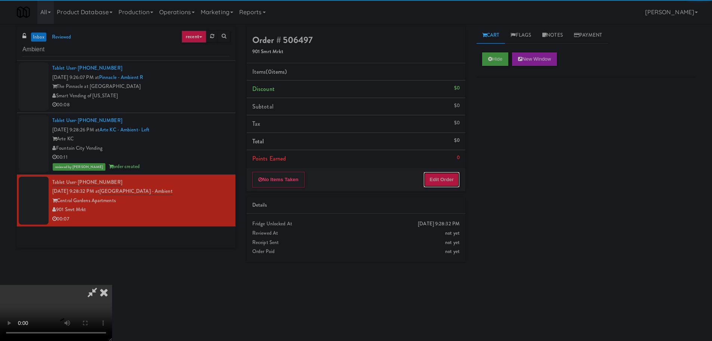
click at [444, 179] on button "Edit Order" at bounding box center [442, 180] width 36 height 16
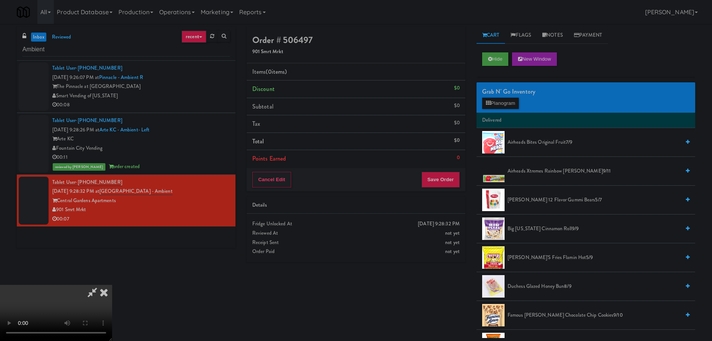
click at [112, 285] on video at bounding box center [56, 313] width 112 height 56
drag, startPoint x: 295, startPoint y: 179, endPoint x: 387, endPoint y: 188, distance: 92.1
click at [112, 285] on video at bounding box center [56, 313] width 112 height 56
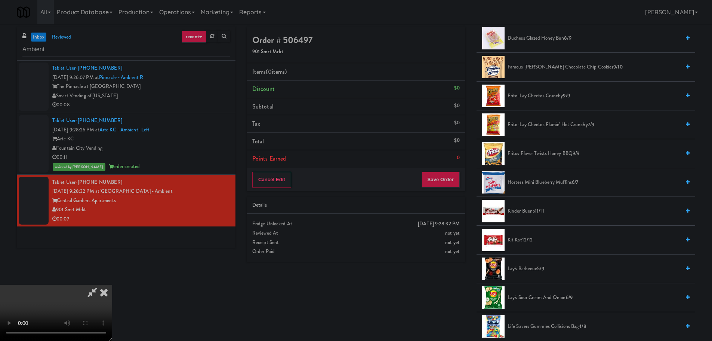
scroll to position [262, 0]
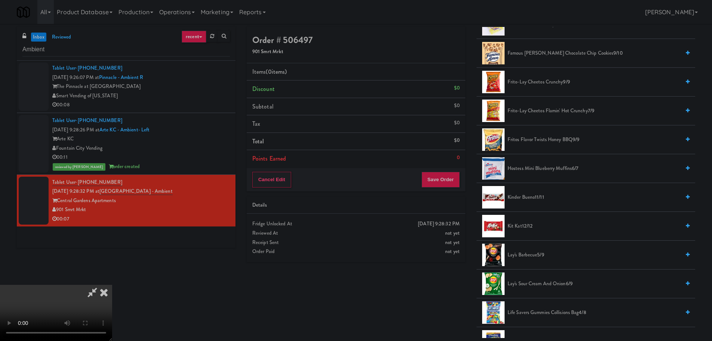
click at [530, 252] on span "Lay's Barbecue 5/9" at bounding box center [594, 254] width 173 height 9
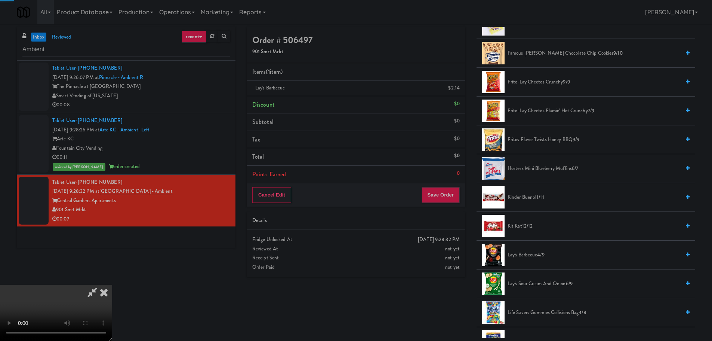
click at [112, 285] on video at bounding box center [56, 313] width 112 height 56
click at [447, 199] on button "Save Order" at bounding box center [441, 195] width 38 height 16
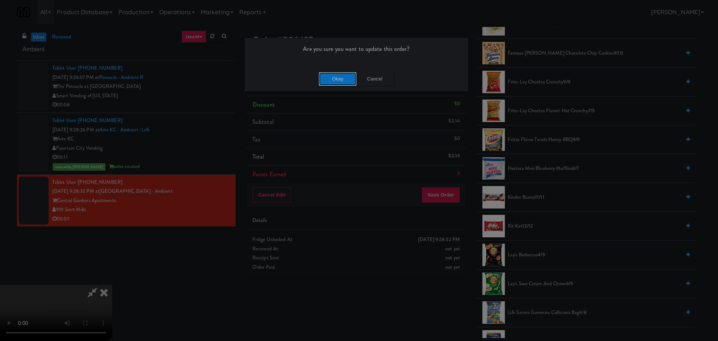
click at [339, 80] on button "Okay" at bounding box center [337, 78] width 37 height 13
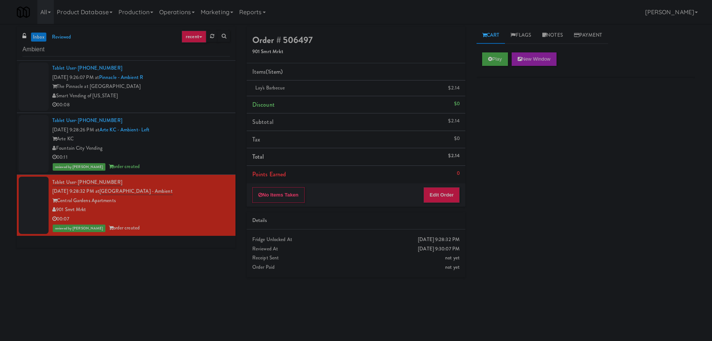
scroll to position [0, 0]
click at [52, 52] on input "Ambient" at bounding box center [126, 50] width 208 height 14
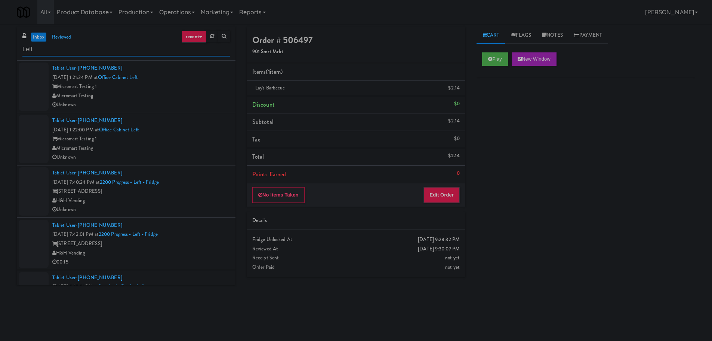
type input "Left"
click at [35, 36] on link "inbox" at bounding box center [38, 37] width 15 height 9
click at [183, 138] on div "Micromart Testing 1" at bounding box center [141, 138] width 178 height 9
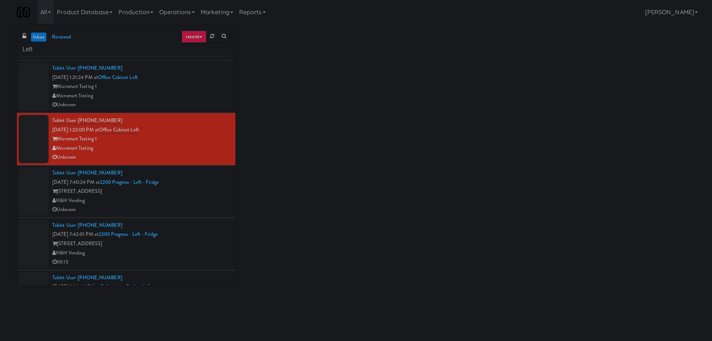
click at [207, 184] on div "Tablet User · (847) 533-1120 [DATE] 7:40:24 PM at 2200 Progress - Left - Fridge…" at bounding box center [141, 191] width 178 height 46
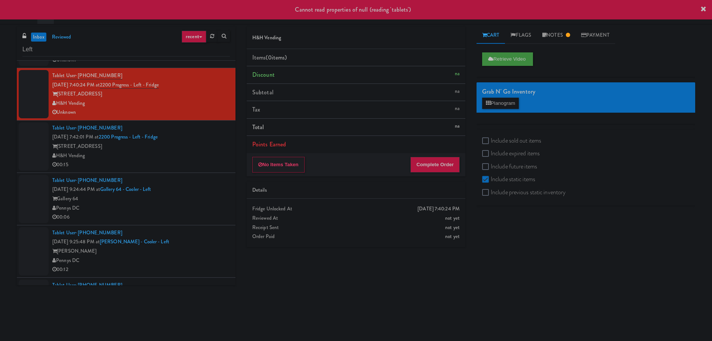
scroll to position [112, 0]
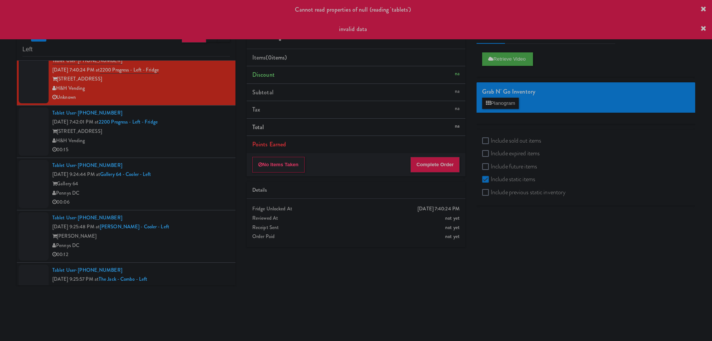
click at [212, 138] on div "H&H Vending" at bounding box center [141, 140] width 178 height 9
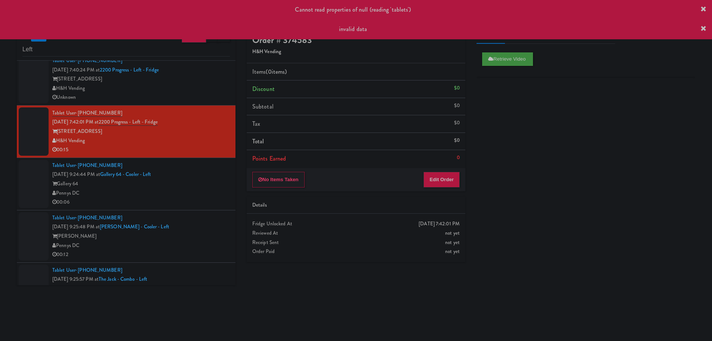
click at [203, 183] on div "Gallery 64" at bounding box center [141, 183] width 178 height 9
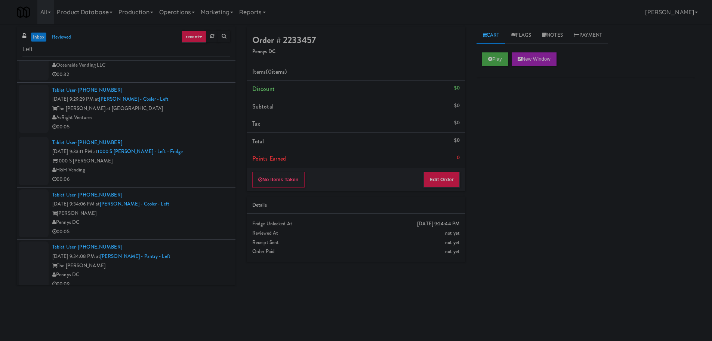
scroll to position [665, 0]
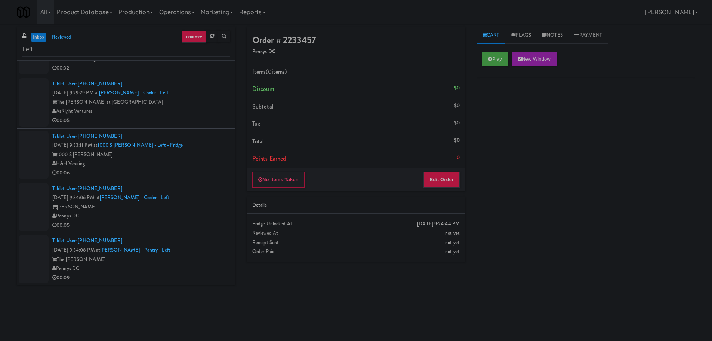
click at [35, 33] on link "inbox" at bounding box center [38, 37] width 15 height 9
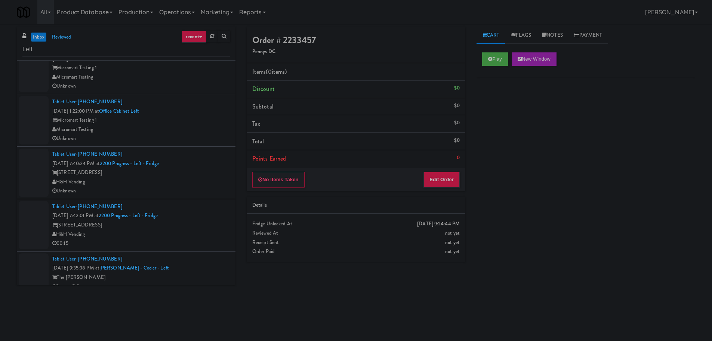
scroll to position [0, 0]
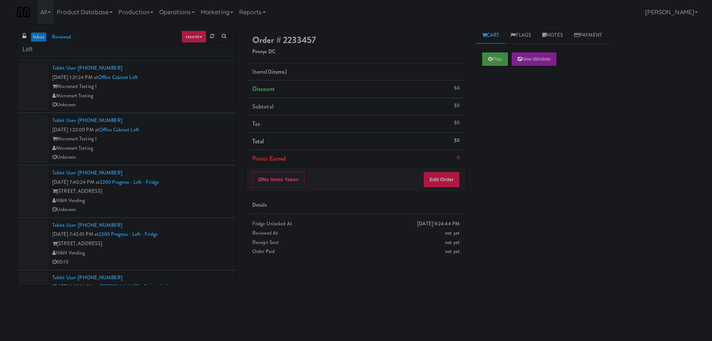
click at [196, 141] on div "Micromart Testing 1" at bounding box center [141, 138] width 178 height 9
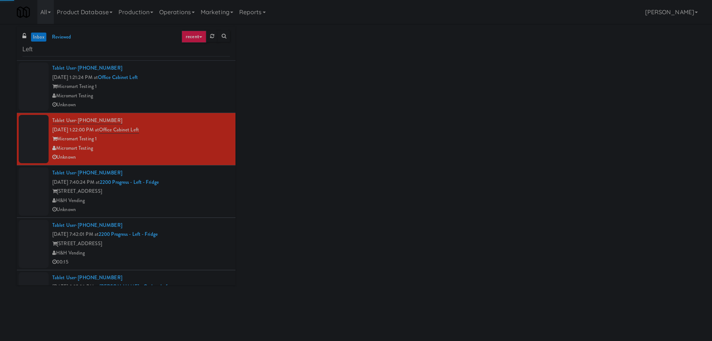
click at [202, 87] on div "Micromart Testing 1" at bounding box center [141, 86] width 178 height 9
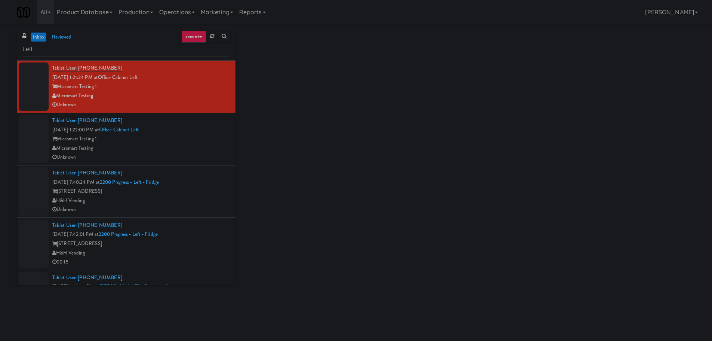
click at [202, 186] on div "Tablet User · (847) 533-1120 [DATE] 7:40:24 PM at 2200 Progress - Left - Fridge…" at bounding box center [141, 191] width 178 height 46
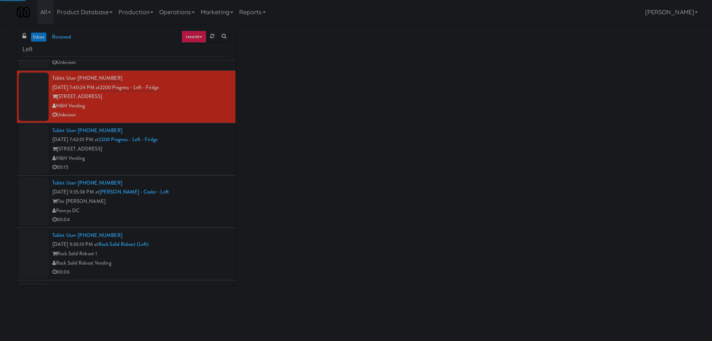
scroll to position [112, 0]
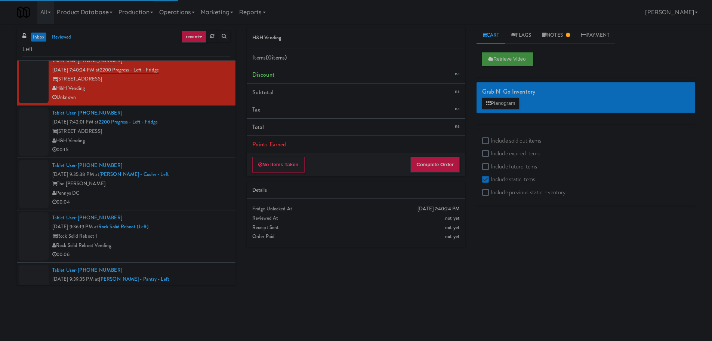
click at [204, 131] on div "[STREET_ADDRESS]" at bounding box center [141, 131] width 178 height 9
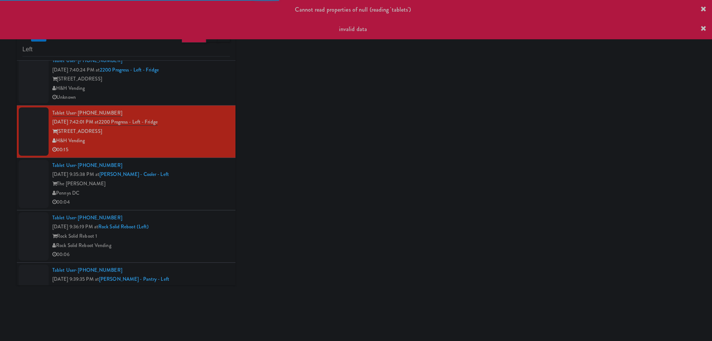
click at [211, 177] on div "Tablet User · (757) 277-3106 [DATE] 9:35:38 PM at [PERSON_NAME] - Cooler - Left…" at bounding box center [141, 184] width 178 height 46
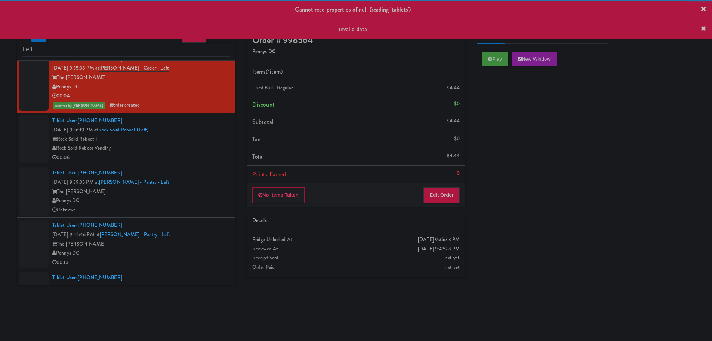
scroll to position [224, 0]
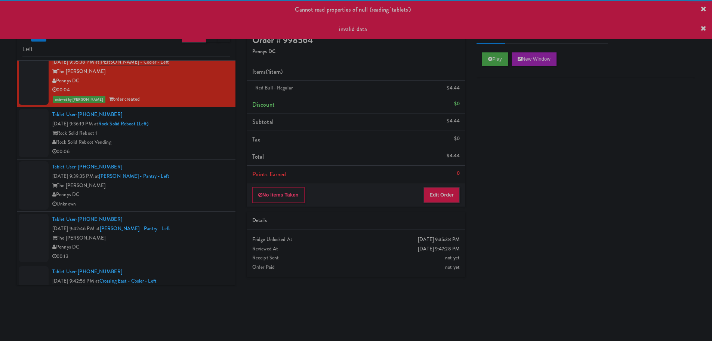
click at [203, 134] on div "Rock Solid Reboot 1" at bounding box center [141, 133] width 178 height 9
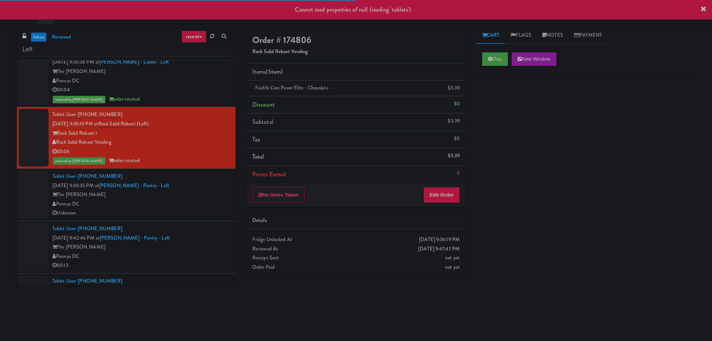
click at [187, 194] on div "The [PERSON_NAME]" at bounding box center [141, 194] width 178 height 9
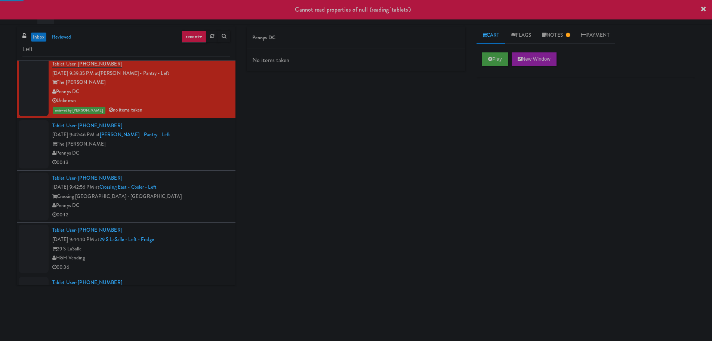
click at [201, 146] on div "The [PERSON_NAME]" at bounding box center [141, 144] width 178 height 9
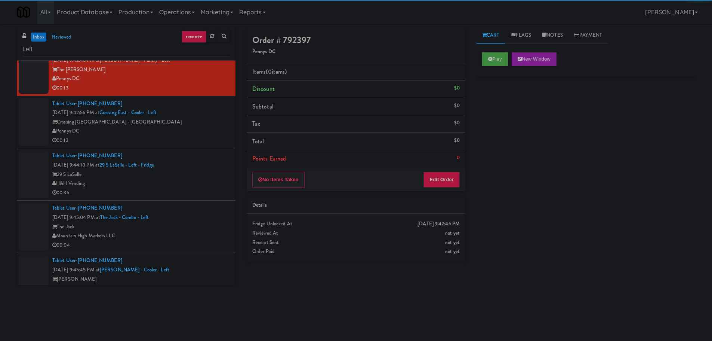
scroll to position [411, 0]
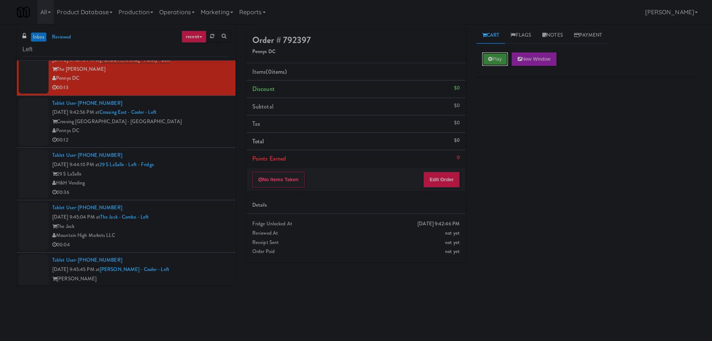
click at [493, 57] on button "Play" at bounding box center [495, 58] width 26 height 13
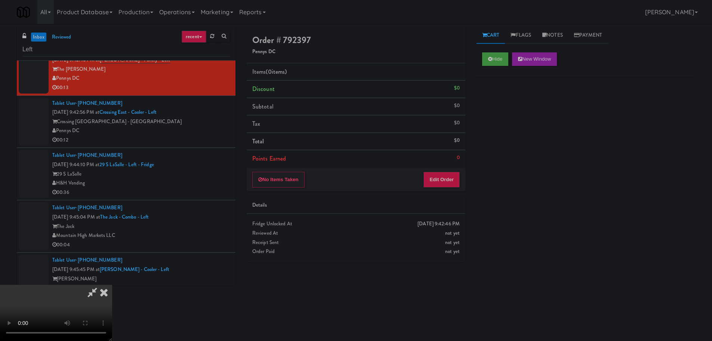
click at [466, 166] on div "Order # 792397 Pennys DC Items (0 items ) Discount $0 Subtotal $0 Tax $0 Total …" at bounding box center [356, 147] width 230 height 240
click at [455, 174] on button "Edit Order" at bounding box center [442, 180] width 36 height 16
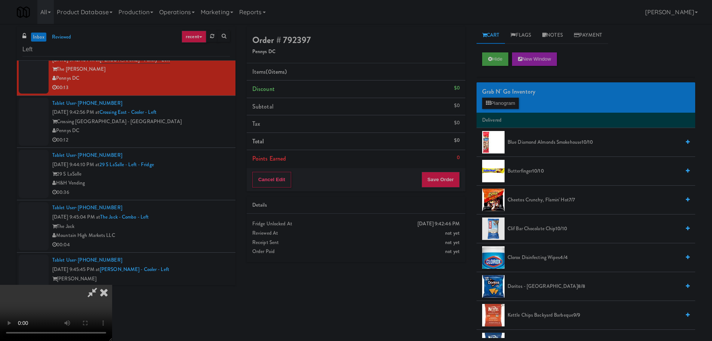
drag, startPoint x: 305, startPoint y: 210, endPoint x: 177, endPoint y: 292, distance: 152.3
click at [112, 285] on video at bounding box center [56, 313] width 112 height 56
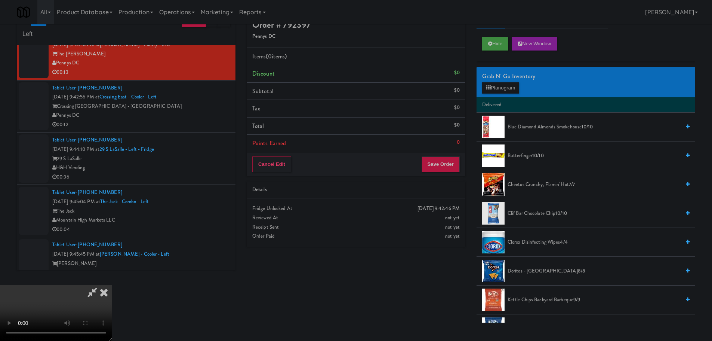
scroll to position [0, 0]
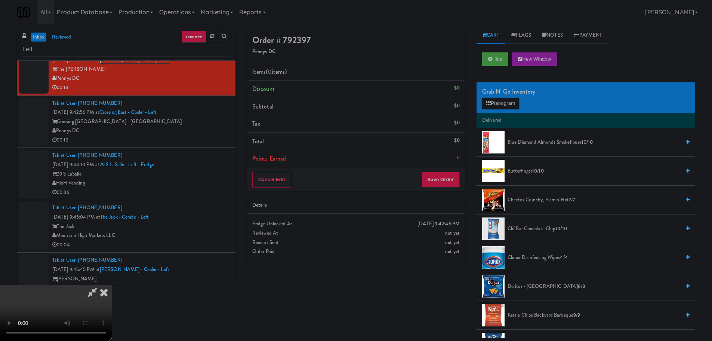
click at [112, 285] on video at bounding box center [56, 313] width 112 height 56
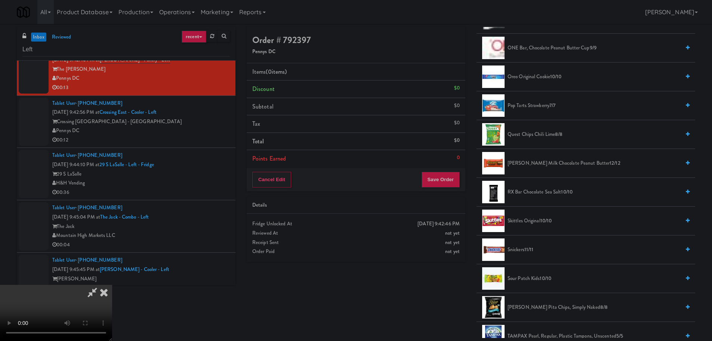
scroll to position [856, 0]
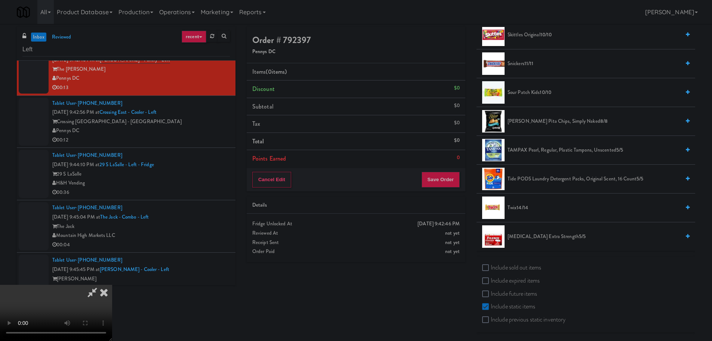
click at [516, 214] on li "Twix 14/14" at bounding box center [586, 207] width 219 height 29
click at [516, 205] on span "Twix 14/14" at bounding box center [594, 207] width 173 height 9
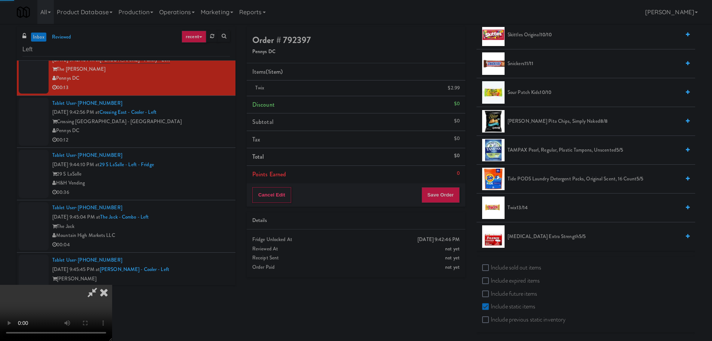
click at [112, 285] on video at bounding box center [56, 313] width 112 height 56
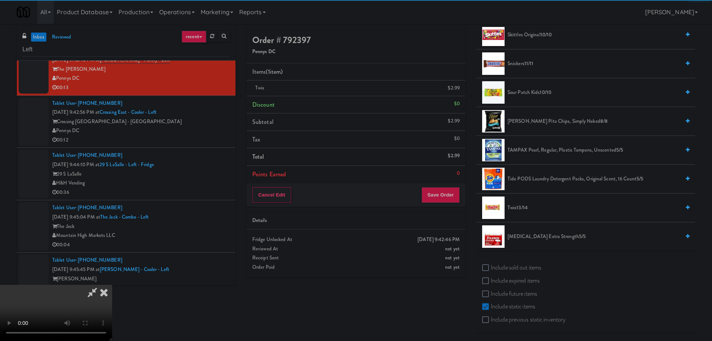
click at [112, 285] on video at bounding box center [56, 313] width 112 height 56
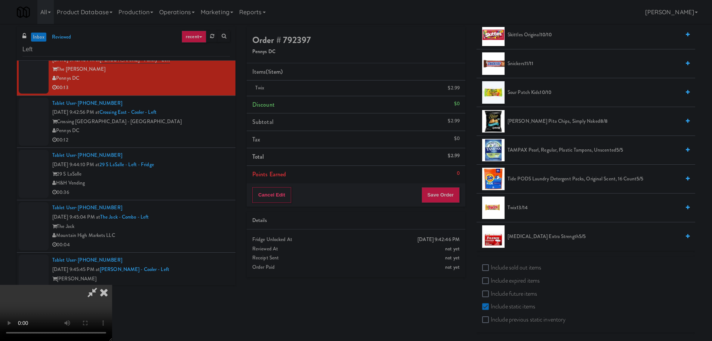
drag, startPoint x: 276, startPoint y: 236, endPoint x: 280, endPoint y: 235, distance: 3.8
click at [112, 285] on video at bounding box center [56, 313] width 112 height 56
drag, startPoint x: 289, startPoint y: 235, endPoint x: 374, endPoint y: 211, distance: 88.0
click at [112, 285] on video at bounding box center [56, 313] width 112 height 56
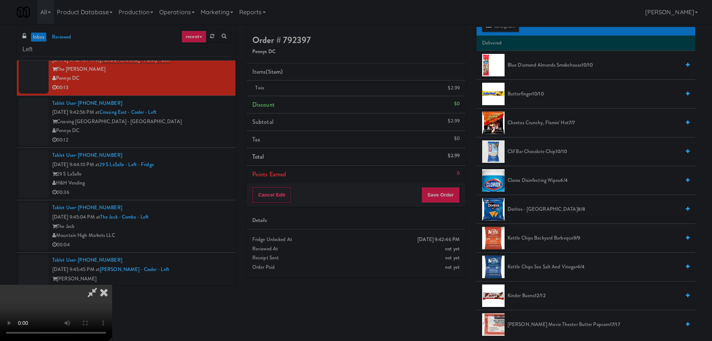
scroll to position [71, 0]
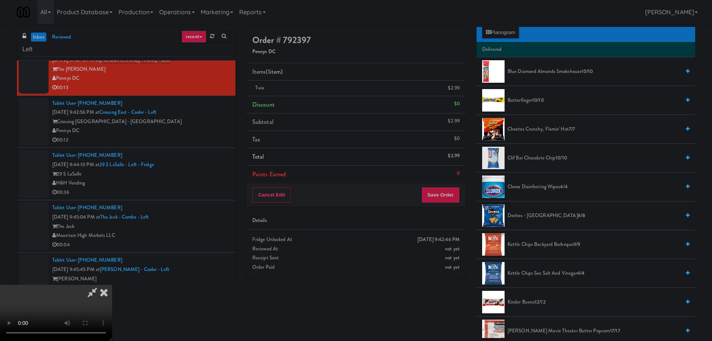
click at [538, 130] on span "Cheetos Crunchy, Flamin' Hot 7/7" at bounding box center [594, 129] width 173 height 9
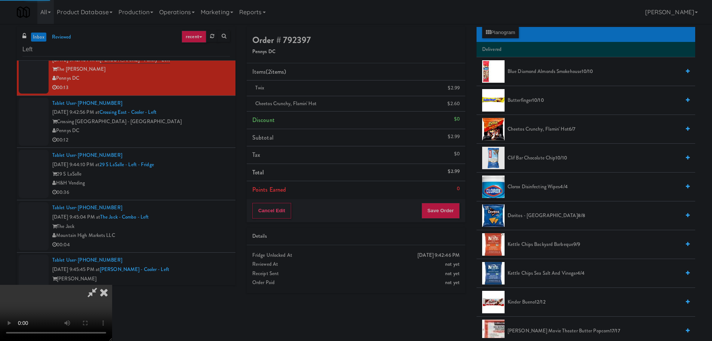
drag, startPoint x: 233, startPoint y: 221, endPoint x: 245, endPoint y: 218, distance: 12.7
click at [112, 285] on video at bounding box center [56, 313] width 112 height 56
click at [429, 207] on button "Save Order" at bounding box center [441, 211] width 38 height 16
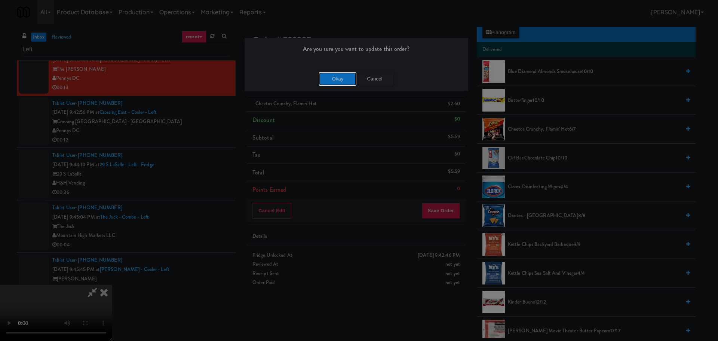
click at [348, 83] on button "Okay" at bounding box center [337, 78] width 37 height 13
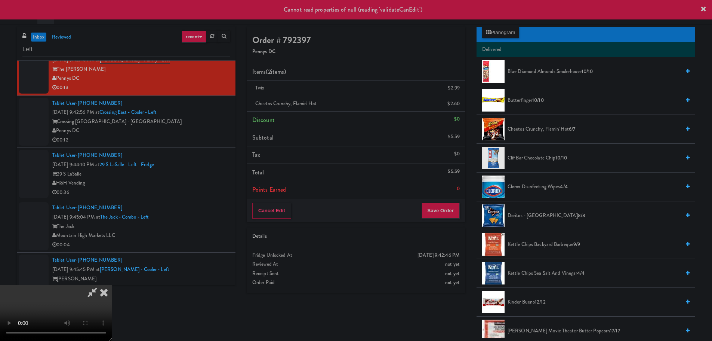
click at [112, 285] on icon at bounding box center [104, 292] width 16 height 15
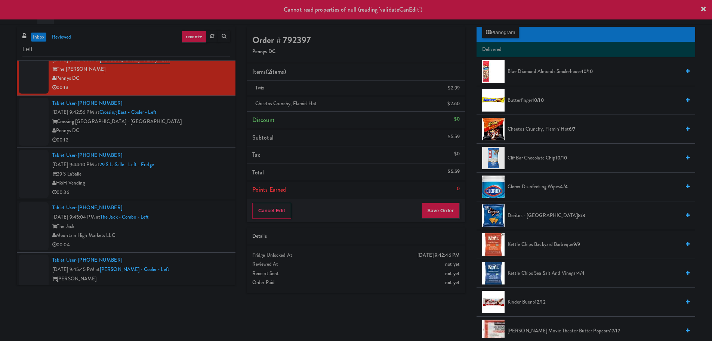
drag, startPoint x: 218, startPoint y: 134, endPoint x: 211, endPoint y: 124, distance: 12.3
click at [217, 134] on div "Pennys DC" at bounding box center [141, 130] width 178 height 9
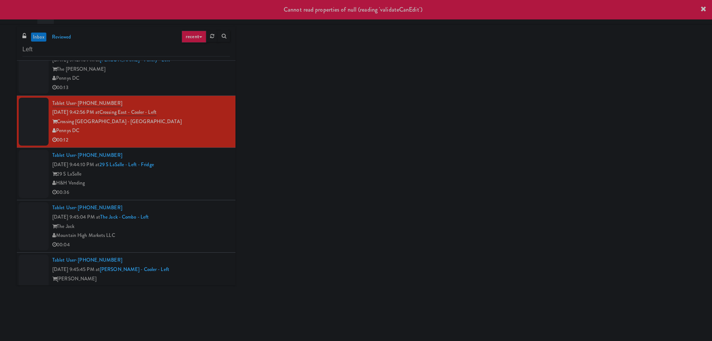
click at [216, 92] on li "Tablet User · (843) 615-6816 [DATE] 9:42:46 PM at [PERSON_NAME][GEOGRAPHIC_DATA…" at bounding box center [126, 69] width 219 height 52
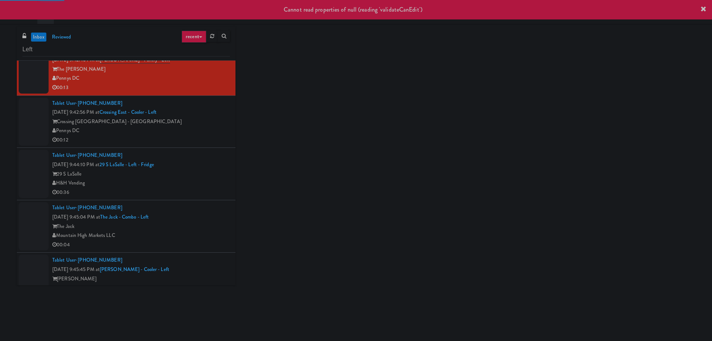
click at [46, 39] on ul "inbox reviewed" at bounding box center [52, 37] width 46 height 9
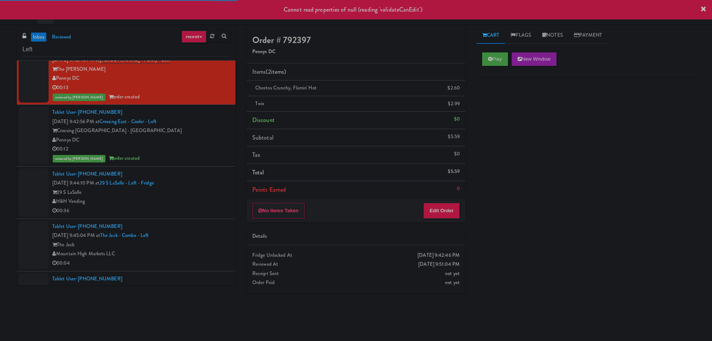
click at [42, 38] on link "inbox" at bounding box center [38, 37] width 15 height 9
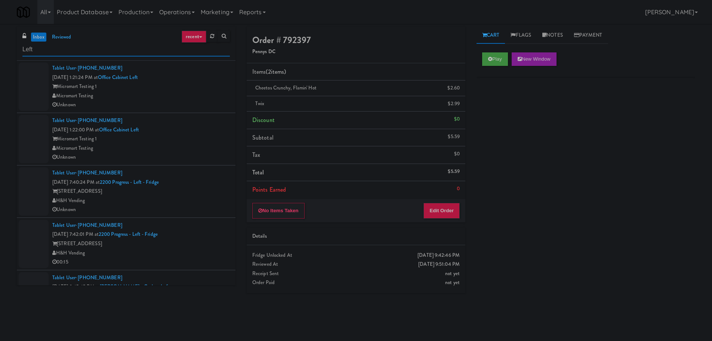
click at [79, 52] on input "Left" at bounding box center [126, 50] width 208 height 14
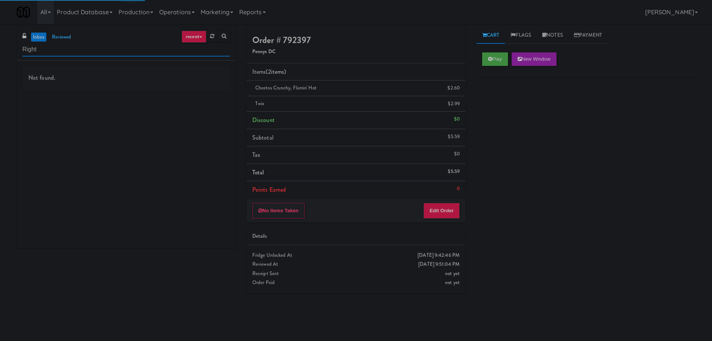
type input "Right"
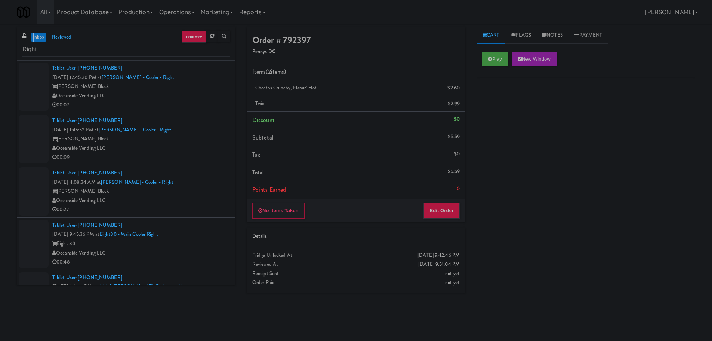
click at [34, 36] on link "inbox" at bounding box center [38, 37] width 15 height 9
click at [194, 144] on div "Oceanside Vending LLC" at bounding box center [141, 148] width 178 height 9
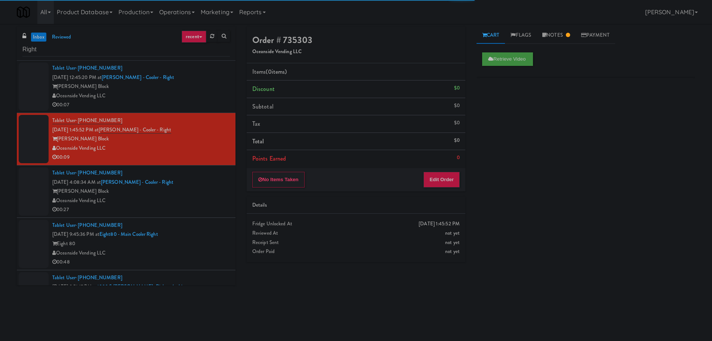
click at [200, 90] on div "[PERSON_NAME] Block" at bounding box center [141, 86] width 178 height 9
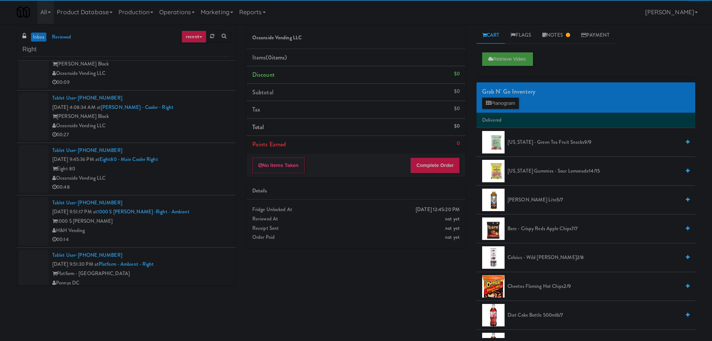
click at [199, 131] on div "00:27" at bounding box center [141, 134] width 178 height 9
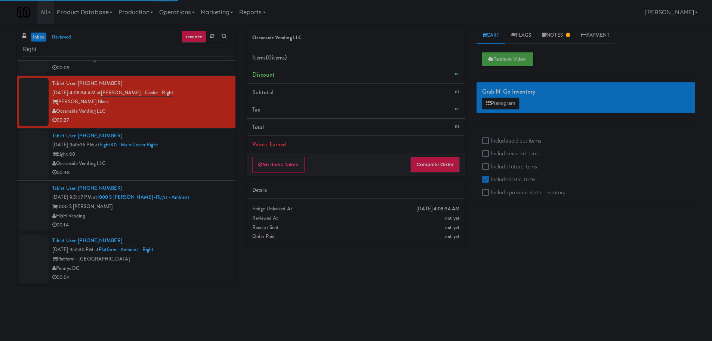
scroll to position [142, 0]
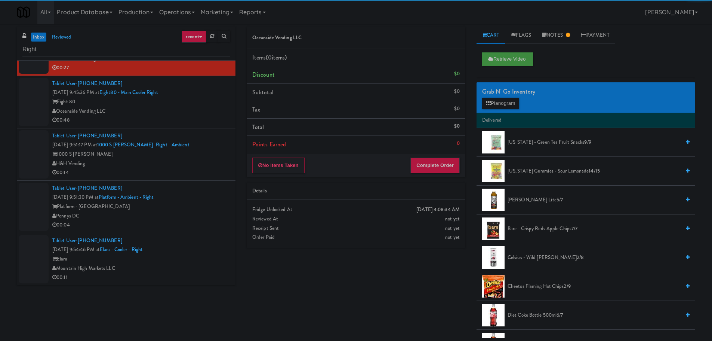
click at [204, 211] on div "Pennys DC" at bounding box center [141, 215] width 178 height 9
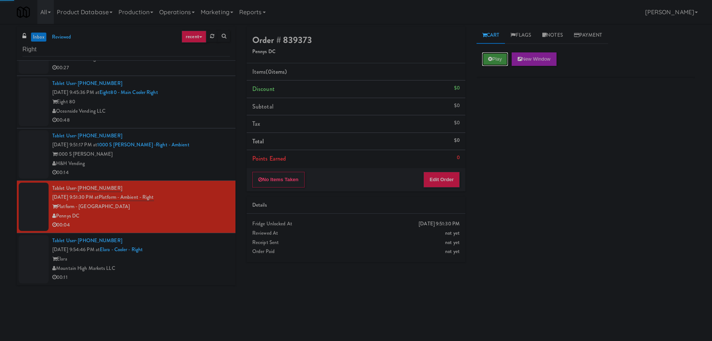
click at [506, 61] on button "Play" at bounding box center [495, 58] width 26 height 13
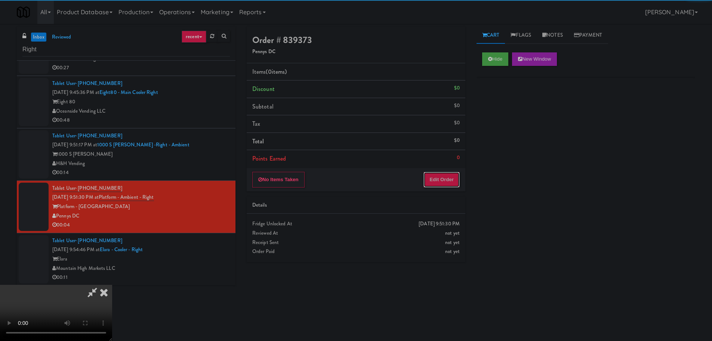
click at [439, 181] on button "Edit Order" at bounding box center [442, 180] width 36 height 16
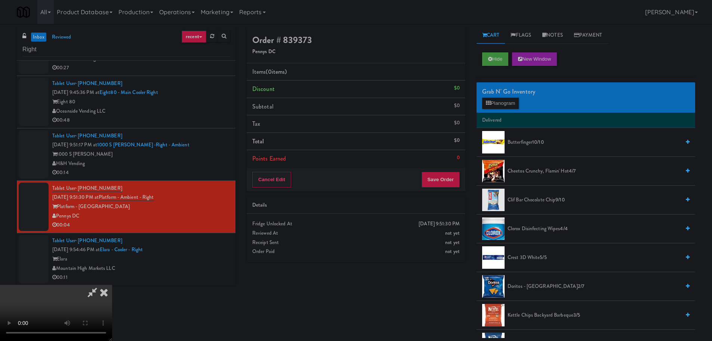
click at [112, 285] on video at bounding box center [56, 313] width 112 height 56
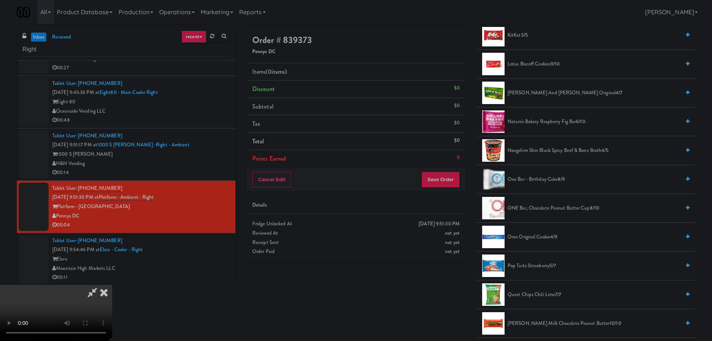
scroll to position [486, 0]
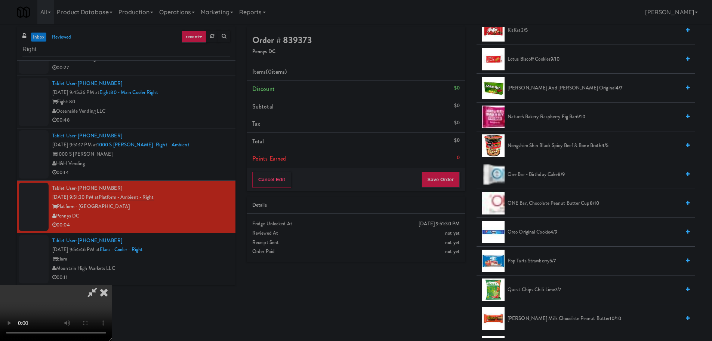
click at [542, 176] on span "One Bar - Birthday Cake 8/9" at bounding box center [594, 174] width 173 height 9
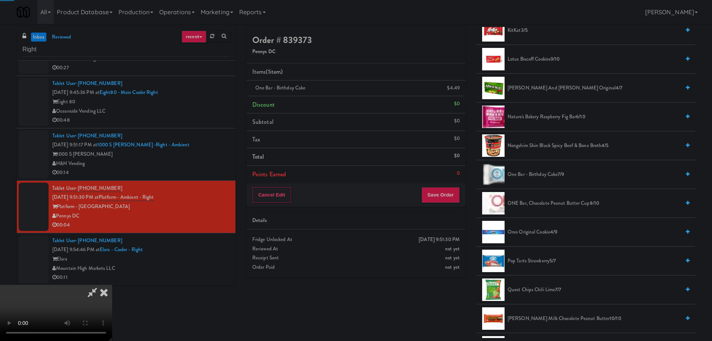
drag, startPoint x: 257, startPoint y: 192, endPoint x: 243, endPoint y: 193, distance: 14.6
click at [112, 285] on video at bounding box center [56, 313] width 112 height 56
click at [544, 175] on span "One Bar - Birthday Cake 7/9" at bounding box center [594, 174] width 173 height 9
click at [112, 285] on video at bounding box center [56, 313] width 112 height 56
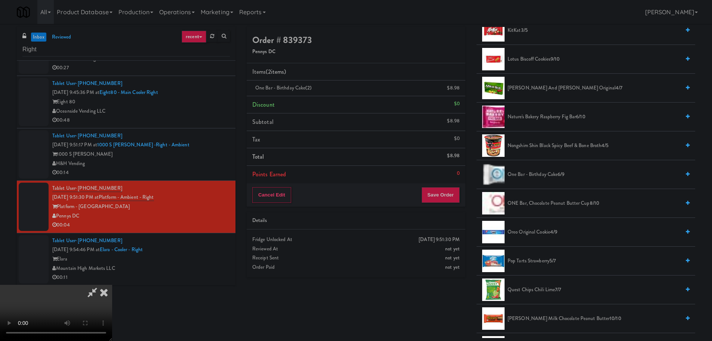
click at [112, 285] on video at bounding box center [56, 313] width 112 height 56
click at [530, 175] on span "One Bar - Birthday Cake 6/9" at bounding box center [594, 174] width 173 height 9
click at [112, 285] on video at bounding box center [56, 313] width 112 height 56
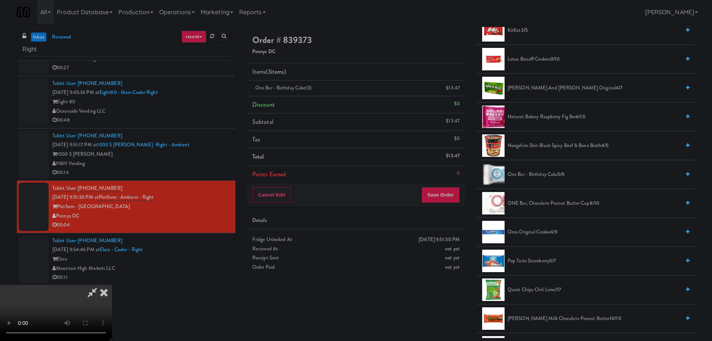
click at [445, 184] on div "Cancel Edit Save Order" at bounding box center [356, 194] width 219 height 23
click at [445, 194] on button "Save Order" at bounding box center [441, 195] width 38 height 16
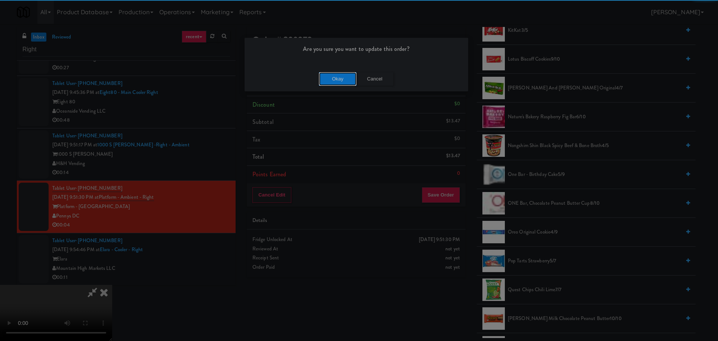
click at [324, 79] on button "Okay" at bounding box center [337, 78] width 37 height 13
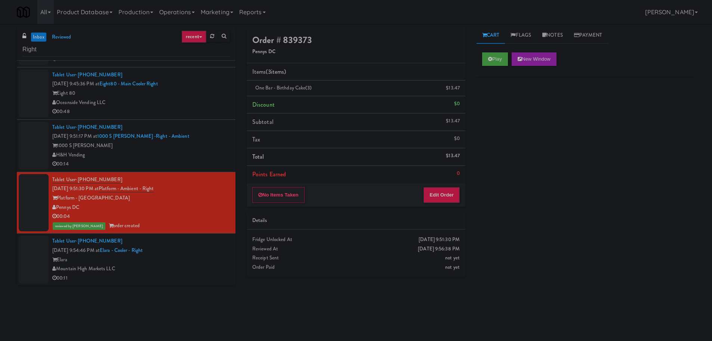
scroll to position [151, 0]
click at [194, 258] on div "Elara" at bounding box center [141, 259] width 178 height 9
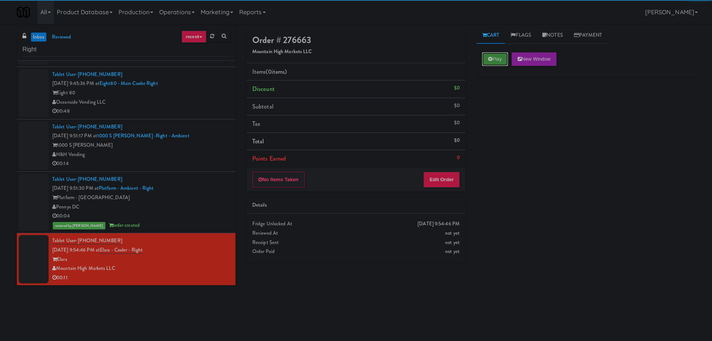
click at [502, 62] on button "Play" at bounding box center [495, 58] width 26 height 13
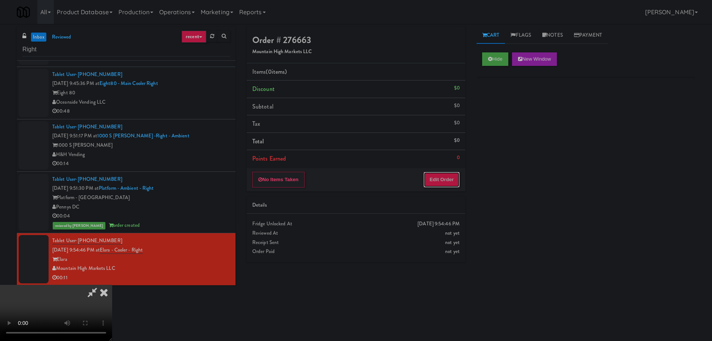
click at [441, 174] on button "Edit Order" at bounding box center [442, 180] width 36 height 16
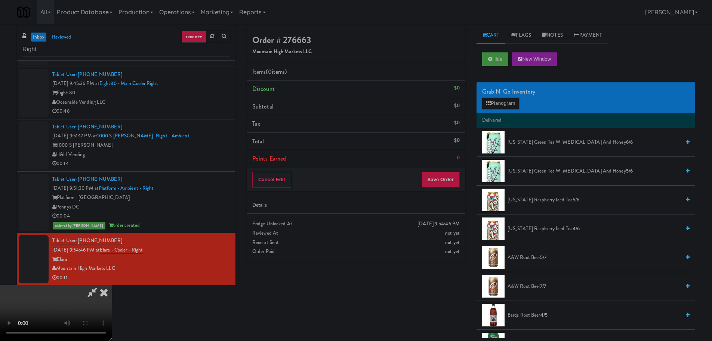
click at [112, 285] on video at bounding box center [56, 313] width 112 height 56
drag, startPoint x: 327, startPoint y: 208, endPoint x: 467, endPoint y: 122, distance: 165.0
click at [112, 285] on video at bounding box center [56, 313] width 112 height 56
click at [500, 99] on button "Planogram" at bounding box center [500, 103] width 37 height 11
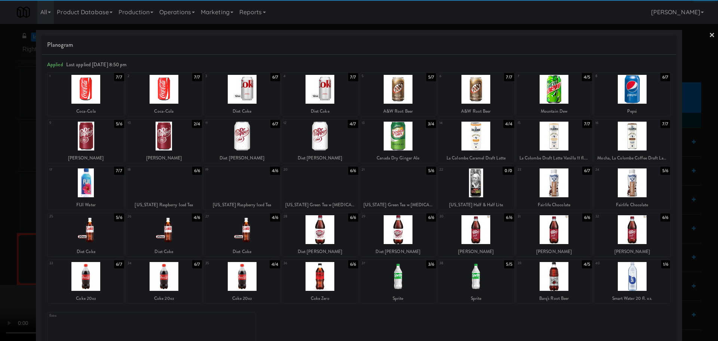
click at [611, 145] on div at bounding box center [632, 136] width 76 height 29
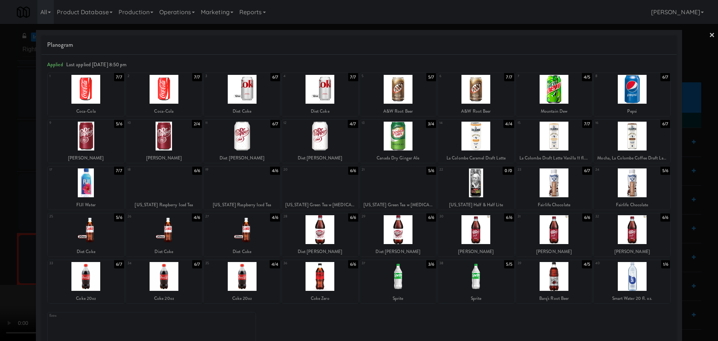
drag, startPoint x: 0, startPoint y: 243, endPoint x: 139, endPoint y: 209, distance: 143.0
click at [2, 244] on div at bounding box center [359, 170] width 718 height 341
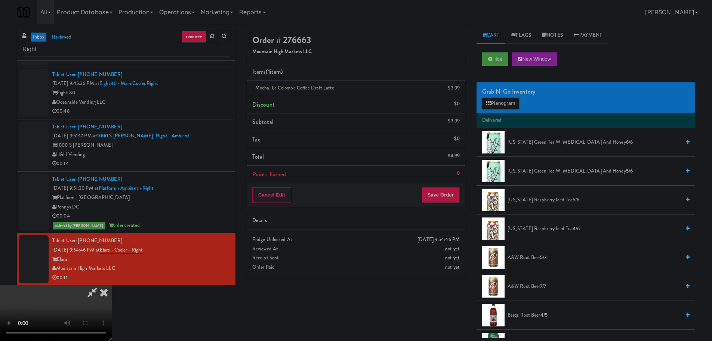
click at [112, 285] on video at bounding box center [56, 313] width 112 height 56
drag, startPoint x: 334, startPoint y: 180, endPoint x: 341, endPoint y: 178, distance: 7.3
click at [112, 285] on video at bounding box center [56, 313] width 112 height 56
click at [498, 100] on button "Planogram" at bounding box center [500, 103] width 37 height 11
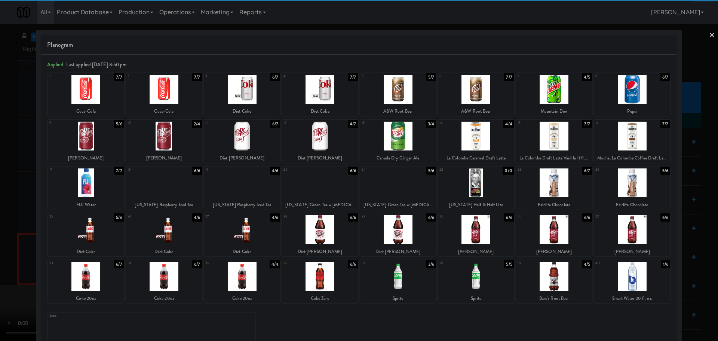
click at [406, 96] on div at bounding box center [398, 89] width 76 height 29
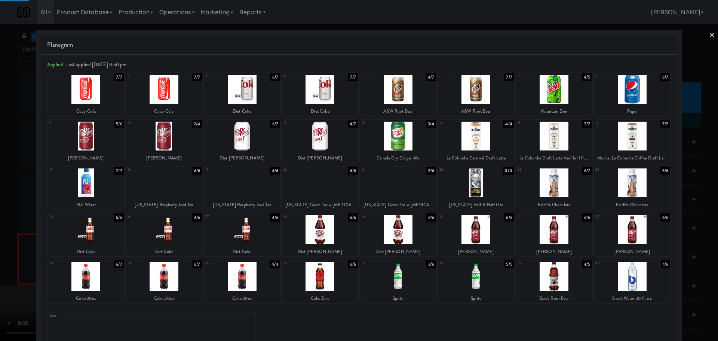
click at [3, 156] on div at bounding box center [359, 170] width 718 height 341
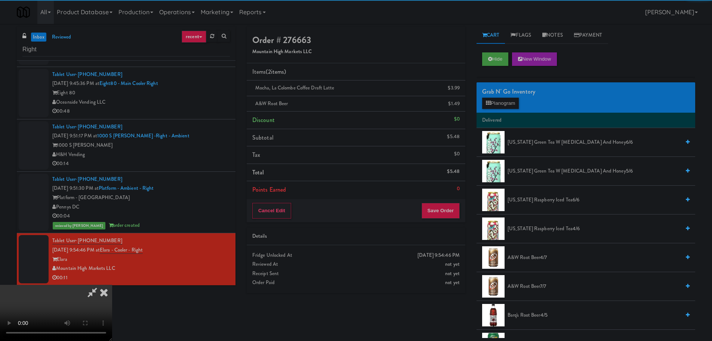
click at [112, 285] on video at bounding box center [56, 313] width 112 height 56
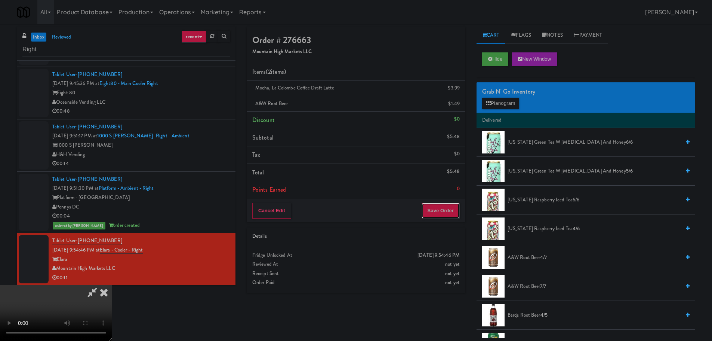
click at [442, 210] on button "Save Order" at bounding box center [441, 211] width 38 height 16
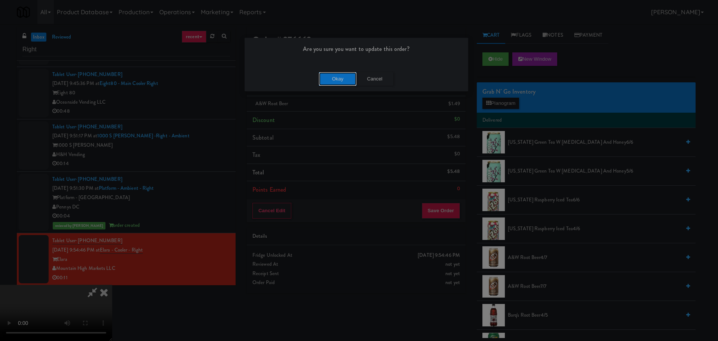
click at [334, 76] on button "Okay" at bounding box center [337, 78] width 37 height 13
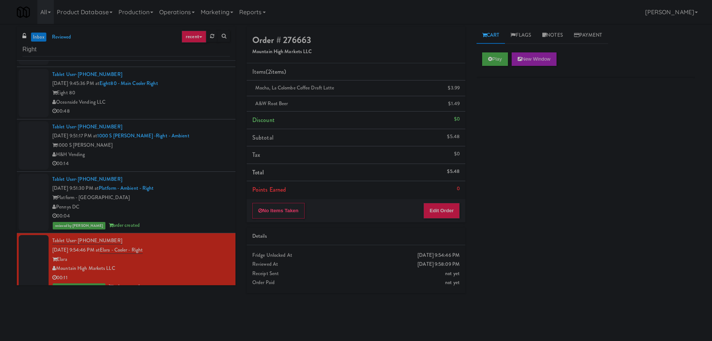
click at [39, 37] on link "inbox" at bounding box center [38, 37] width 15 height 9
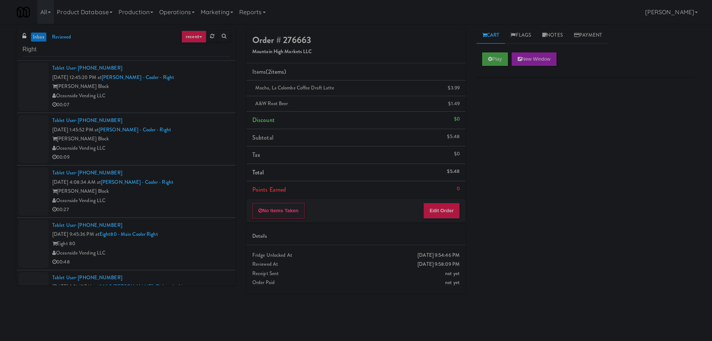
click at [208, 184] on div "Tablet User · (702) 619-8272 [DATE] 4:08:34 AM at [PERSON_NAME] - Cooler - Righ…" at bounding box center [141, 191] width 178 height 46
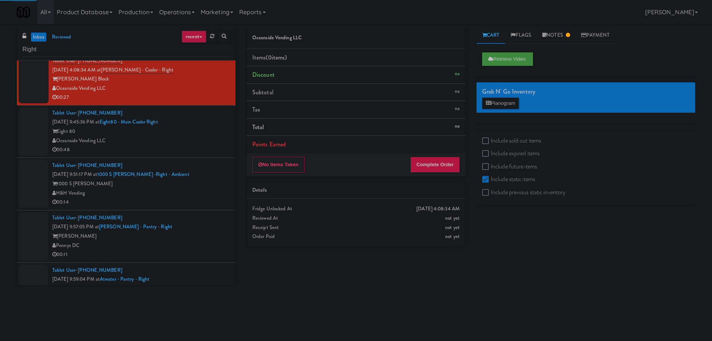
click at [213, 180] on div "1000 S [PERSON_NAME]" at bounding box center [141, 183] width 178 height 9
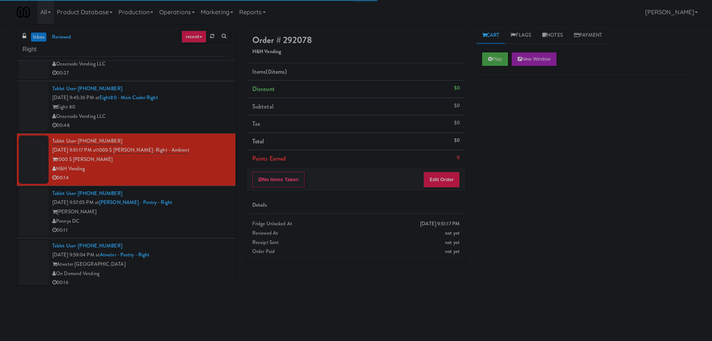
scroll to position [142, 0]
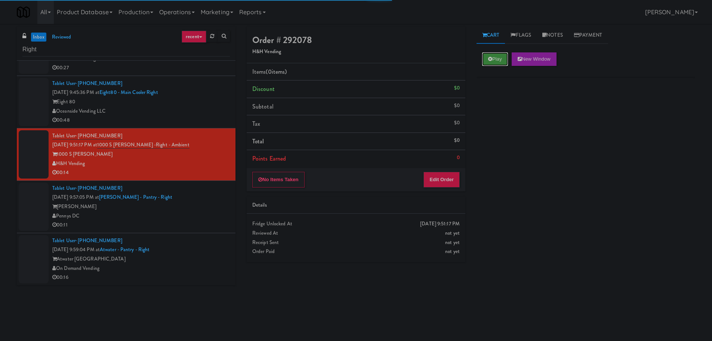
click at [494, 63] on button "Play" at bounding box center [495, 58] width 26 height 13
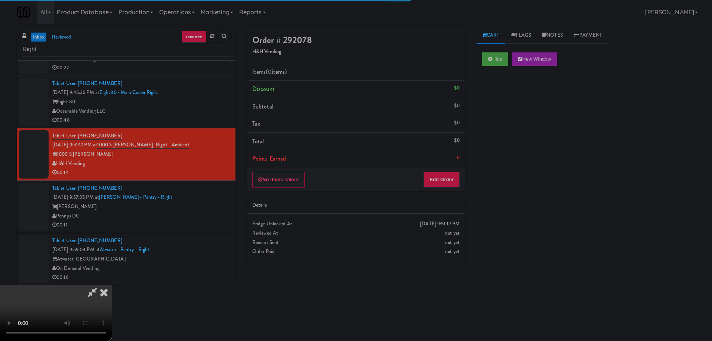
click at [438, 170] on div "No Items Taken Edit Order" at bounding box center [356, 179] width 219 height 23
click at [438, 175] on button "Edit Order" at bounding box center [442, 180] width 36 height 16
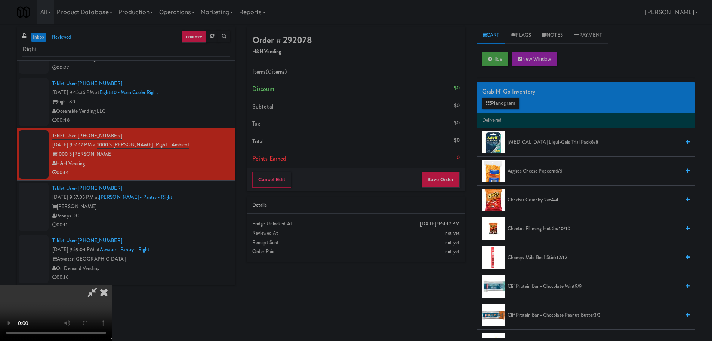
drag, startPoint x: 306, startPoint y: 207, endPoint x: 363, endPoint y: 211, distance: 57.3
click at [112, 285] on video at bounding box center [56, 313] width 112 height 56
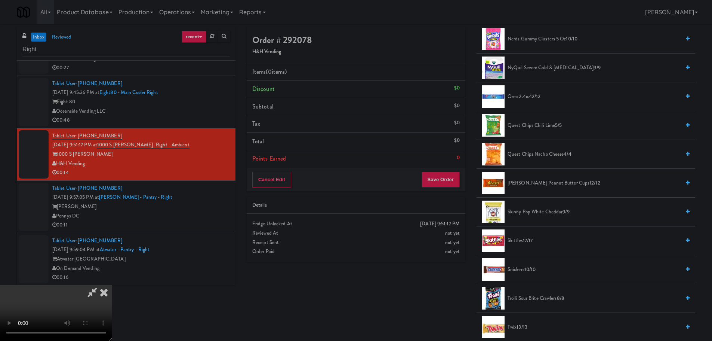
scroll to position [741, 0]
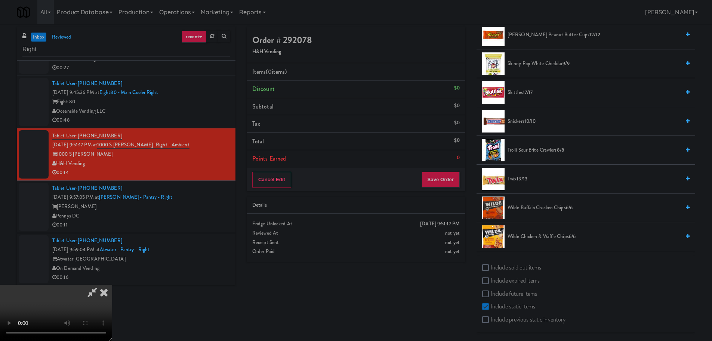
click at [522, 122] on span "Snickers 10/10" at bounding box center [594, 121] width 173 height 9
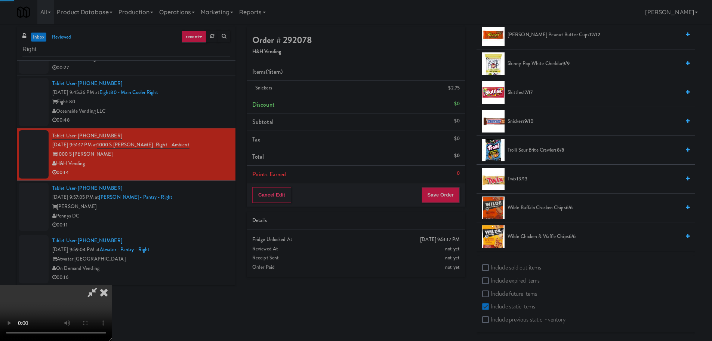
click at [112, 285] on video at bounding box center [56, 313] width 112 height 56
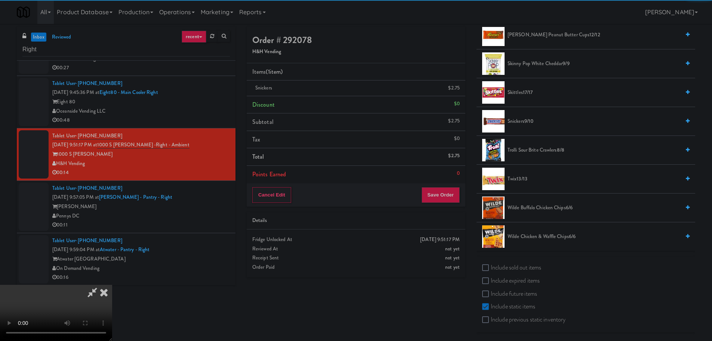
click at [112, 285] on video at bounding box center [56, 313] width 112 height 56
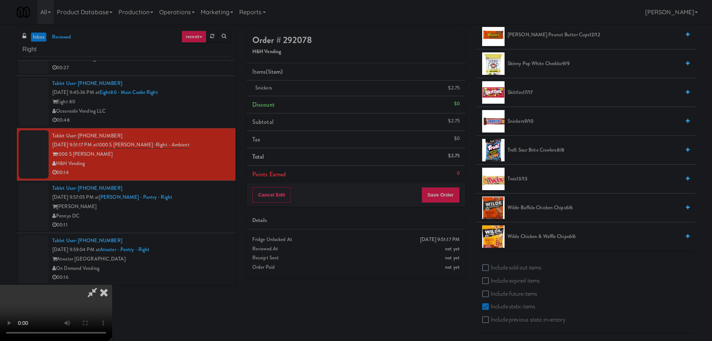
click at [112, 285] on video at bounding box center [56, 313] width 112 height 56
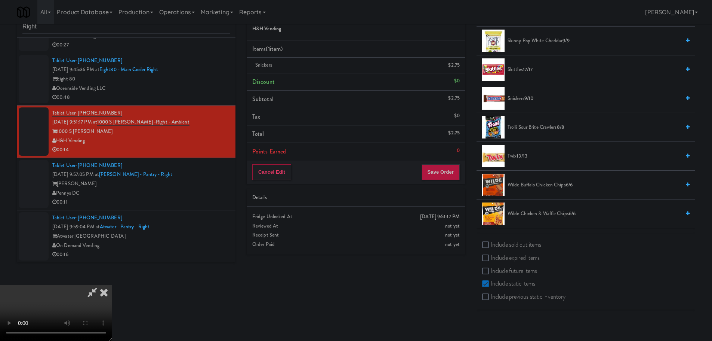
scroll to position [24, 0]
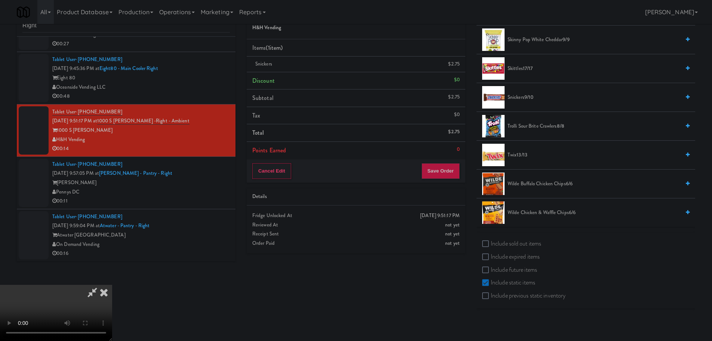
click at [515, 155] on span "Twix 13/13" at bounding box center [594, 154] width 173 height 9
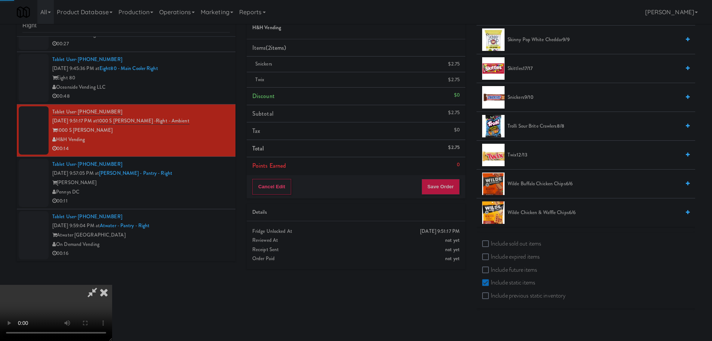
click at [112, 285] on video at bounding box center [56, 313] width 112 height 56
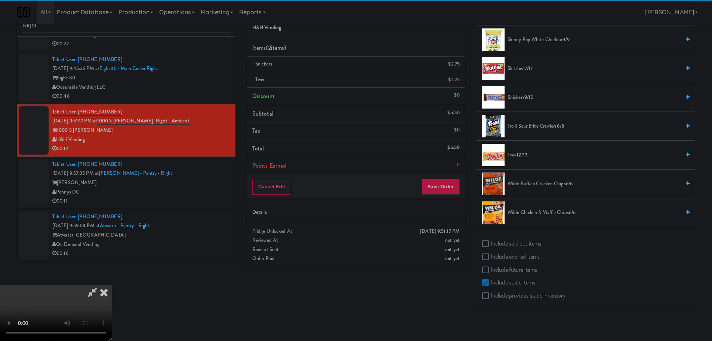
click at [112, 285] on video at bounding box center [56, 313] width 112 height 56
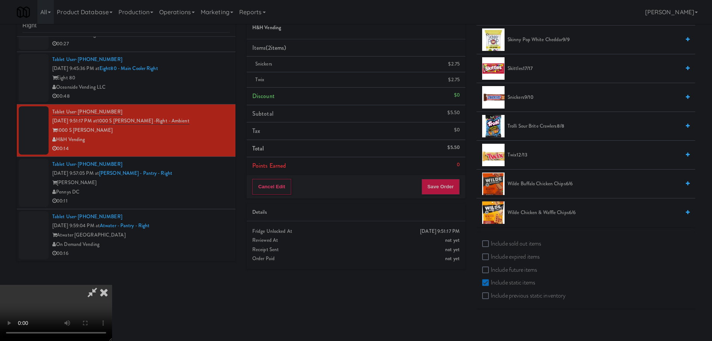
click at [112, 285] on video at bounding box center [56, 313] width 112 height 56
click at [454, 200] on div "Order # 292078 H&H Vending Items (2 items ) Snickers $2.75 Twix $2.75 Discount …" at bounding box center [356, 139] width 230 height 272
click at [445, 183] on button "Save Order" at bounding box center [441, 187] width 38 height 16
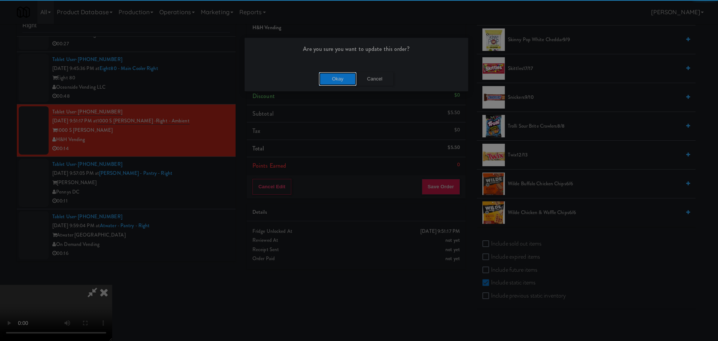
click at [340, 81] on button "Okay" at bounding box center [337, 78] width 37 height 13
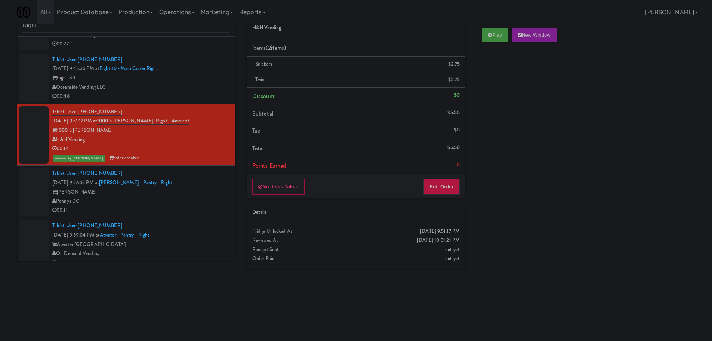
scroll to position [0, 0]
click at [209, 201] on div "Pennys DC" at bounding box center [141, 200] width 178 height 9
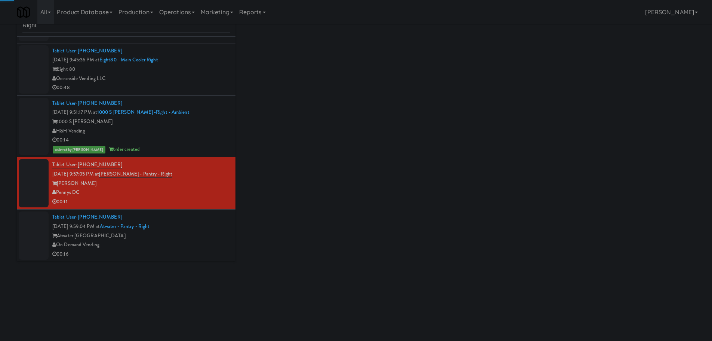
scroll to position [151, 0]
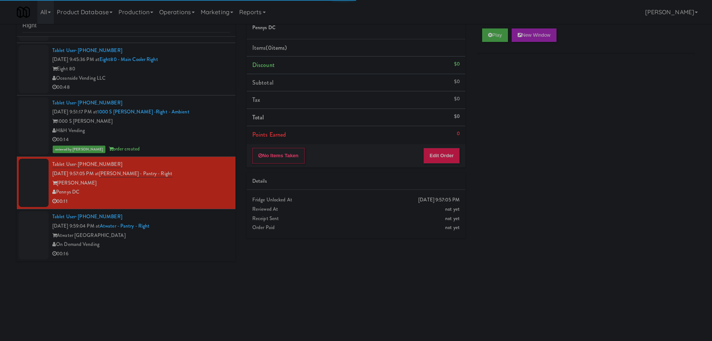
click at [481, 29] on div "Play New Window" at bounding box center [586, 38] width 219 height 30
click at [486, 33] on button "Play" at bounding box center [495, 34] width 26 height 13
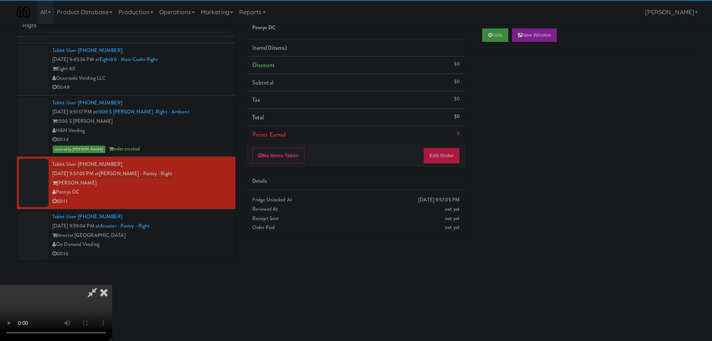
drag, startPoint x: 450, startPoint y: 171, endPoint x: 448, endPoint y: 160, distance: 11.0
click at [451, 171] on div "Order # 633292 Pennys DC Items (0 items ) Discount $0 Subtotal $0 Tax $0 Total …" at bounding box center [356, 123] width 230 height 240
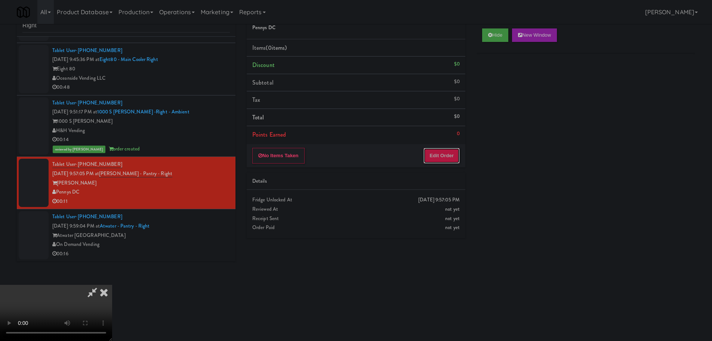
click at [448, 158] on button "Edit Order" at bounding box center [442, 156] width 36 height 16
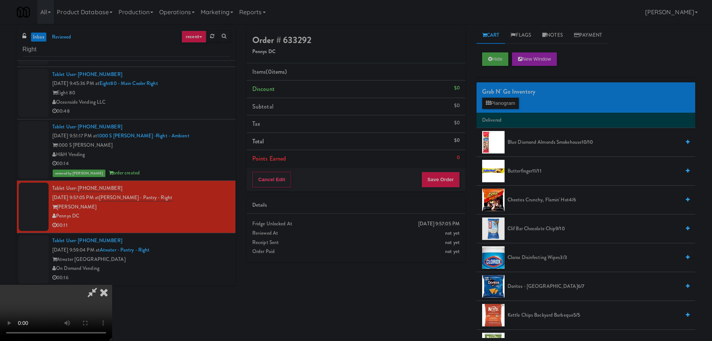
scroll to position [0, 0]
click at [112, 285] on video at bounding box center [56, 313] width 112 height 56
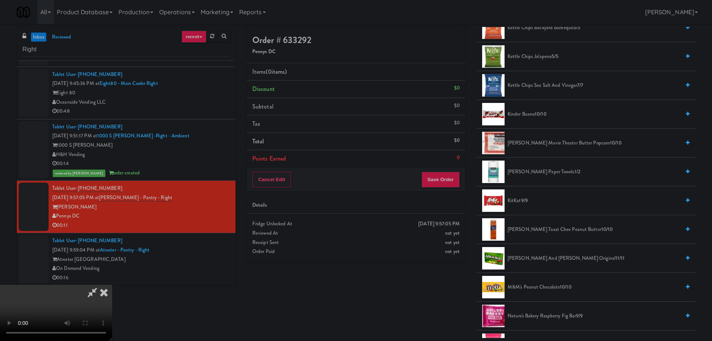
scroll to position [374, 0]
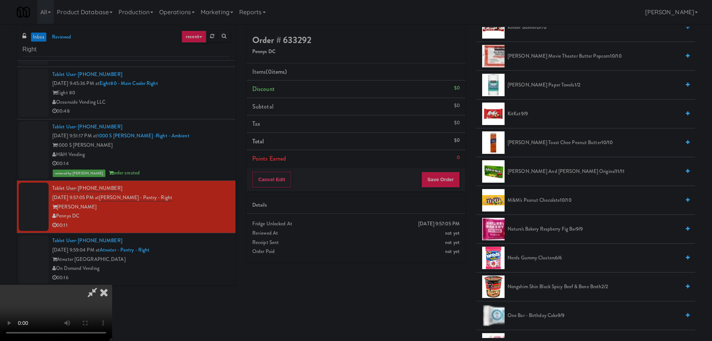
click at [546, 168] on span "[PERSON_NAME] and [PERSON_NAME] Original 11/11" at bounding box center [594, 171] width 173 height 9
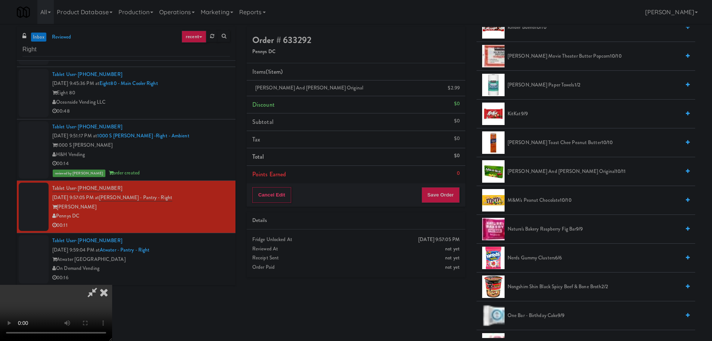
drag, startPoint x: 248, startPoint y: 195, endPoint x: 243, endPoint y: 195, distance: 4.9
click at [112, 285] on video at bounding box center [56, 313] width 112 height 56
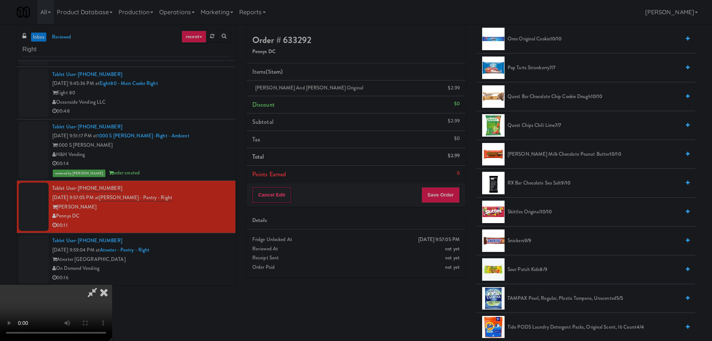
scroll to position [856, 0]
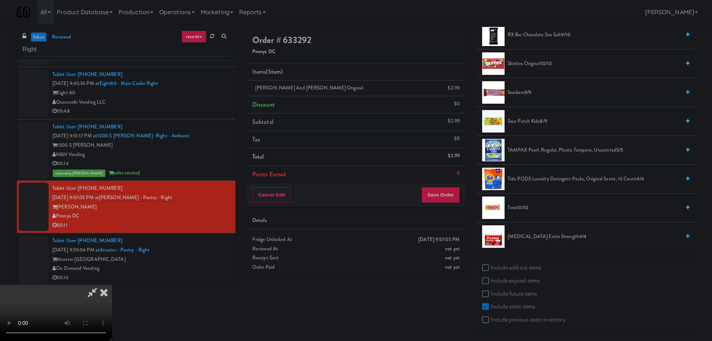
click at [512, 208] on span "Twix 10/10" at bounding box center [594, 207] width 173 height 9
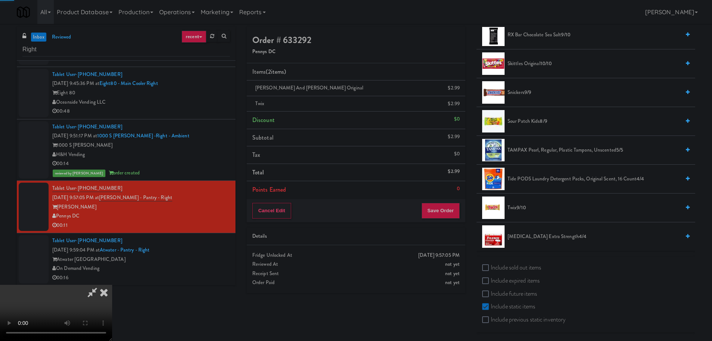
click at [112, 285] on video at bounding box center [56, 313] width 112 height 56
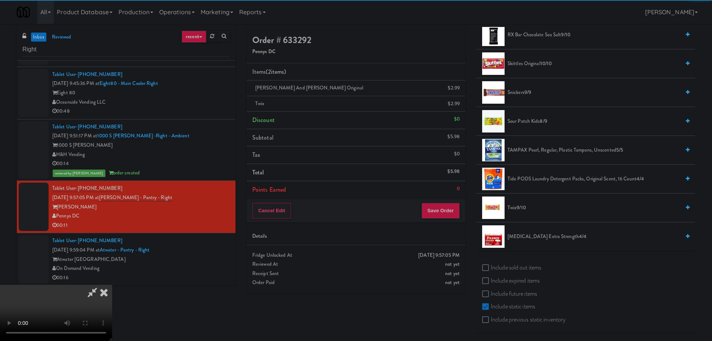
scroll to position [129, 0]
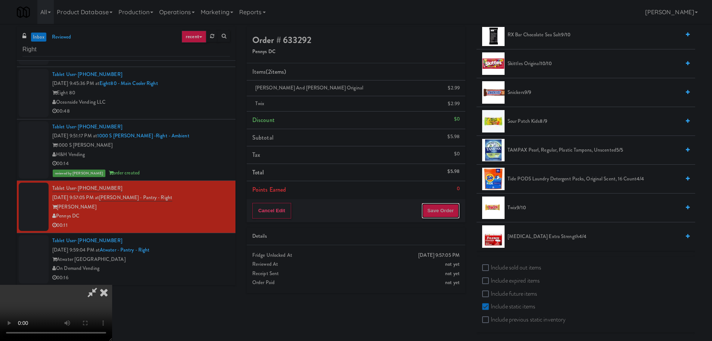
click at [445, 208] on button "Save Order" at bounding box center [441, 211] width 38 height 16
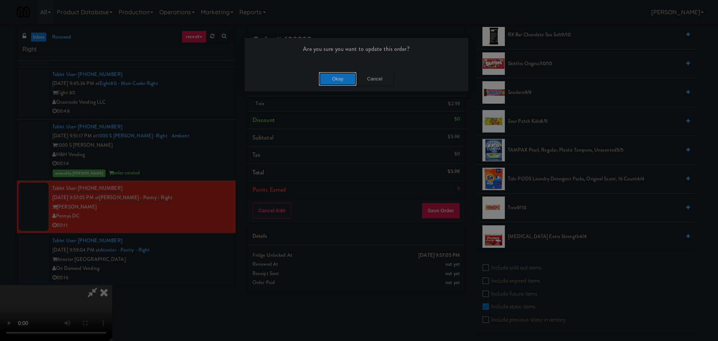
click at [333, 81] on button "Okay" at bounding box center [337, 78] width 37 height 13
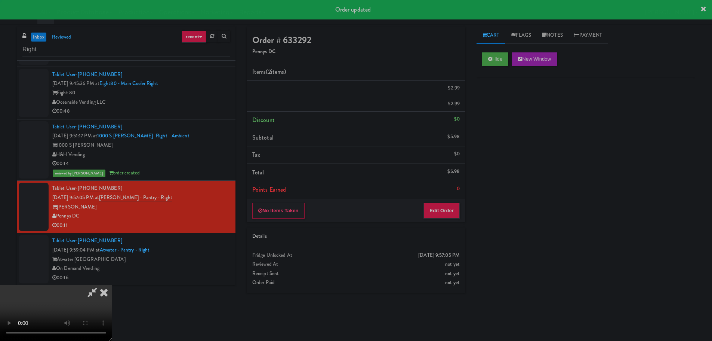
scroll to position [0, 0]
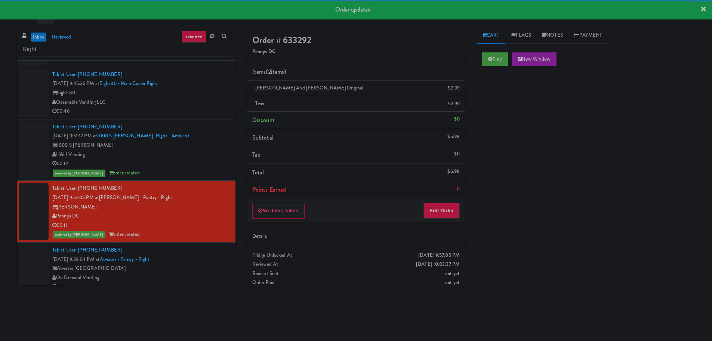
click at [215, 263] on div "Tablet User · (925) 457-2892 [DATE] 9:59:04 PM at [GEOGRAPHIC_DATA] - Right Atw…" at bounding box center [141, 268] width 178 height 46
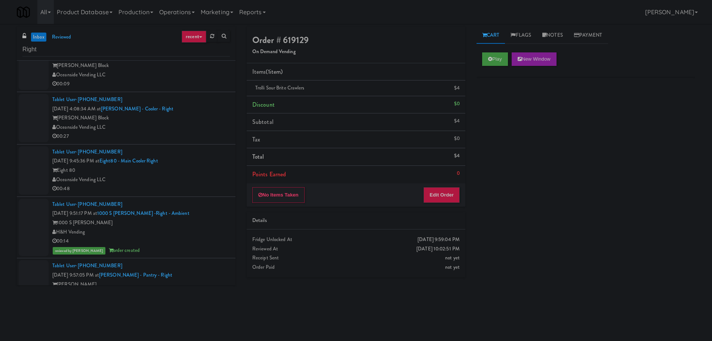
scroll to position [57, 0]
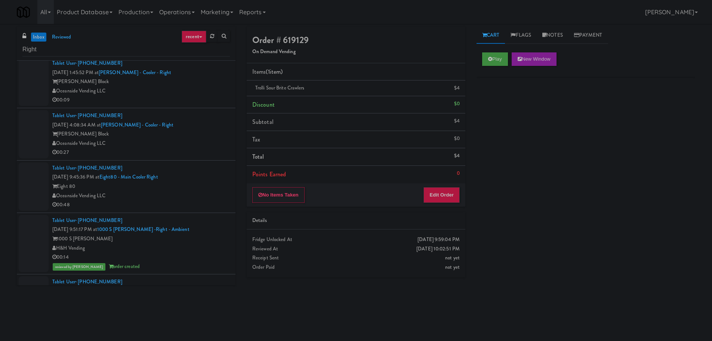
click at [36, 34] on link "inbox" at bounding box center [38, 37] width 15 height 9
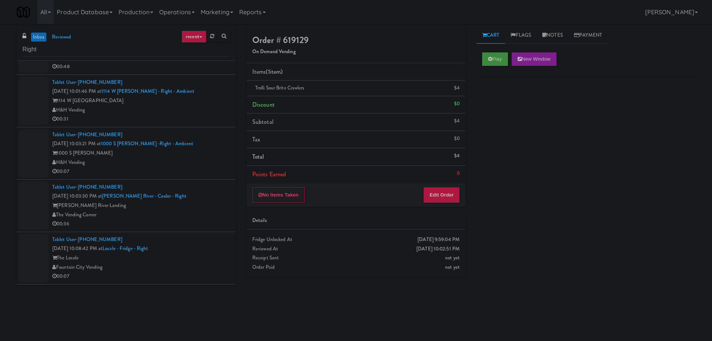
scroll to position [37, 0]
click at [200, 146] on div "Tablet User · (702) 619-8272 [DATE] 4:08:34 AM at [PERSON_NAME] - Cooler - Righ…" at bounding box center [141, 154] width 178 height 46
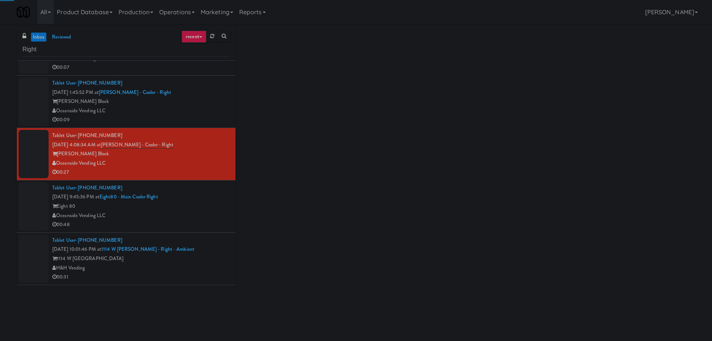
click at [205, 185] on li "Tablet User · (949) 763-9520 [DATE] 9:45:36 PM at Eight80 - Main Cooler Right E…" at bounding box center [126, 206] width 219 height 52
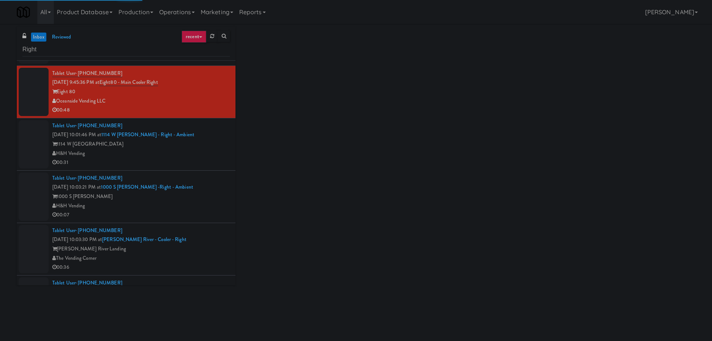
scroll to position [187, 0]
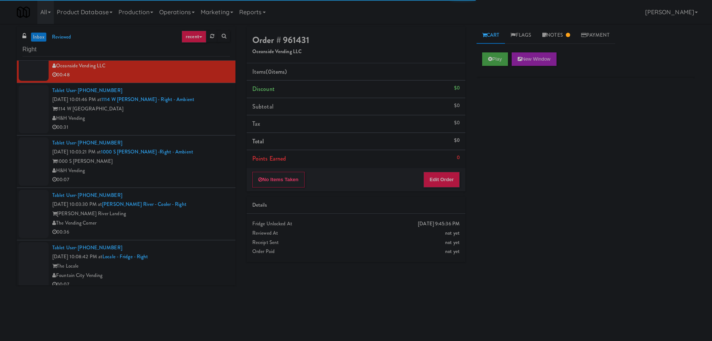
click at [182, 170] on div "H&H Vending" at bounding box center [141, 170] width 178 height 9
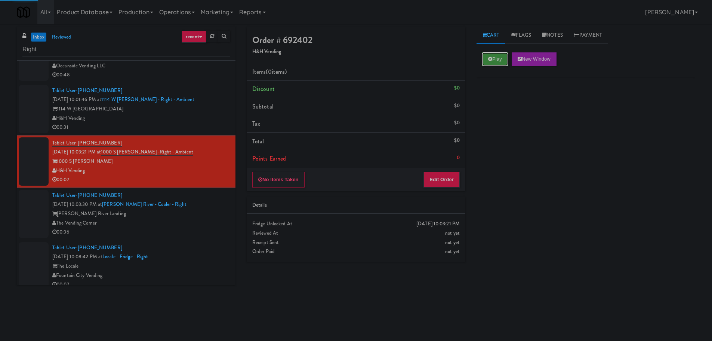
click at [490, 59] on icon at bounding box center [490, 58] width 4 height 5
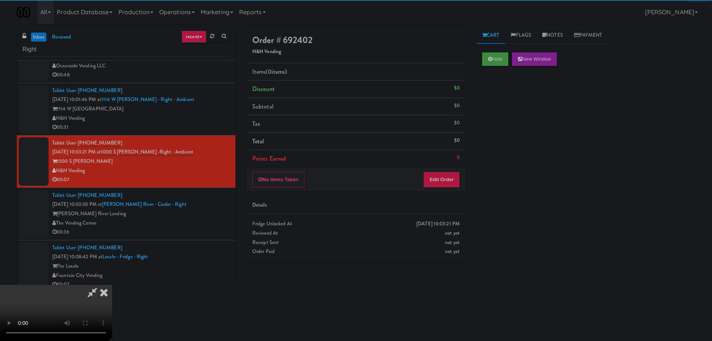
click at [439, 163] on li "Points Earned 0" at bounding box center [356, 158] width 219 height 17
click at [439, 174] on button "Edit Order" at bounding box center [442, 180] width 36 height 16
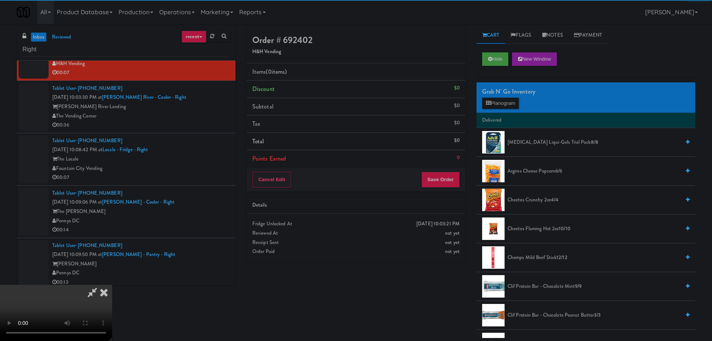
scroll to position [299, 0]
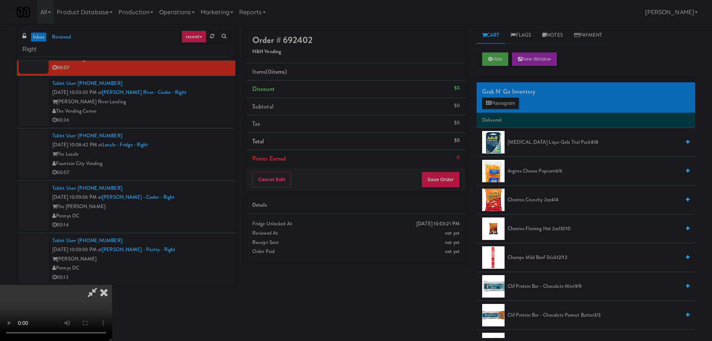
click at [112, 285] on video at bounding box center [56, 313] width 112 height 56
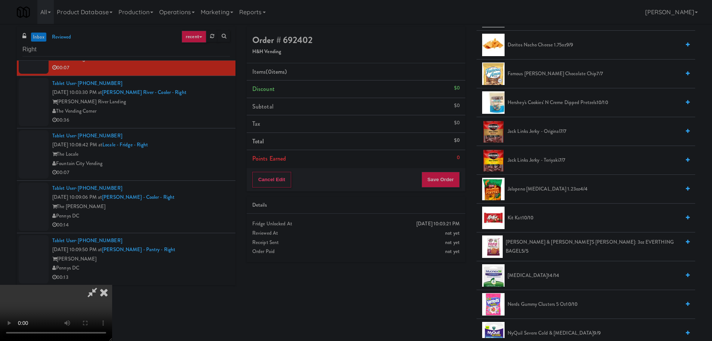
scroll to position [374, 0]
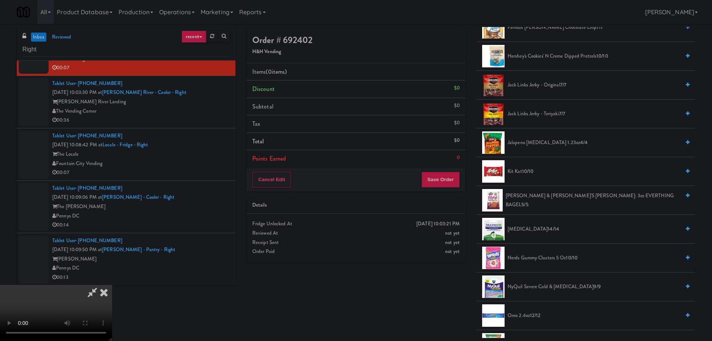
click at [532, 254] on span "Nerds Gummy Clusters 5 oz 10/10" at bounding box center [594, 257] width 173 height 9
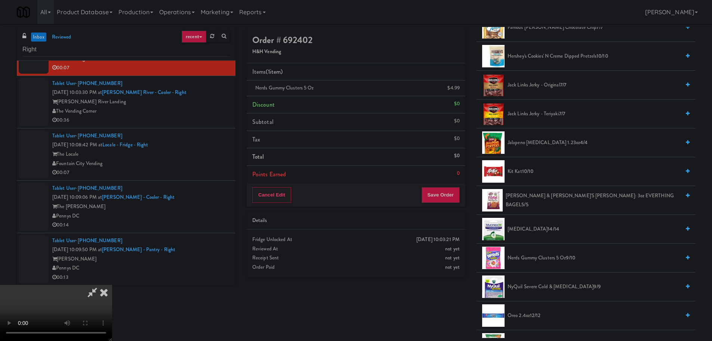
click at [112, 285] on video at bounding box center [56, 313] width 112 height 56
click at [438, 194] on button "Save Order" at bounding box center [441, 195] width 38 height 16
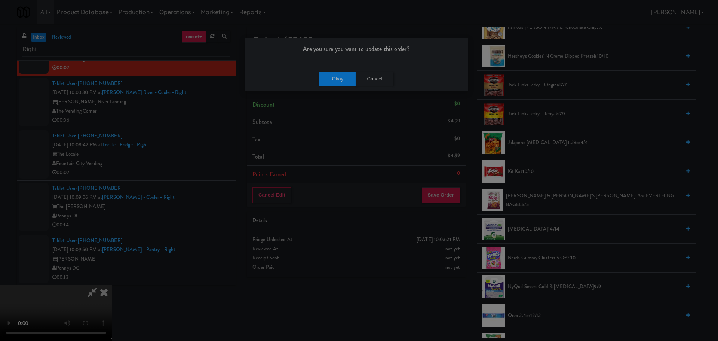
click at [334, 70] on div "Okay Cancel" at bounding box center [357, 78] width 224 height 25
click at [334, 73] on button "Okay" at bounding box center [337, 78] width 37 height 13
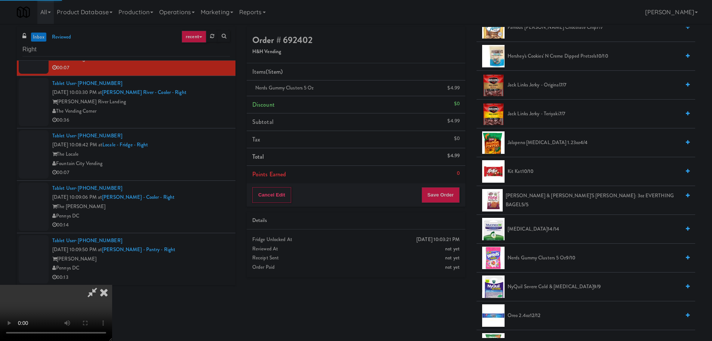
scroll to position [0, 0]
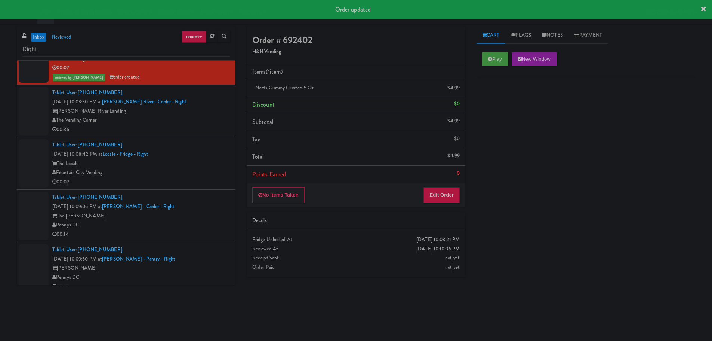
click at [201, 166] on div "The Locale" at bounding box center [141, 163] width 178 height 9
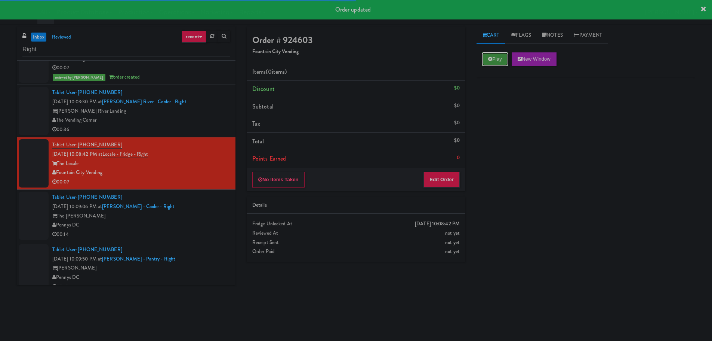
click at [491, 60] on icon at bounding box center [490, 58] width 4 height 5
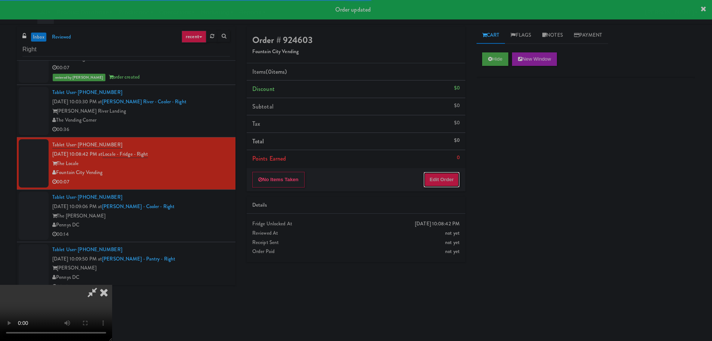
click at [426, 182] on button "Edit Order" at bounding box center [442, 180] width 36 height 16
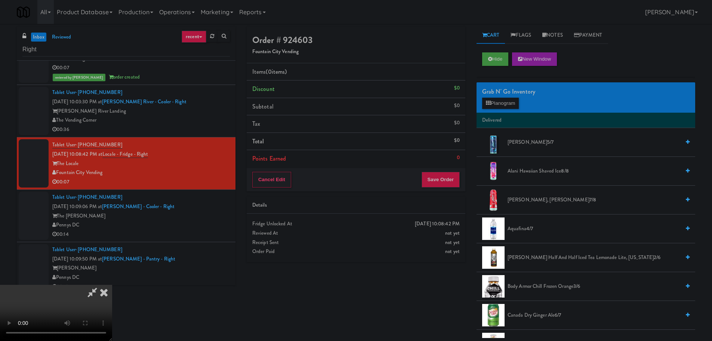
click at [112, 285] on video at bounding box center [56, 313] width 112 height 56
drag, startPoint x: 284, startPoint y: 179, endPoint x: 345, endPoint y: 177, distance: 61.0
click at [112, 285] on video at bounding box center [56, 313] width 112 height 56
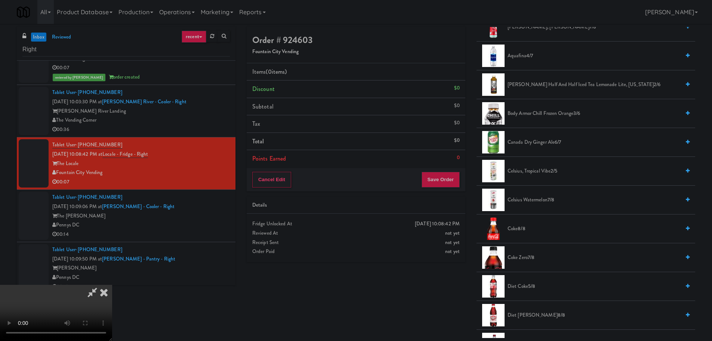
scroll to position [187, 0]
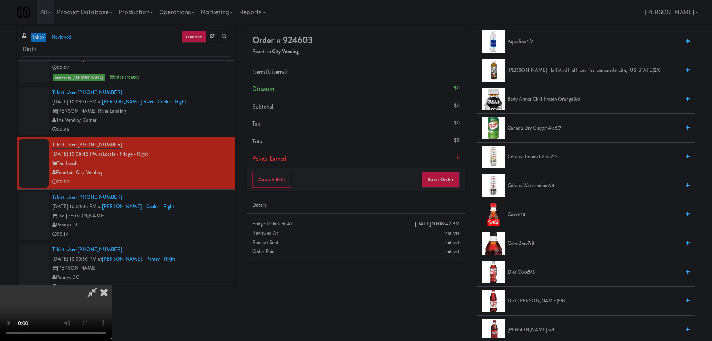
drag, startPoint x: 521, startPoint y: 276, endPoint x: 493, endPoint y: 276, distance: 28.4
click at [521, 276] on span "Diet Coke 5/8" at bounding box center [594, 271] width 173 height 9
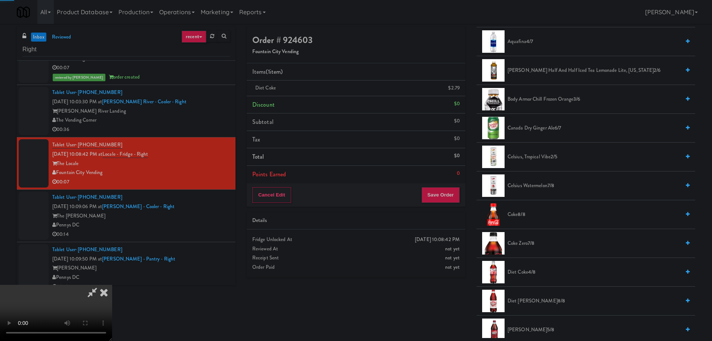
click at [112, 285] on video at bounding box center [56, 313] width 112 height 56
click at [441, 190] on button "Save Order" at bounding box center [441, 195] width 38 height 16
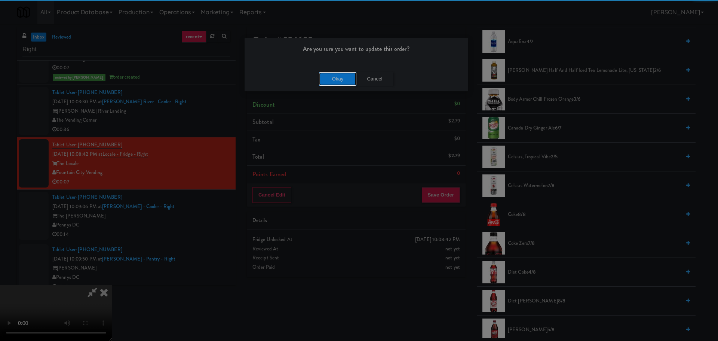
click at [335, 79] on button "Okay" at bounding box center [337, 78] width 37 height 13
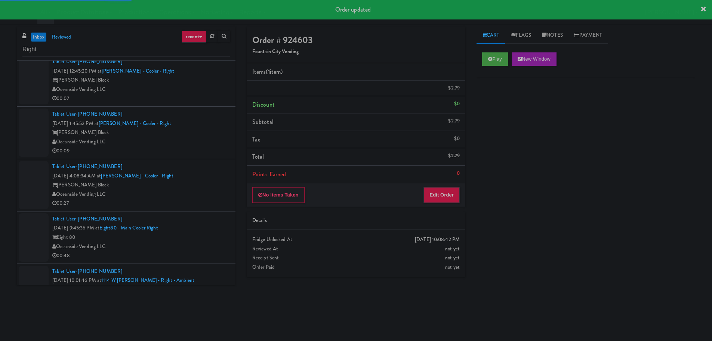
scroll to position [0, 0]
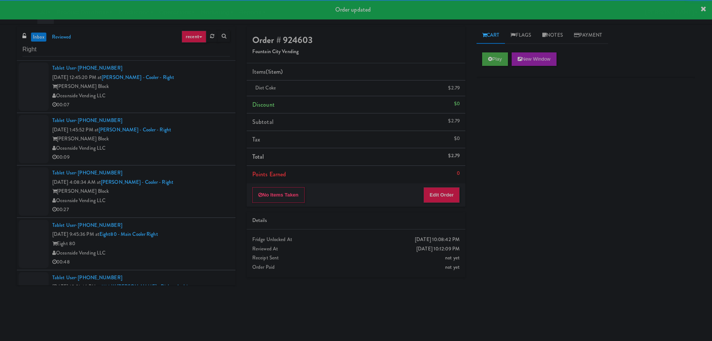
click at [207, 178] on div "Tablet User · (702) 619-8272 [DATE] 4:08:34 AM at [PERSON_NAME] - Cooler - Righ…" at bounding box center [141, 191] width 178 height 46
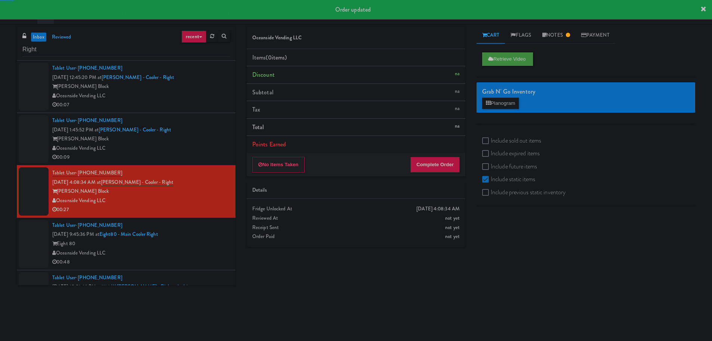
click at [206, 138] on div "[PERSON_NAME] Block" at bounding box center [141, 138] width 178 height 9
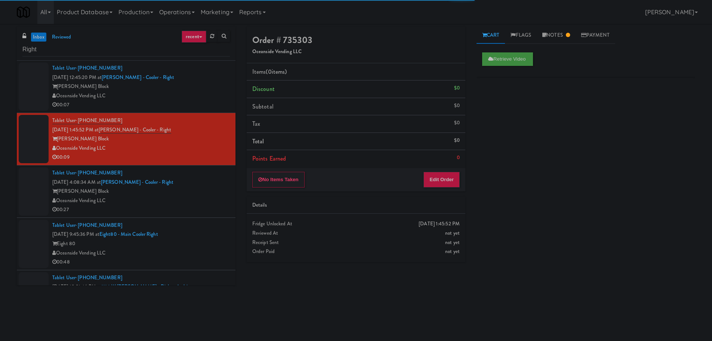
click at [197, 204] on div "Oceanside Vending LLC" at bounding box center [141, 200] width 178 height 9
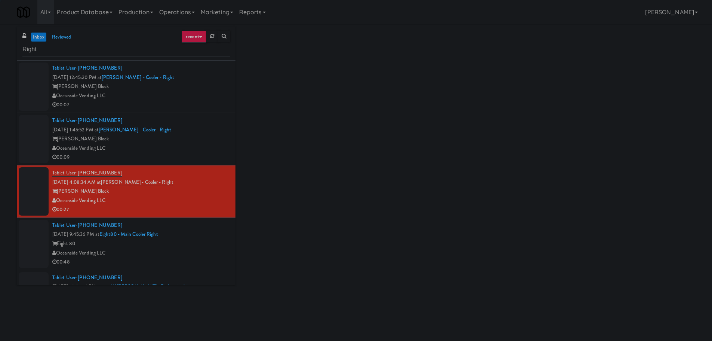
click at [199, 249] on div "Oceanside Vending LLC" at bounding box center [141, 252] width 178 height 9
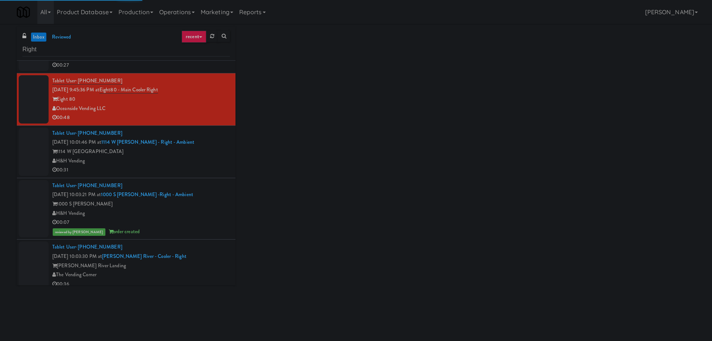
scroll to position [150, 0]
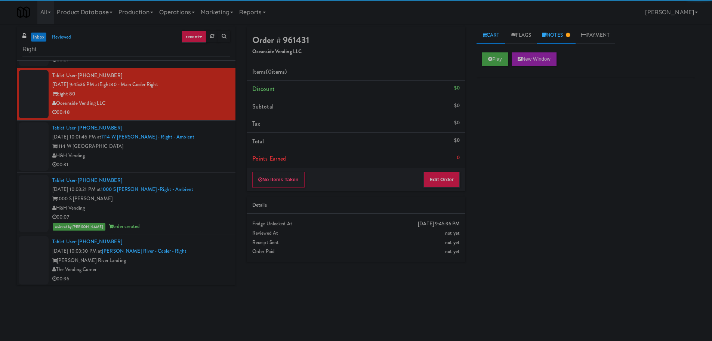
click at [553, 34] on link "Notes" at bounding box center [556, 35] width 39 height 17
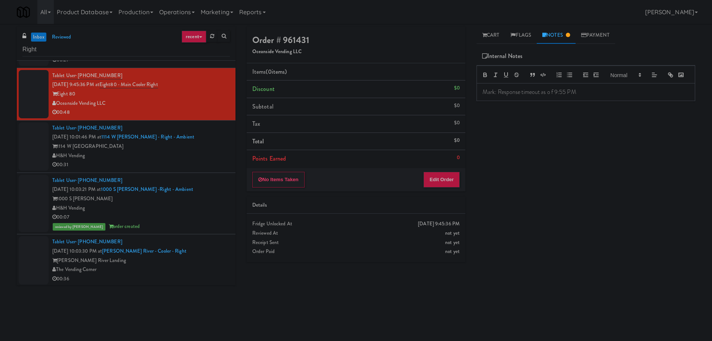
click at [561, 96] on p "Mark: Response timeout as o f 9:55 PM" at bounding box center [586, 92] width 207 height 8
click at [499, 38] on link "Cart" at bounding box center [491, 35] width 29 height 17
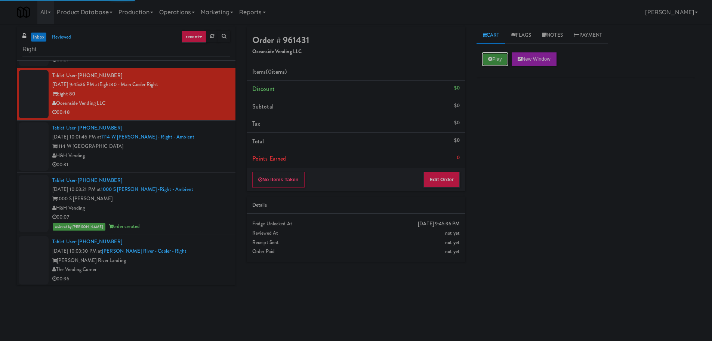
click at [496, 61] on button "Play" at bounding box center [495, 58] width 26 height 13
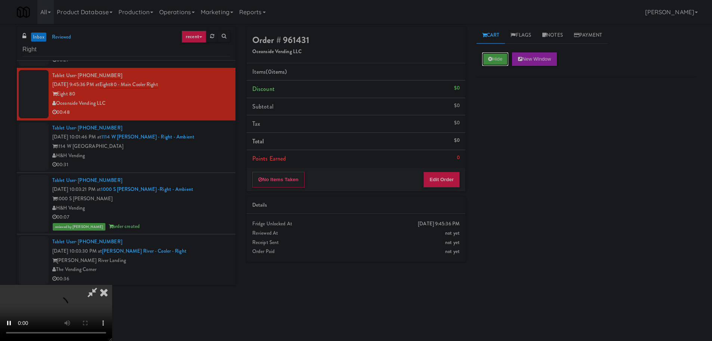
scroll to position [129, 0]
click at [447, 182] on button "Edit Order" at bounding box center [442, 180] width 36 height 16
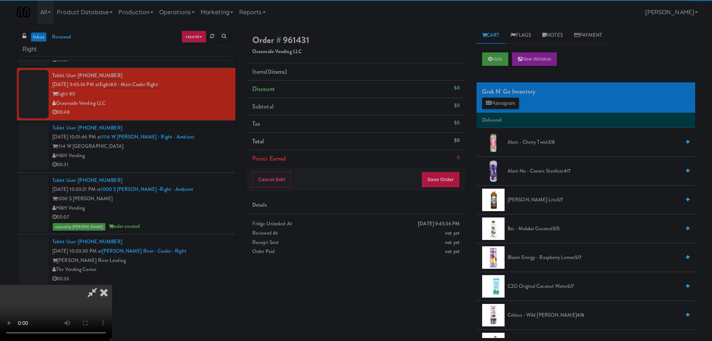
scroll to position [0, 0]
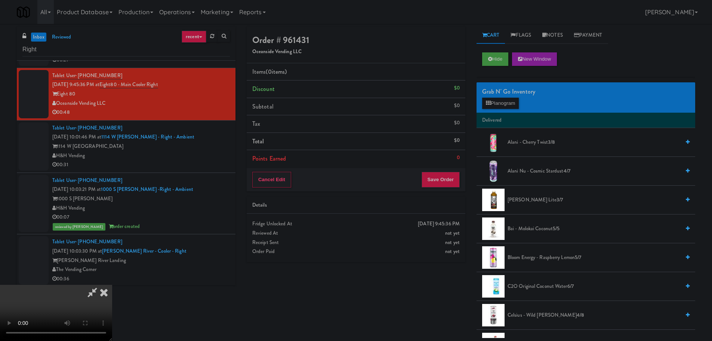
click at [112, 285] on video at bounding box center [56, 313] width 112 height 56
click at [502, 106] on button "Planogram" at bounding box center [500, 103] width 37 height 11
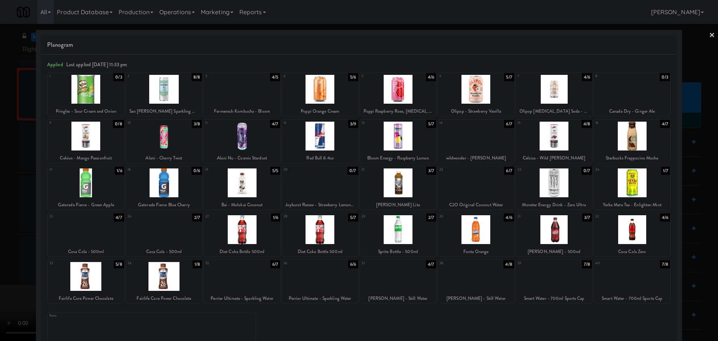
click at [626, 185] on div at bounding box center [632, 182] width 76 height 29
drag, startPoint x: 0, startPoint y: 192, endPoint x: 60, endPoint y: 172, distance: 63.2
click at [2, 192] on div at bounding box center [359, 170] width 718 height 341
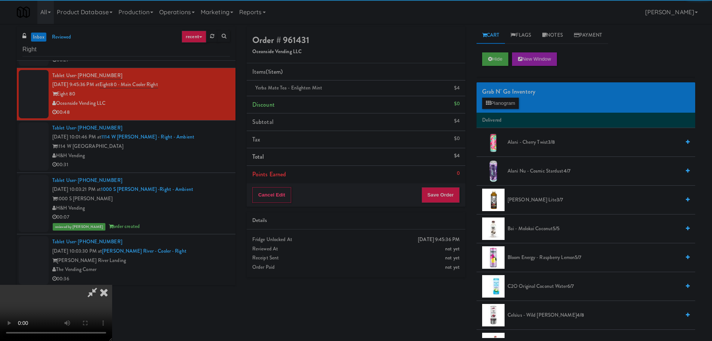
click at [112, 285] on video at bounding box center [56, 313] width 112 height 56
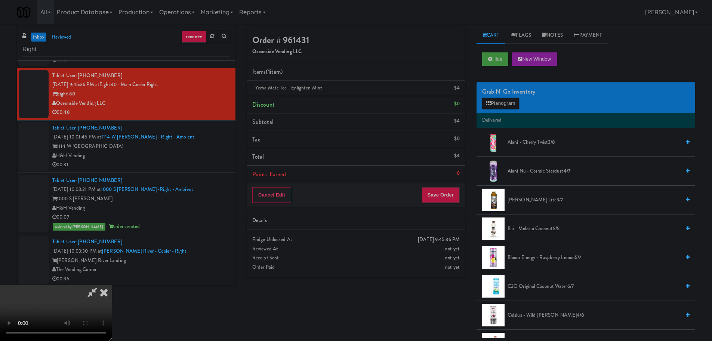
click at [112, 285] on video at bounding box center [56, 313] width 112 height 56
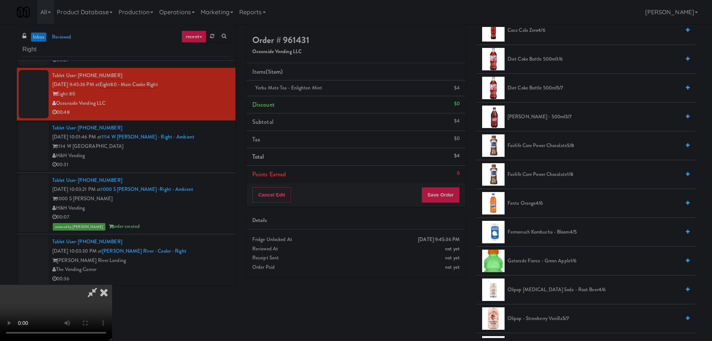
scroll to position [374, 0]
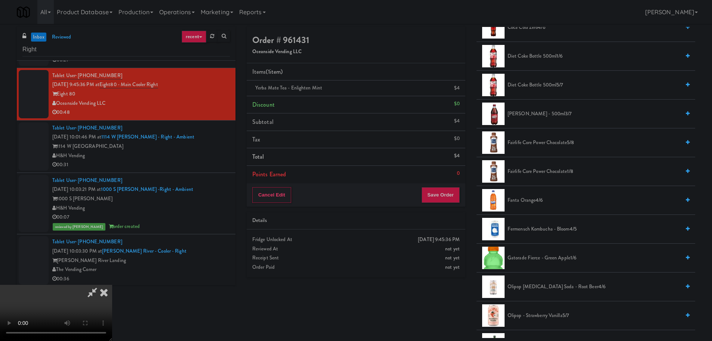
click at [524, 202] on span "Fanta Orange 4/6" at bounding box center [594, 200] width 173 height 9
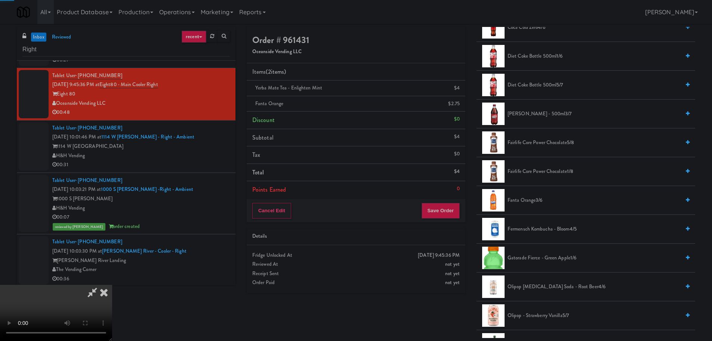
click at [112, 285] on video at bounding box center [56, 313] width 112 height 56
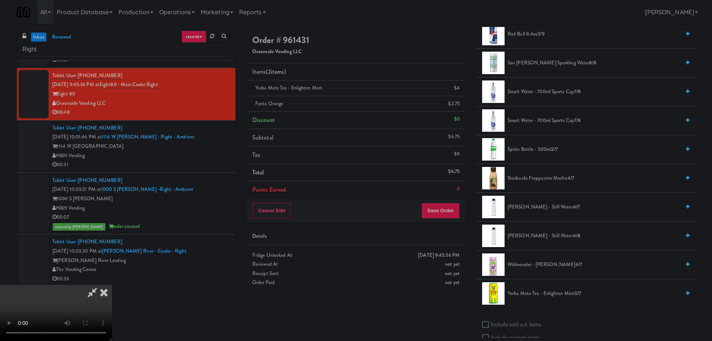
scroll to position [823, 0]
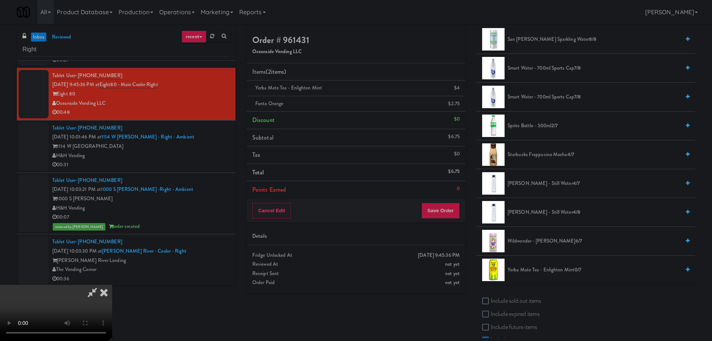
click at [533, 121] on span "Sprite Bottle - 500ml 2/7" at bounding box center [594, 125] width 173 height 9
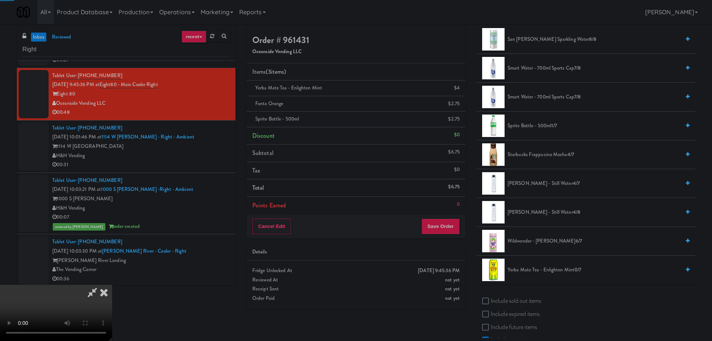
click at [112, 285] on video at bounding box center [56, 313] width 112 height 56
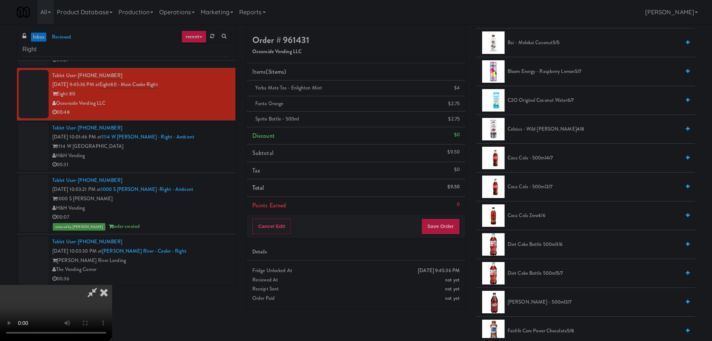
scroll to position [187, 0]
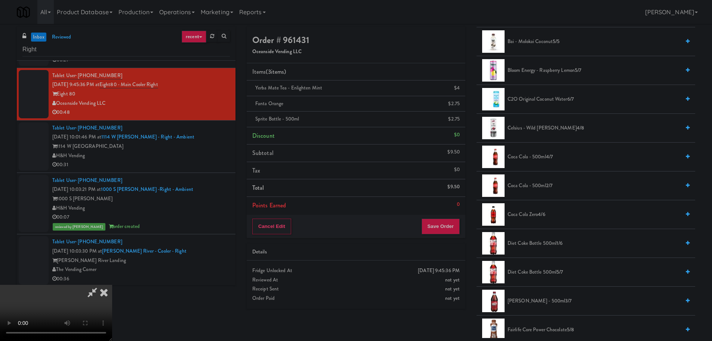
click at [534, 213] on span "Coca Cola Zero 4/6" at bounding box center [594, 214] width 173 height 9
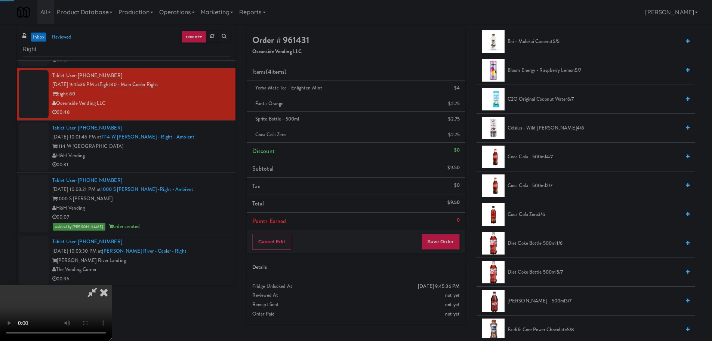
click at [112, 285] on video at bounding box center [56, 313] width 112 height 56
click at [463, 136] on li "Coca Cola Zero $2.75" at bounding box center [356, 135] width 219 height 16
drag, startPoint x: 291, startPoint y: 161, endPoint x: 296, endPoint y: 161, distance: 4.9
click at [112, 285] on video at bounding box center [56, 313] width 112 height 56
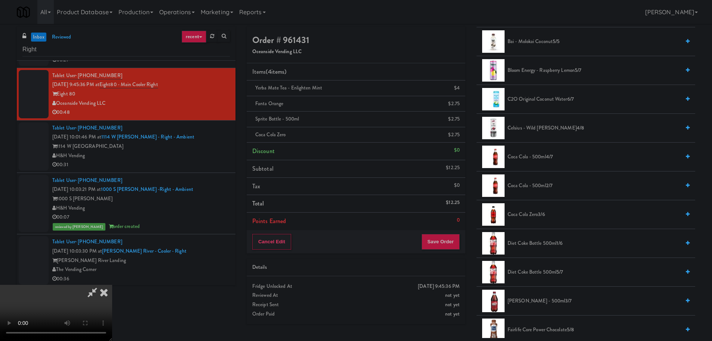
click at [112, 285] on video at bounding box center [56, 313] width 112 height 56
click at [459, 136] on icon at bounding box center [461, 137] width 4 height 5
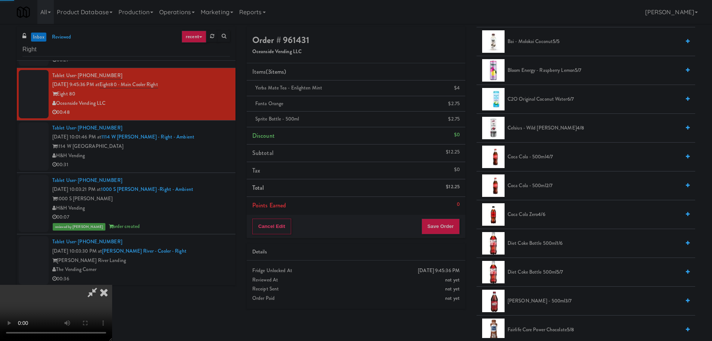
scroll to position [0, 0]
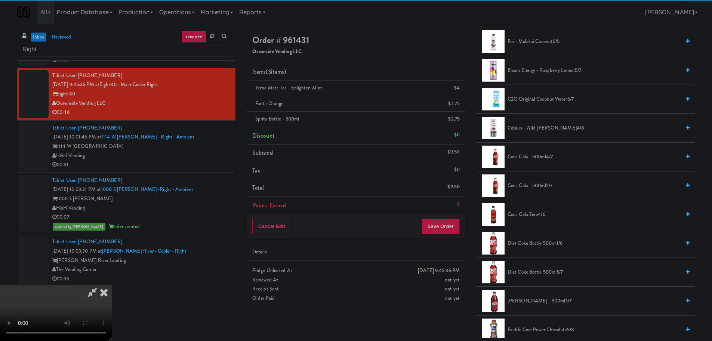
click at [101, 285] on icon at bounding box center [92, 292] width 17 height 15
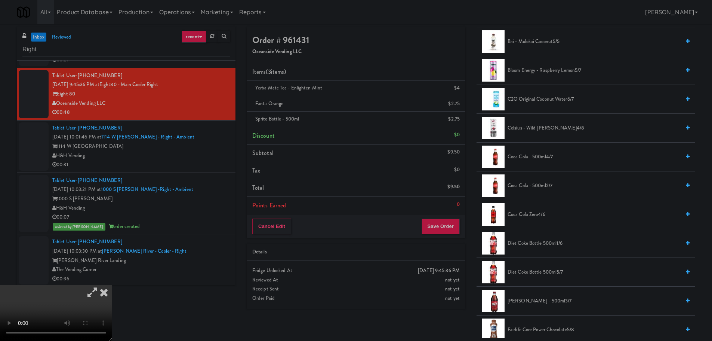
click at [101, 285] on icon at bounding box center [92, 292] width 17 height 15
click at [112, 285] on video at bounding box center [56, 313] width 112 height 56
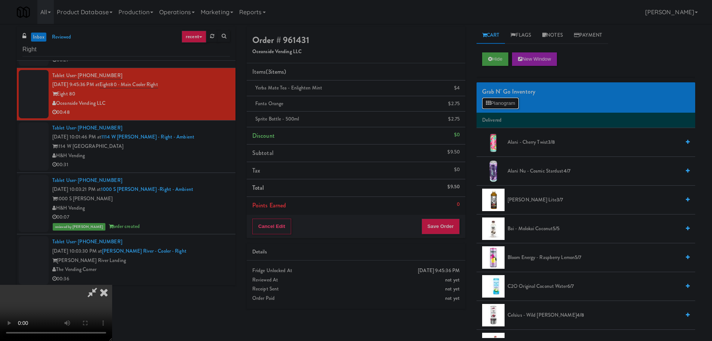
click at [503, 105] on button "Planogram" at bounding box center [500, 103] width 37 height 11
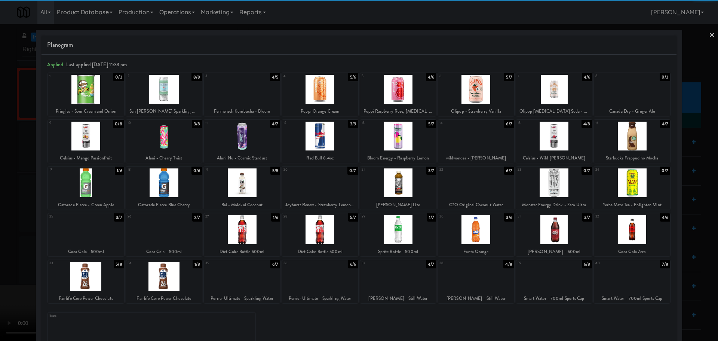
click at [86, 232] on div at bounding box center [86, 229] width 76 height 29
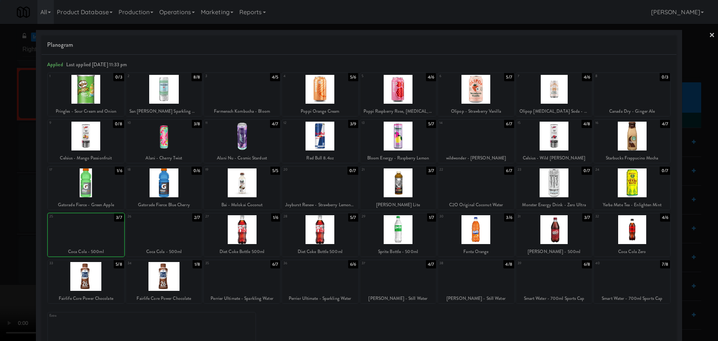
click at [1, 211] on div at bounding box center [359, 170] width 718 height 341
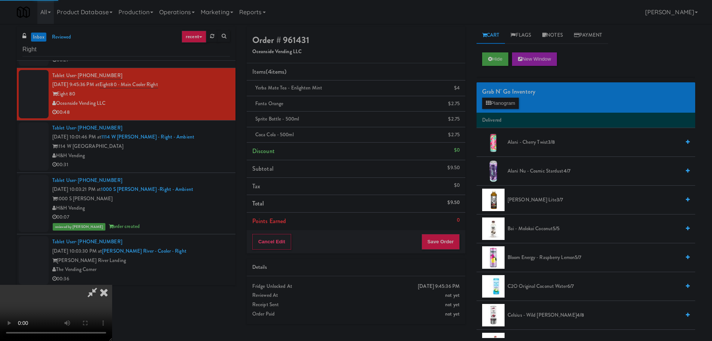
click at [112, 285] on video at bounding box center [56, 313] width 112 height 56
drag, startPoint x: 243, startPoint y: 178, endPoint x: 393, endPoint y: 59, distance: 191.6
click at [112, 285] on video at bounding box center [56, 313] width 112 height 56
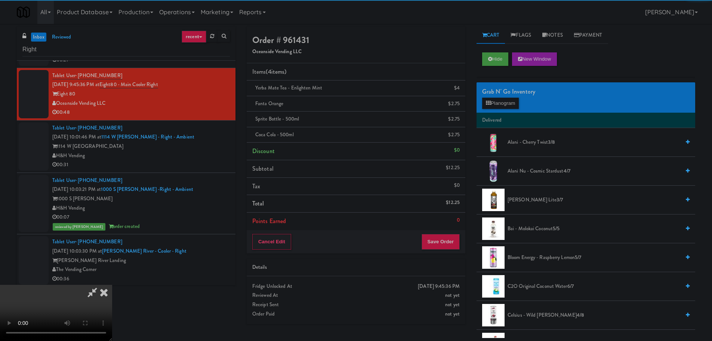
click at [101, 285] on icon at bounding box center [92, 292] width 17 height 15
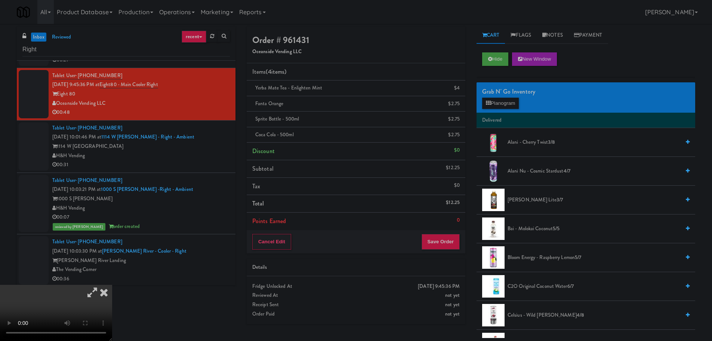
click at [101, 285] on icon at bounding box center [92, 292] width 17 height 15
click at [112, 285] on video at bounding box center [56, 313] width 112 height 56
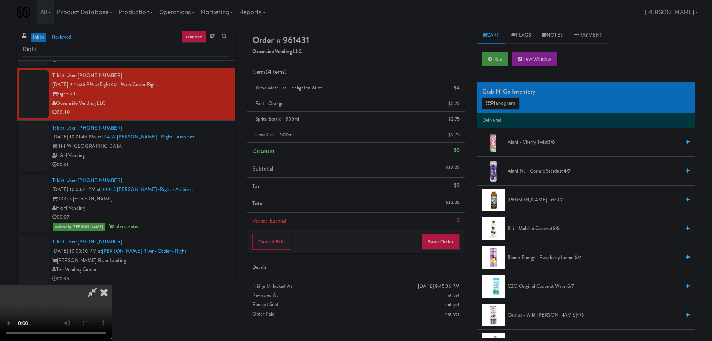
drag, startPoint x: 307, startPoint y: 161, endPoint x: 317, endPoint y: 162, distance: 9.7
click at [112, 285] on video at bounding box center [56, 313] width 112 height 56
click at [505, 102] on button "Planogram" at bounding box center [500, 103] width 37 height 11
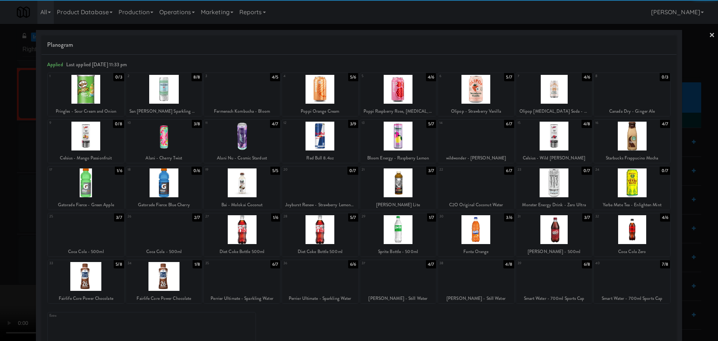
click at [554, 269] on div at bounding box center [554, 276] width 76 height 29
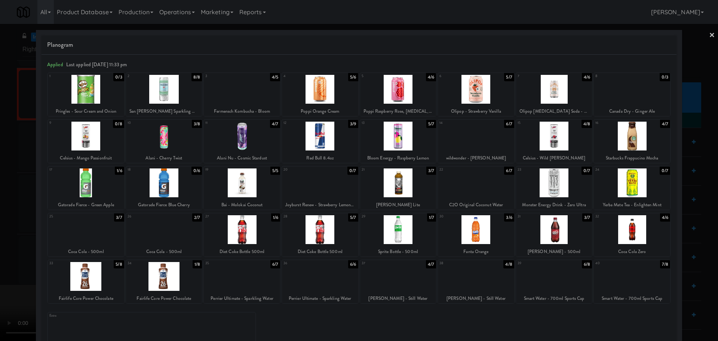
drag, startPoint x: 0, startPoint y: 208, endPoint x: 7, endPoint y: 210, distance: 7.3
click at [0, 209] on div at bounding box center [359, 170] width 718 height 341
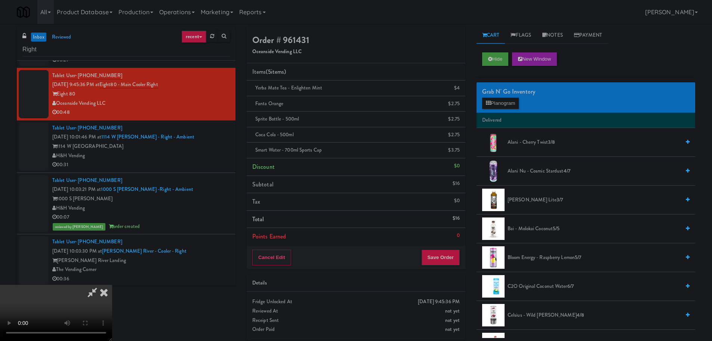
click at [101, 285] on icon at bounding box center [92, 292] width 17 height 15
drag, startPoint x: 234, startPoint y: 142, endPoint x: 239, endPoint y: 140, distance: 5.1
click at [112, 285] on video at bounding box center [56, 313] width 112 height 56
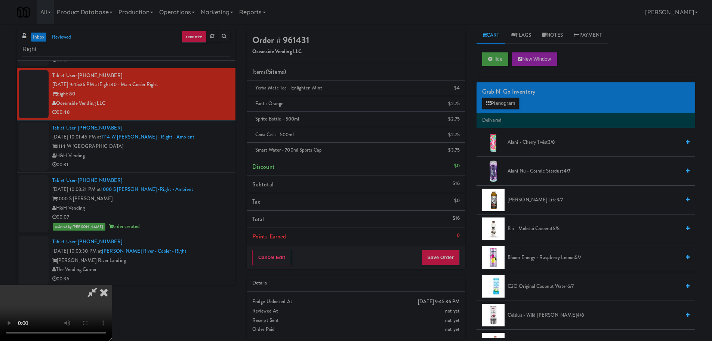
drag, startPoint x: 321, startPoint y: 174, endPoint x: 367, endPoint y: 278, distance: 113.7
click at [112, 285] on video at bounding box center [56, 313] width 112 height 56
click at [112, 331] on video at bounding box center [56, 313] width 112 height 56
click at [112, 285] on video at bounding box center [56, 313] width 112 height 56
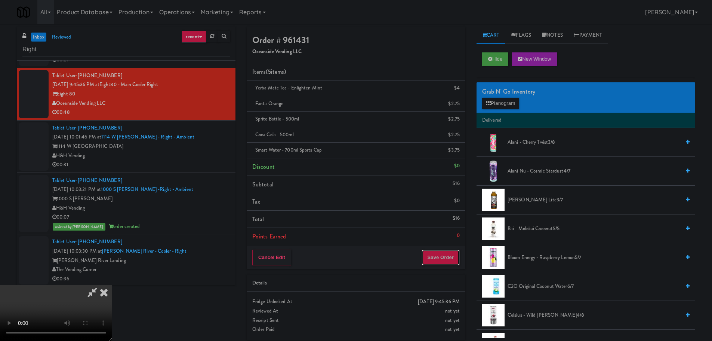
click at [452, 254] on button "Save Order" at bounding box center [441, 257] width 38 height 16
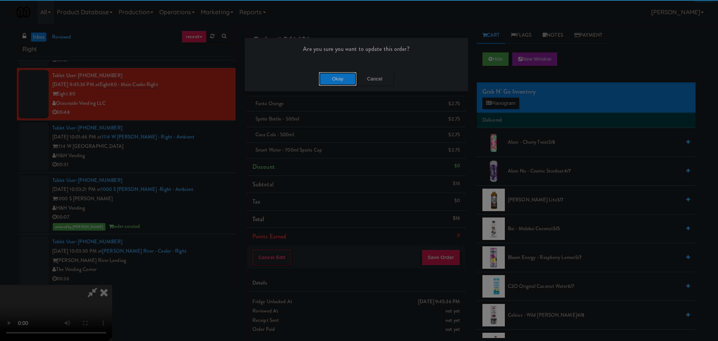
click at [334, 78] on button "Okay" at bounding box center [337, 78] width 37 height 13
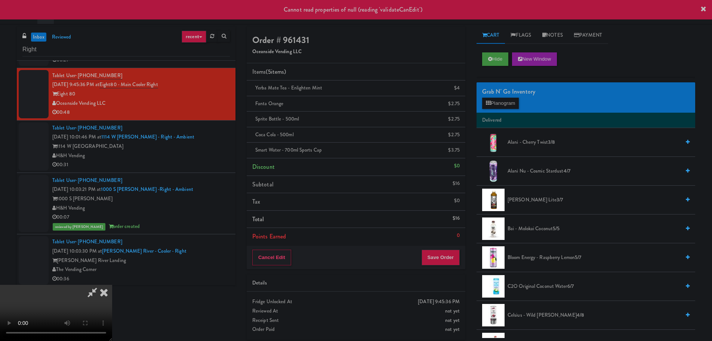
scroll to position [0, 0]
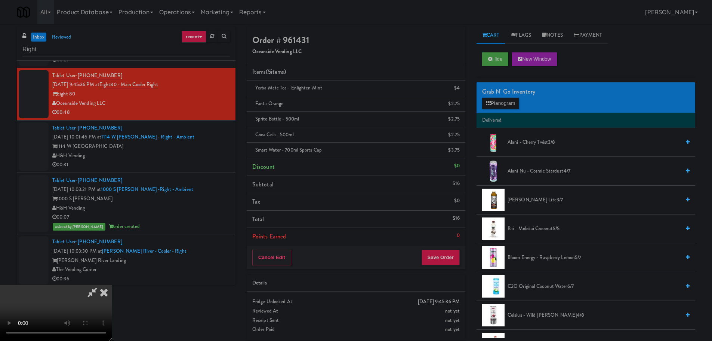
click at [112, 285] on icon at bounding box center [104, 292] width 16 height 15
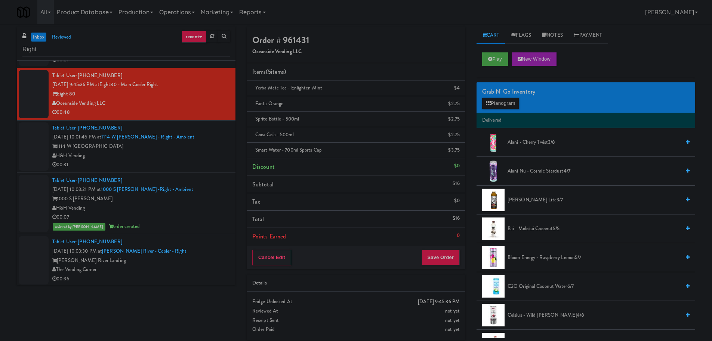
click at [186, 154] on div "H&H Vending" at bounding box center [141, 155] width 178 height 9
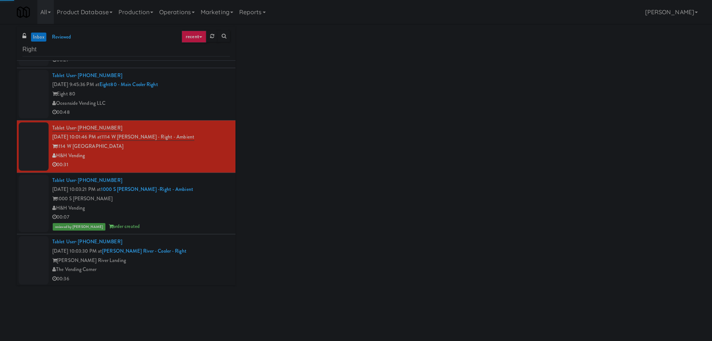
click at [221, 110] on div "00:48" at bounding box center [141, 112] width 178 height 9
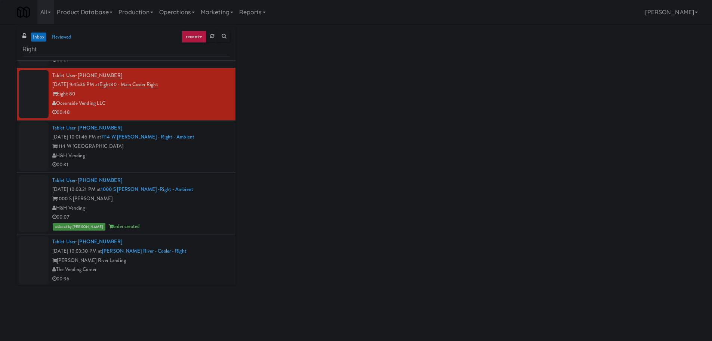
click at [214, 154] on div "H&H Vending" at bounding box center [141, 155] width 178 height 9
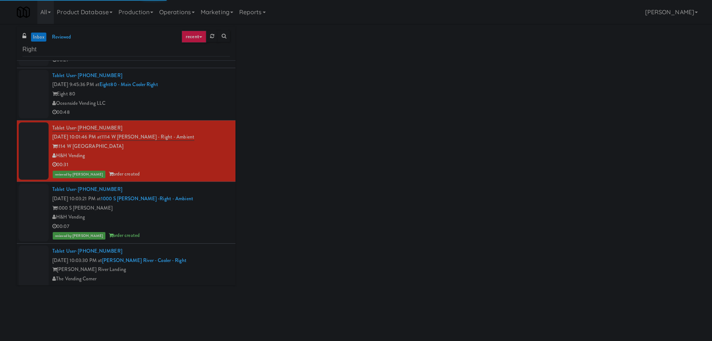
click at [229, 106] on li "Tablet User · (949) 763-9520 [DATE] 9:45:36 PM at Eight80 - Main Cooler Right E…" at bounding box center [126, 94] width 219 height 52
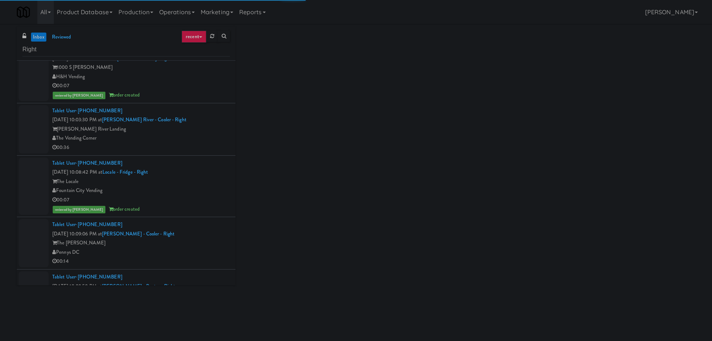
click at [223, 138] on div "The Vending Corner" at bounding box center [141, 138] width 178 height 9
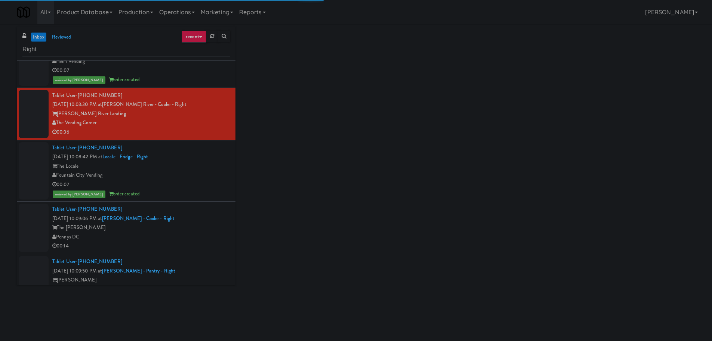
scroll to position [335, 0]
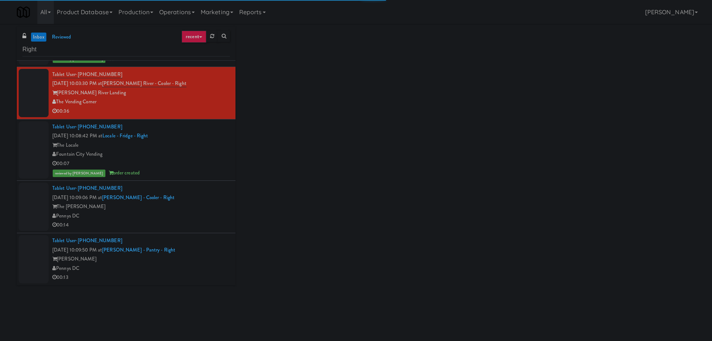
click at [214, 208] on div "The [PERSON_NAME]" at bounding box center [141, 206] width 178 height 9
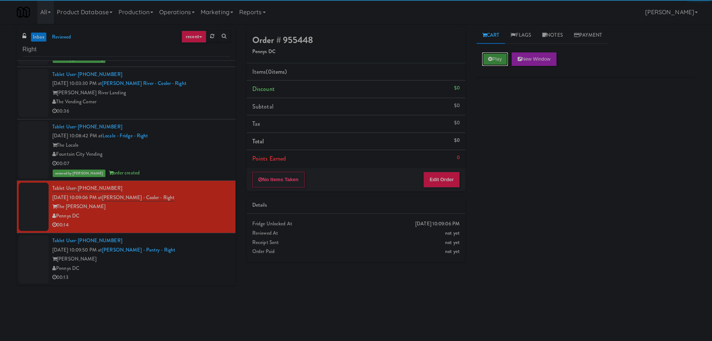
click at [502, 57] on button "Play" at bounding box center [495, 58] width 26 height 13
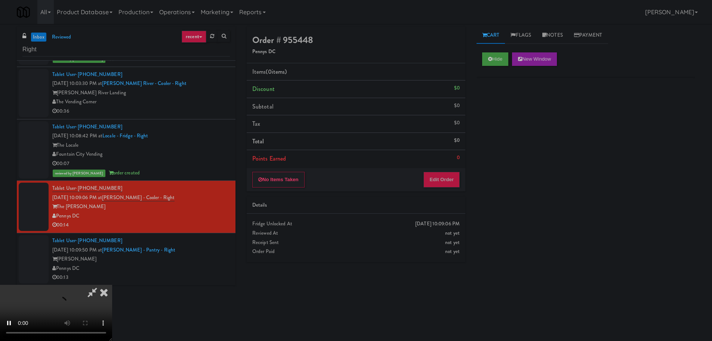
click at [451, 188] on div "No Items Taken Edit Order" at bounding box center [356, 179] width 219 height 23
click at [450, 186] on button "Edit Order" at bounding box center [442, 180] width 36 height 16
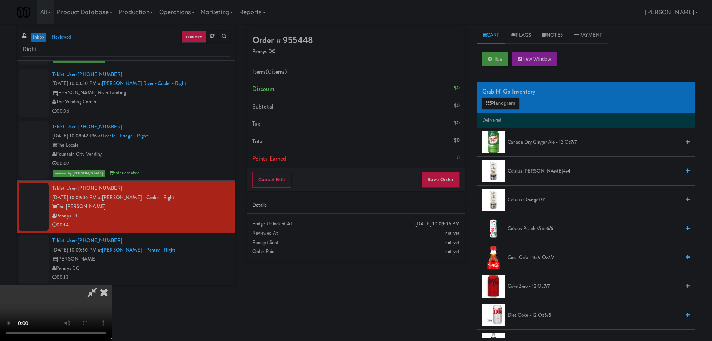
click at [112, 285] on video at bounding box center [56, 313] width 112 height 56
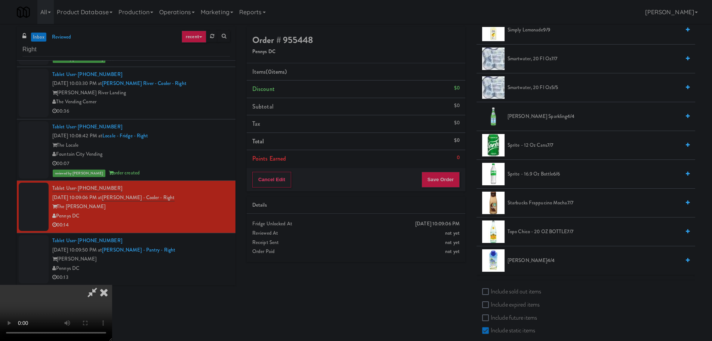
scroll to position [914, 0]
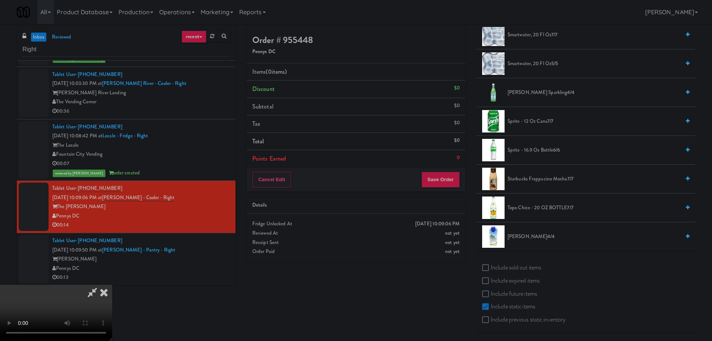
click at [533, 63] on span "smartwater, 20 fl oz 5/5" at bounding box center [594, 63] width 173 height 9
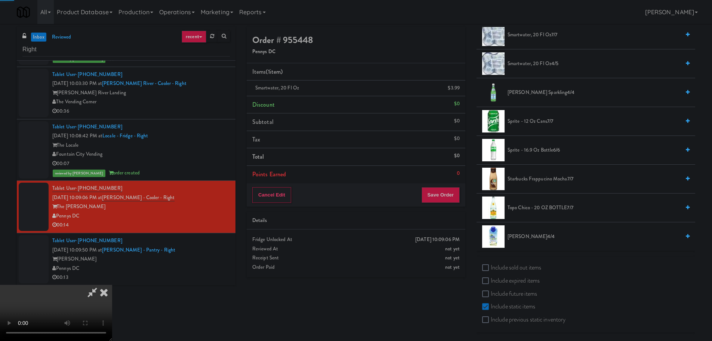
click at [112, 285] on video at bounding box center [56, 313] width 112 height 56
click at [539, 64] on span "smartwater, 20 fl oz 4/5" at bounding box center [594, 63] width 173 height 9
click at [112, 285] on video at bounding box center [56, 313] width 112 height 56
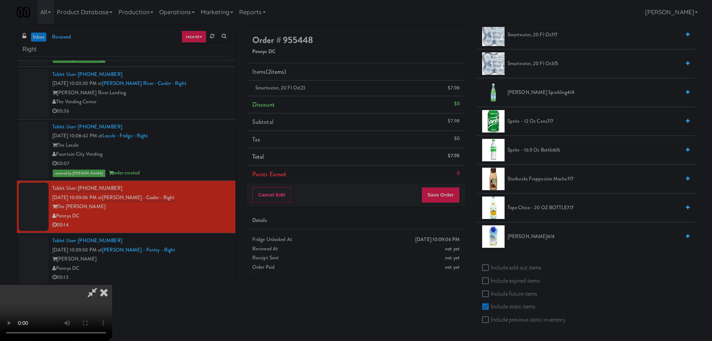
click at [112, 285] on video at bounding box center [56, 313] width 112 height 56
drag, startPoint x: 300, startPoint y: 223, endPoint x: 494, endPoint y: 191, distance: 196.8
click at [112, 285] on video at bounding box center [56, 313] width 112 height 56
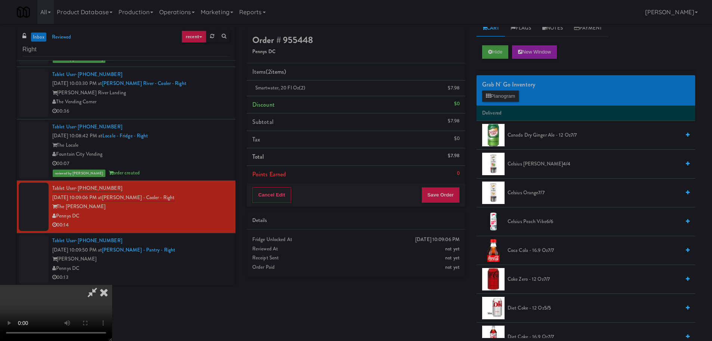
scroll to position [0, 0]
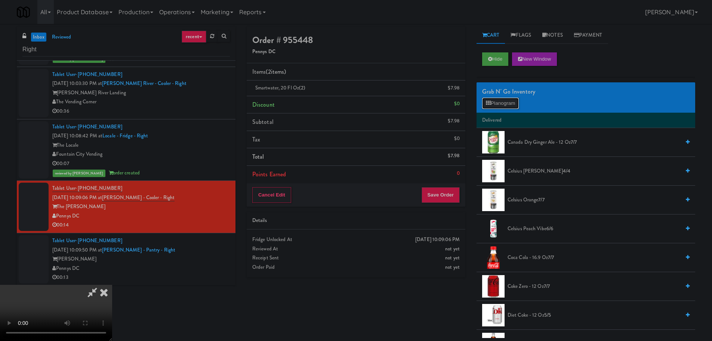
click at [508, 104] on button "Planogram" at bounding box center [500, 103] width 37 height 11
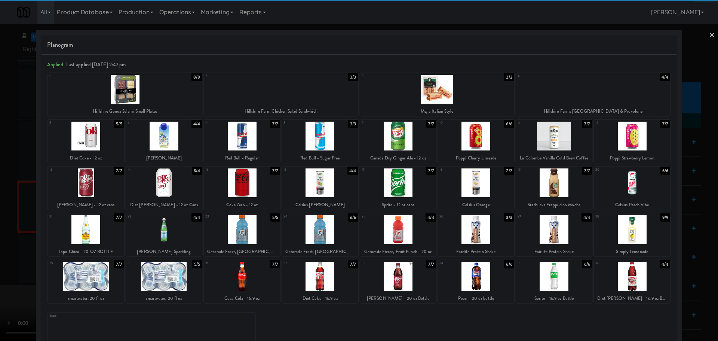
click at [623, 179] on div at bounding box center [632, 182] width 76 height 29
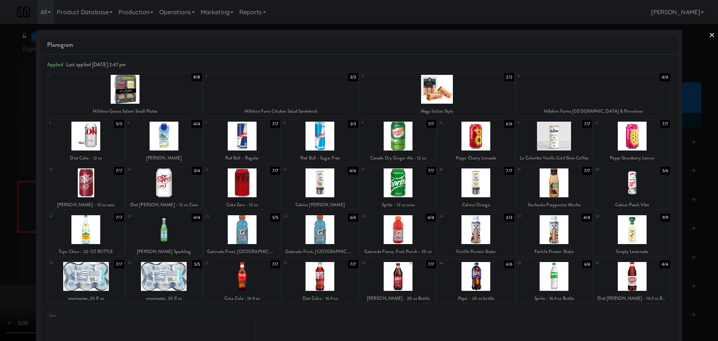
drag, startPoint x: 0, startPoint y: 200, endPoint x: 6, endPoint y: 200, distance: 5.2
click at [3, 200] on div at bounding box center [359, 170] width 718 height 341
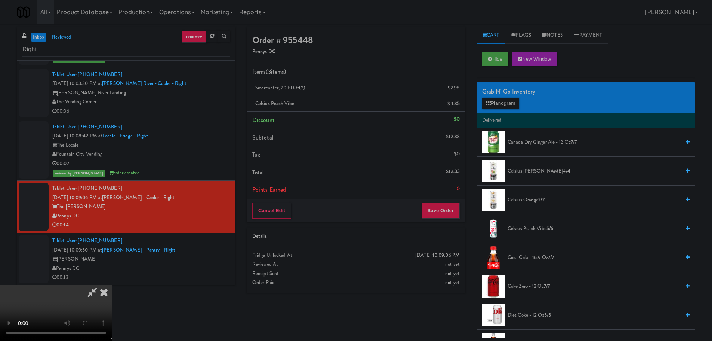
click at [112, 285] on video at bounding box center [56, 313] width 112 height 56
click at [436, 209] on button "Save Order" at bounding box center [441, 211] width 38 height 16
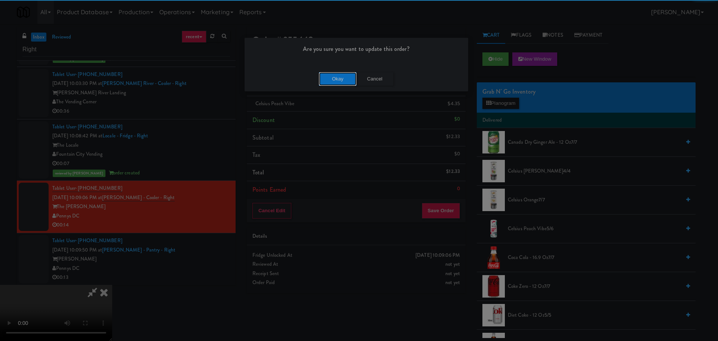
click at [324, 76] on button "Okay" at bounding box center [337, 78] width 37 height 13
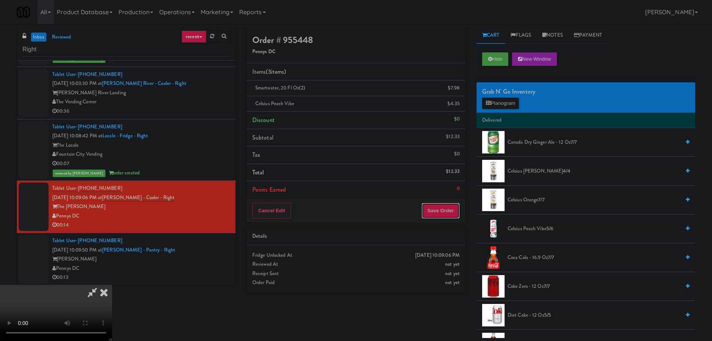
click at [439, 208] on button "Save Order" at bounding box center [441, 211] width 38 height 16
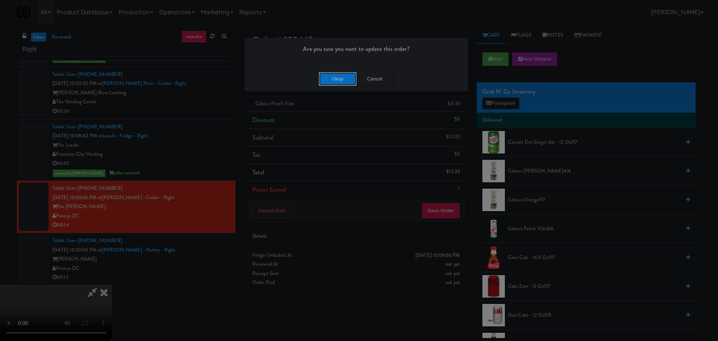
click at [342, 80] on button "Okay" at bounding box center [337, 78] width 37 height 13
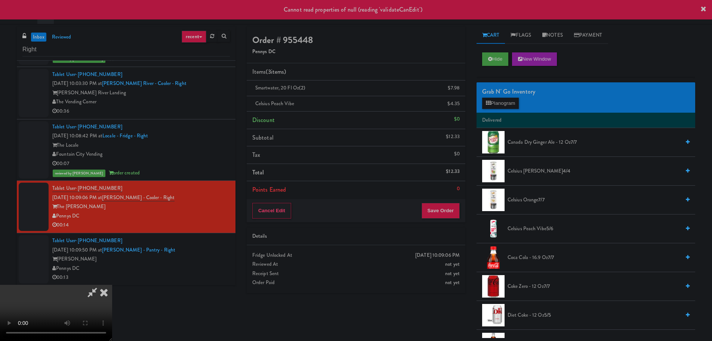
click at [112, 285] on icon at bounding box center [104, 292] width 16 height 15
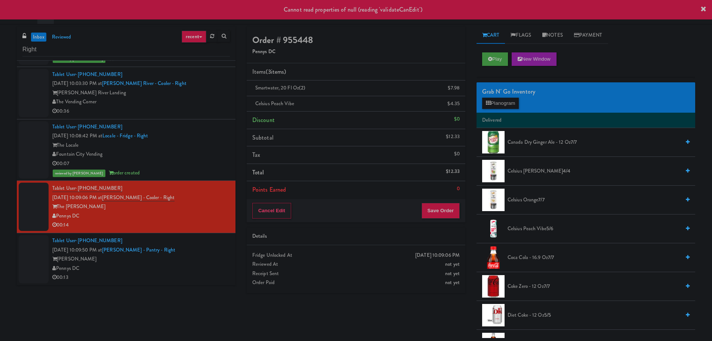
click at [186, 212] on div "Pennys DC" at bounding box center [141, 215] width 178 height 9
click at [200, 153] on div "Fountain City Vending" at bounding box center [141, 154] width 178 height 9
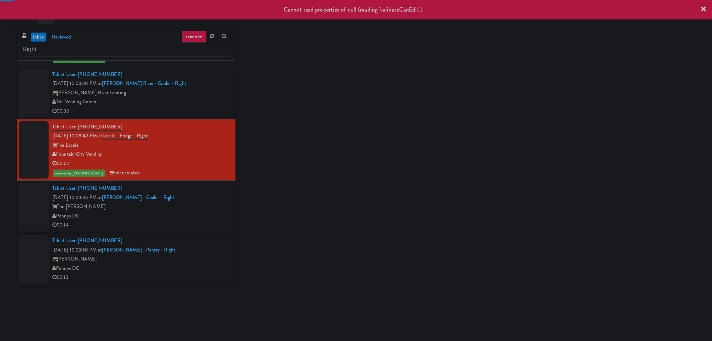
click at [203, 198] on div "Tablet User · (402) 689-4594 [DATE] 10:09:06 PM at [PERSON_NAME][GEOGRAPHIC_DAT…" at bounding box center [141, 207] width 178 height 46
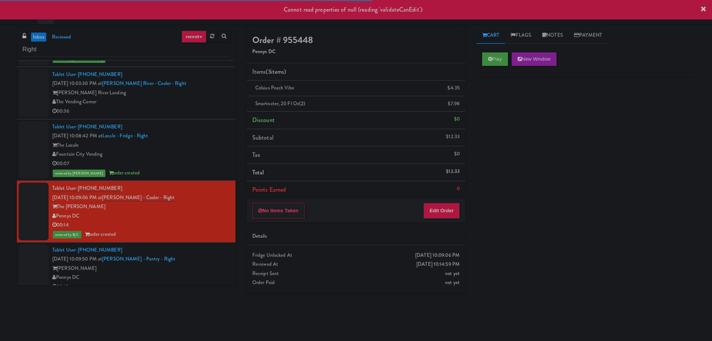
click at [206, 250] on div "Tablet User · (202) 352-7457 [DATE] 10:09:50 PM at [PERSON_NAME][GEOGRAPHIC_DAT…" at bounding box center [141, 268] width 178 height 46
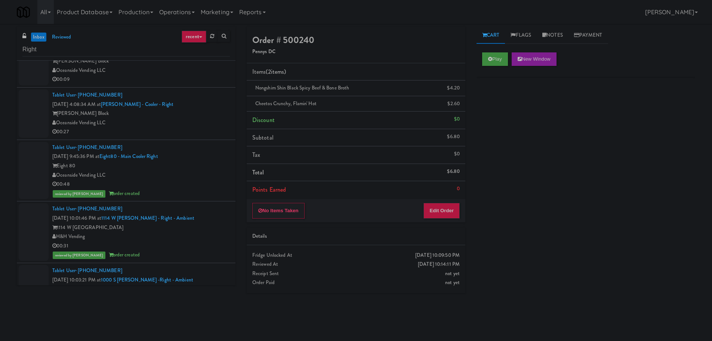
scroll to position [17, 0]
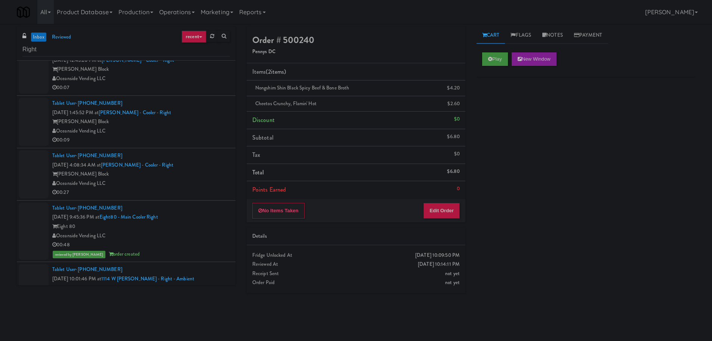
click at [40, 37] on link "inbox" at bounding box center [38, 37] width 15 height 9
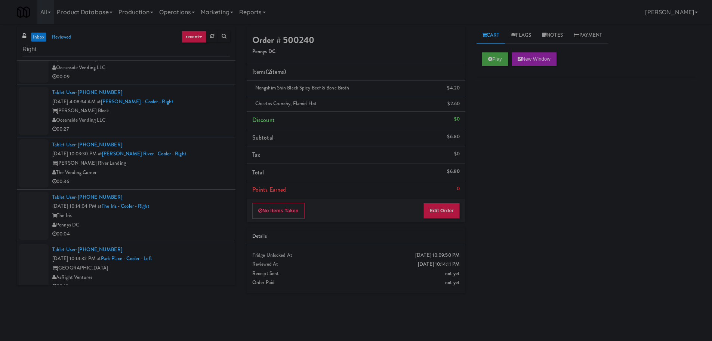
scroll to position [89, 0]
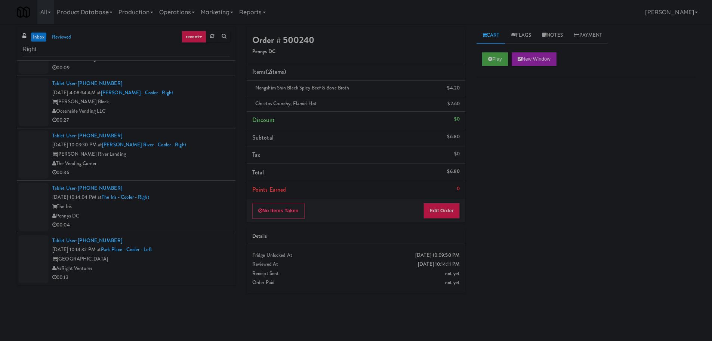
click at [215, 153] on div "[PERSON_NAME] River Landing" at bounding box center [141, 154] width 178 height 9
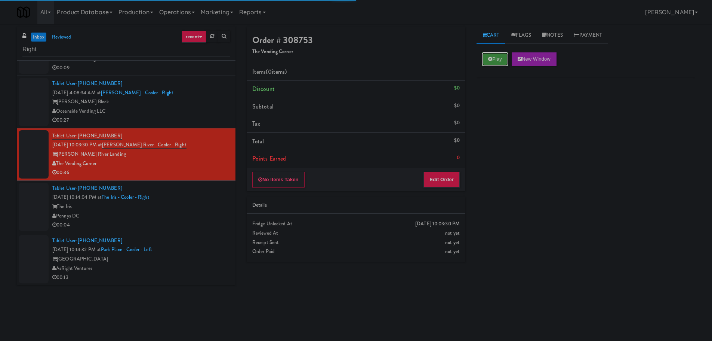
click at [495, 57] on button "Play" at bounding box center [495, 58] width 26 height 13
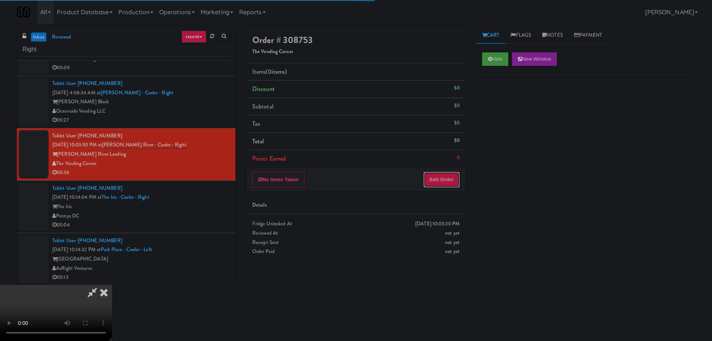
click at [438, 185] on button "Edit Order" at bounding box center [442, 180] width 36 height 16
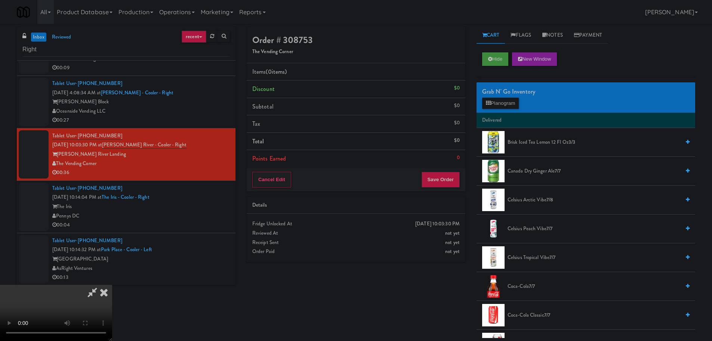
click at [112, 285] on video at bounding box center [56, 313] width 112 height 56
click at [505, 100] on button "Planogram" at bounding box center [500, 103] width 37 height 11
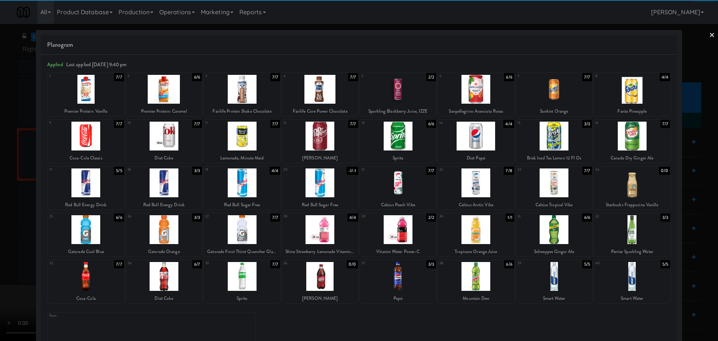
click at [83, 186] on div at bounding box center [86, 182] width 76 height 29
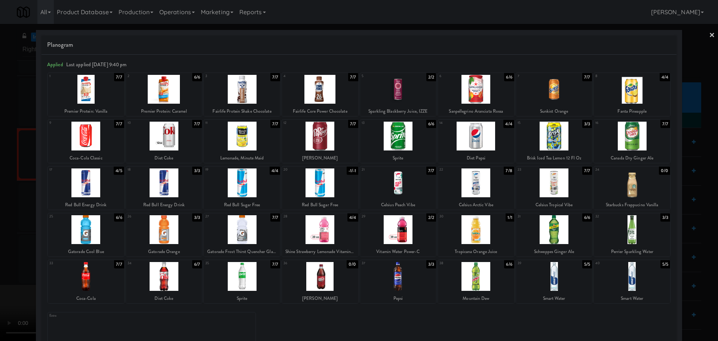
drag, startPoint x: 0, startPoint y: 187, endPoint x: 90, endPoint y: 172, distance: 91.4
click at [4, 186] on div at bounding box center [359, 170] width 718 height 341
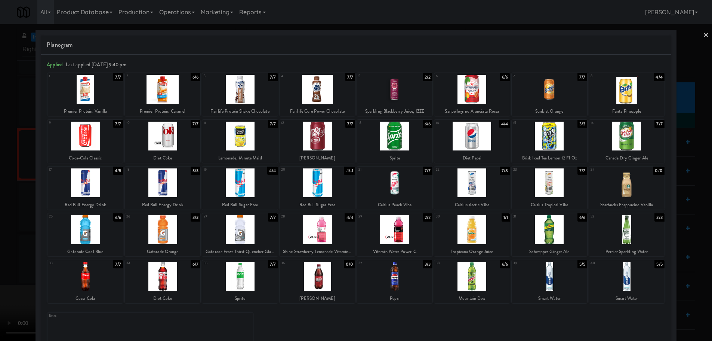
click at [91, 285] on video at bounding box center [56, 313] width 112 height 56
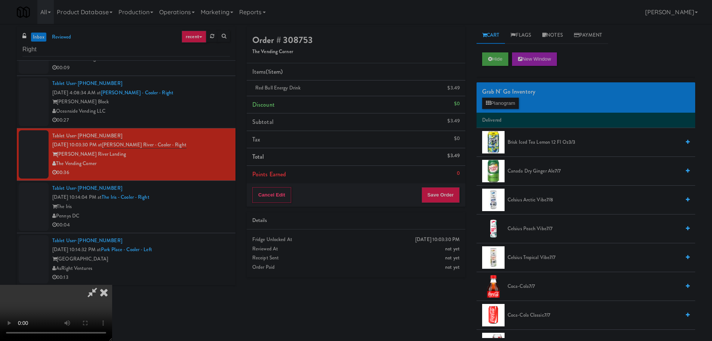
drag, startPoint x: 123, startPoint y: 172, endPoint x: 201, endPoint y: 175, distance: 77.5
click at [112, 285] on video at bounding box center [56, 313] width 112 height 56
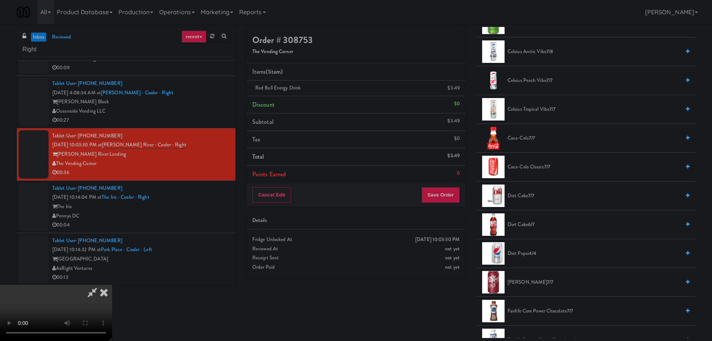
scroll to position [150, 0]
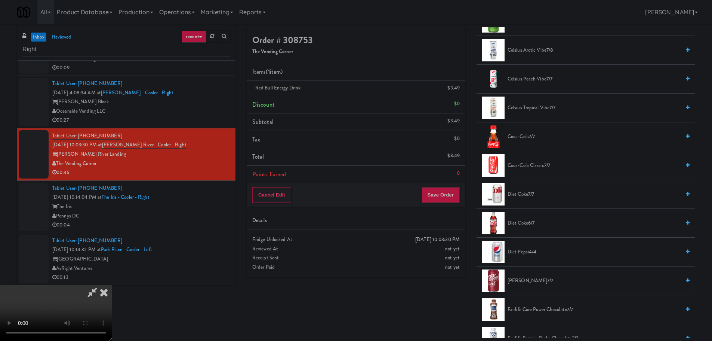
click at [525, 278] on span "[PERSON_NAME] 7/7" at bounding box center [594, 280] width 173 height 9
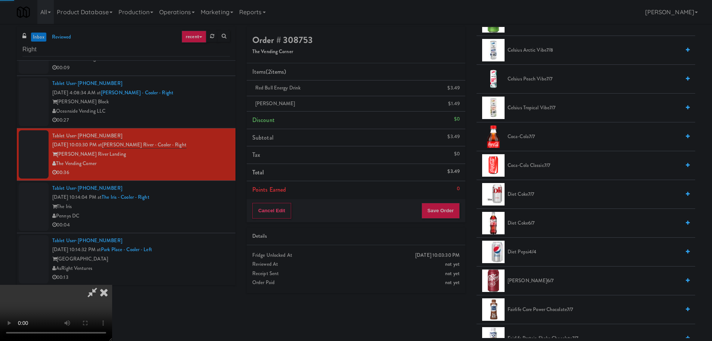
click at [112, 285] on video at bounding box center [56, 313] width 112 height 56
click at [446, 211] on button "Save Order" at bounding box center [441, 211] width 38 height 16
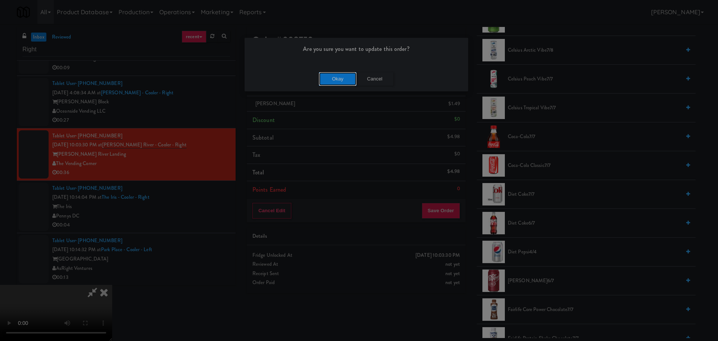
click at [337, 82] on button "Okay" at bounding box center [337, 78] width 37 height 13
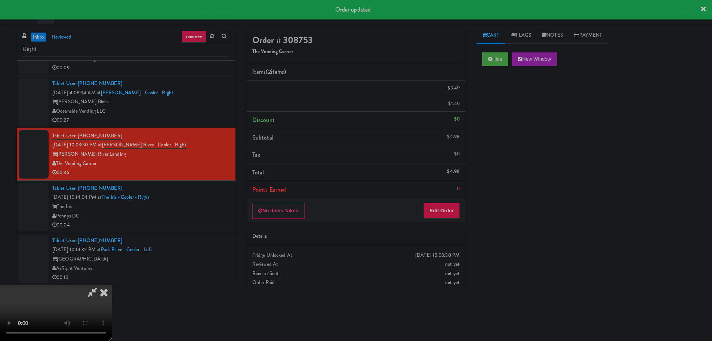
scroll to position [0, 0]
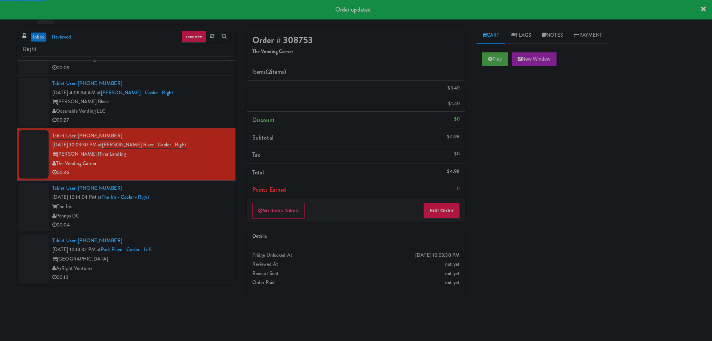
click at [214, 208] on div "The Iris" at bounding box center [141, 206] width 178 height 9
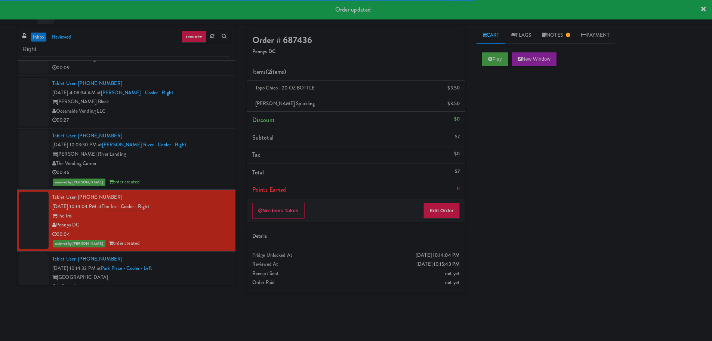
click at [174, 272] on div "Tablet User · (407) 999-6628 [DATE] 10:14:32 PM at [GEOGRAPHIC_DATA] - [GEOGRAP…" at bounding box center [141, 277] width 178 height 46
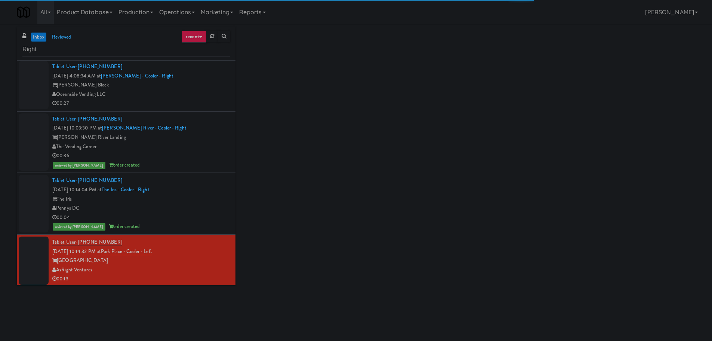
scroll to position [108, 0]
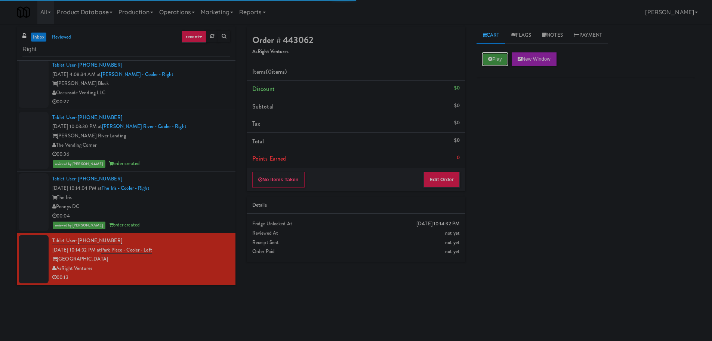
click at [500, 58] on button "Play" at bounding box center [495, 58] width 26 height 13
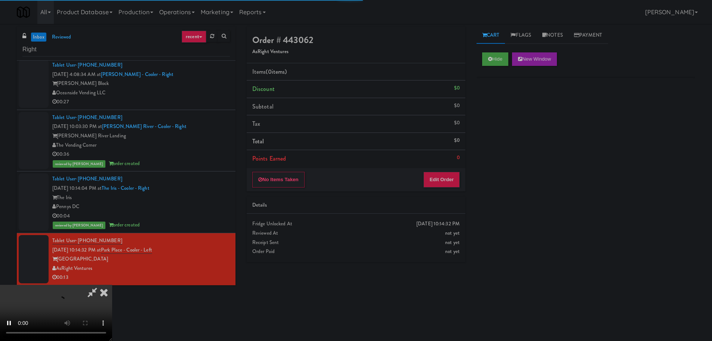
click at [426, 190] on div "No Items Taken Edit Order" at bounding box center [356, 179] width 219 height 23
click at [441, 182] on button "Edit Order" at bounding box center [442, 180] width 36 height 16
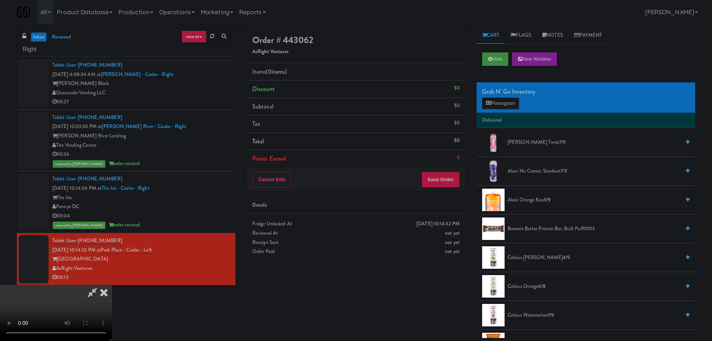
click at [112, 285] on video at bounding box center [56, 313] width 112 height 56
click at [491, 101] on button "Planogram" at bounding box center [500, 103] width 37 height 11
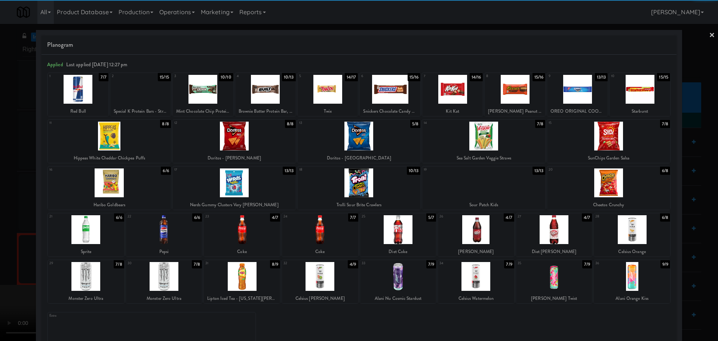
click at [590, 139] on div at bounding box center [608, 136] width 123 height 29
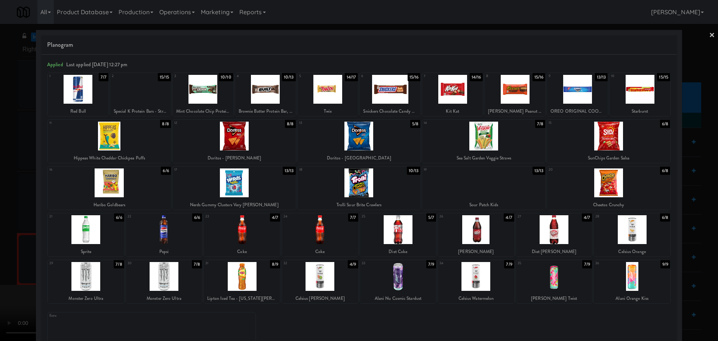
drag, startPoint x: 0, startPoint y: 202, endPoint x: 160, endPoint y: 178, distance: 162.2
click at [5, 202] on div at bounding box center [359, 170] width 718 height 341
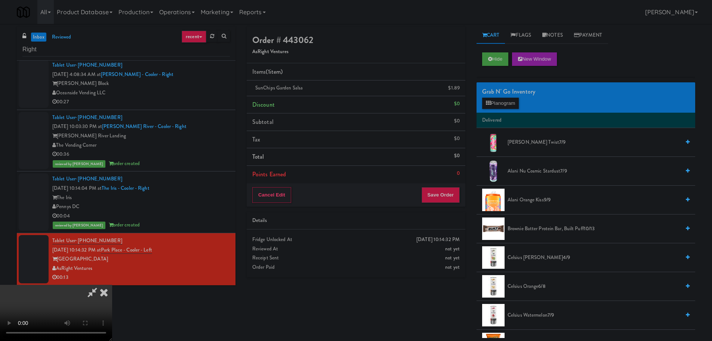
drag, startPoint x: 202, startPoint y: 175, endPoint x: 207, endPoint y: 174, distance: 5.0
click at [112, 285] on video at bounding box center [56, 313] width 112 height 56
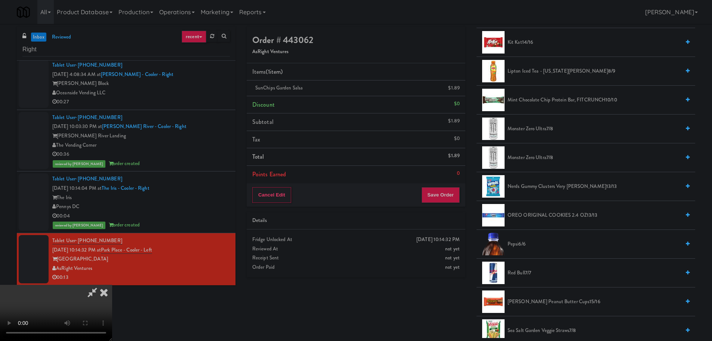
scroll to position [711, 0]
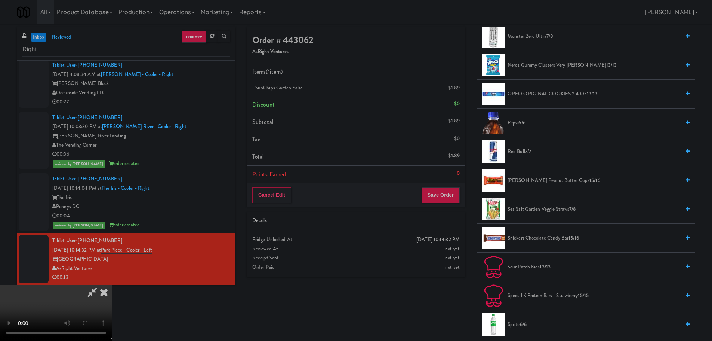
click at [545, 180] on span "[PERSON_NAME] Peanut Butter Cups 15/16" at bounding box center [594, 180] width 173 height 9
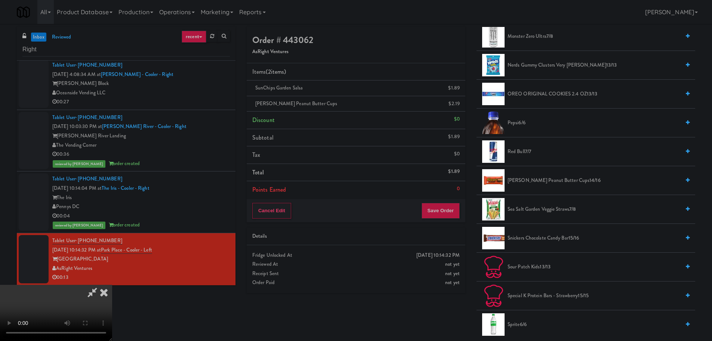
click at [112, 285] on video at bounding box center [56, 313] width 112 height 56
click at [444, 212] on button "Save Order" at bounding box center [441, 211] width 38 height 16
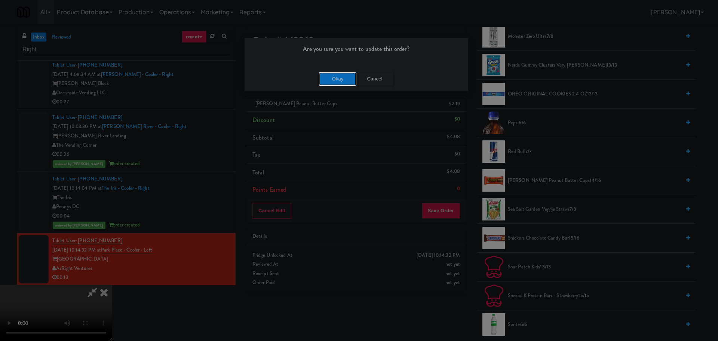
click at [335, 74] on button "Okay" at bounding box center [337, 78] width 37 height 13
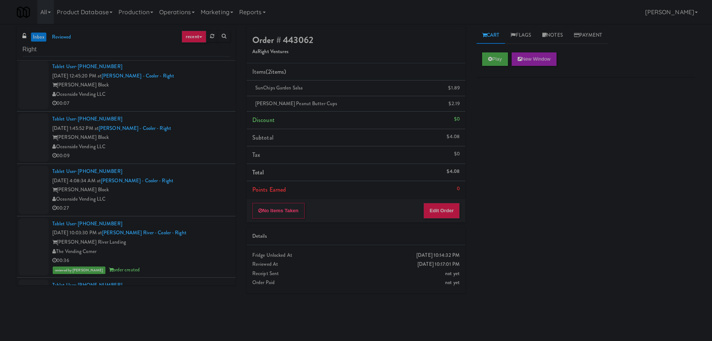
scroll to position [0, 0]
drag, startPoint x: 264, startPoint y: 191, endPoint x: 225, endPoint y: 178, distance: 41.3
click at [261, 191] on span "Points Earned" at bounding box center [269, 189] width 34 height 9
click at [217, 178] on div "Tablet User · (702) 619-8272 [DATE] 4:08:34 AM at [PERSON_NAME] - Cooler - Righ…" at bounding box center [141, 191] width 178 height 46
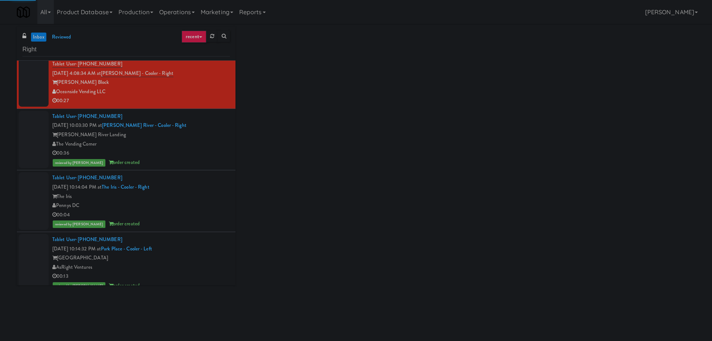
scroll to position [117, 0]
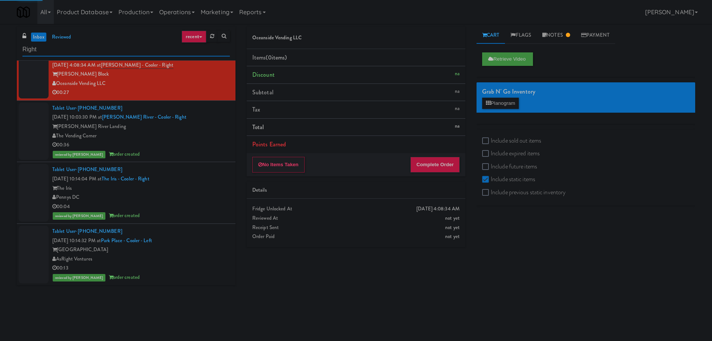
click at [85, 50] on input "Right" at bounding box center [126, 50] width 208 height 14
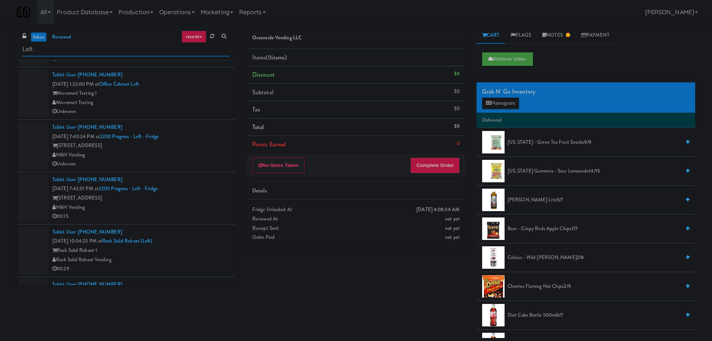
scroll to position [30, 0]
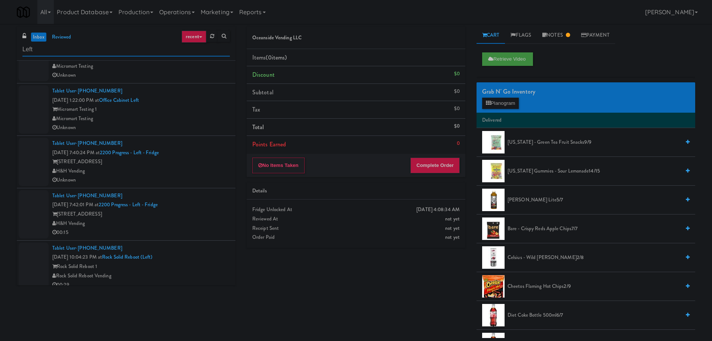
type input "Left"
click at [212, 160] on div "[STREET_ADDRESS]" at bounding box center [141, 161] width 178 height 9
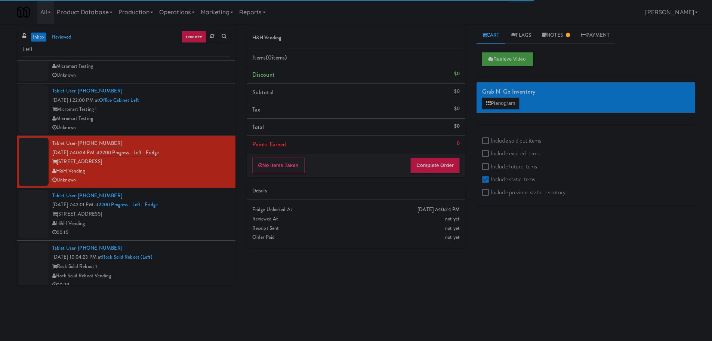
click at [213, 220] on div "H&H Vending" at bounding box center [141, 223] width 178 height 9
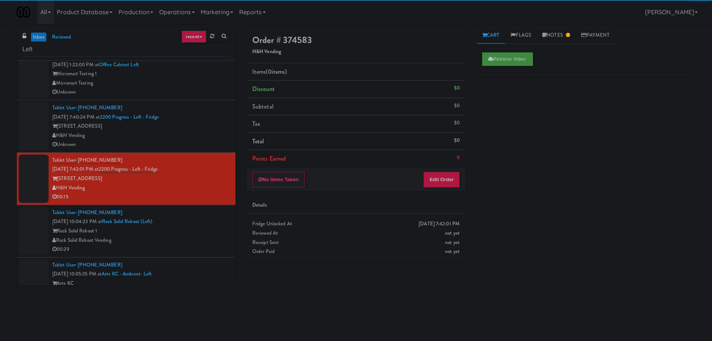
scroll to position [142, 0]
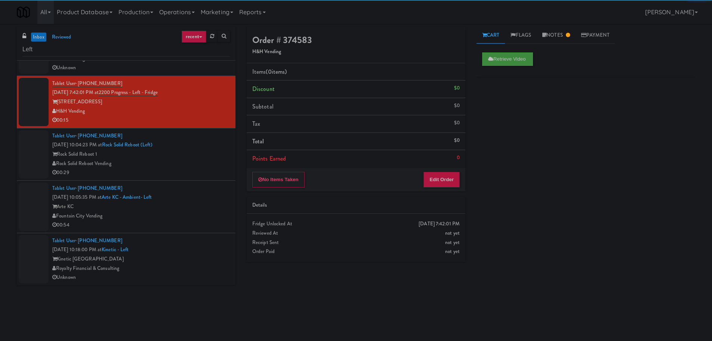
click at [213, 147] on div "Tablet User · (410) 660-6205 [DATE] 10:04:23 PM at Rock Solid Reboot (Left) Roc…" at bounding box center [141, 154] width 178 height 46
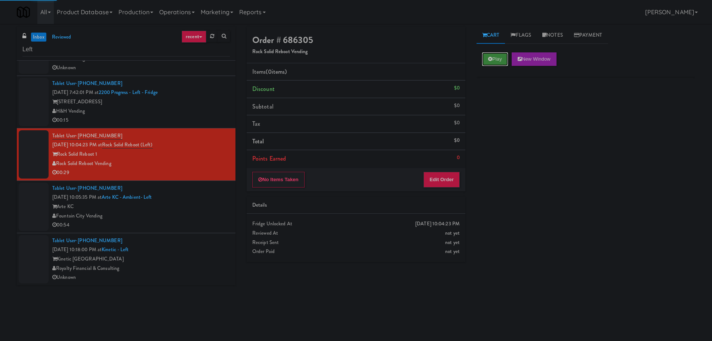
click at [505, 56] on button "Play" at bounding box center [495, 58] width 26 height 13
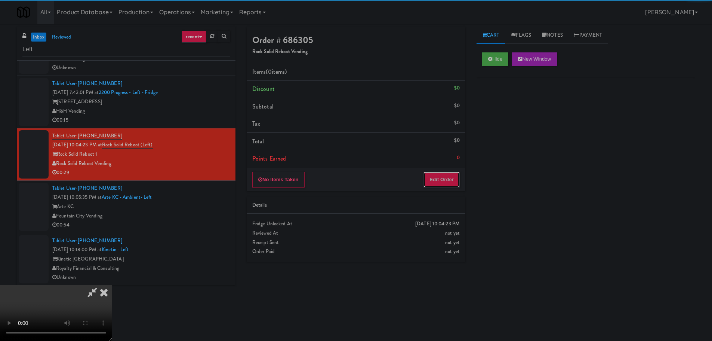
click at [450, 174] on button "Edit Order" at bounding box center [442, 180] width 36 height 16
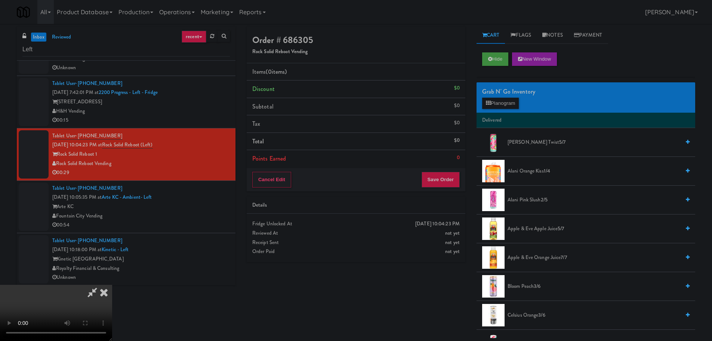
click at [112, 285] on video at bounding box center [56, 313] width 112 height 56
click at [518, 104] on button "Planogram" at bounding box center [500, 103] width 37 height 11
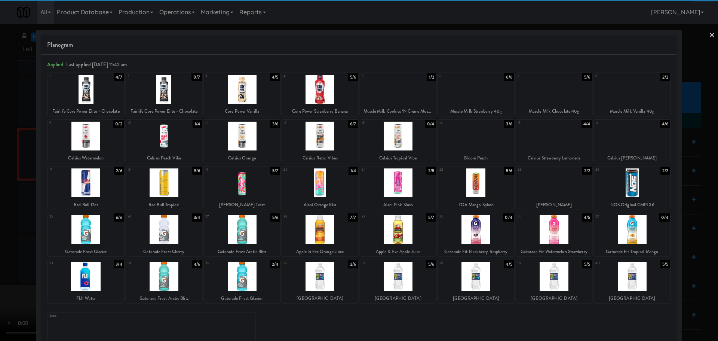
click at [174, 226] on div at bounding box center [164, 229] width 76 height 29
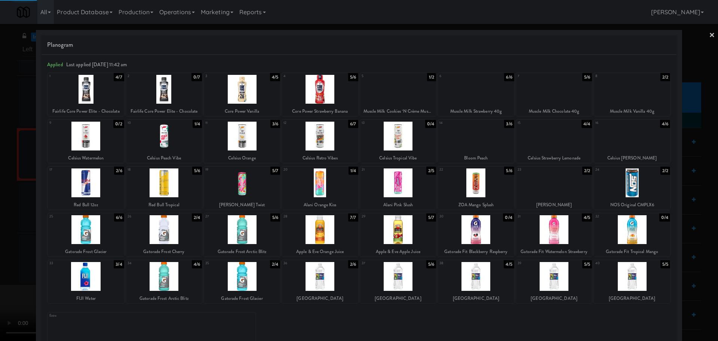
drag, startPoint x: 0, startPoint y: 219, endPoint x: 13, endPoint y: 216, distance: 13.8
click at [6, 217] on div at bounding box center [359, 170] width 718 height 341
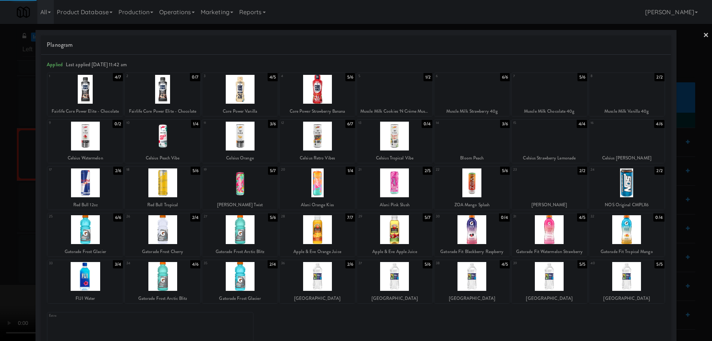
click at [112, 285] on video at bounding box center [56, 313] width 112 height 56
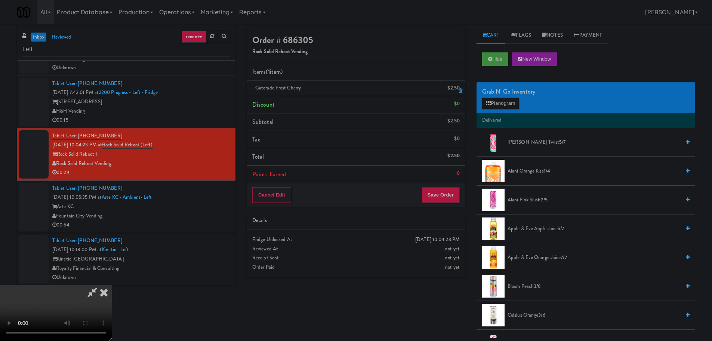
click at [459, 89] on icon at bounding box center [461, 90] width 4 height 5
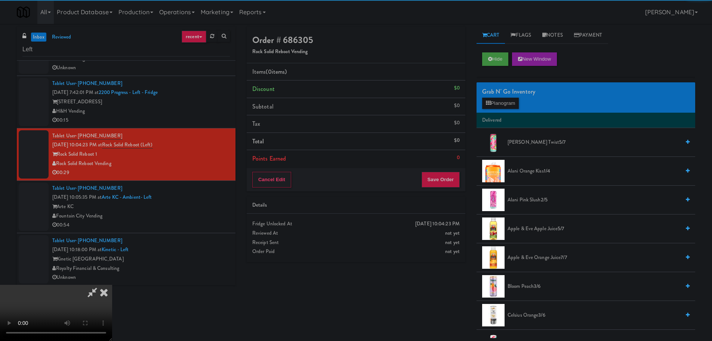
click at [112, 285] on video at bounding box center [56, 313] width 112 height 56
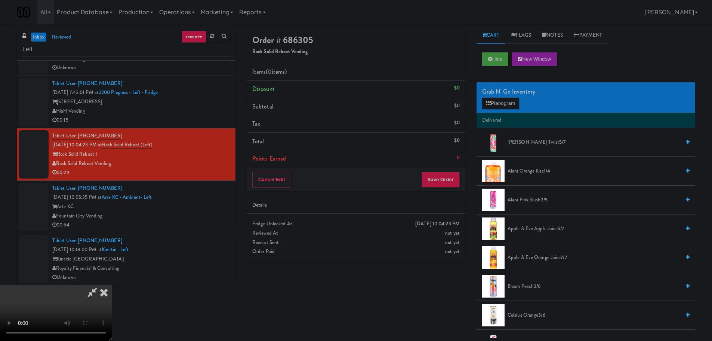
scroll to position [129, 0]
click at [112, 285] on video at bounding box center [56, 313] width 112 height 56
click at [502, 102] on button "Planogram" at bounding box center [500, 103] width 37 height 11
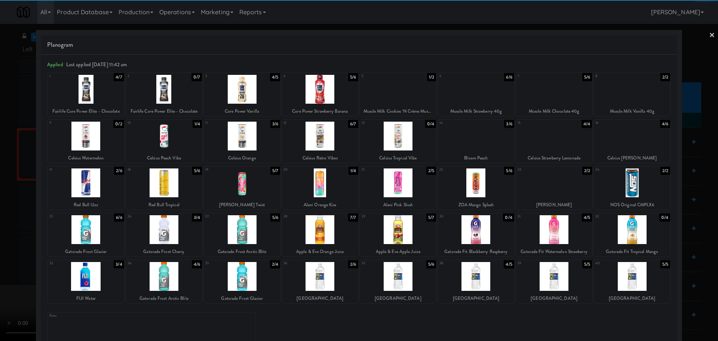
click at [246, 272] on div at bounding box center [242, 276] width 76 height 29
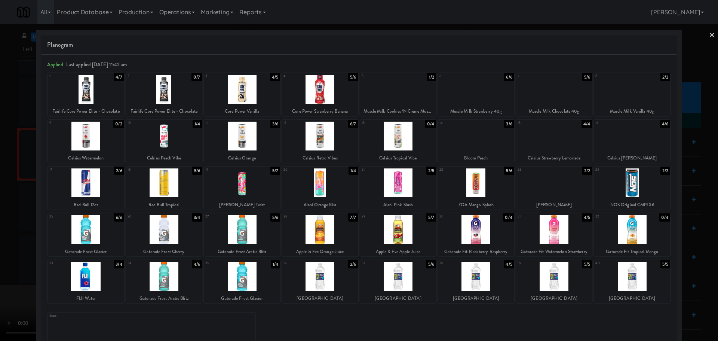
drag, startPoint x: 3, startPoint y: 215, endPoint x: 16, endPoint y: 216, distance: 13.2
click at [7, 215] on div at bounding box center [359, 170] width 718 height 341
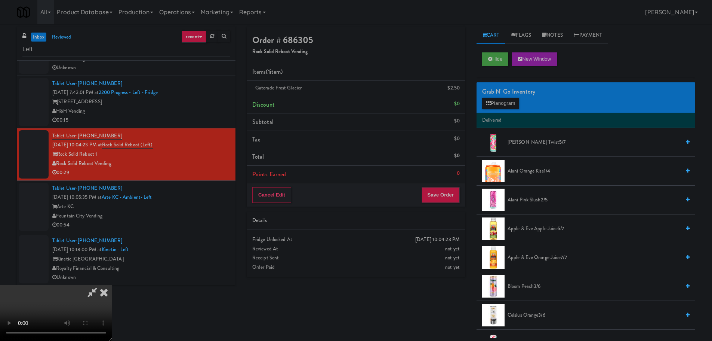
drag, startPoint x: 256, startPoint y: 146, endPoint x: 269, endPoint y: 150, distance: 13.3
click at [112, 285] on video at bounding box center [56, 313] width 112 height 56
click at [442, 193] on button "Save Order" at bounding box center [441, 195] width 38 height 16
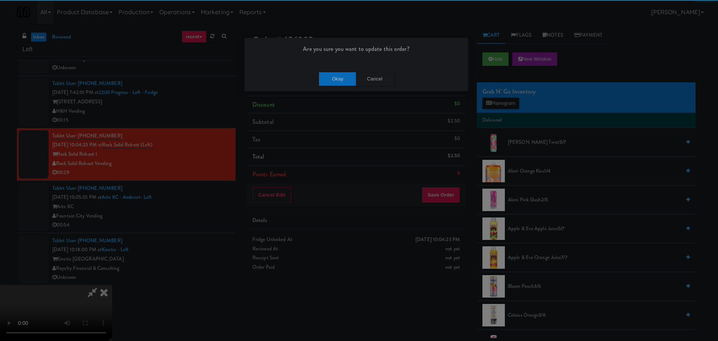
click at [337, 69] on div "Okay Cancel" at bounding box center [357, 78] width 224 height 25
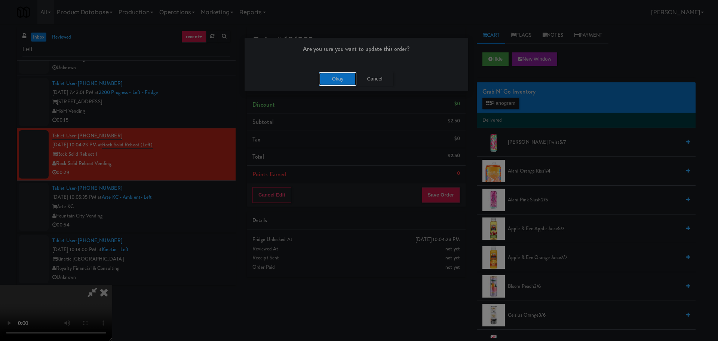
click at [338, 74] on button "Okay" at bounding box center [337, 78] width 37 height 13
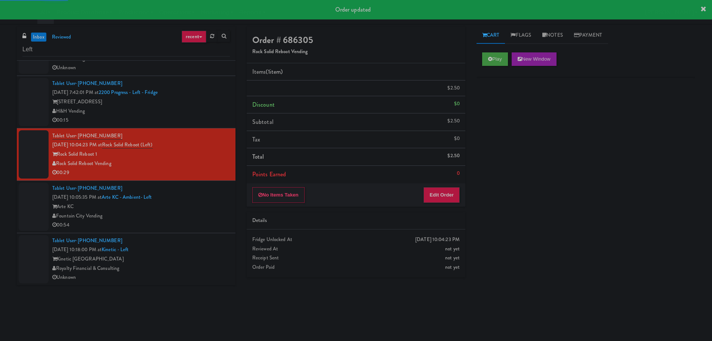
click at [215, 206] on div "Arte KC" at bounding box center [141, 206] width 178 height 9
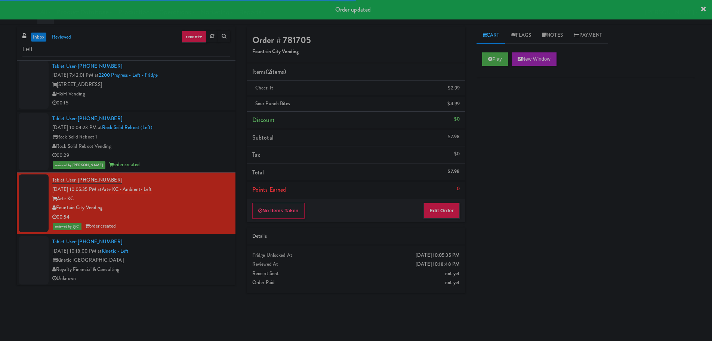
scroll to position [160, 0]
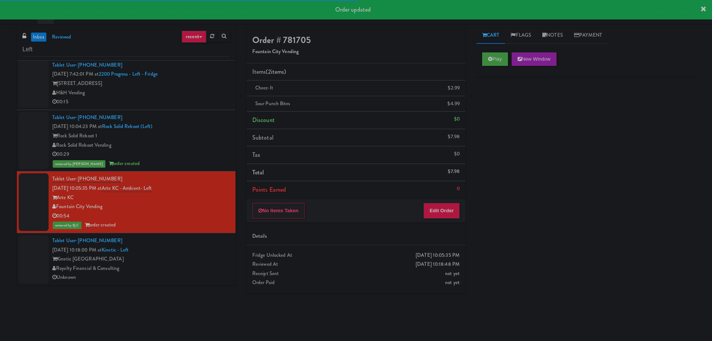
click at [205, 252] on div "Tablet User · (404) 723-2885 [DATE] 10:18:00 PM at Kinetic - Left Kinetic Atlan…" at bounding box center [141, 259] width 178 height 46
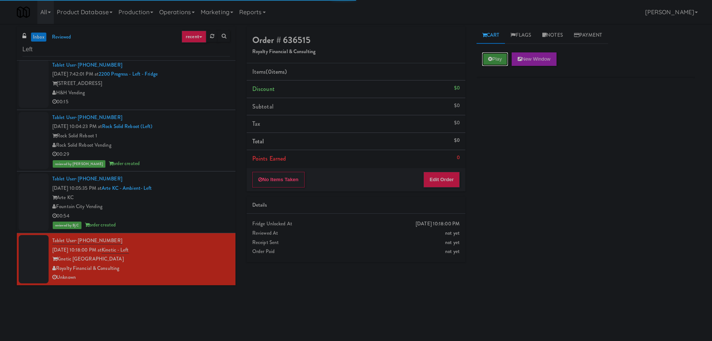
click at [493, 61] on button "Play" at bounding box center [495, 58] width 26 height 13
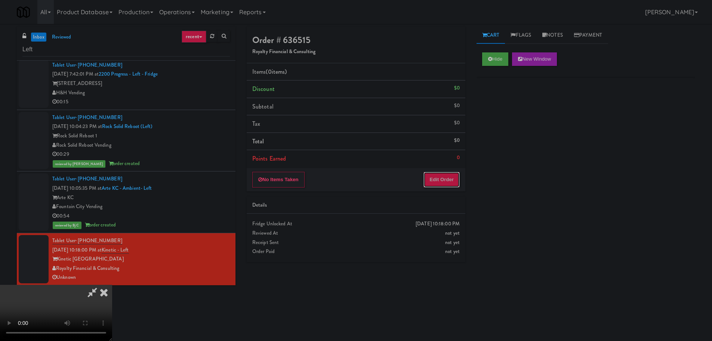
click at [443, 181] on button "Edit Order" at bounding box center [442, 180] width 36 height 16
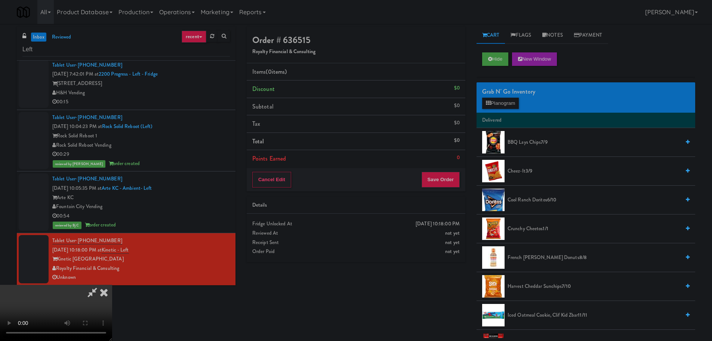
click at [112, 285] on video at bounding box center [56, 313] width 112 height 56
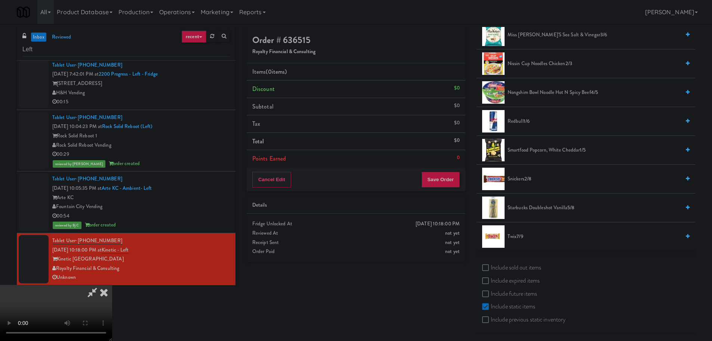
click at [514, 269] on label "Include sold out items" at bounding box center [511, 267] width 59 height 11
click at [491, 269] on input "Include sold out items" at bounding box center [486, 268] width 9 height 6
checkbox input "true"
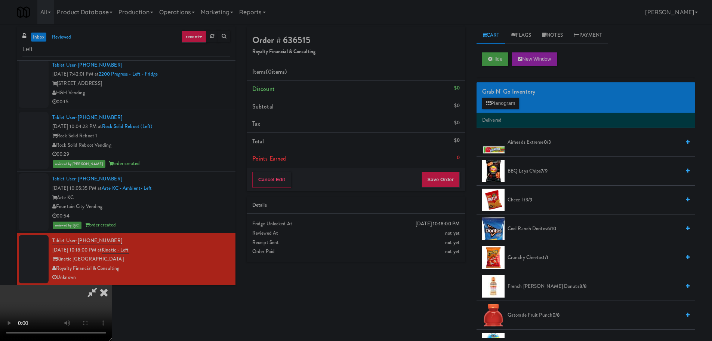
click at [533, 139] on span "Airheads Extreme 0/3" at bounding box center [594, 142] width 173 height 9
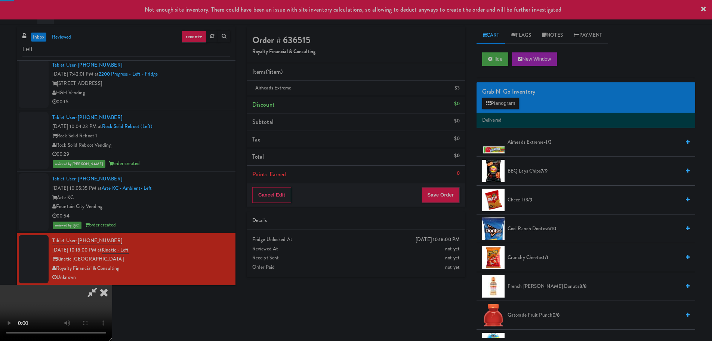
click at [112, 285] on video at bounding box center [56, 313] width 112 height 56
click at [445, 196] on button "Save Order" at bounding box center [441, 195] width 38 height 16
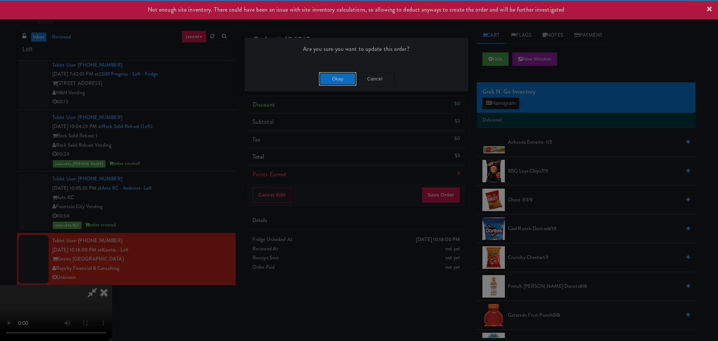
click at [345, 82] on button "Okay" at bounding box center [337, 78] width 37 height 13
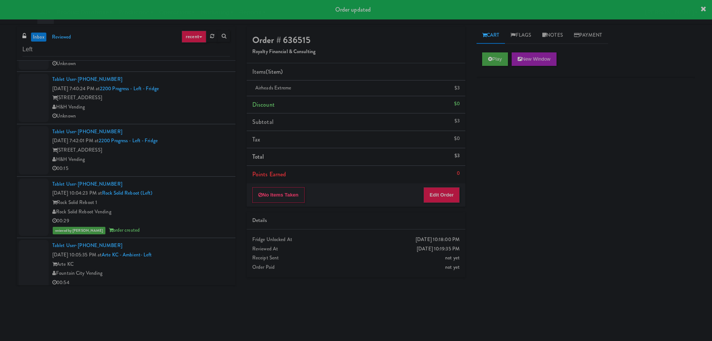
scroll to position [112, 0]
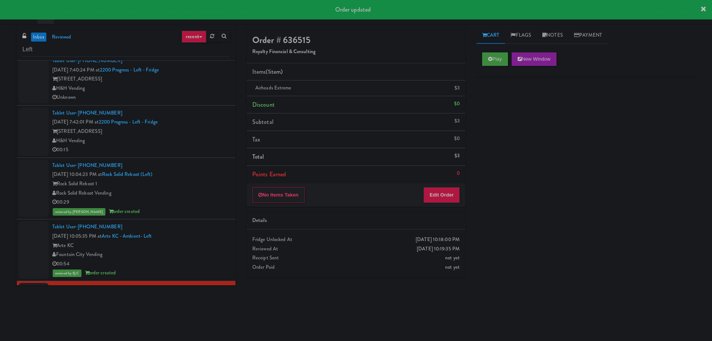
click at [211, 154] on li "Tablet User · (847) 533-1120 [DATE] 7:42:01 PM at 2200 Progress - Left - Fridge…" at bounding box center [126, 131] width 219 height 52
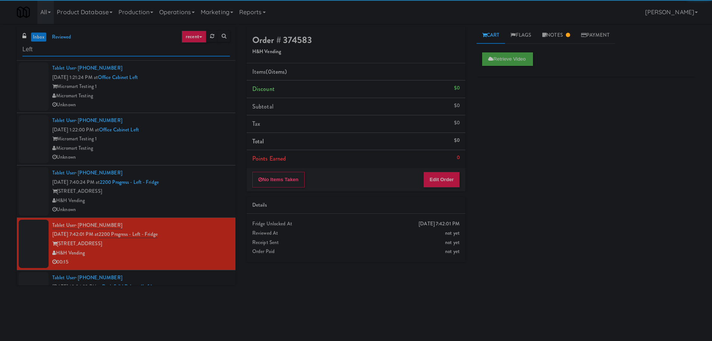
click at [70, 54] on input "Left" at bounding box center [126, 50] width 208 height 14
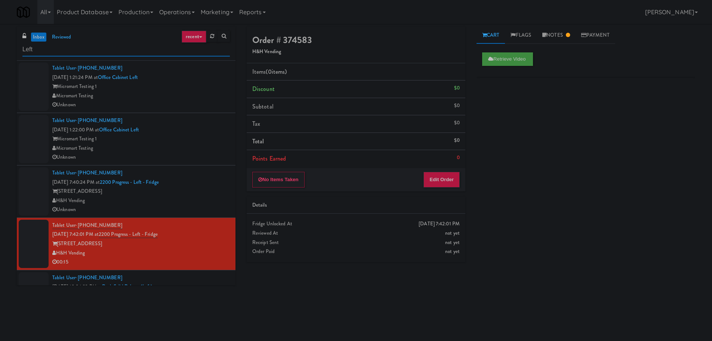
click at [73, 53] on input "Left" at bounding box center [126, 50] width 208 height 14
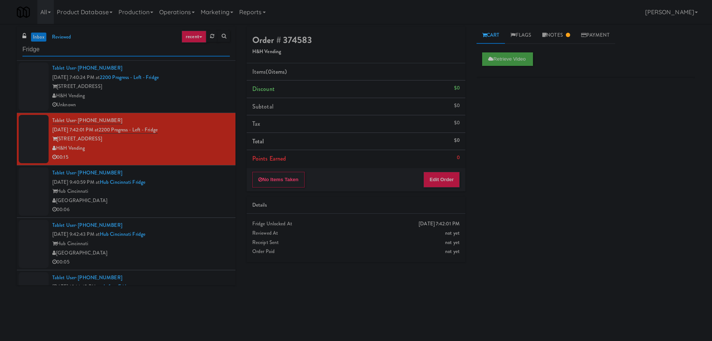
type input "Fridge"
click at [207, 184] on div "Tablet User · (502) 381-0206 [DATE] 9:40:59 PM at [GEOGRAPHIC_DATA] [GEOGRAPHIC…" at bounding box center [141, 191] width 178 height 46
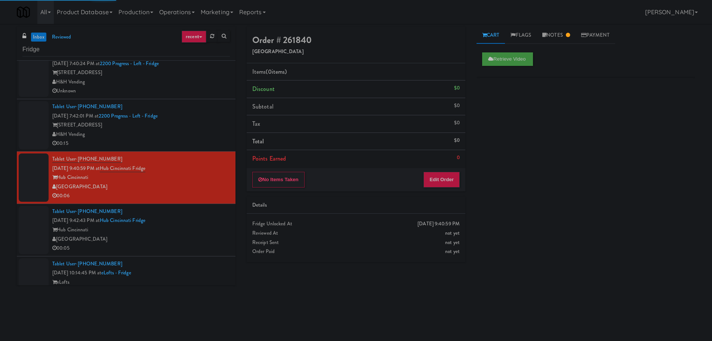
scroll to position [37, 0]
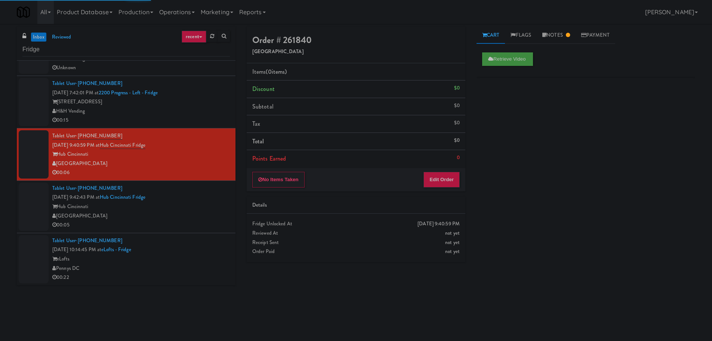
click at [202, 187] on div "Tablet User · (260) 341-0205 [DATE] 9:42:43 PM at [GEOGRAPHIC_DATA] [GEOGRAPHIC…" at bounding box center [141, 207] width 178 height 46
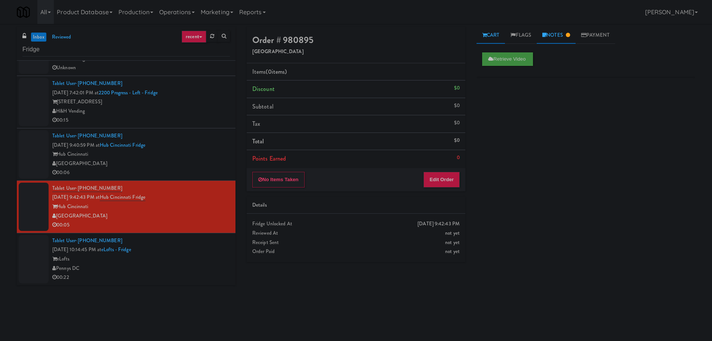
click at [576, 37] on link "Notes" at bounding box center [556, 35] width 39 height 17
click at [494, 43] on link "Cart" at bounding box center [491, 35] width 29 height 17
click at [202, 246] on div "Tablet User · (571) 575-1684 [DATE] 10:14:45 PM at eLofts - Fridge eLofts Penny…" at bounding box center [141, 259] width 178 height 46
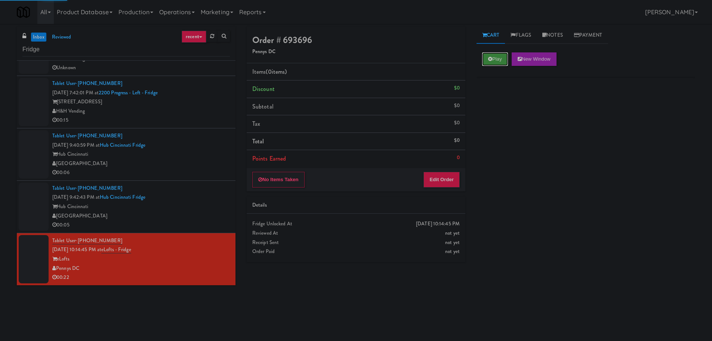
click at [498, 62] on button "Play" at bounding box center [495, 58] width 26 height 13
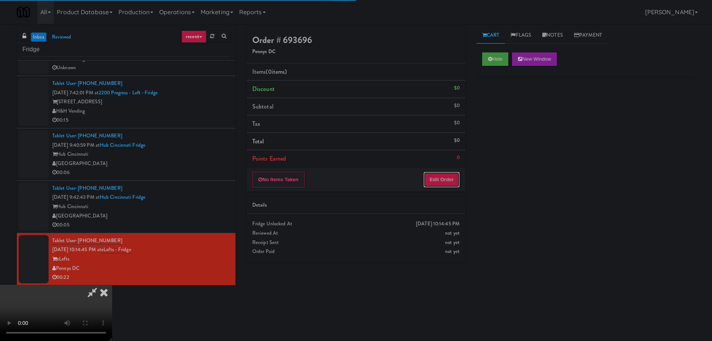
click at [428, 184] on button "Edit Order" at bounding box center [442, 180] width 36 height 16
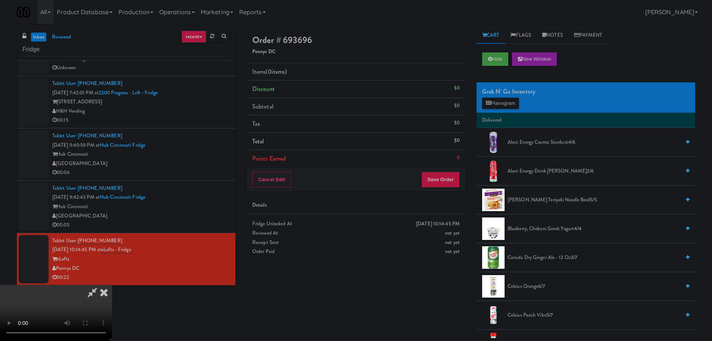
scroll to position [112, 0]
drag, startPoint x: 268, startPoint y: 203, endPoint x: 291, endPoint y: 205, distance: 22.9
click at [112, 285] on video at bounding box center [56, 313] width 112 height 56
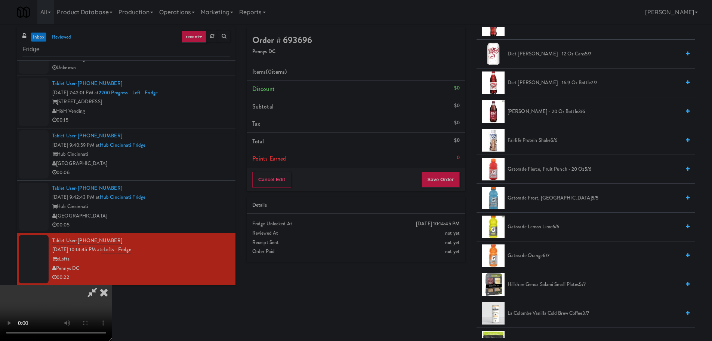
scroll to position [411, 0]
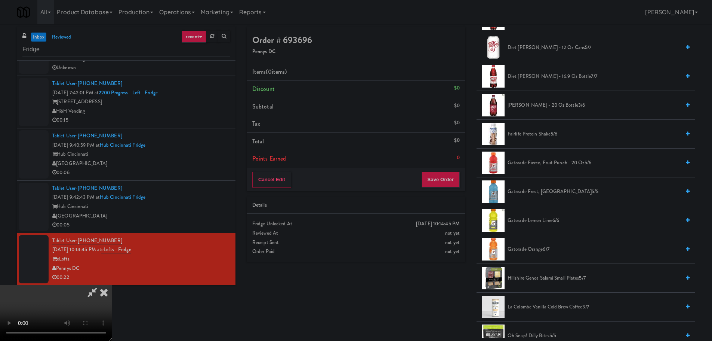
click at [530, 250] on span "Gatorade Orange 6/7" at bounding box center [594, 249] width 173 height 9
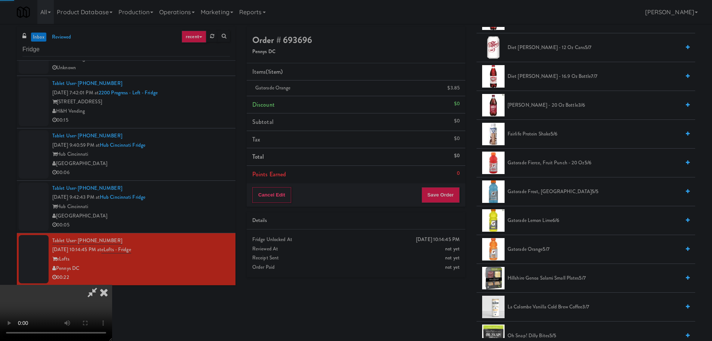
click at [112, 285] on video at bounding box center [56, 313] width 112 height 56
click at [433, 195] on button "Save Order" at bounding box center [441, 195] width 38 height 16
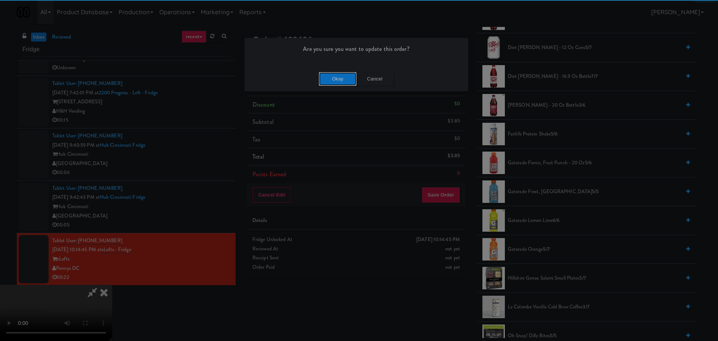
click at [329, 80] on button "Okay" at bounding box center [337, 78] width 37 height 13
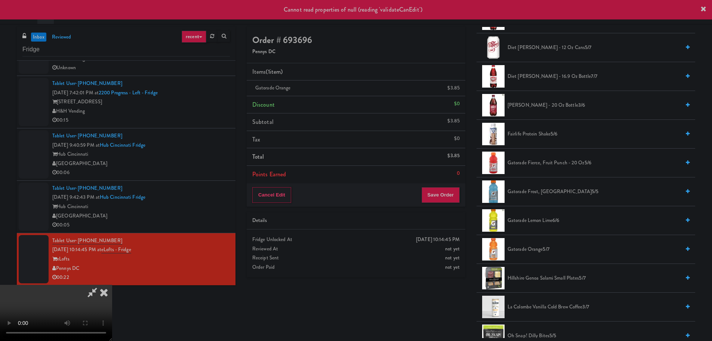
scroll to position [0, 0]
click at [112, 285] on icon at bounding box center [104, 292] width 16 height 15
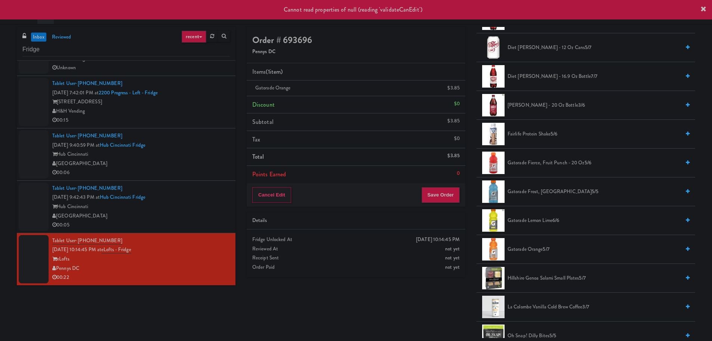
click at [210, 209] on div "Hub Cincinnati" at bounding box center [141, 206] width 178 height 9
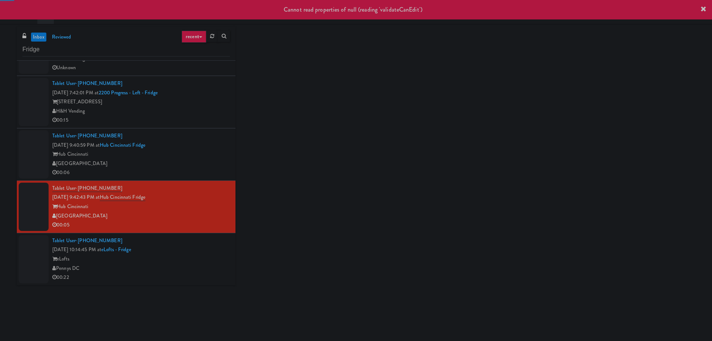
drag, startPoint x: 207, startPoint y: 232, endPoint x: 205, endPoint y: 217, distance: 15.1
click at [207, 232] on li "Tablet User · (260) 341-0205 [DATE] 9:42:43 PM at [GEOGRAPHIC_DATA] [GEOGRAPHIC…" at bounding box center [126, 207] width 219 height 52
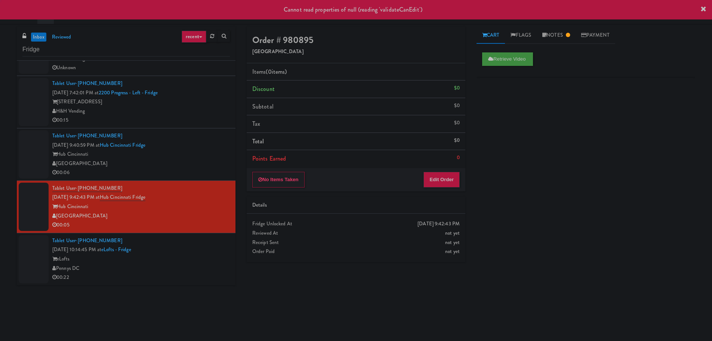
click at [203, 254] on div "eLofts" at bounding box center [141, 258] width 178 height 9
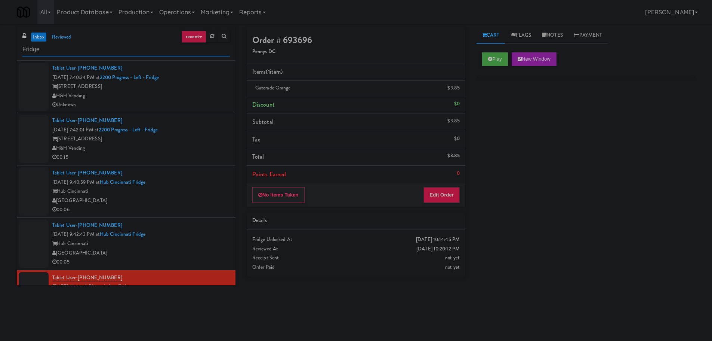
click at [45, 52] on input "Fridge" at bounding box center [126, 50] width 208 height 14
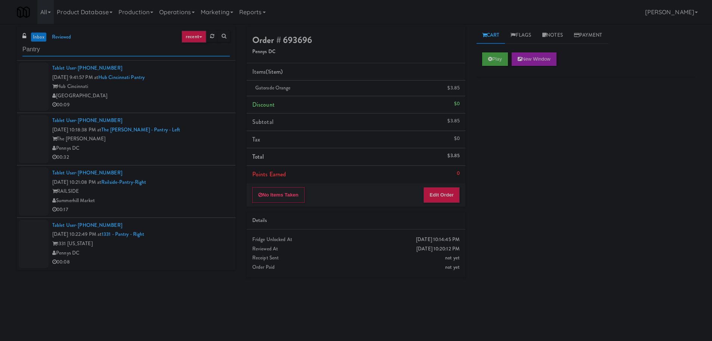
type input "Pantry"
click at [208, 126] on div "Tablet User · (202) 983-0086 [DATE] 10:18:38 PM at The [PERSON_NAME] - Pantry -…" at bounding box center [141, 139] width 178 height 46
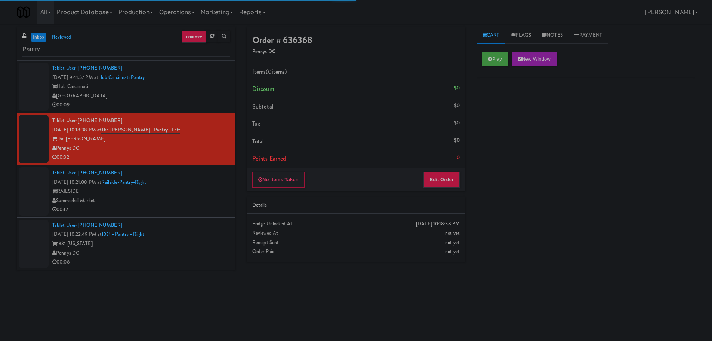
click at [198, 98] on div "[GEOGRAPHIC_DATA]" at bounding box center [141, 95] width 178 height 9
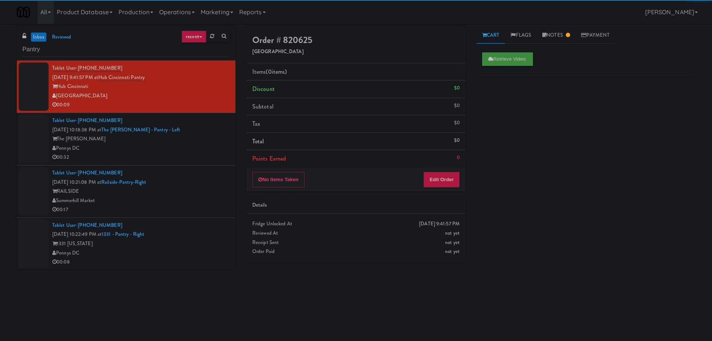
click at [186, 133] on div "Tablet User · (202) 983-0086 [DATE] 10:18:38 PM at The [PERSON_NAME] - Pantry -…" at bounding box center [141, 139] width 178 height 46
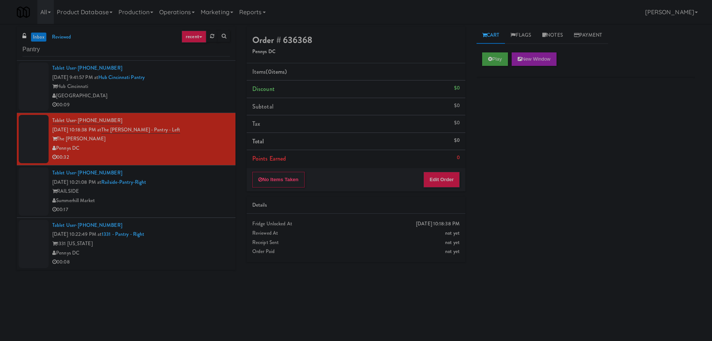
click at [203, 192] on div "RAILSIDE" at bounding box center [141, 191] width 178 height 9
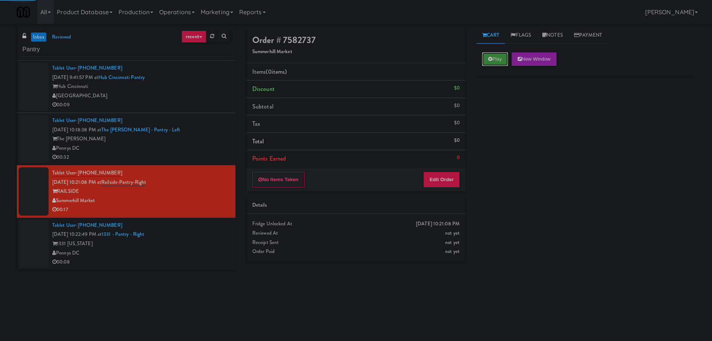
click at [497, 57] on button "Play" at bounding box center [495, 58] width 26 height 13
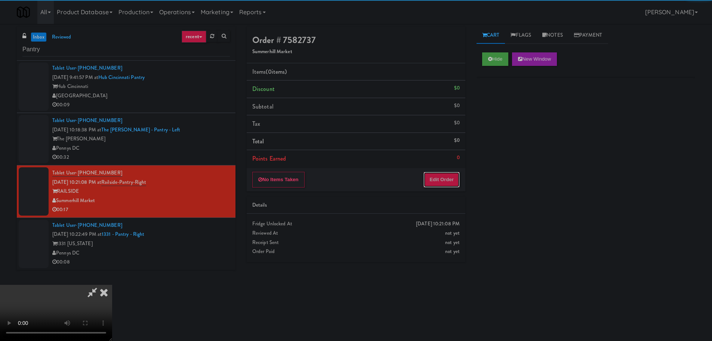
click at [434, 180] on button "Edit Order" at bounding box center [442, 180] width 36 height 16
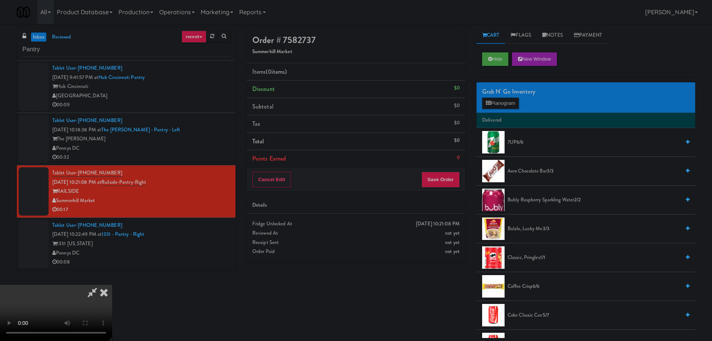
scroll to position [129, 0]
click at [112, 285] on video at bounding box center [56, 313] width 112 height 56
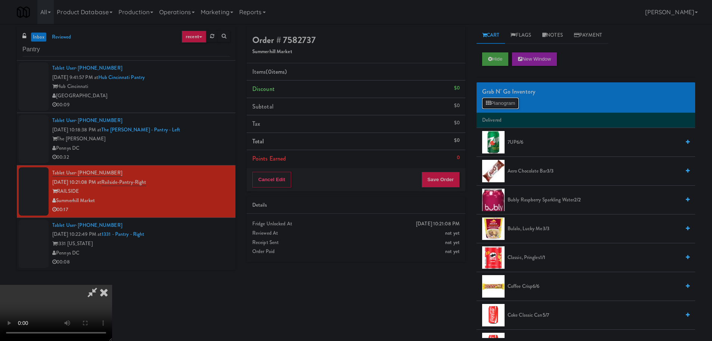
click at [489, 105] on icon at bounding box center [488, 103] width 5 height 5
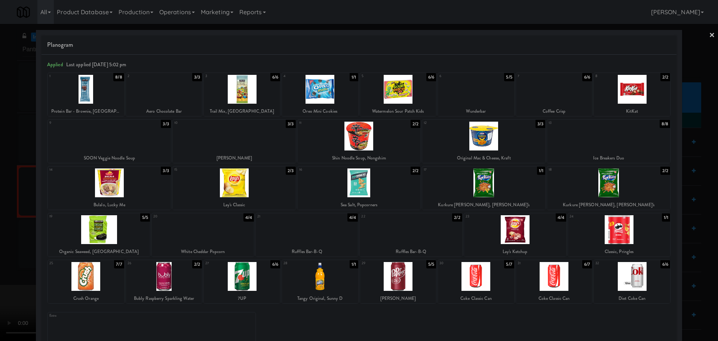
click at [131, 187] on div at bounding box center [109, 182] width 123 height 29
drag, startPoint x: 0, startPoint y: 184, endPoint x: 49, endPoint y: 197, distance: 50.6
click at [0, 184] on div at bounding box center [359, 170] width 718 height 341
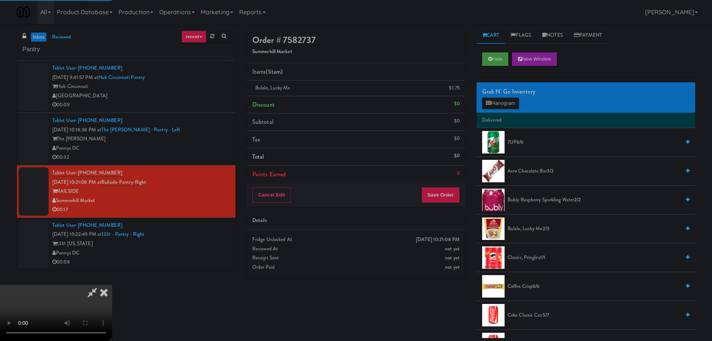
scroll to position [129, 0]
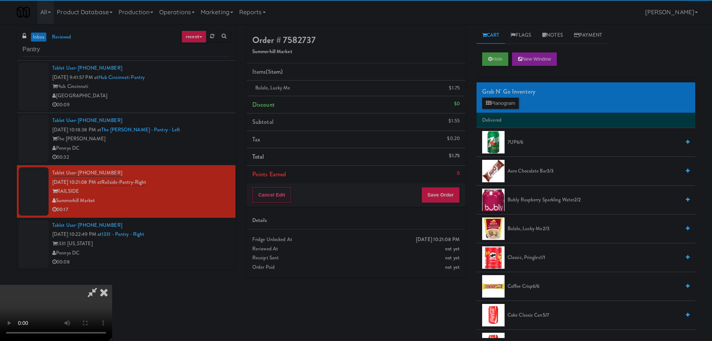
click at [112, 285] on video at bounding box center [56, 313] width 112 height 56
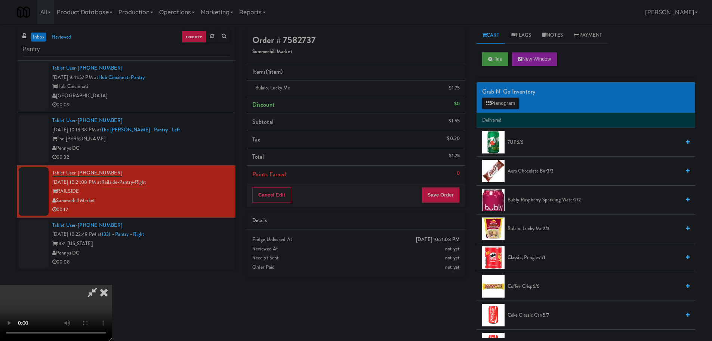
scroll to position [0, 0]
drag, startPoint x: 328, startPoint y: 205, endPoint x: 353, endPoint y: 205, distance: 24.7
click at [112, 285] on video at bounding box center [56, 313] width 112 height 56
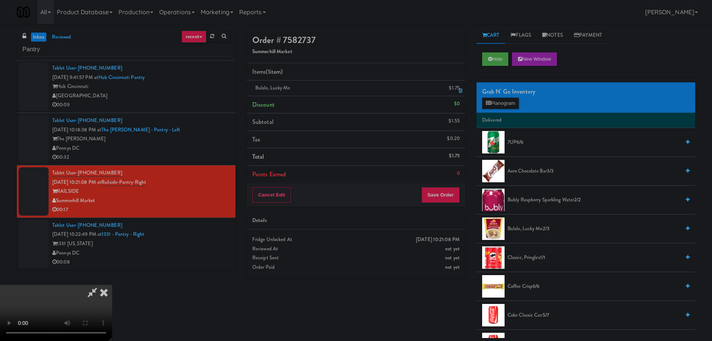
click at [460, 93] on icon at bounding box center [461, 90] width 4 height 5
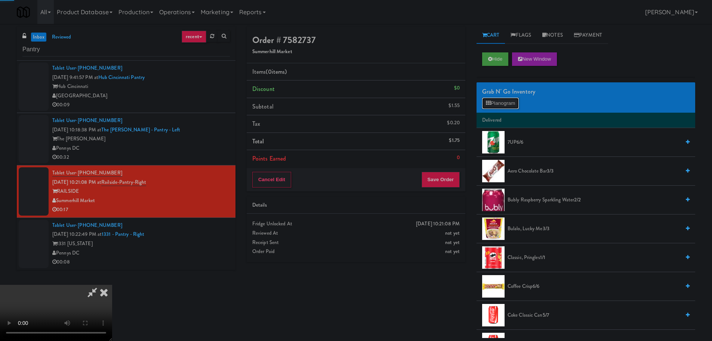
click at [489, 104] on icon at bounding box center [488, 103] width 5 height 5
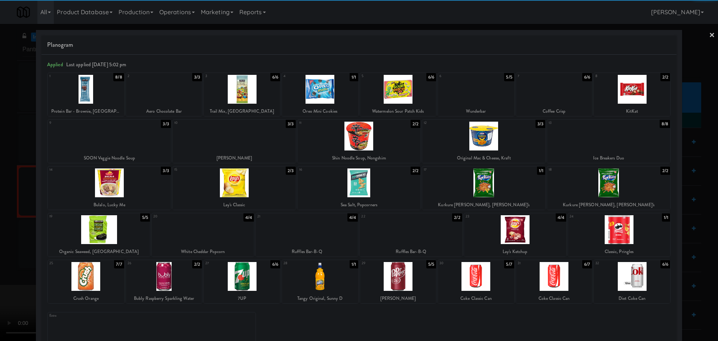
click at [108, 141] on div at bounding box center [109, 136] width 123 height 29
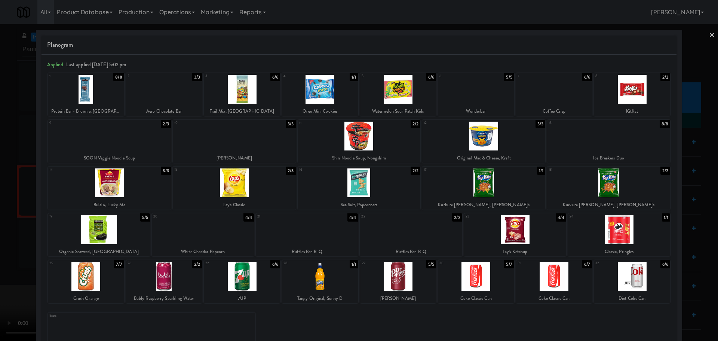
click at [0, 160] on div at bounding box center [359, 170] width 718 height 341
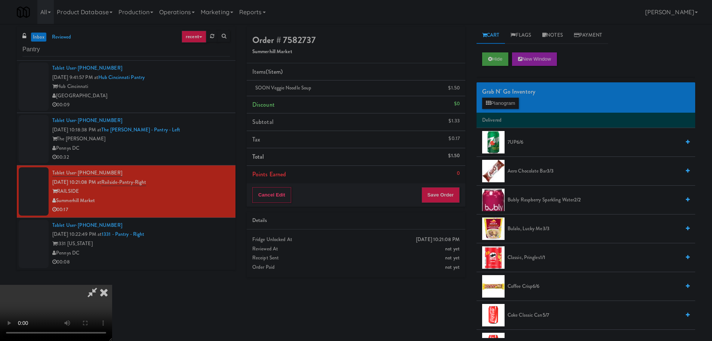
click at [112, 285] on video at bounding box center [56, 313] width 112 height 56
click at [437, 193] on button "Save Order" at bounding box center [441, 195] width 38 height 16
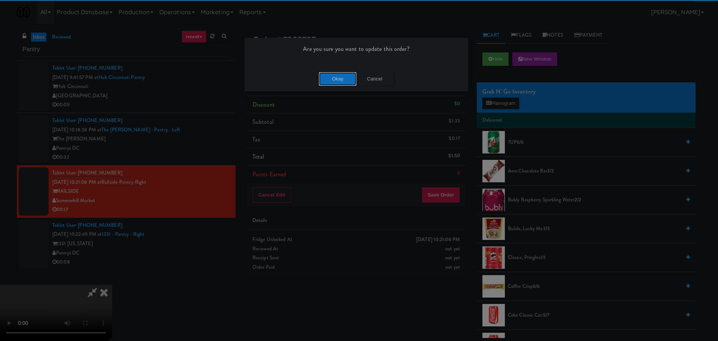
click at [347, 80] on button "Okay" at bounding box center [337, 78] width 37 height 13
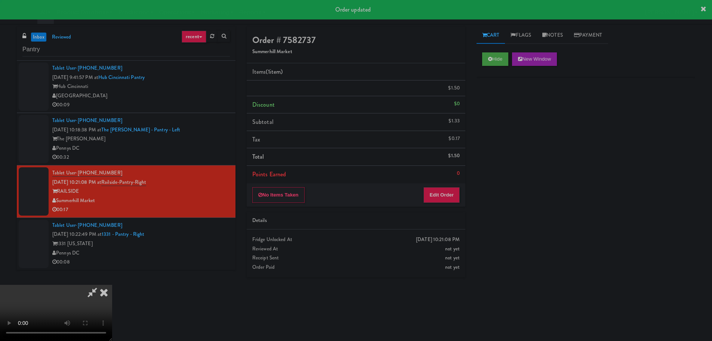
scroll to position [0, 0]
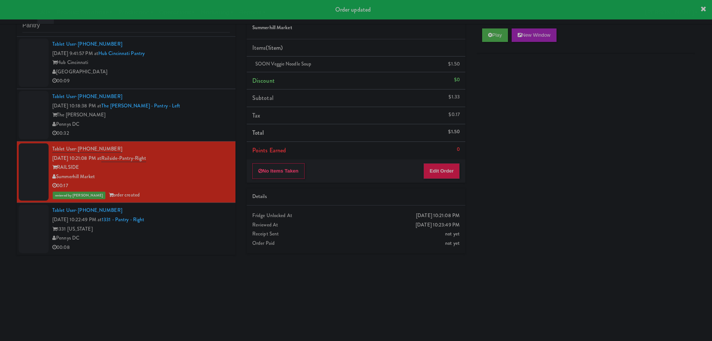
click at [178, 231] on div "1331 [US_STATE]" at bounding box center [141, 228] width 178 height 9
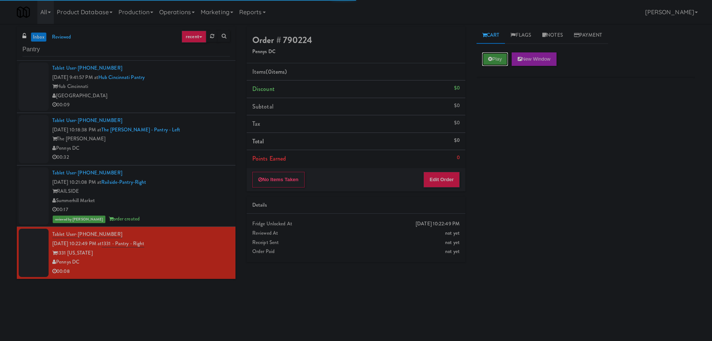
click at [494, 58] on button "Play" at bounding box center [495, 58] width 26 height 13
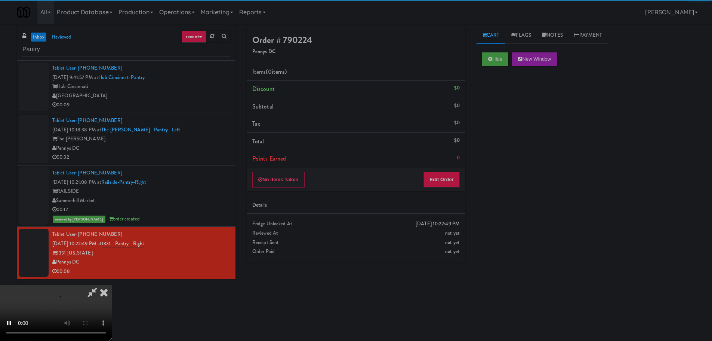
click at [445, 158] on li "Points Earned 0" at bounding box center [356, 158] width 219 height 17
click at [448, 166] on li "Points Earned 0" at bounding box center [356, 158] width 219 height 17
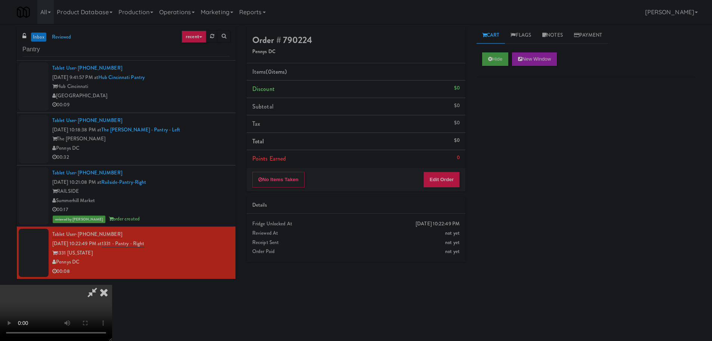
click at [448, 171] on div "No Items Taken Edit Order" at bounding box center [356, 179] width 219 height 23
click at [448, 172] on button "Edit Order" at bounding box center [442, 180] width 36 height 16
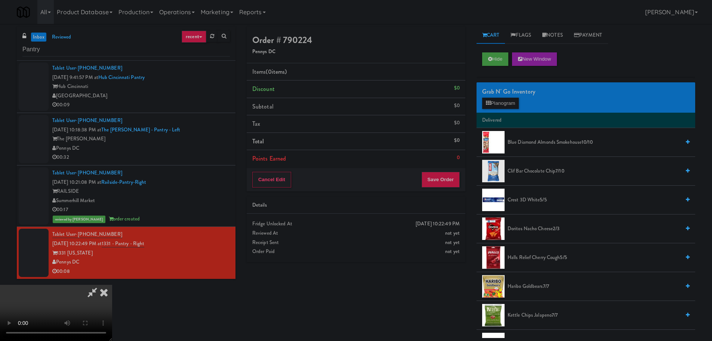
click at [112, 285] on video at bounding box center [56, 313] width 112 height 56
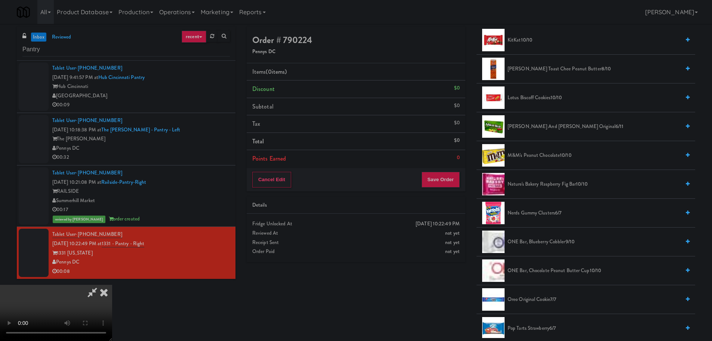
scroll to position [449, 0]
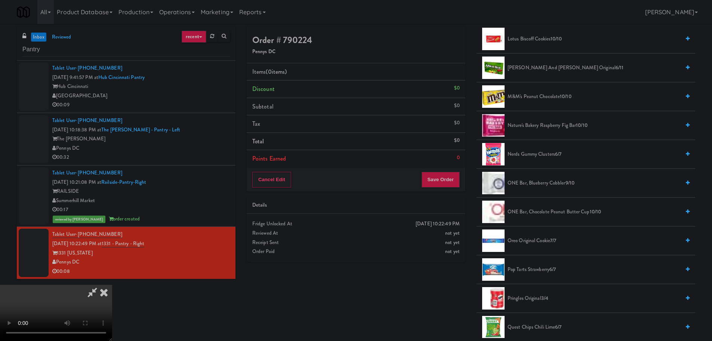
click at [549, 185] on span "ONE Bar, Blueberry Cobbler 9/10" at bounding box center [594, 182] width 173 height 9
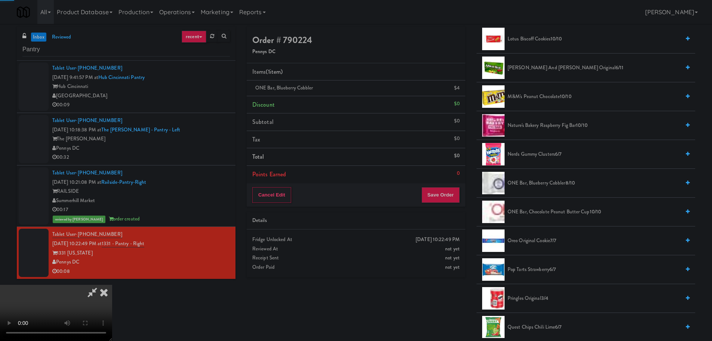
click at [112, 285] on video at bounding box center [56, 313] width 112 height 56
click at [453, 197] on button "Save Order" at bounding box center [441, 195] width 38 height 16
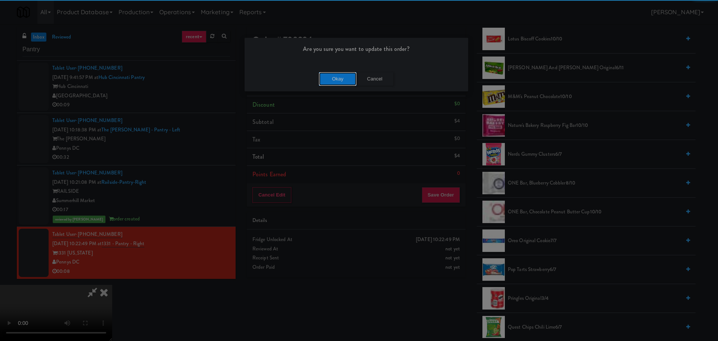
click at [333, 84] on button "Okay" at bounding box center [337, 78] width 37 height 13
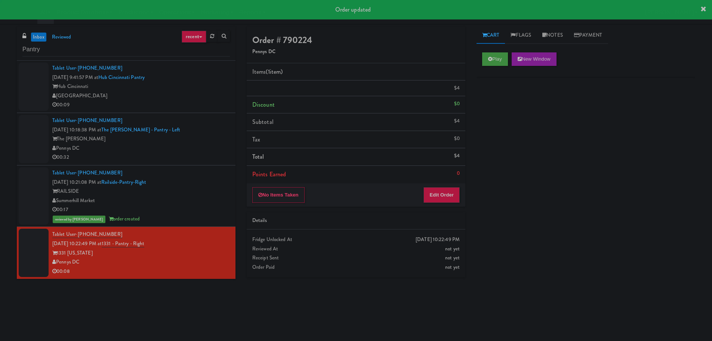
scroll to position [0, 0]
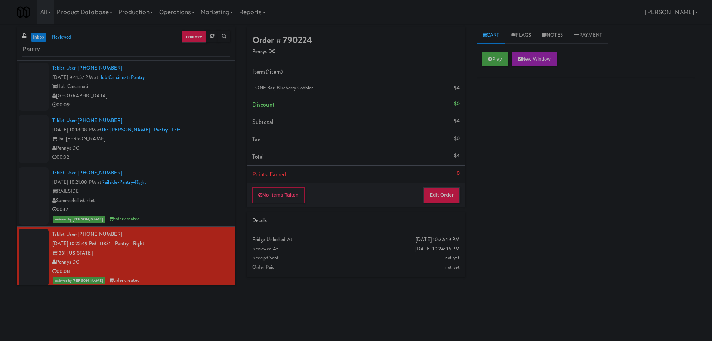
click at [172, 140] on div "The [PERSON_NAME]" at bounding box center [141, 138] width 178 height 9
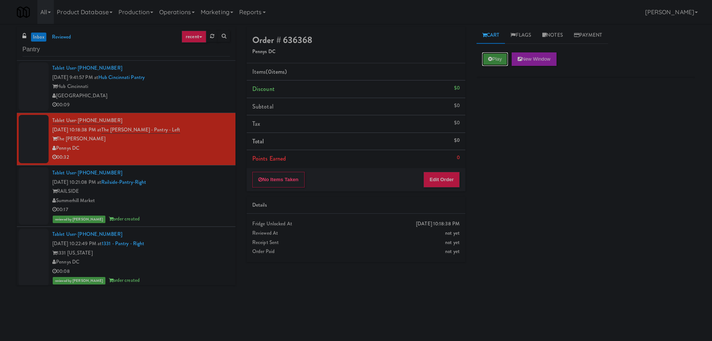
click at [494, 61] on button "Play" at bounding box center [495, 58] width 26 height 13
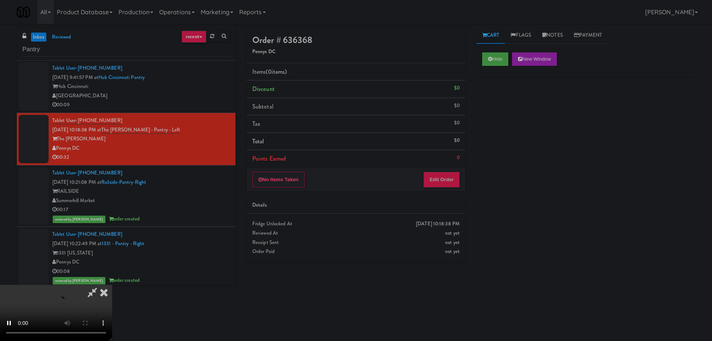
drag, startPoint x: 445, startPoint y: 167, endPoint x: 447, endPoint y: 173, distance: 6.1
click at [447, 173] on div "Order # 636368 Pennys DC Items (0 items ) Discount $0 Subtotal $0 Tax $0 Total …" at bounding box center [356, 109] width 219 height 164
click at [446, 174] on button "Edit Order" at bounding box center [442, 180] width 36 height 16
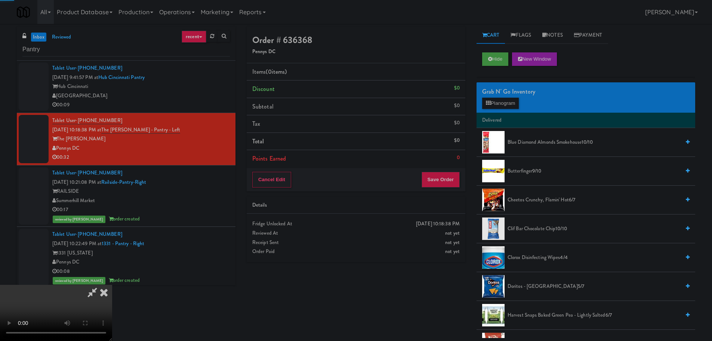
drag, startPoint x: 372, startPoint y: 219, endPoint x: 353, endPoint y: 243, distance: 30.7
click at [372, 219] on div "[DATE] 10:18:38 PM Fridge Unlocked At not yet Reviewed At not yet Receipt Sent …" at bounding box center [356, 238] width 219 height 48
drag, startPoint x: 249, startPoint y: 217, endPoint x: 288, endPoint y: 217, distance: 39.3
click at [112, 285] on video at bounding box center [56, 313] width 112 height 56
click at [533, 199] on span "Cheetos Crunchy, Flamin' Hot 6/7" at bounding box center [594, 199] width 173 height 9
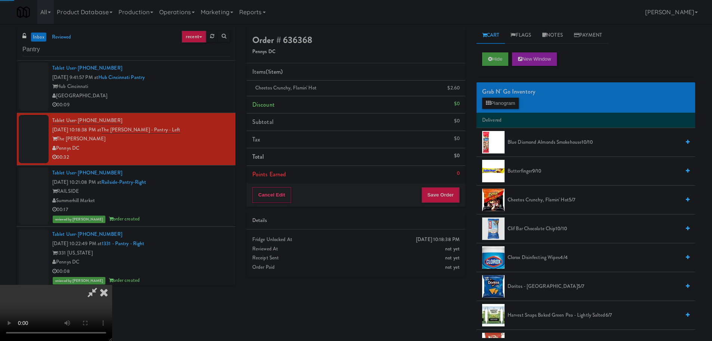
click at [112, 285] on video at bounding box center [56, 313] width 112 height 56
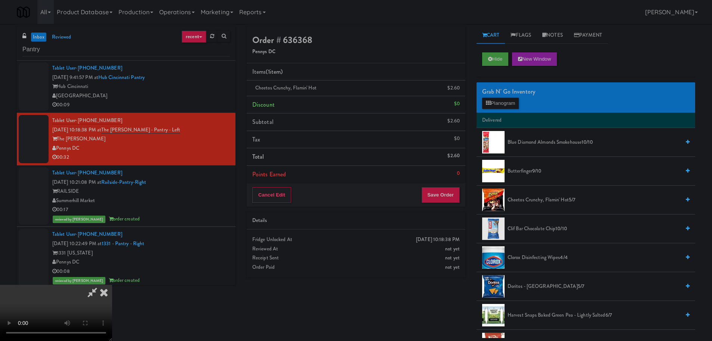
click at [531, 283] on span "Doritos - Cool Ranch 5/7" at bounding box center [594, 286] width 173 height 9
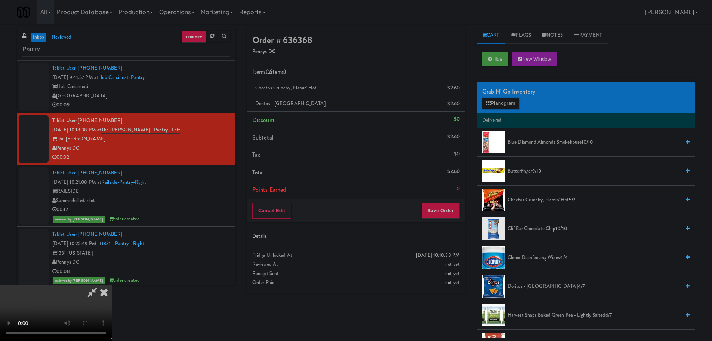
click at [112, 285] on video at bounding box center [56, 313] width 112 height 56
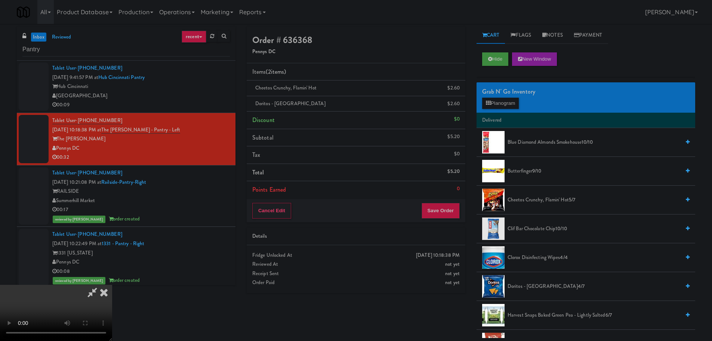
click at [112, 285] on video at bounding box center [56, 313] width 112 height 56
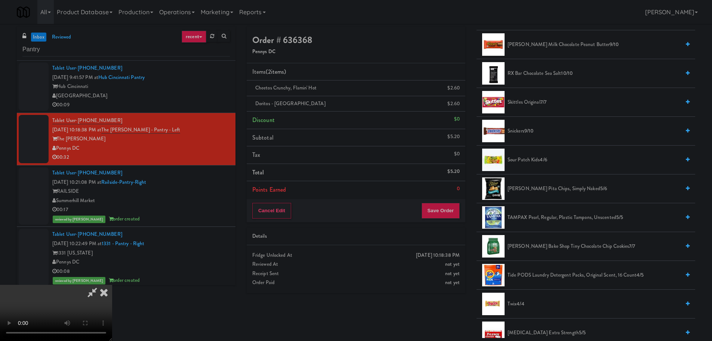
scroll to position [706, 0]
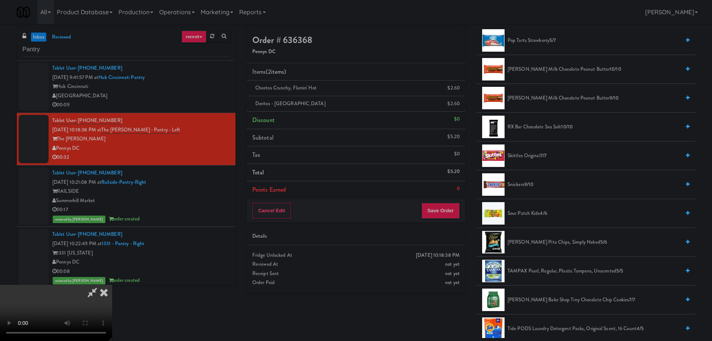
click at [527, 157] on span "Skittles Original 7/7" at bounding box center [594, 155] width 173 height 9
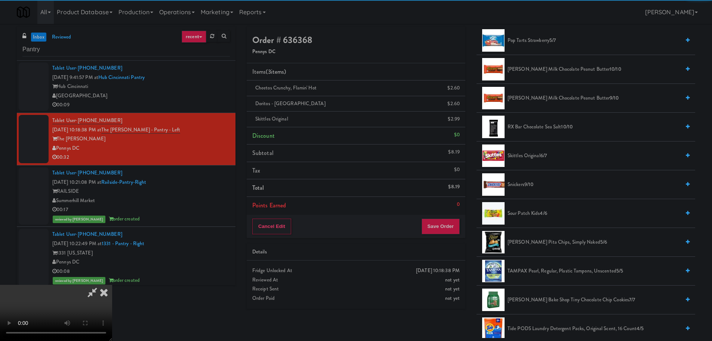
click at [112, 285] on video at bounding box center [56, 313] width 112 height 56
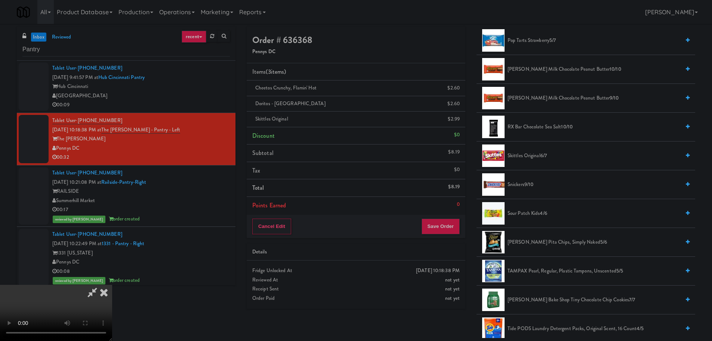
click at [112, 285] on video at bounding box center [56, 313] width 112 height 56
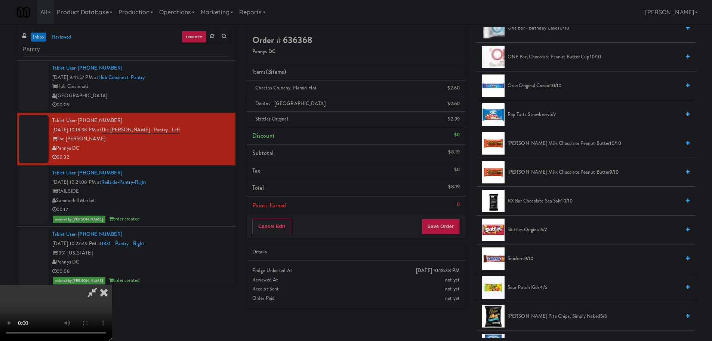
scroll to position [632, 0]
click at [543, 174] on span "[PERSON_NAME] Milk Chocolate Peanut Butter 9/10" at bounding box center [594, 172] width 173 height 9
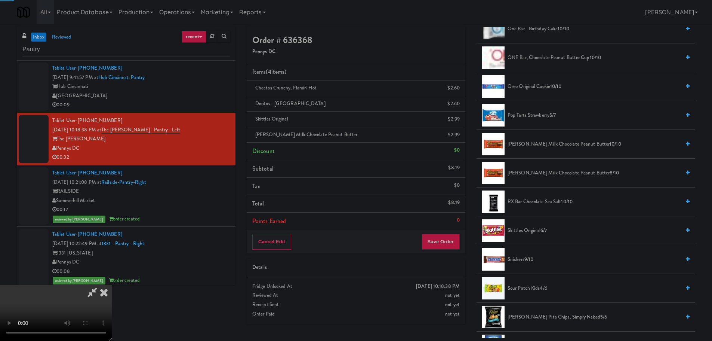
click at [112, 285] on video at bounding box center [56, 313] width 112 height 56
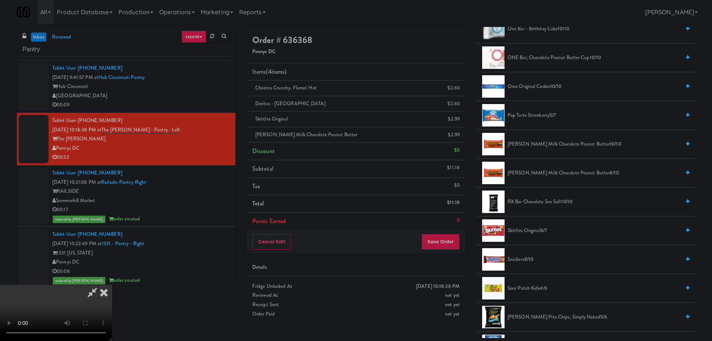
click at [112, 285] on video at bounding box center [56, 313] width 112 height 56
click at [445, 237] on button "Save Order" at bounding box center [441, 242] width 38 height 16
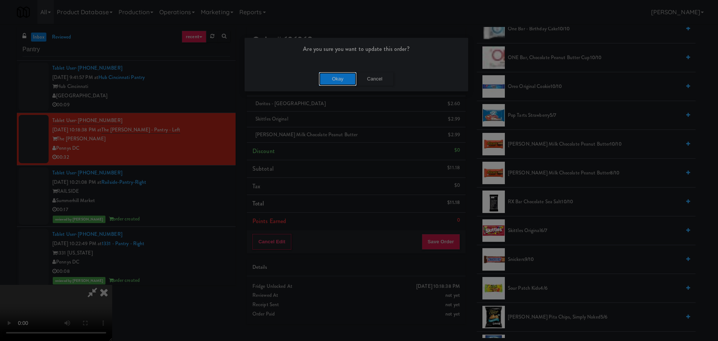
click at [330, 79] on button "Okay" at bounding box center [337, 78] width 37 height 13
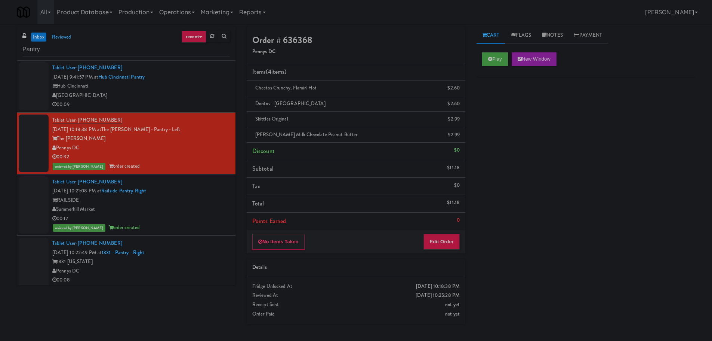
scroll to position [0, 0]
click at [91, 47] on input "Pantry" at bounding box center [126, 50] width 208 height 14
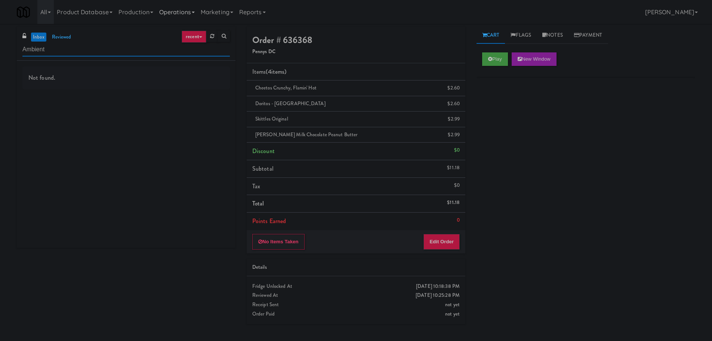
type input "Ambient"
click at [36, 37] on link "inbox" at bounding box center [38, 37] width 15 height 9
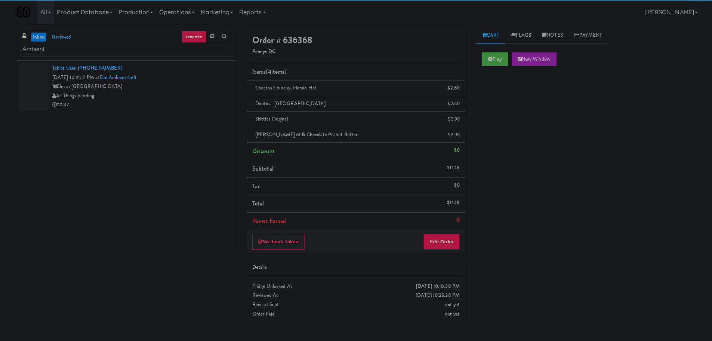
click at [149, 94] on div "All Things Vending" at bounding box center [141, 95] width 178 height 9
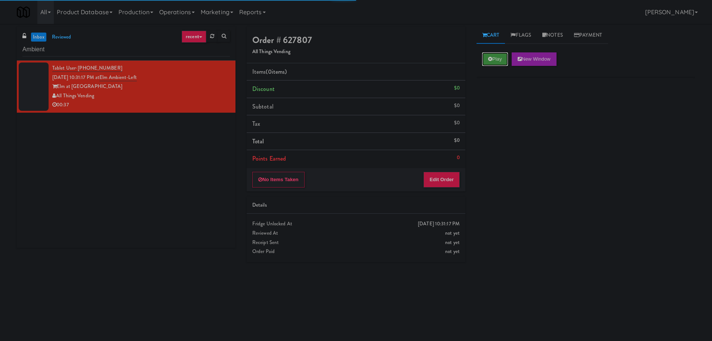
click at [503, 62] on button "Play" at bounding box center [495, 58] width 26 height 13
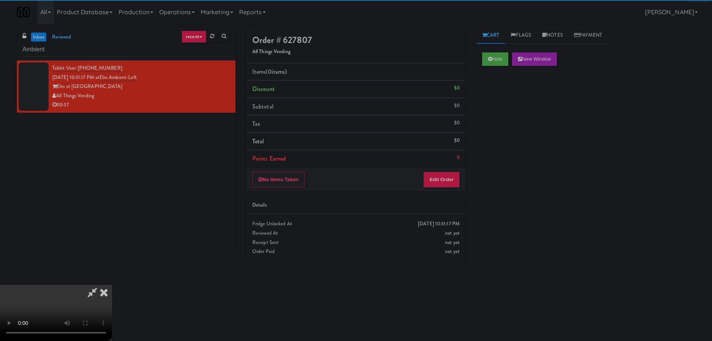
click at [447, 157] on li "Points Earned 0" at bounding box center [356, 158] width 219 height 17
click at [437, 175] on button "Edit Order" at bounding box center [442, 180] width 36 height 16
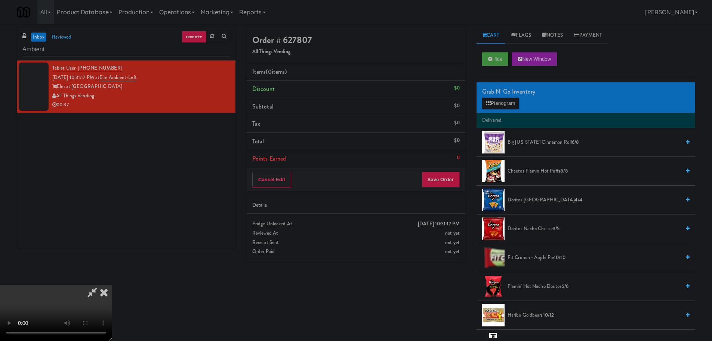
drag, startPoint x: 318, startPoint y: 202, endPoint x: 322, endPoint y: 200, distance: 5.2
click at [112, 285] on video at bounding box center [56, 313] width 112 height 56
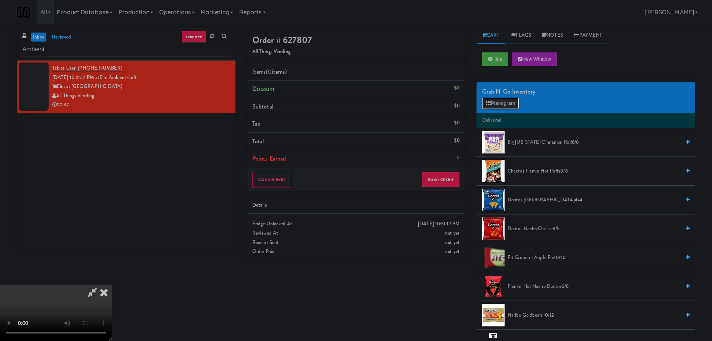
click at [507, 108] on button "Planogram" at bounding box center [500, 103] width 37 height 11
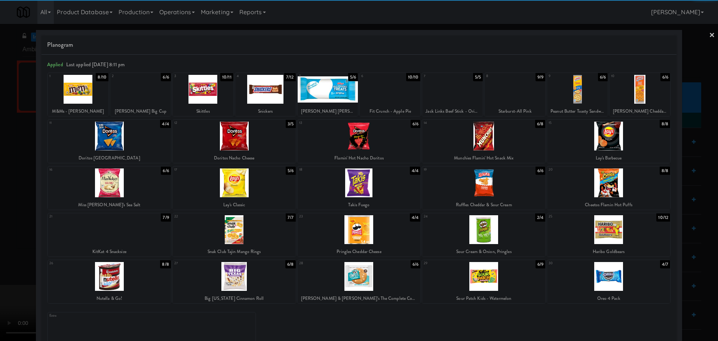
click at [591, 270] on div at bounding box center [608, 276] width 123 height 29
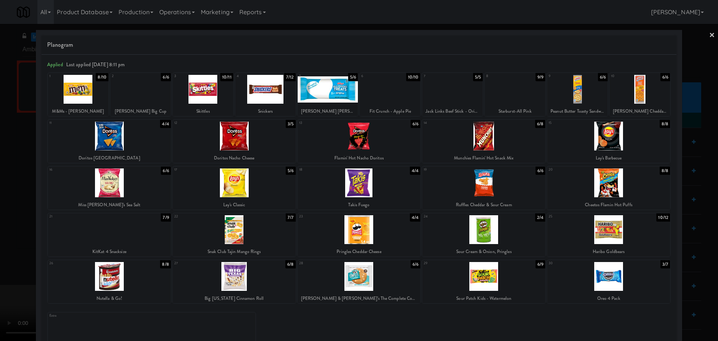
drag, startPoint x: 0, startPoint y: 207, endPoint x: 132, endPoint y: 173, distance: 136.7
click at [2, 207] on div at bounding box center [359, 170] width 718 height 341
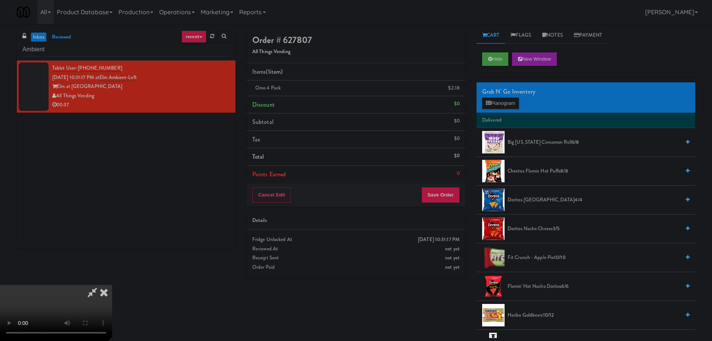
click at [112, 285] on video at bounding box center [56, 313] width 112 height 56
drag, startPoint x: 264, startPoint y: 182, endPoint x: 261, endPoint y: 179, distance: 4.0
click at [112, 285] on video at bounding box center [56, 313] width 112 height 56
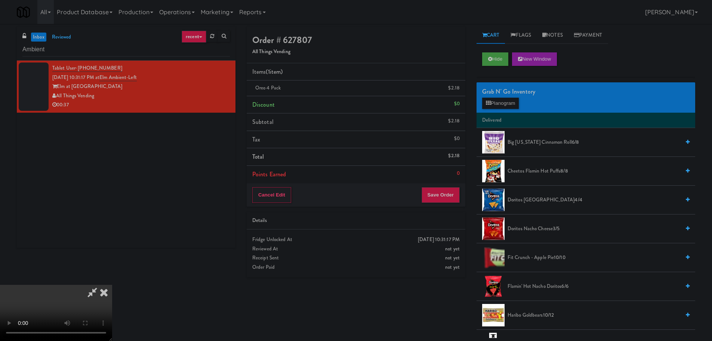
click at [112, 285] on video at bounding box center [56, 313] width 112 height 56
click at [490, 98] on div "Grab N' Go Inventory Planogram" at bounding box center [586, 97] width 219 height 30
click at [493, 102] on button "Planogram" at bounding box center [500, 103] width 37 height 11
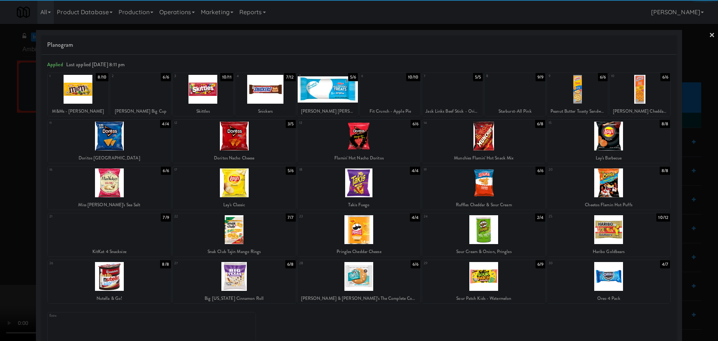
click at [258, 96] on div at bounding box center [265, 89] width 61 height 29
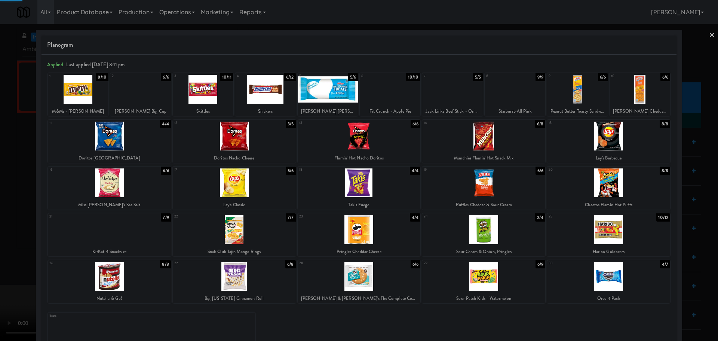
click at [1, 131] on div at bounding box center [359, 170] width 718 height 341
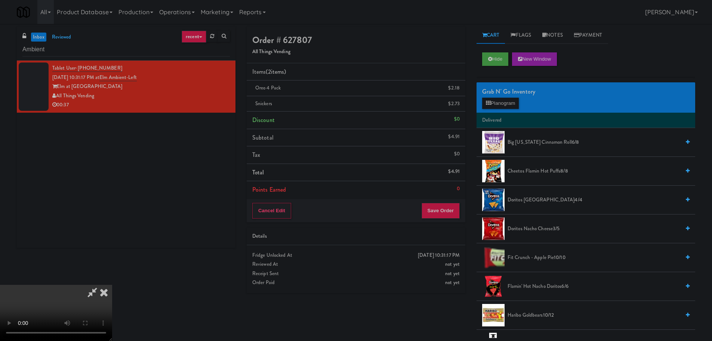
click at [112, 285] on video at bounding box center [56, 313] width 112 height 56
click at [442, 217] on button "Save Order" at bounding box center [441, 211] width 38 height 16
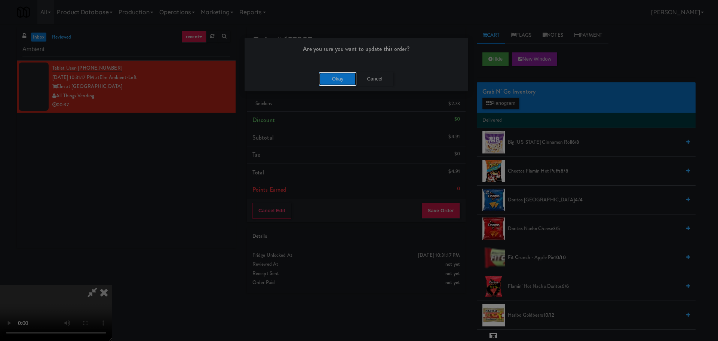
click at [326, 76] on button "Okay" at bounding box center [337, 78] width 37 height 13
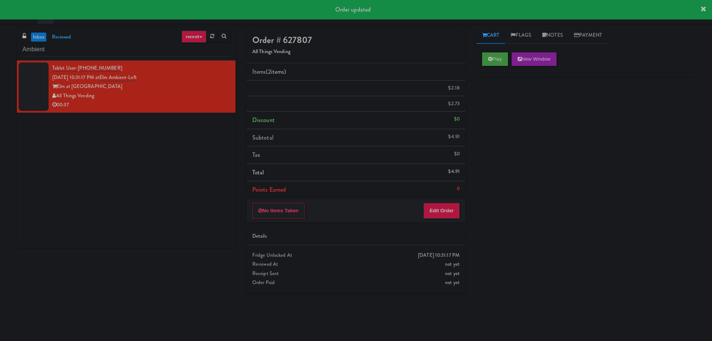
scroll to position [0, 0]
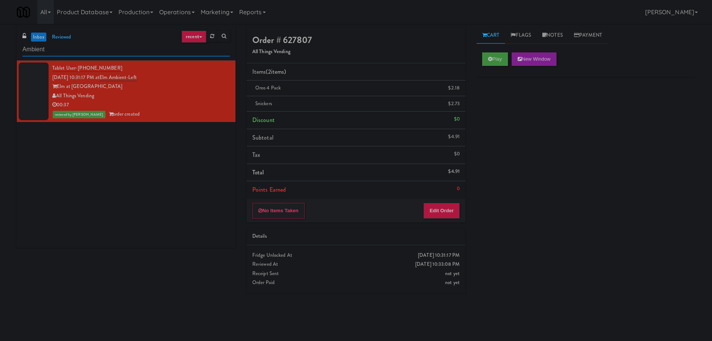
click at [61, 50] on input "Ambient" at bounding box center [126, 50] width 208 height 14
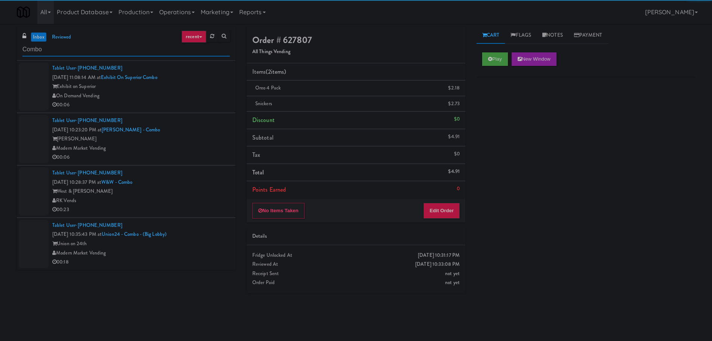
type input "Combo"
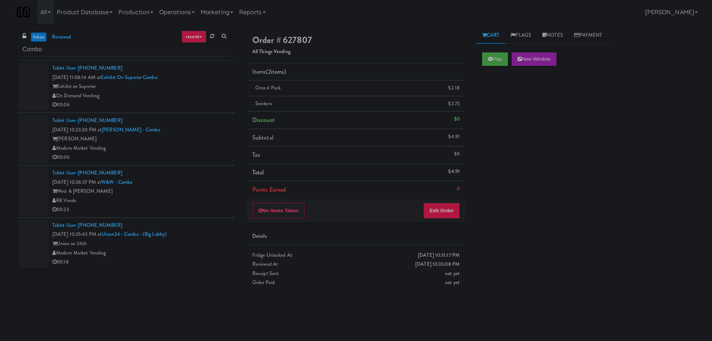
click at [194, 103] on div "00:06" at bounding box center [141, 104] width 178 height 9
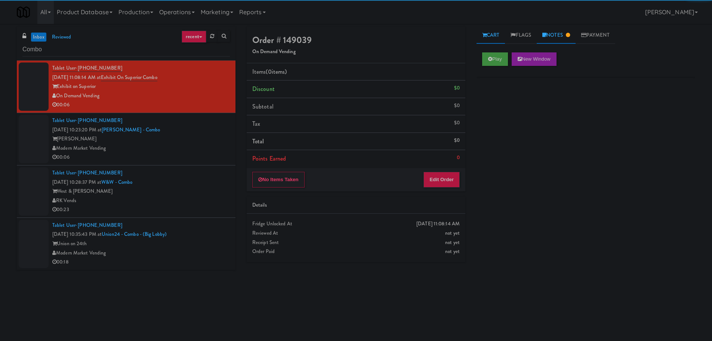
click at [575, 31] on link "Notes" at bounding box center [556, 35] width 39 height 17
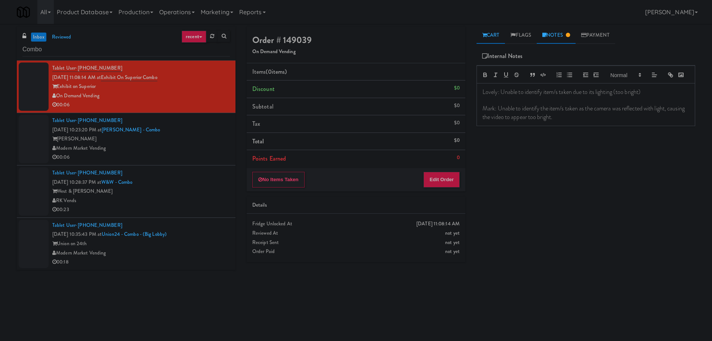
click at [495, 39] on link "Cart" at bounding box center [491, 35] width 29 height 17
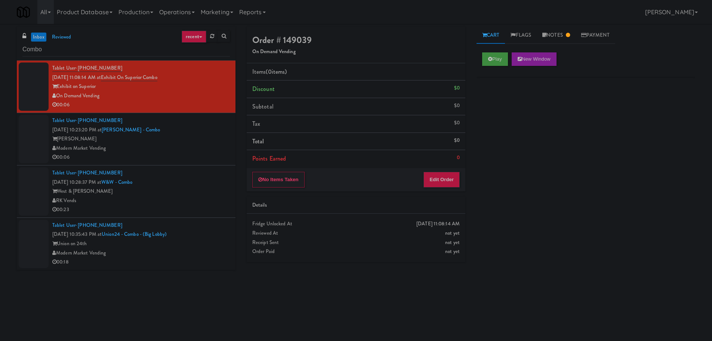
click at [212, 145] on div "Modern Market Vending" at bounding box center [141, 148] width 178 height 9
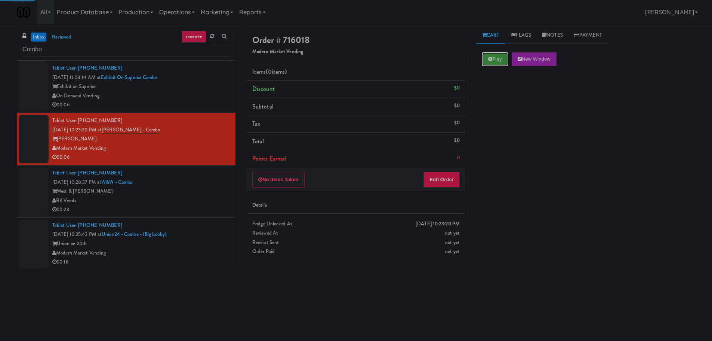
click at [499, 57] on button "Play" at bounding box center [495, 58] width 26 height 13
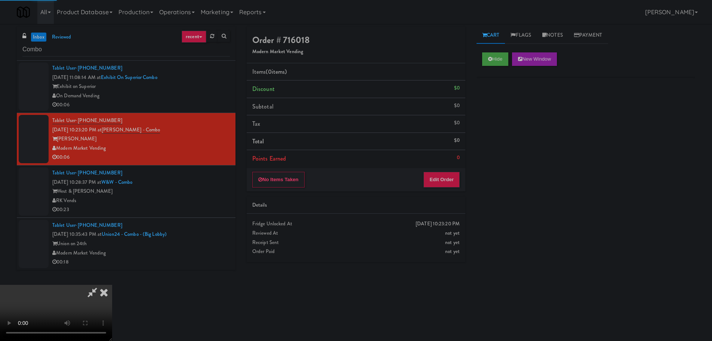
click at [454, 193] on div "Order # 716018 Modern Market Vending Items (0 items ) Discount $0 Subtotal $0 T…" at bounding box center [356, 147] width 230 height 240
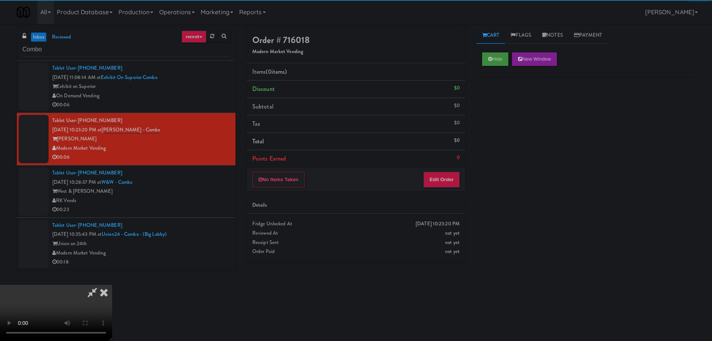
click at [450, 187] on div "No Items Taken Edit Order" at bounding box center [356, 179] width 219 height 23
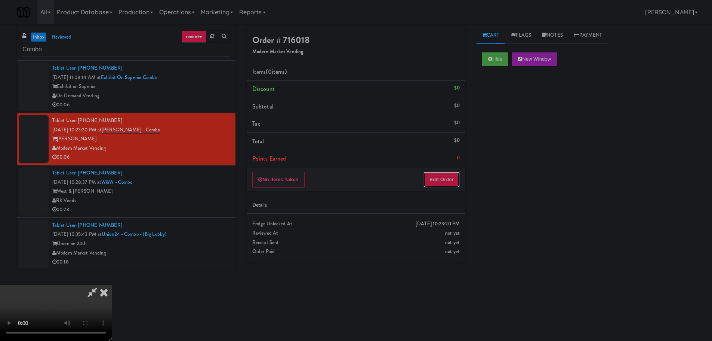
click at [458, 180] on button "Edit Order" at bounding box center [442, 180] width 36 height 16
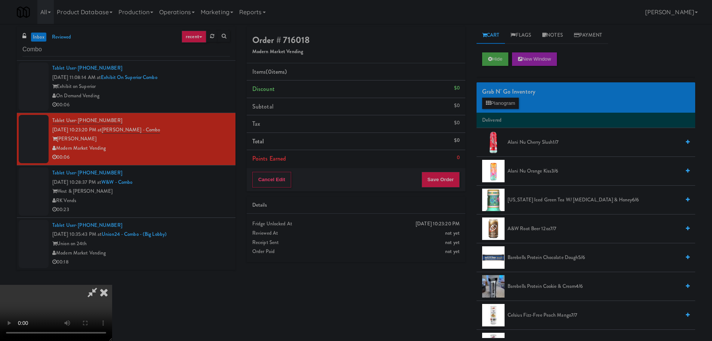
drag, startPoint x: 275, startPoint y: 197, endPoint x: 282, endPoint y: 195, distance: 7.7
click at [112, 285] on video at bounding box center [56, 313] width 112 height 56
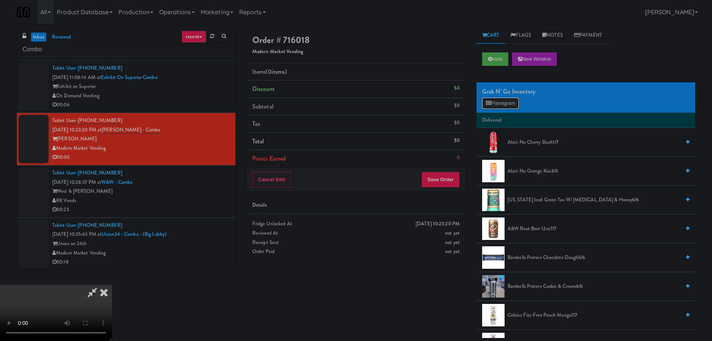
click at [518, 105] on button "Planogram" at bounding box center [500, 103] width 37 height 11
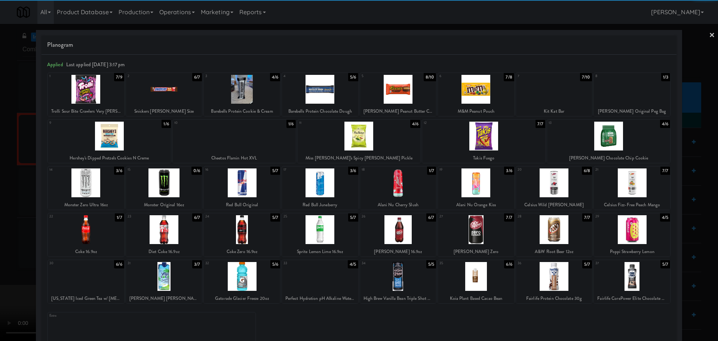
click at [84, 280] on div at bounding box center [86, 276] width 76 height 29
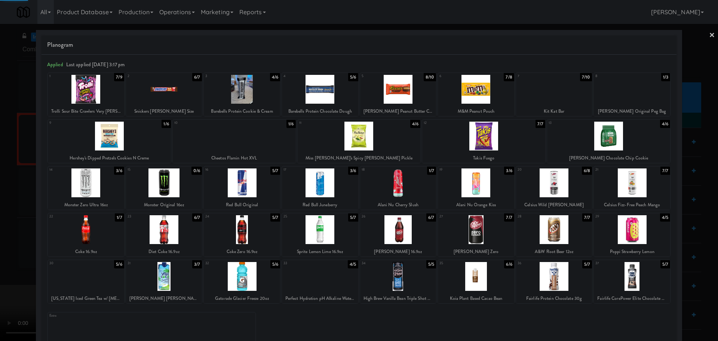
drag, startPoint x: 5, startPoint y: 256, endPoint x: 178, endPoint y: 217, distance: 177.5
click at [6, 256] on div at bounding box center [359, 170] width 718 height 341
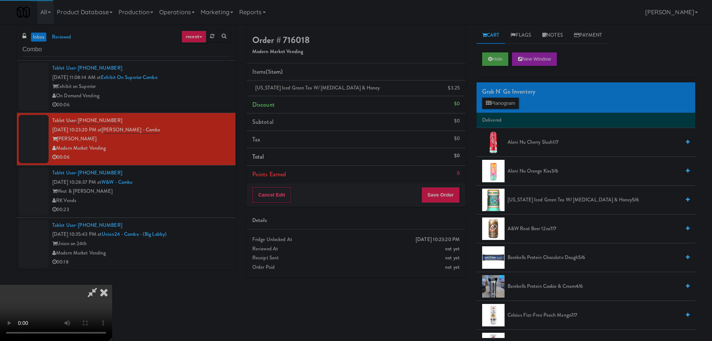
click at [112, 285] on video at bounding box center [56, 313] width 112 height 56
click at [443, 202] on button "Save Order" at bounding box center [441, 195] width 38 height 16
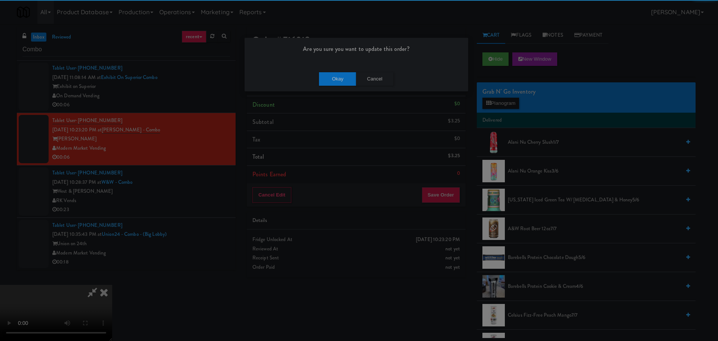
click at [329, 66] on div "Okay Cancel" at bounding box center [357, 78] width 224 height 25
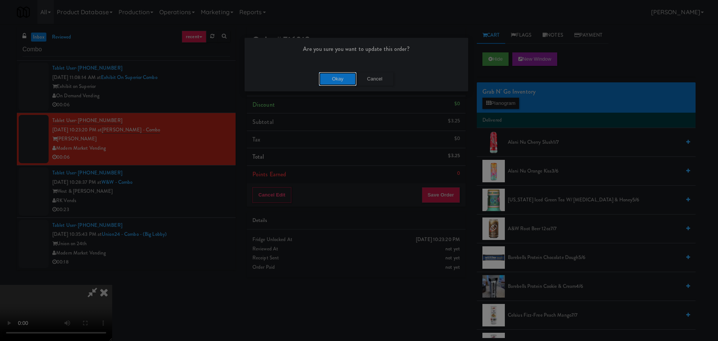
click at [332, 77] on button "Okay" at bounding box center [337, 78] width 37 height 13
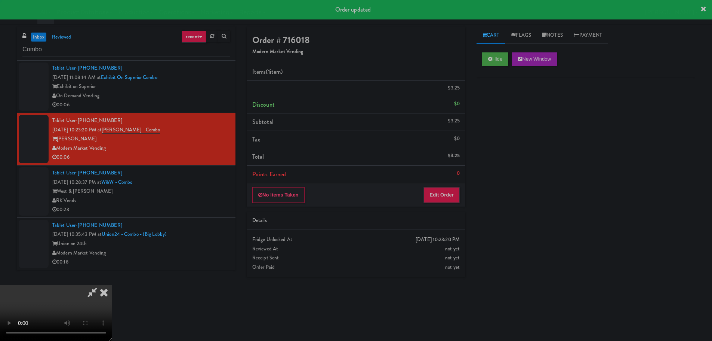
scroll to position [0, 0]
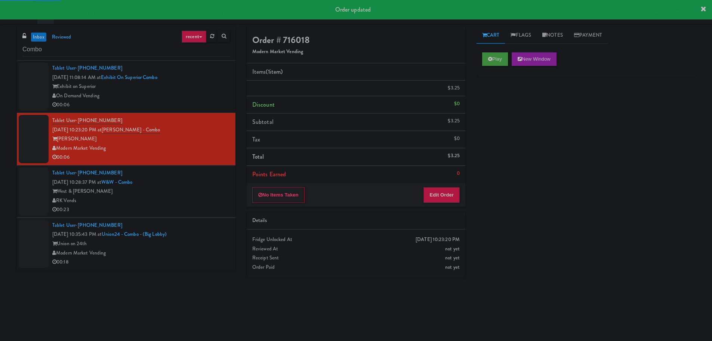
click at [206, 193] on div "West & [PERSON_NAME]" at bounding box center [141, 191] width 178 height 9
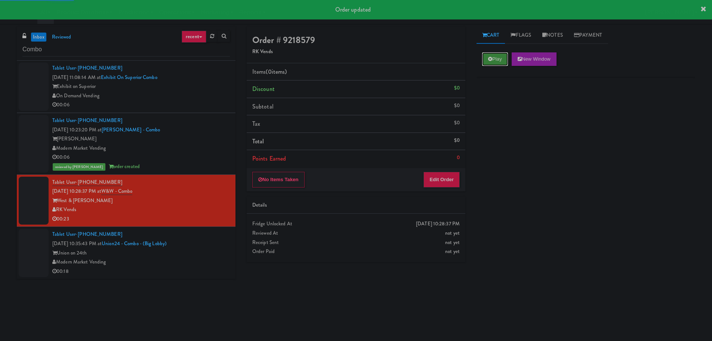
click at [482, 54] on button "Play" at bounding box center [495, 58] width 26 height 13
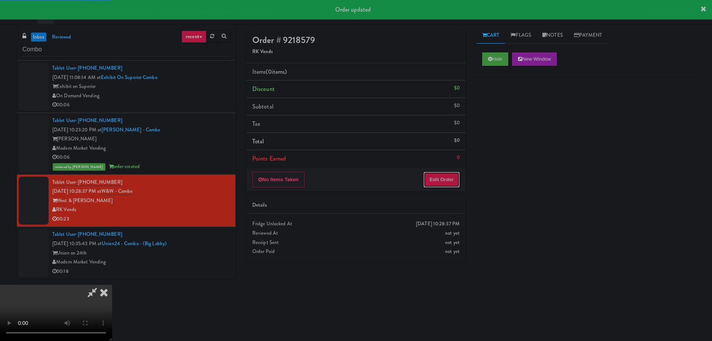
click at [435, 184] on button "Edit Order" at bounding box center [442, 180] width 36 height 16
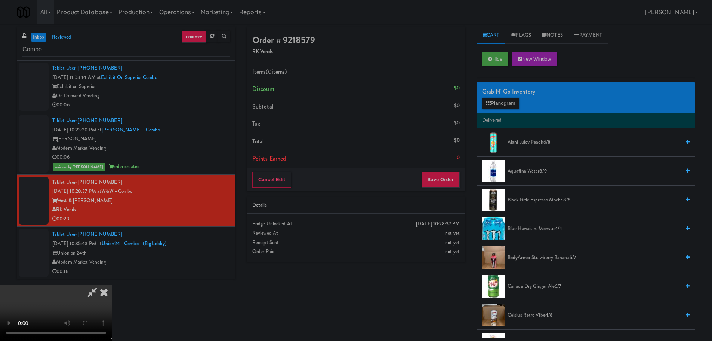
scroll to position [129, 0]
click at [112, 285] on video at bounding box center [56, 313] width 112 height 56
click at [506, 102] on button "Planogram" at bounding box center [500, 103] width 37 height 11
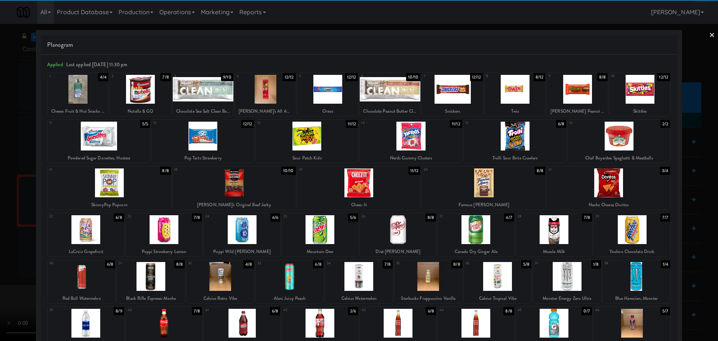
click at [469, 320] on div at bounding box center [476, 323] width 76 height 29
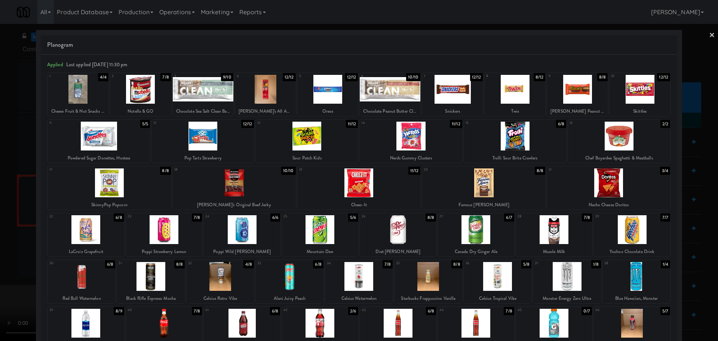
click at [4, 101] on div at bounding box center [359, 170] width 718 height 341
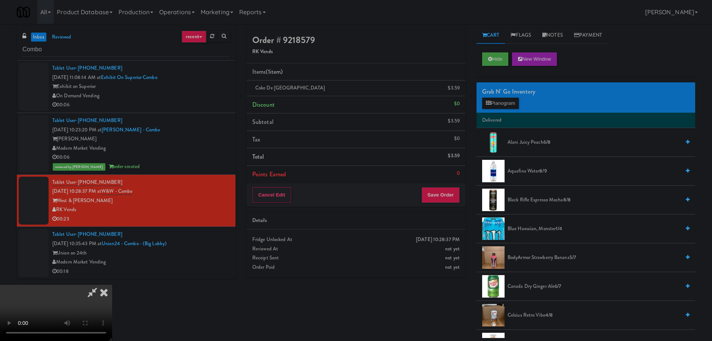
click at [112, 285] on icon at bounding box center [104, 292] width 16 height 15
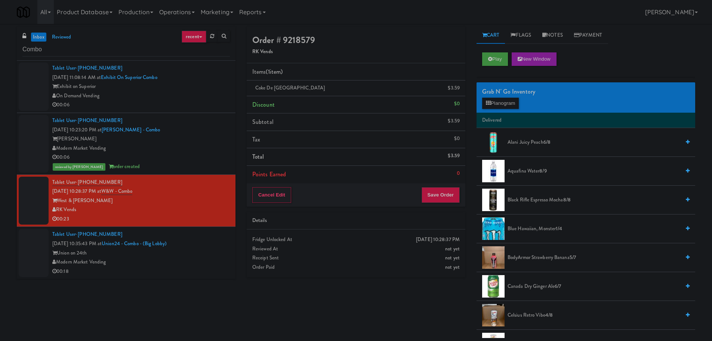
click at [195, 239] on div "Tablet User · (210) 990-0351 [DATE] 10:35:43 PM at [GEOGRAPHIC_DATA] - Combo - …" at bounding box center [141, 253] width 178 height 46
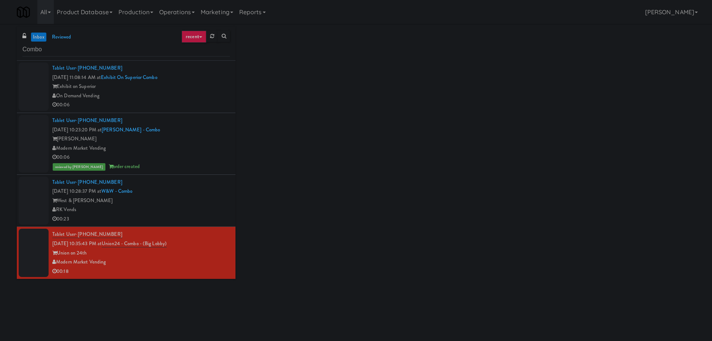
click at [206, 194] on div "Tablet User · (610) 314-8383 [DATE] 10:28:37 PM at [GEOGRAPHIC_DATA] West & [PE…" at bounding box center [141, 201] width 178 height 46
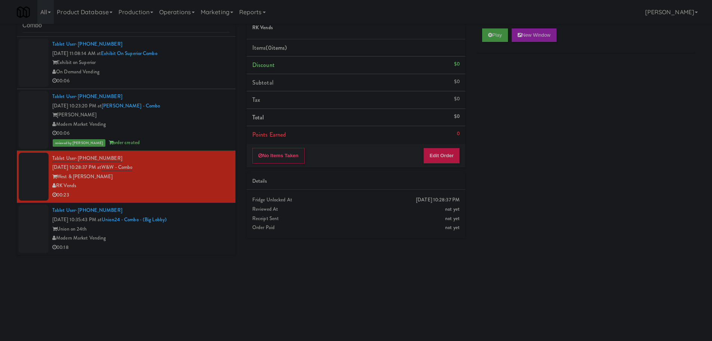
click at [210, 230] on div "Union on 24th" at bounding box center [141, 228] width 178 height 9
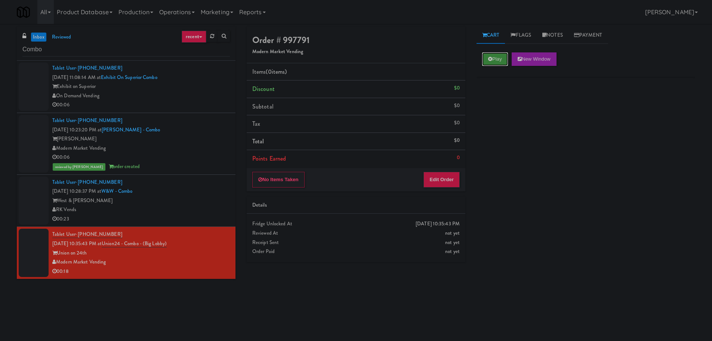
click at [494, 60] on button "Play" at bounding box center [495, 58] width 26 height 13
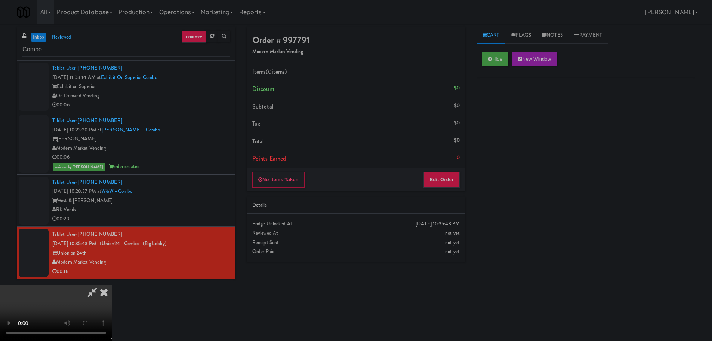
click at [438, 194] on div "Order # 997791 Modern Market Vending Items (0 items ) Discount $0 Subtotal $0 T…" at bounding box center [356, 147] width 230 height 240
click at [444, 181] on button "Edit Order" at bounding box center [442, 180] width 36 height 16
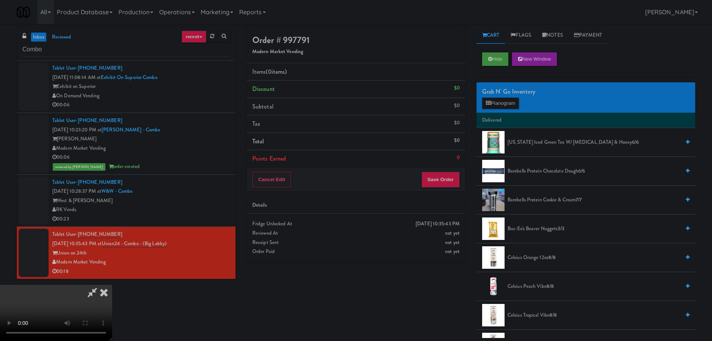
click at [112, 285] on video at bounding box center [56, 313] width 112 height 56
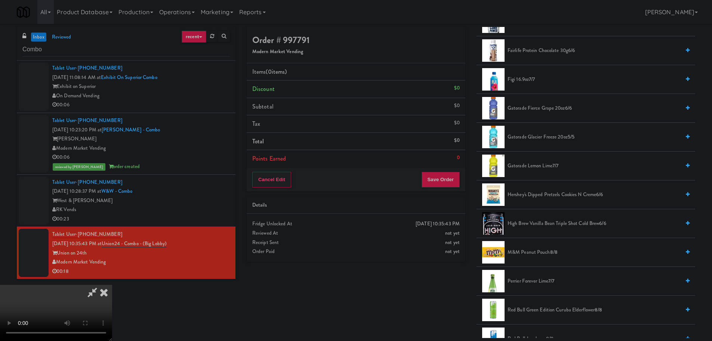
scroll to position [785, 0]
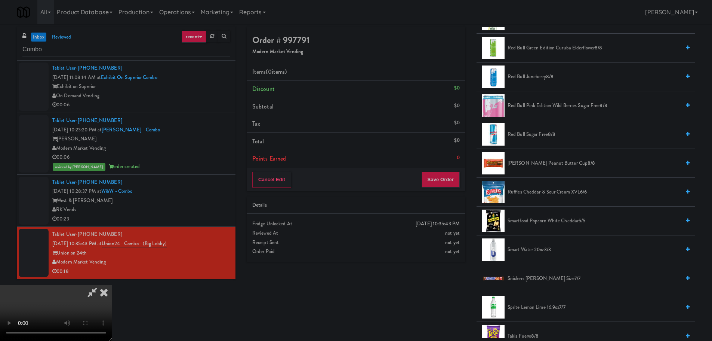
click at [547, 216] on span "Smartfood Popcorn White Cheddar 5/5" at bounding box center [594, 220] width 173 height 9
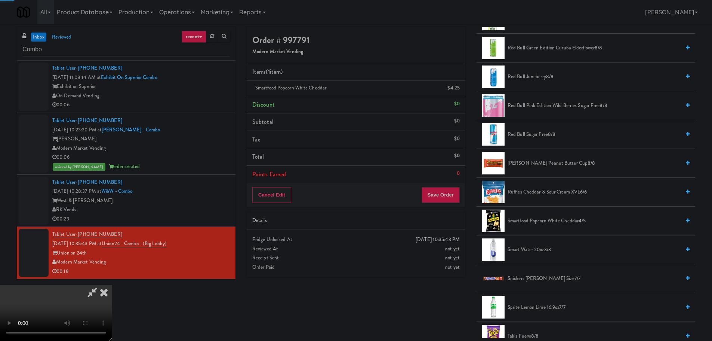
click at [112, 285] on video at bounding box center [56, 313] width 112 height 56
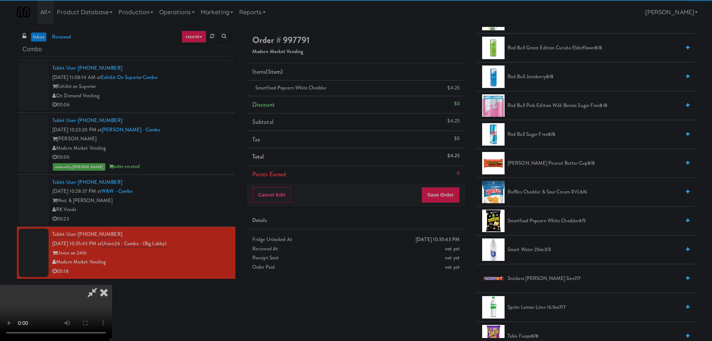
click at [112, 285] on video at bounding box center [56, 313] width 112 height 56
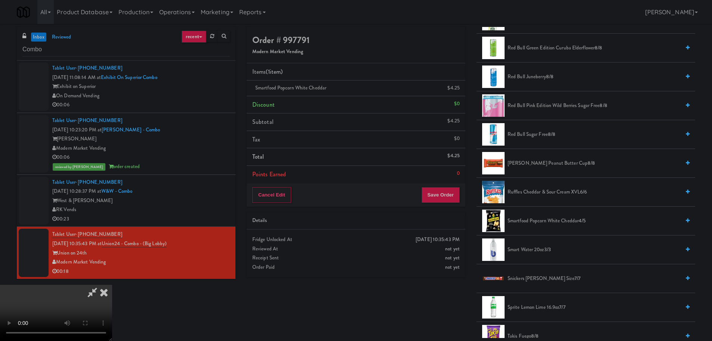
scroll to position [129, 0]
click at [112, 285] on video at bounding box center [56, 313] width 112 height 56
drag, startPoint x: 303, startPoint y: 200, endPoint x: 312, endPoint y: 199, distance: 9.4
click at [112, 285] on video at bounding box center [56, 313] width 112 height 56
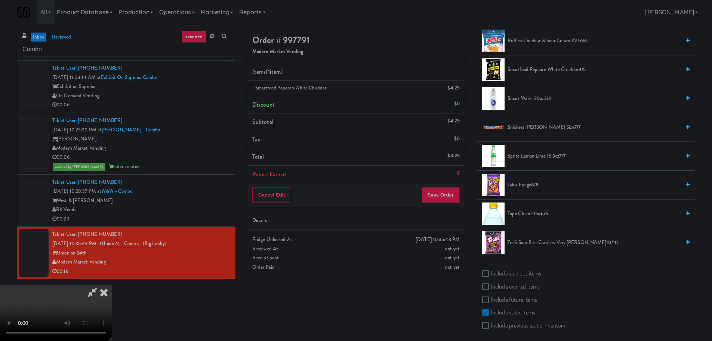
scroll to position [942, 0]
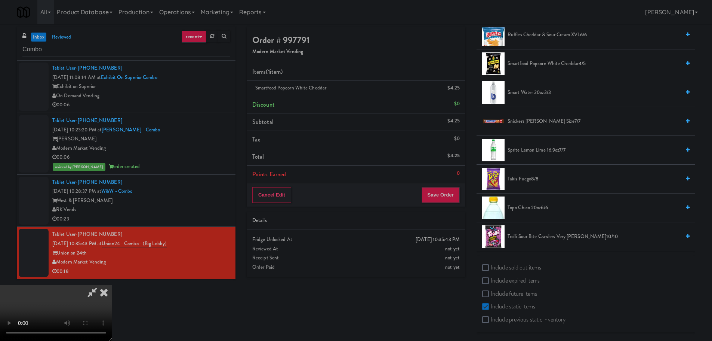
click at [551, 152] on span "Sprite Lemon Lime 16.9oz 7/7" at bounding box center [594, 149] width 173 height 9
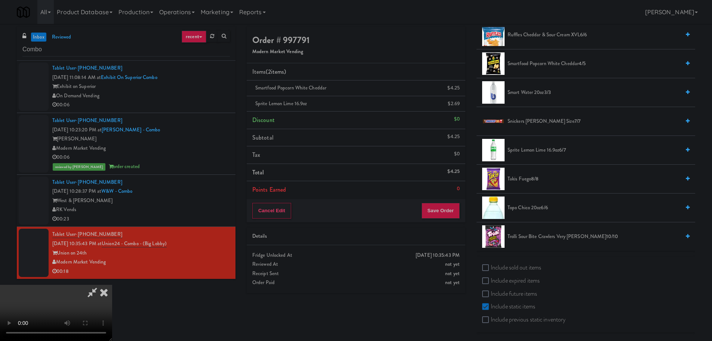
click at [112, 285] on video at bounding box center [56, 313] width 112 height 56
click at [533, 234] on span "Trolli Sour Bite Crawlers Very [PERSON_NAME] 10/10" at bounding box center [594, 236] width 173 height 9
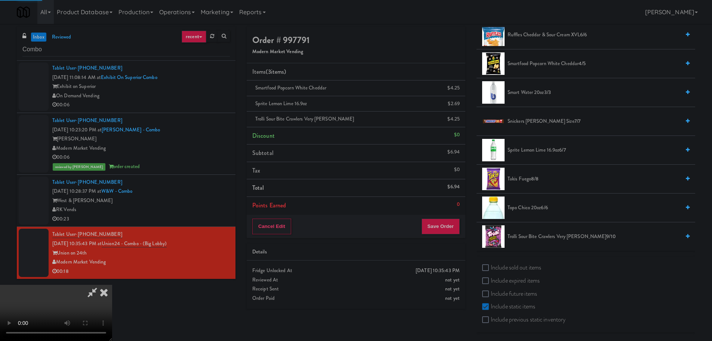
click at [112, 285] on video at bounding box center [56, 313] width 112 height 56
click at [453, 222] on button "Save Order" at bounding box center [441, 226] width 38 height 16
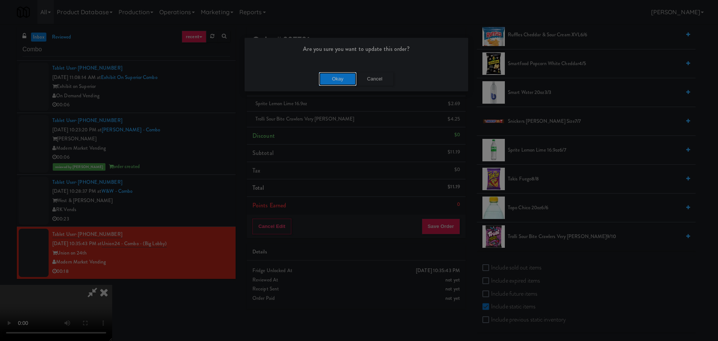
click at [340, 77] on button "Okay" at bounding box center [337, 78] width 37 height 13
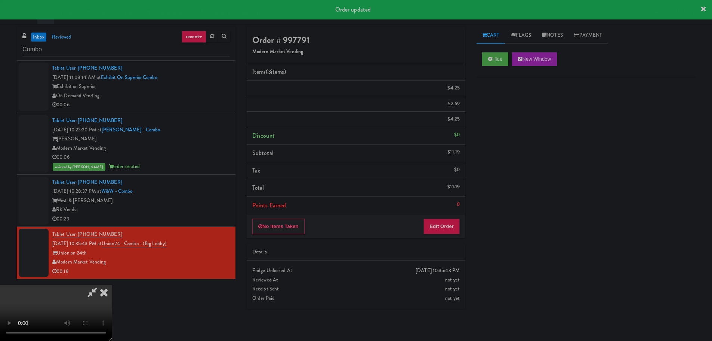
scroll to position [0, 0]
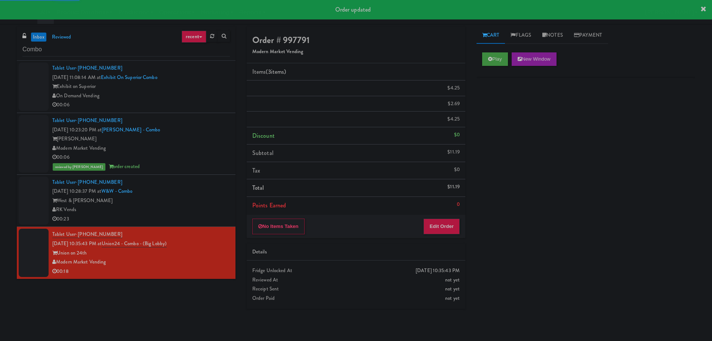
click at [209, 205] on div "RK Vends" at bounding box center [141, 209] width 178 height 9
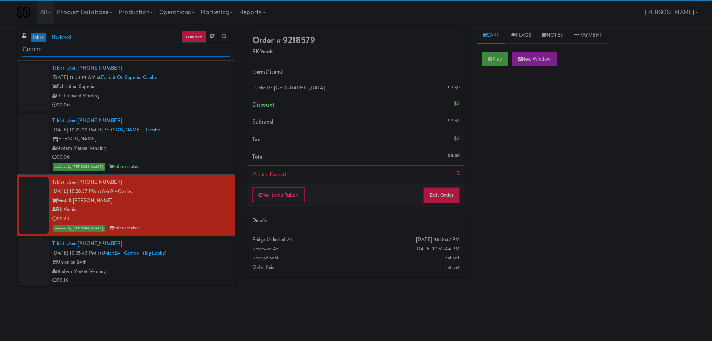
click at [92, 48] on input "Combo" at bounding box center [126, 50] width 208 height 14
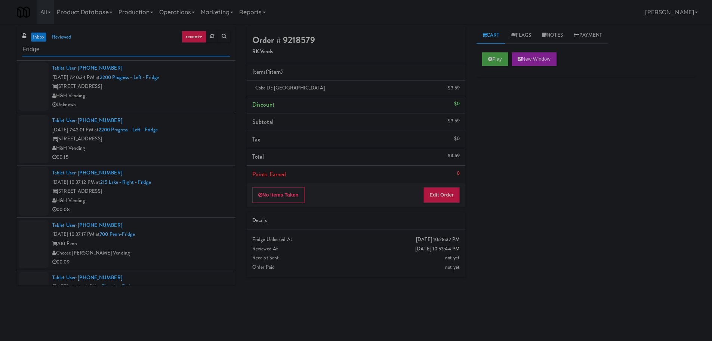
type input "Fridge"
click at [203, 144] on div "H&H Vending" at bounding box center [141, 148] width 178 height 9
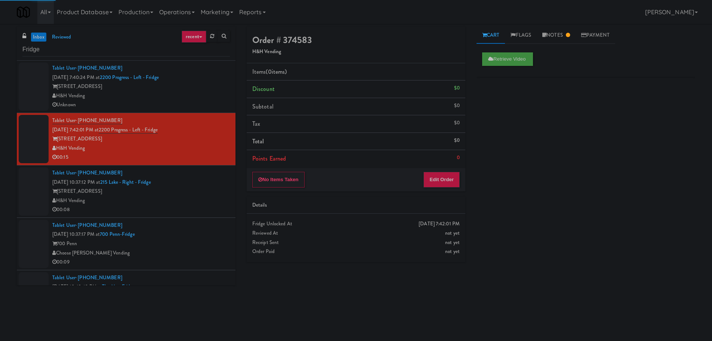
click at [201, 178] on div "Tablet User · (603) 657-5878 [DATE] 10:37:12 PM at [GEOGRAPHIC_DATA] - Right - …" at bounding box center [141, 191] width 178 height 46
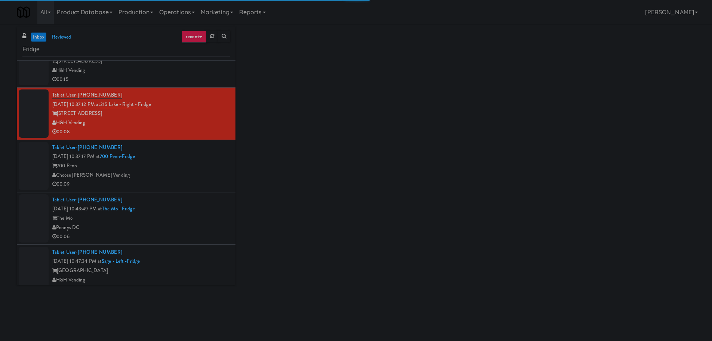
scroll to position [75, 0]
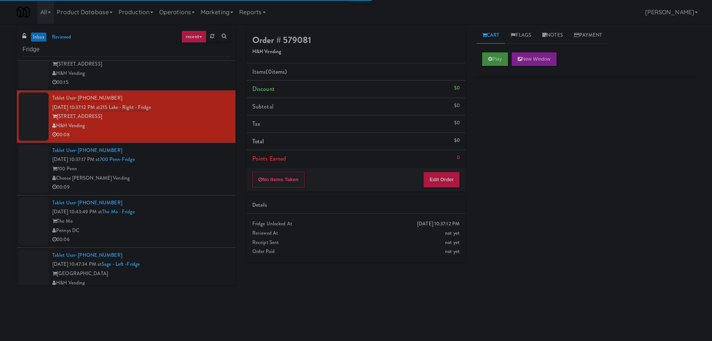
click at [485, 50] on div "Play New Window" at bounding box center [586, 62] width 219 height 30
click at [487, 57] on button "Play" at bounding box center [495, 58] width 26 height 13
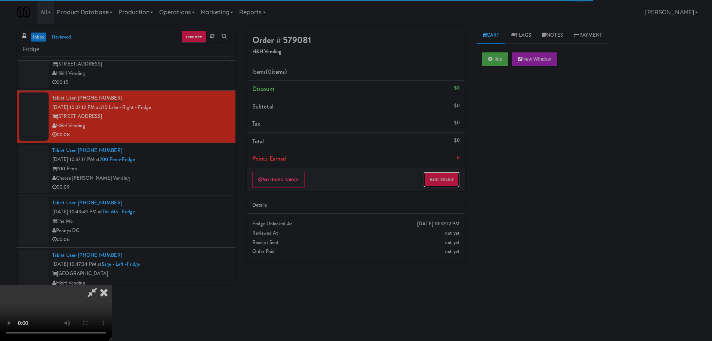
click at [434, 177] on button "Edit Order" at bounding box center [442, 180] width 36 height 16
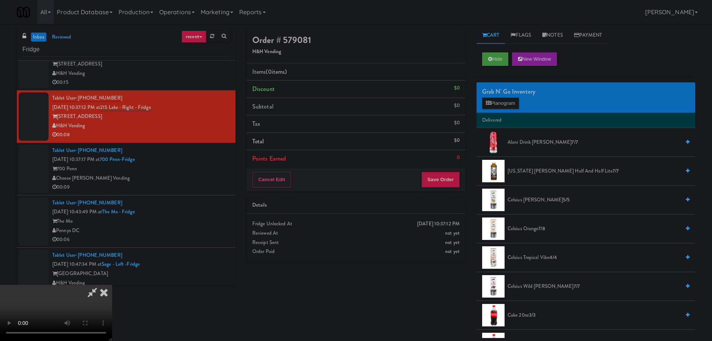
click at [112, 285] on video at bounding box center [56, 313] width 112 height 56
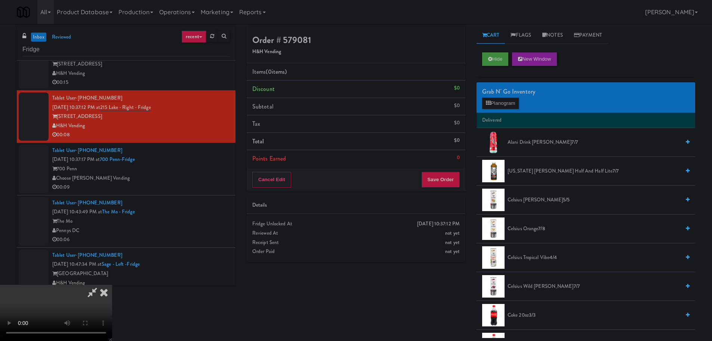
drag, startPoint x: 294, startPoint y: 194, endPoint x: 293, endPoint y: 200, distance: 5.6
click at [112, 285] on video at bounding box center [56, 313] width 112 height 56
click at [535, 144] on span "[PERSON_NAME] Drink [PERSON_NAME] 7/7" at bounding box center [594, 142] width 173 height 9
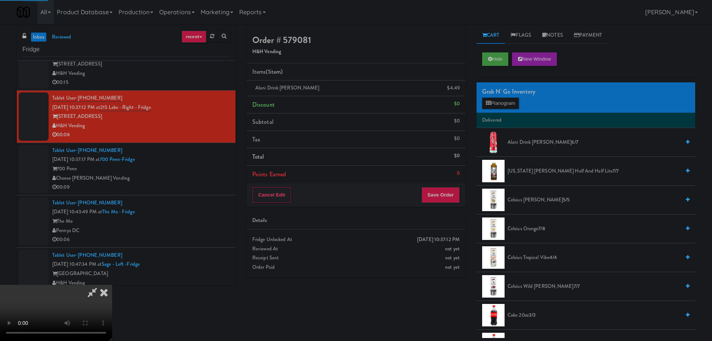
click at [112, 285] on video at bounding box center [56, 313] width 112 height 56
click at [449, 196] on button "Save Order" at bounding box center [441, 195] width 38 height 16
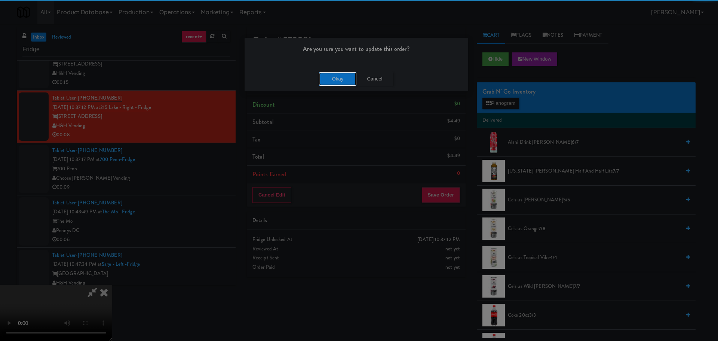
click at [342, 72] on button "Okay" at bounding box center [337, 78] width 37 height 13
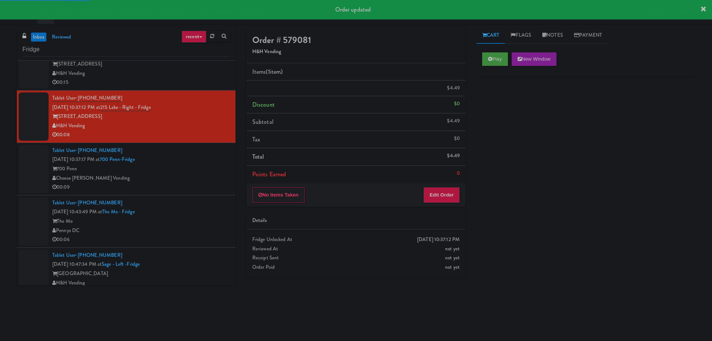
click at [199, 177] on div "Choose [PERSON_NAME] Vending" at bounding box center [141, 178] width 178 height 9
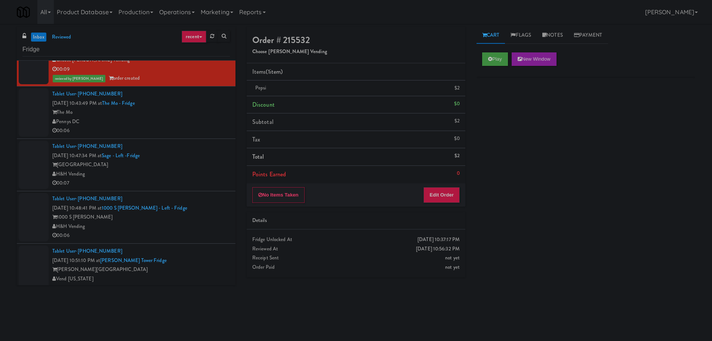
scroll to position [224, 0]
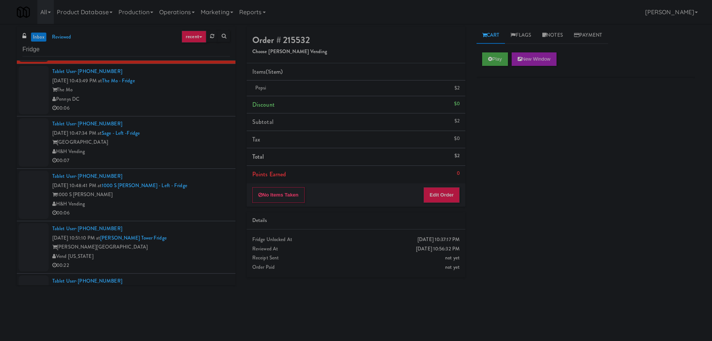
click at [208, 98] on div "Pennys DC" at bounding box center [141, 99] width 178 height 9
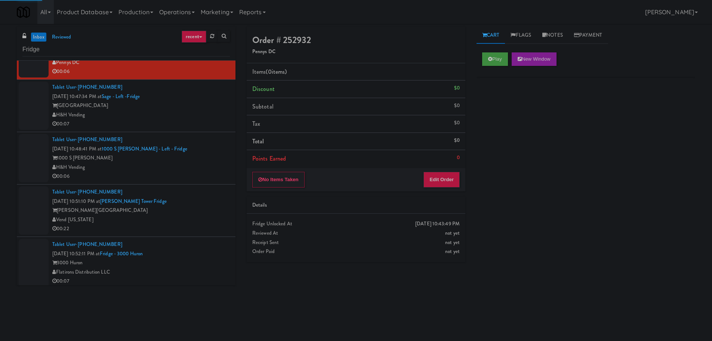
scroll to position [265, 0]
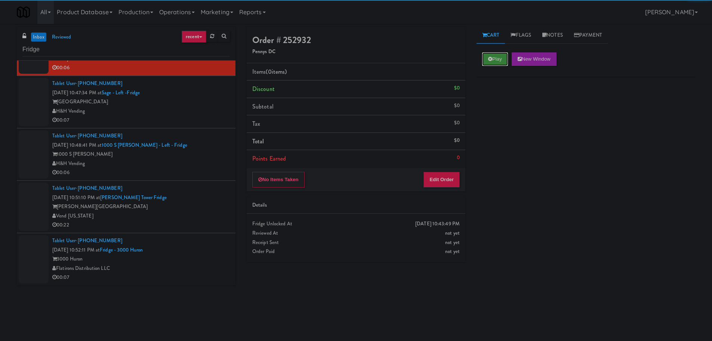
click at [494, 62] on button "Play" at bounding box center [495, 58] width 26 height 13
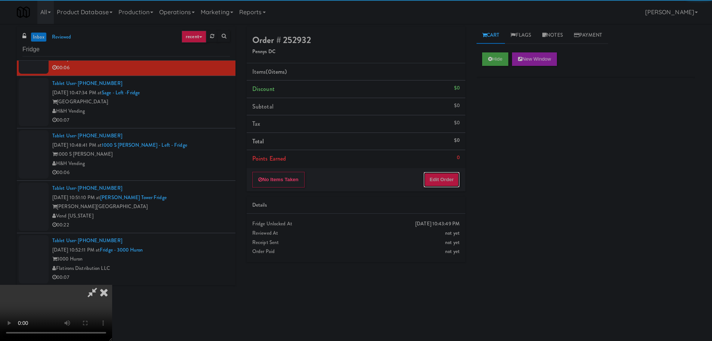
click at [448, 183] on button "Edit Order" at bounding box center [442, 180] width 36 height 16
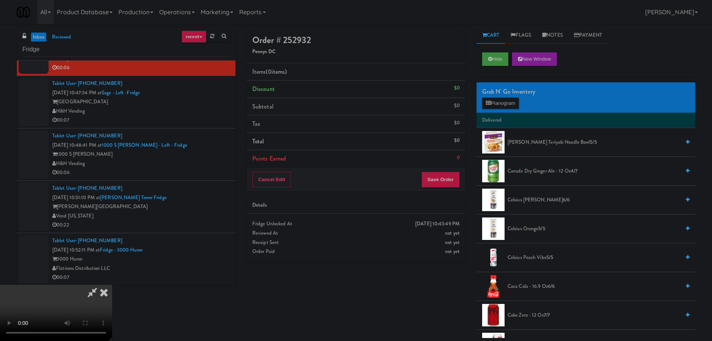
scroll to position [0, 0]
click at [112, 285] on video at bounding box center [56, 313] width 112 height 56
click at [544, 172] on span "Canada Dry Ginger Ale - 12 oz 4/7" at bounding box center [594, 170] width 173 height 9
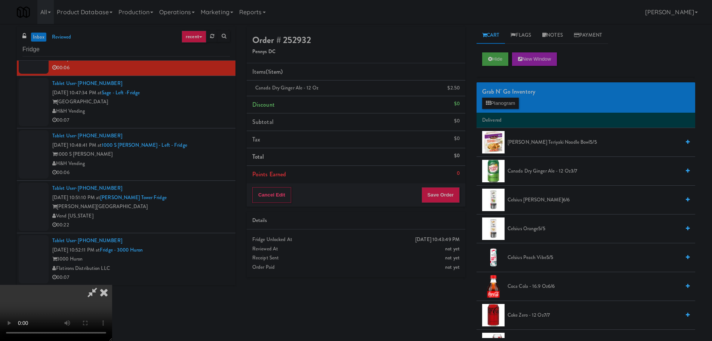
click at [112, 285] on video at bounding box center [56, 313] width 112 height 56
click at [442, 202] on button "Save Order" at bounding box center [441, 195] width 38 height 16
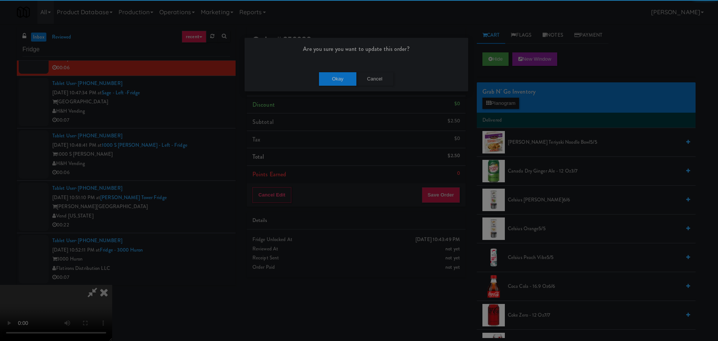
click at [345, 85] on div "Okay Cancel" at bounding box center [357, 78] width 224 height 25
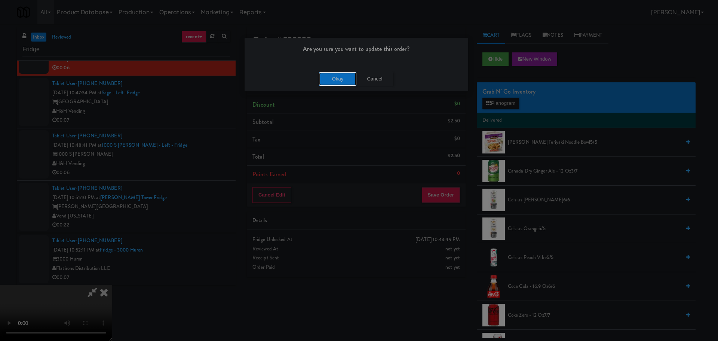
click at [347, 83] on button "Okay" at bounding box center [337, 78] width 37 height 13
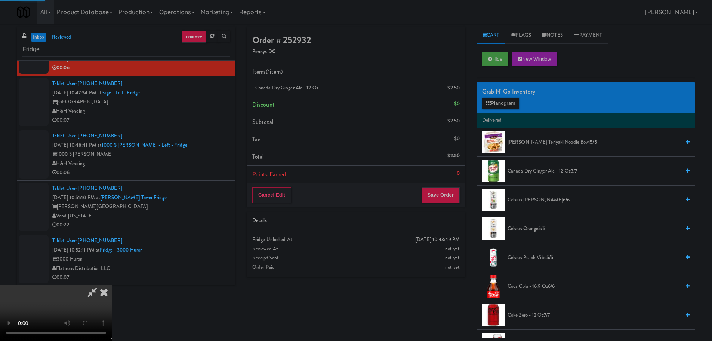
scroll to position [0, 0]
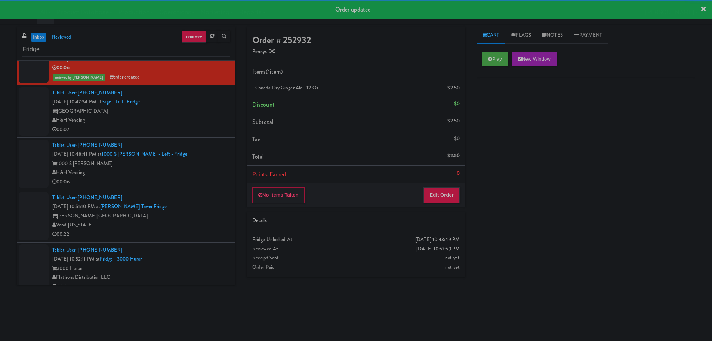
click at [215, 120] on div "H&H Vending" at bounding box center [141, 120] width 178 height 9
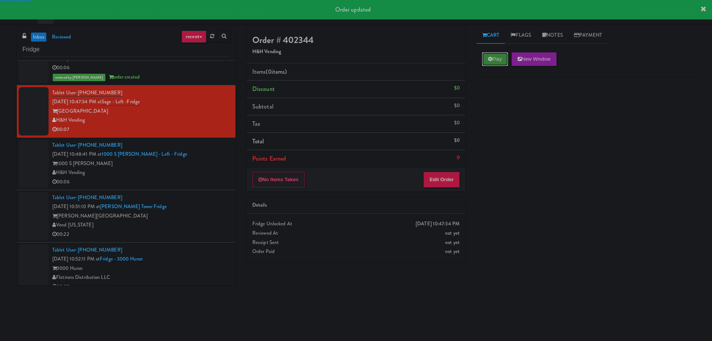
click at [499, 61] on button "Play" at bounding box center [495, 58] width 26 height 13
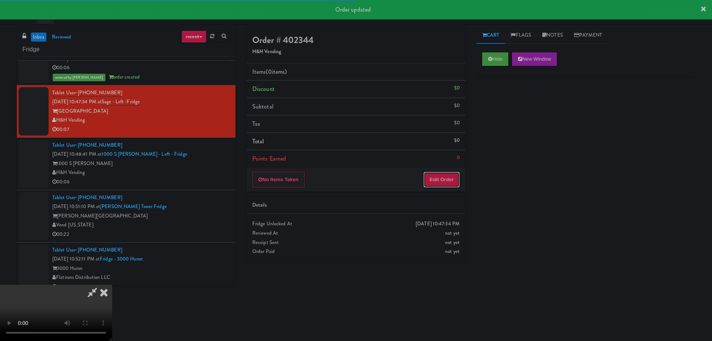
click at [439, 177] on button "Edit Order" at bounding box center [442, 180] width 36 height 16
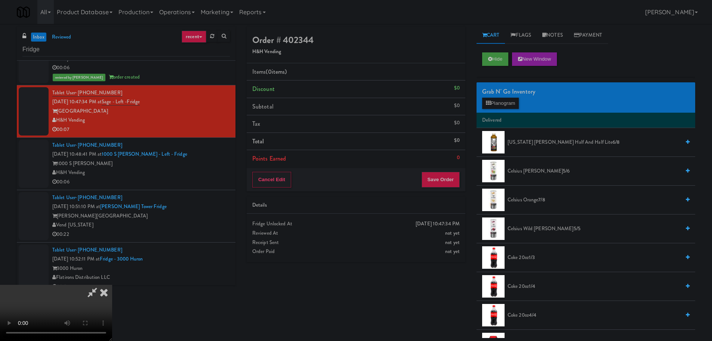
click at [112, 285] on video at bounding box center [56, 313] width 112 height 56
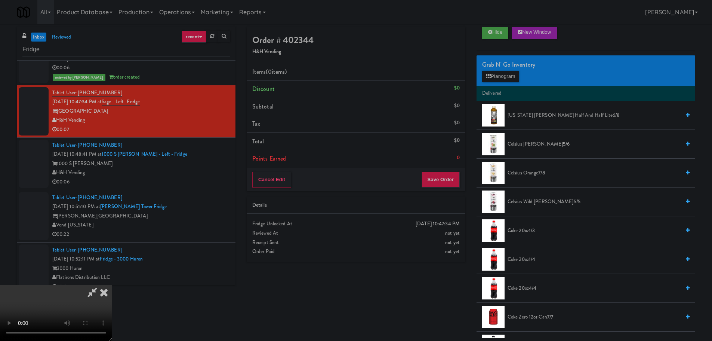
scroll to position [187, 0]
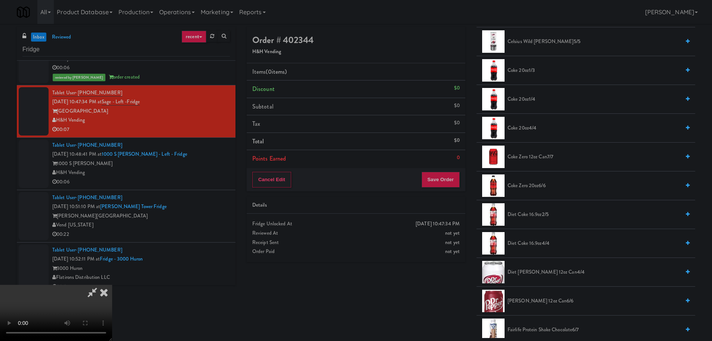
click at [524, 215] on span "Diet Coke 16.9oz 2/5" at bounding box center [594, 214] width 173 height 9
click at [112, 285] on video at bounding box center [56, 313] width 112 height 56
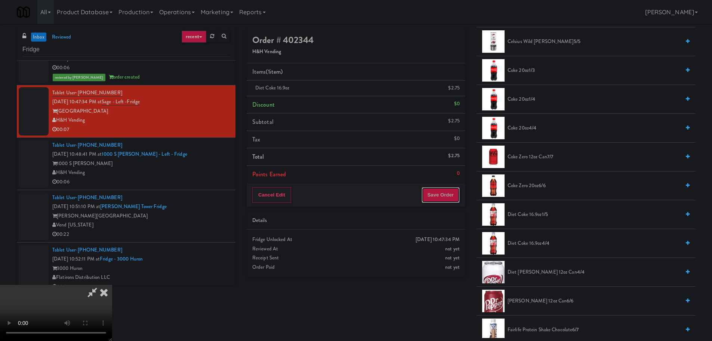
click at [440, 188] on button "Save Order" at bounding box center [441, 195] width 38 height 16
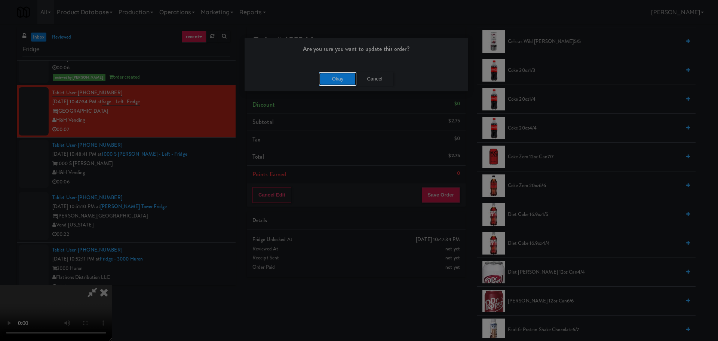
click at [340, 80] on button "Okay" at bounding box center [337, 78] width 37 height 13
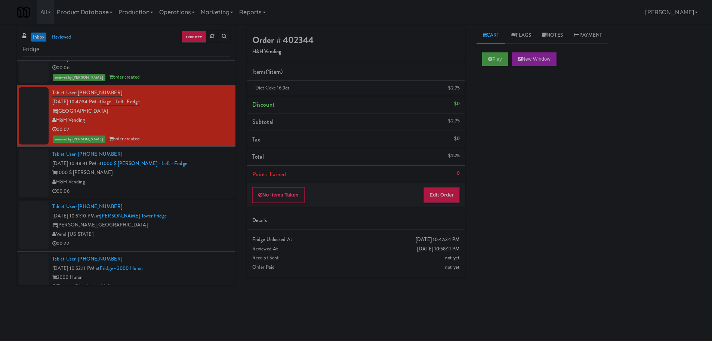
scroll to position [0, 0]
click at [203, 183] on div "H&H Vending" at bounding box center [141, 181] width 178 height 9
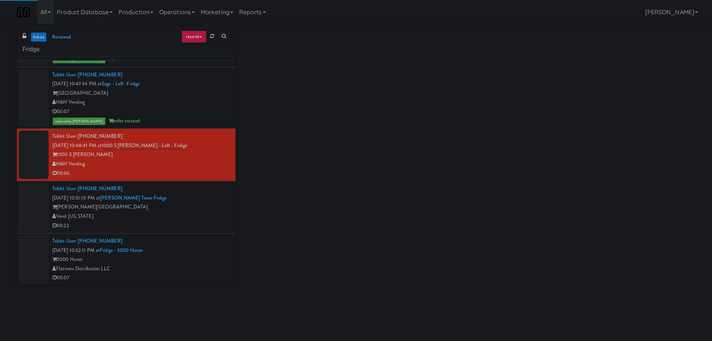
scroll to position [283, 0]
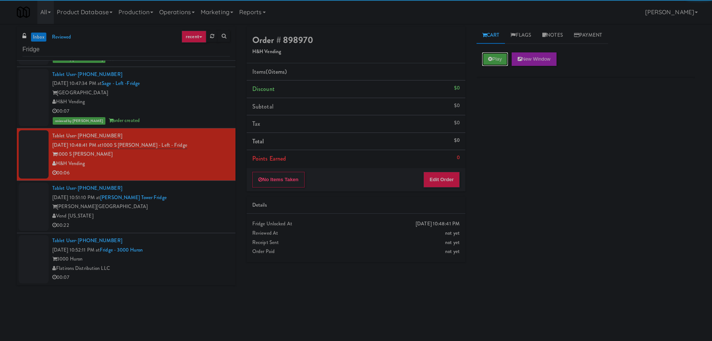
drag, startPoint x: 494, startPoint y: 55, endPoint x: 488, endPoint y: 85, distance: 31.0
click at [497, 55] on button "Play" at bounding box center [495, 58] width 26 height 13
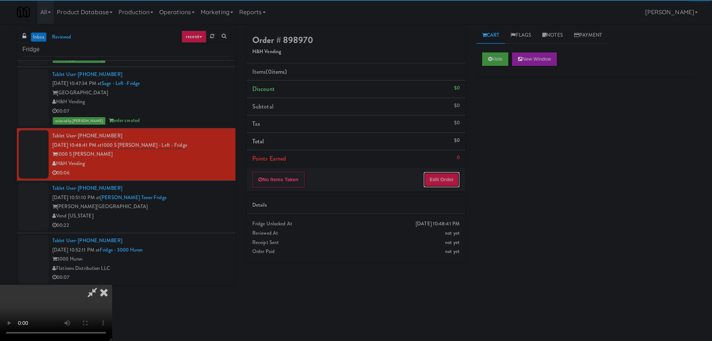
click at [439, 186] on button "Edit Order" at bounding box center [442, 180] width 36 height 16
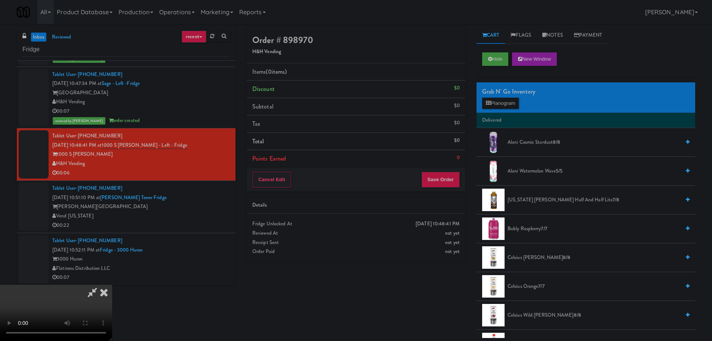
click at [112, 285] on video at bounding box center [56, 313] width 112 height 56
click at [502, 101] on button "Planogram" at bounding box center [500, 103] width 37 height 11
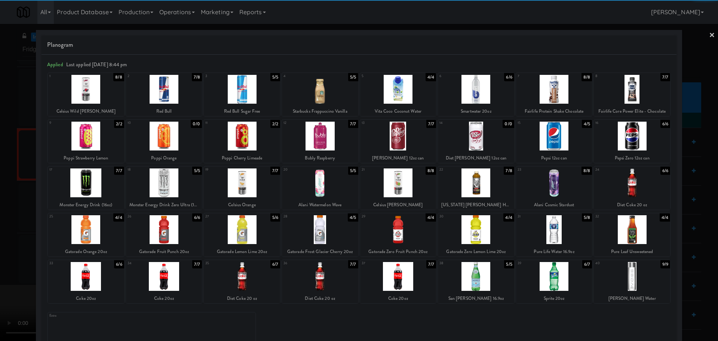
click at [404, 269] on div at bounding box center [398, 276] width 76 height 29
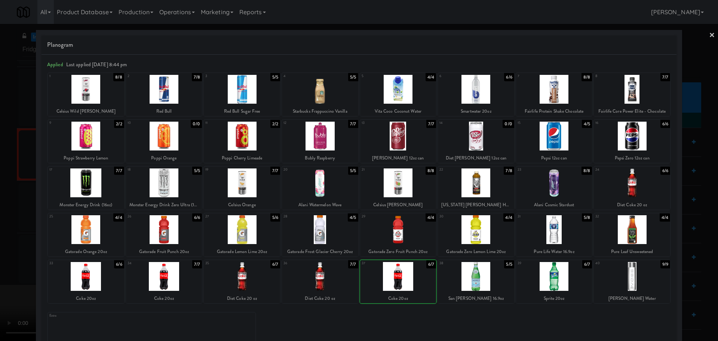
click at [9, 209] on div at bounding box center [359, 170] width 718 height 341
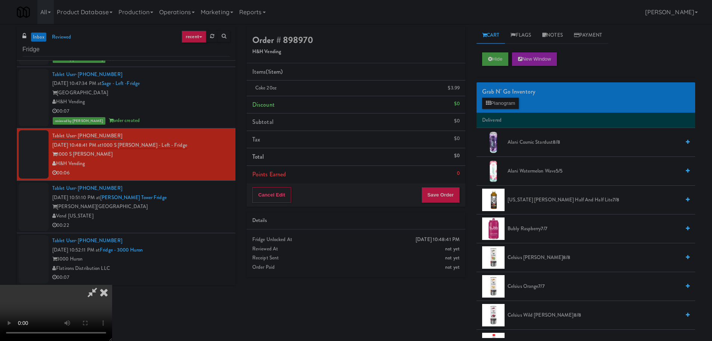
click at [112, 285] on video at bounding box center [56, 313] width 112 height 56
click at [462, 199] on div "Cancel Edit Save Order" at bounding box center [356, 194] width 219 height 23
click at [448, 196] on button "Save Order" at bounding box center [441, 195] width 38 height 16
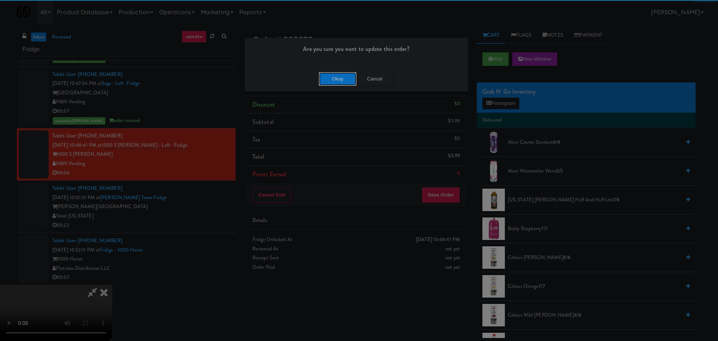
click at [334, 77] on button "Okay" at bounding box center [337, 78] width 37 height 13
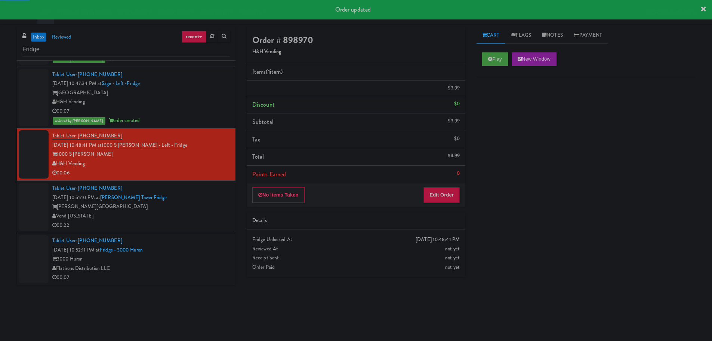
click at [207, 207] on div "[PERSON_NAME][GEOGRAPHIC_DATA]" at bounding box center [141, 206] width 178 height 9
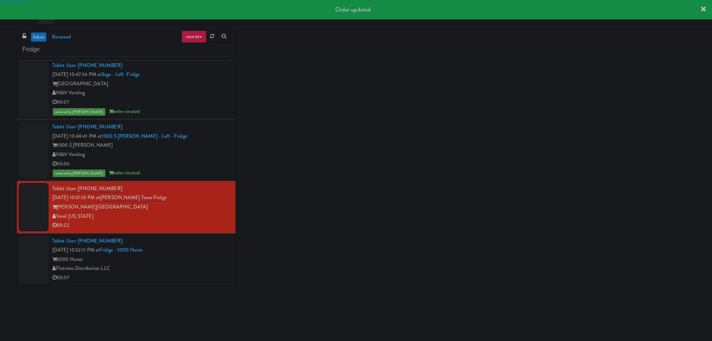
scroll to position [292, 0]
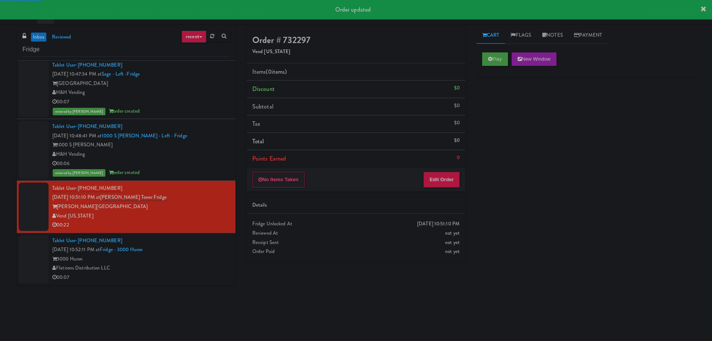
click at [211, 249] on div "Tablet User · (203) 658-4342 [DATE] 10:52:11 PM at [GEOGRAPHIC_DATA] - 3000 Hur…" at bounding box center [141, 259] width 178 height 46
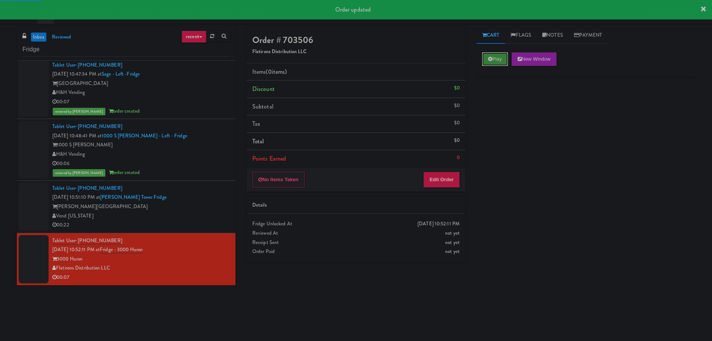
click at [494, 62] on button "Play" at bounding box center [495, 58] width 26 height 13
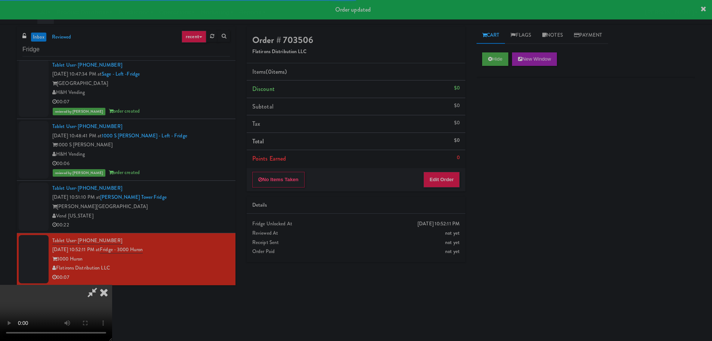
click at [447, 188] on div "No Items Taken Edit Order" at bounding box center [356, 179] width 219 height 23
click at [449, 184] on button "Edit Order" at bounding box center [442, 180] width 36 height 16
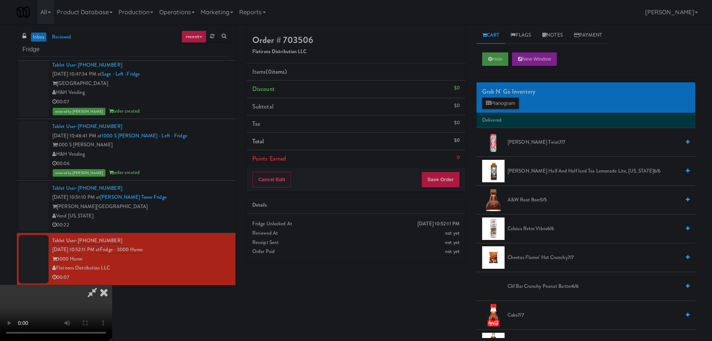
click at [112, 285] on video at bounding box center [56, 313] width 112 height 56
click at [500, 103] on button "Planogram" at bounding box center [500, 103] width 37 height 11
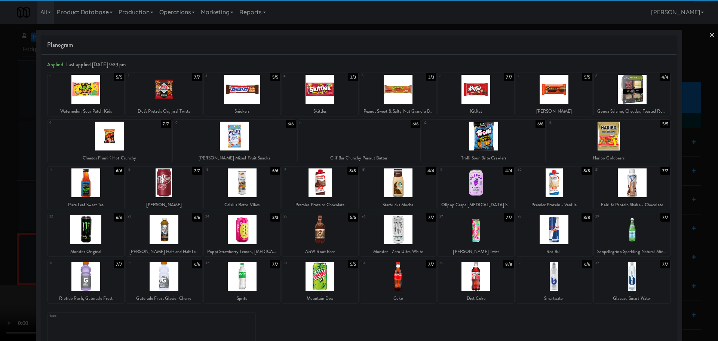
click at [470, 187] on div at bounding box center [476, 182] width 76 height 29
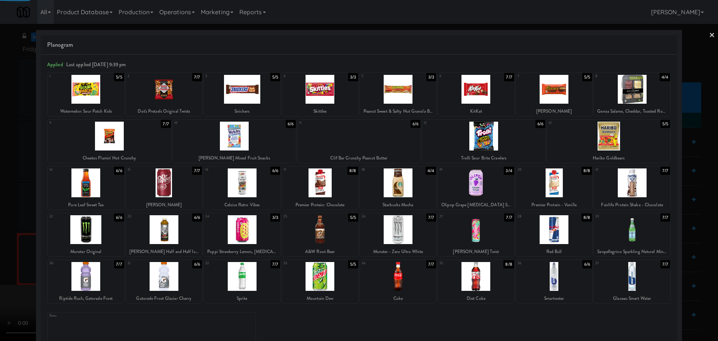
drag, startPoint x: 2, startPoint y: 192, endPoint x: 198, endPoint y: 162, distance: 198.7
click at [2, 192] on div at bounding box center [359, 170] width 718 height 341
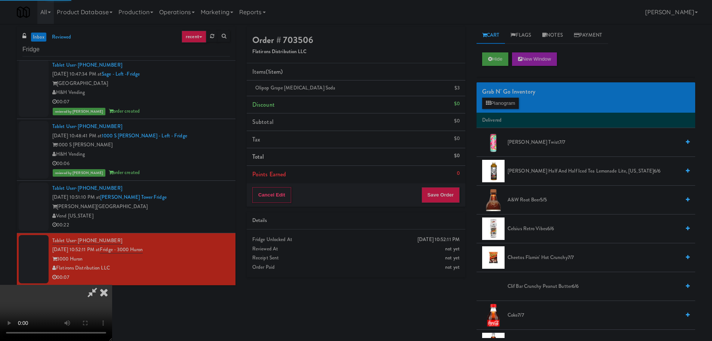
drag, startPoint x: 259, startPoint y: 160, endPoint x: 279, endPoint y: 161, distance: 19.8
click at [112, 285] on video at bounding box center [56, 313] width 112 height 56
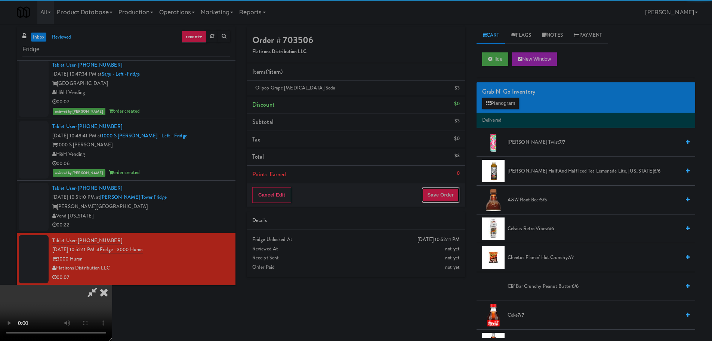
click at [448, 199] on button "Save Order" at bounding box center [441, 195] width 38 height 16
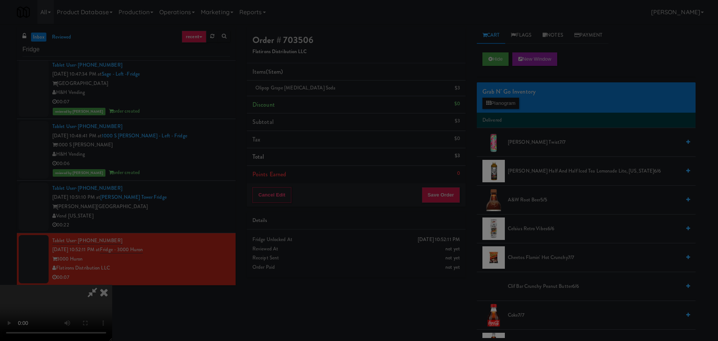
click at [438, 194] on div at bounding box center [359, 170] width 718 height 341
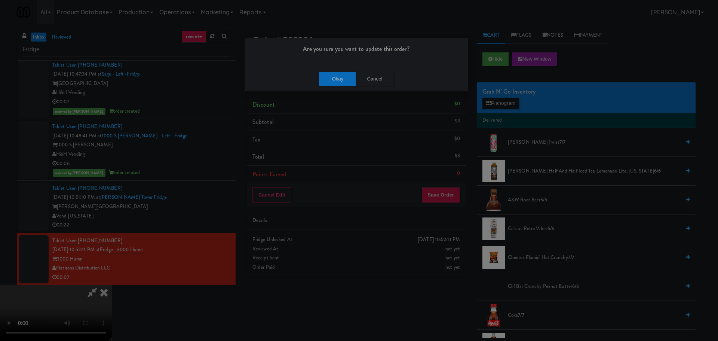
click at [324, 70] on div "Okay Cancel" at bounding box center [357, 78] width 224 height 25
click at [332, 77] on button "Okay" at bounding box center [337, 78] width 37 height 13
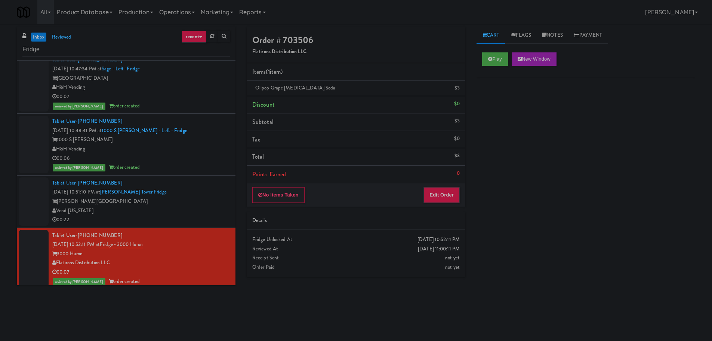
scroll to position [301, 0]
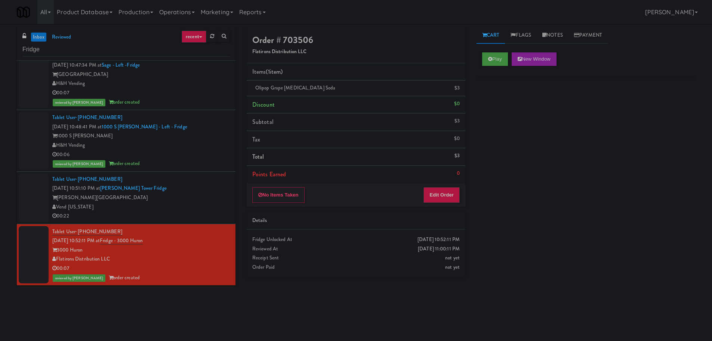
click at [202, 208] on div "Vend [US_STATE]" at bounding box center [141, 206] width 178 height 9
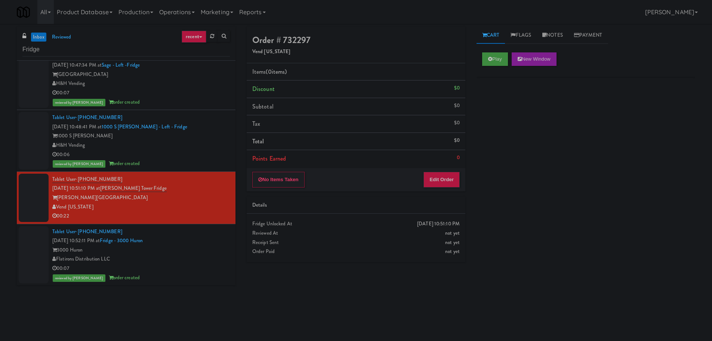
click at [43, 34] on link "inbox" at bounding box center [38, 37] width 15 height 9
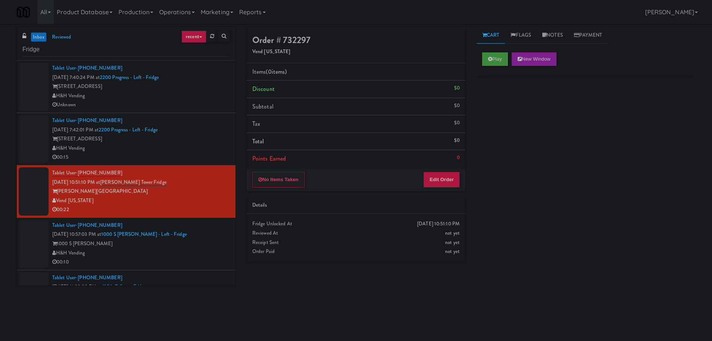
click at [36, 34] on link "inbox" at bounding box center [38, 37] width 15 height 9
drag, startPoint x: 45, startPoint y: 34, endPoint x: 43, endPoint y: 0, distance: 34.1
click at [45, 34] on link "inbox" at bounding box center [38, 37] width 15 height 9
